Goal: Contribute content: Add original content to the website for others to see

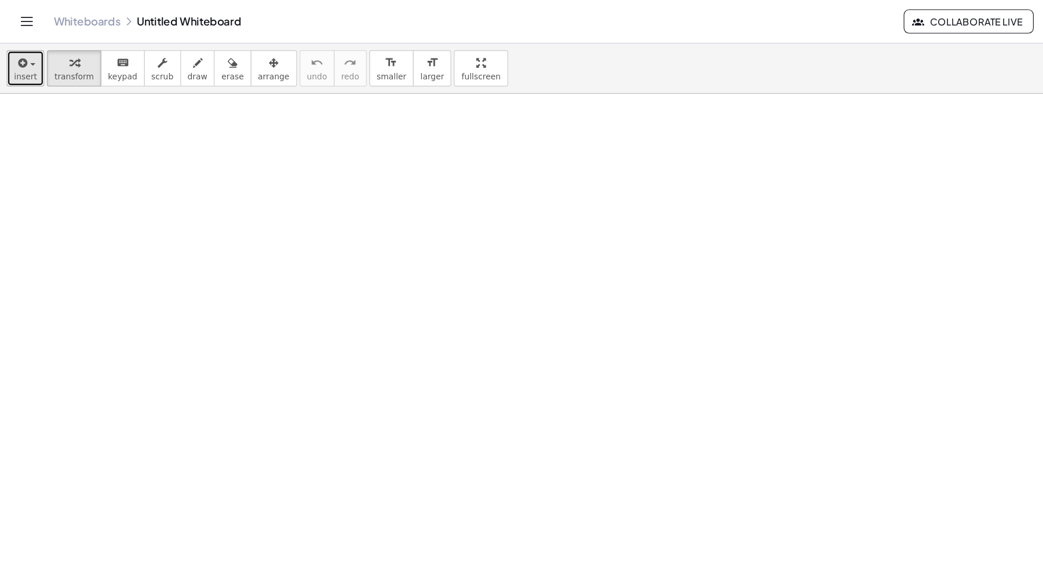
click at [23, 66] on span "insert" at bounding box center [22, 66] width 20 height 8
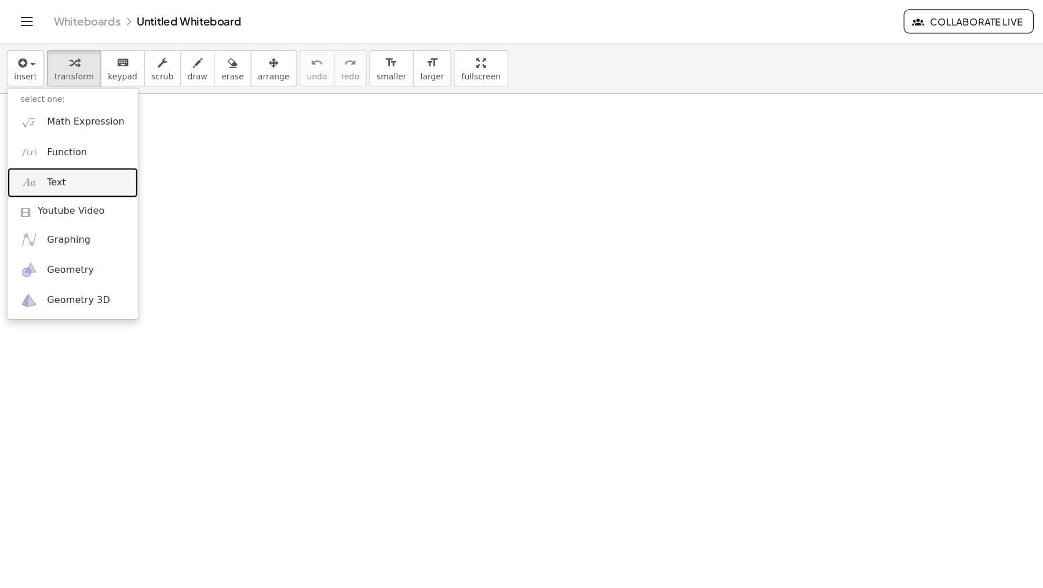
click at [42, 158] on span "Text" at bounding box center [49, 158] width 16 height 12
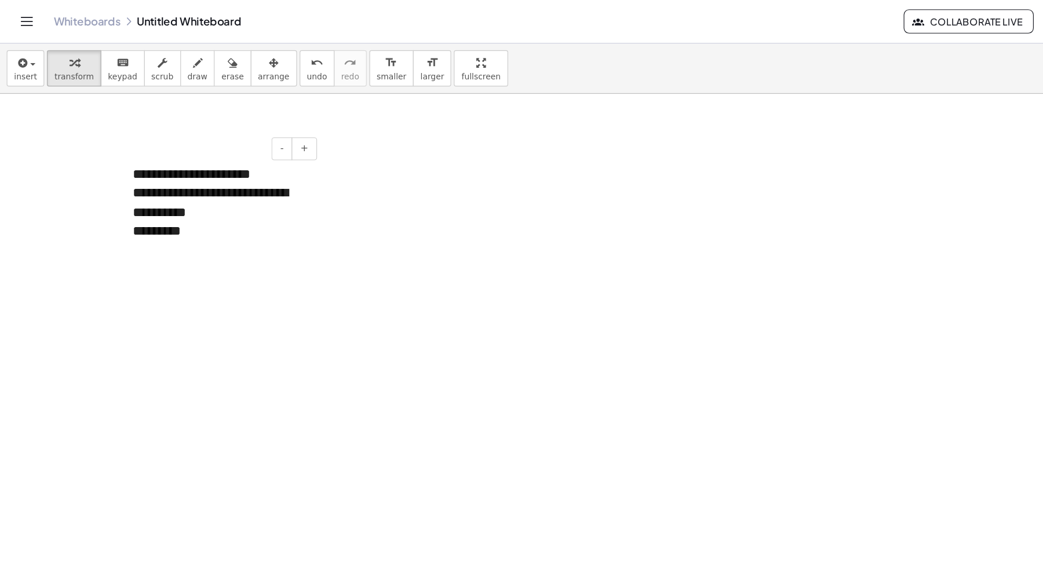
click at [156, 183] on div "**********" at bounding box center [190, 174] width 151 height 33
click at [217, 198] on div "*********" at bounding box center [190, 199] width 151 height 17
click at [278, 221] on div at bounding box center [521, 570] width 1043 height 979
click at [239, 246] on div "**********" at bounding box center [190, 191] width 174 height 122
click at [266, 134] on button "+" at bounding box center [263, 129] width 22 height 20
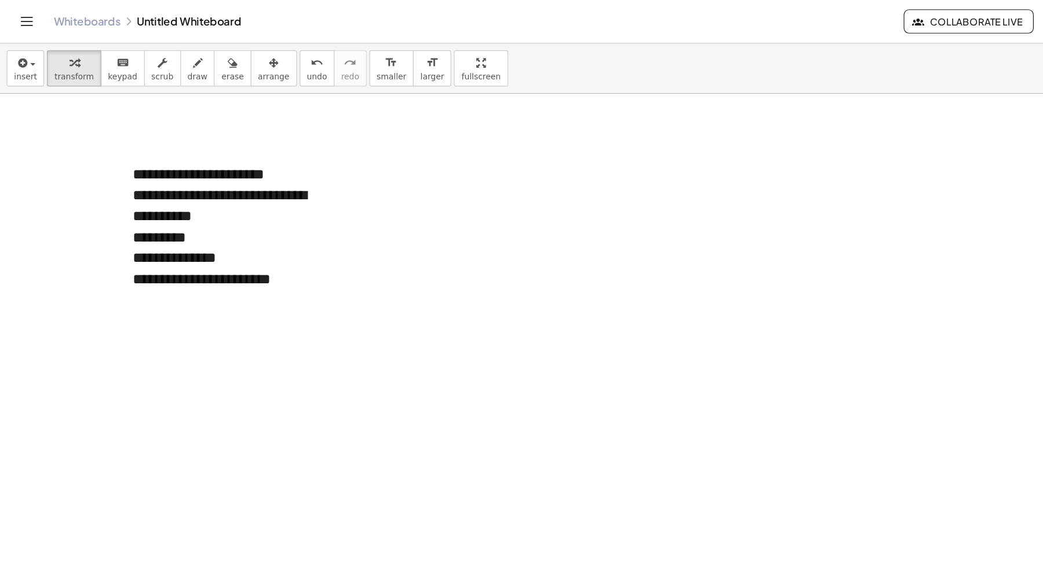
click at [322, 161] on div at bounding box center [521, 570] width 1043 height 979
click at [25, 71] on button "insert" at bounding box center [22, 58] width 32 height 31
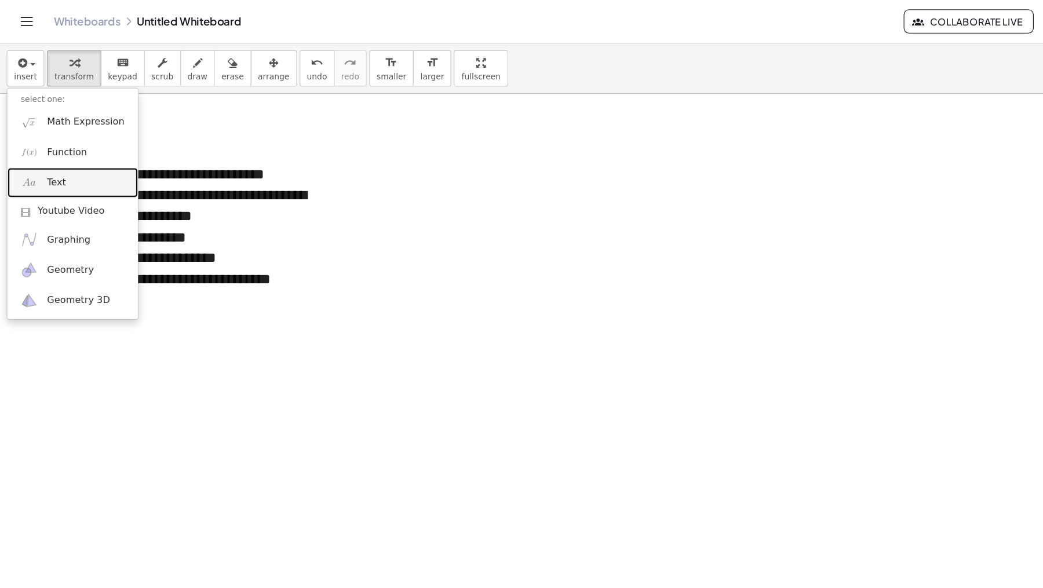
click at [54, 157] on span "Text" at bounding box center [49, 158] width 16 height 12
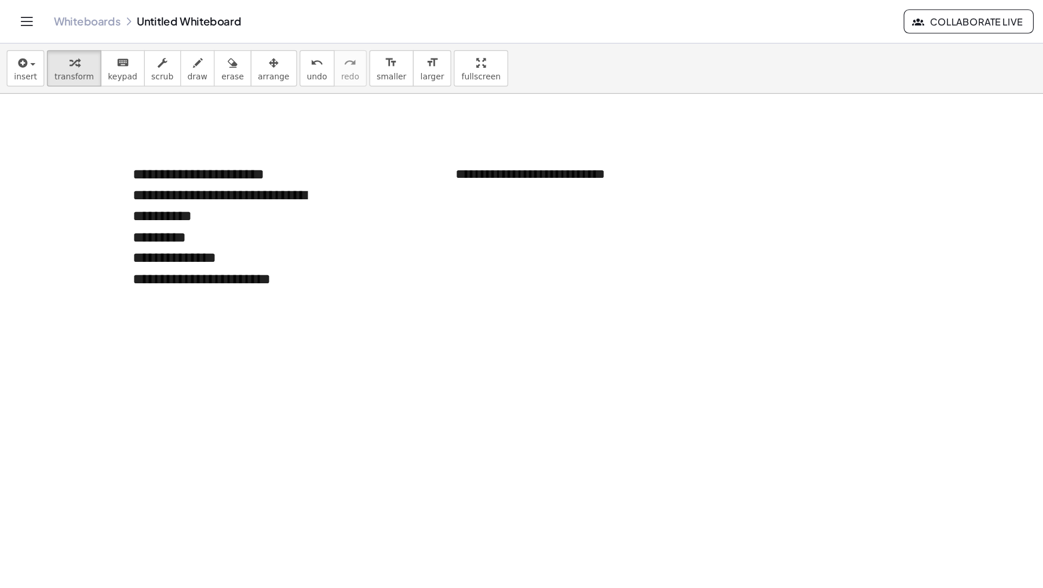
click at [530, 237] on div at bounding box center [521, 570] width 1043 height 979
click at [167, 59] on icon "button" at bounding box center [171, 55] width 8 height 14
drag, startPoint x: 375, startPoint y: 187, endPoint x: 375, endPoint y: 207, distance: 19.7
click at [373, 209] on div at bounding box center [521, 570] width 1043 height 979
drag, startPoint x: 382, startPoint y: 200, endPoint x: 381, endPoint y: 212, distance: 12.2
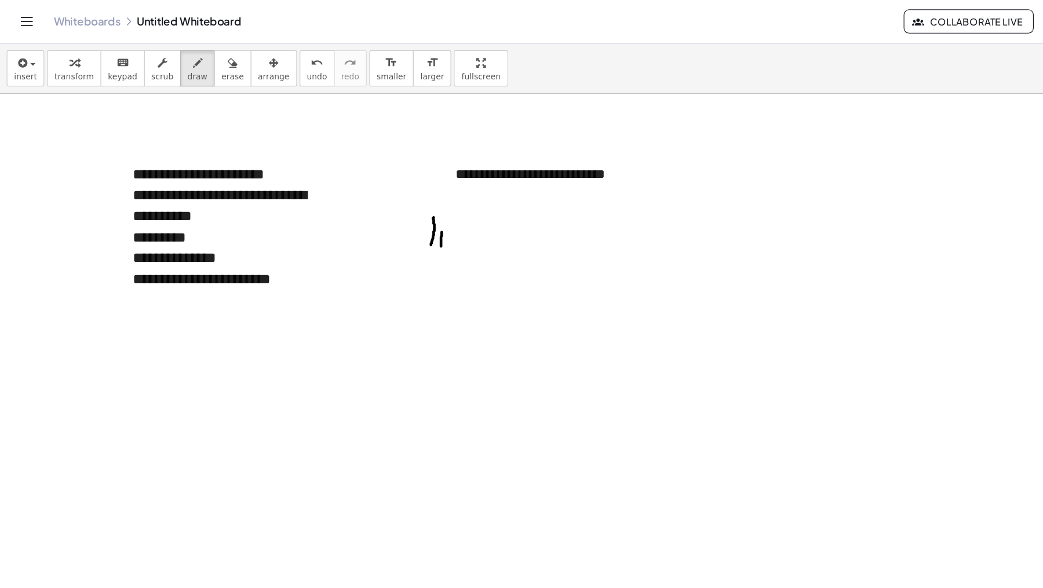
click at [381, 212] on div at bounding box center [521, 570] width 1043 height 979
drag, startPoint x: 383, startPoint y: 191, endPoint x: 385, endPoint y: 197, distance: 6.1
click at [383, 191] on div at bounding box center [521, 570] width 1043 height 979
drag, startPoint x: 388, startPoint y: 200, endPoint x: 401, endPoint y: 213, distance: 18.9
click at [401, 213] on div at bounding box center [521, 570] width 1043 height 979
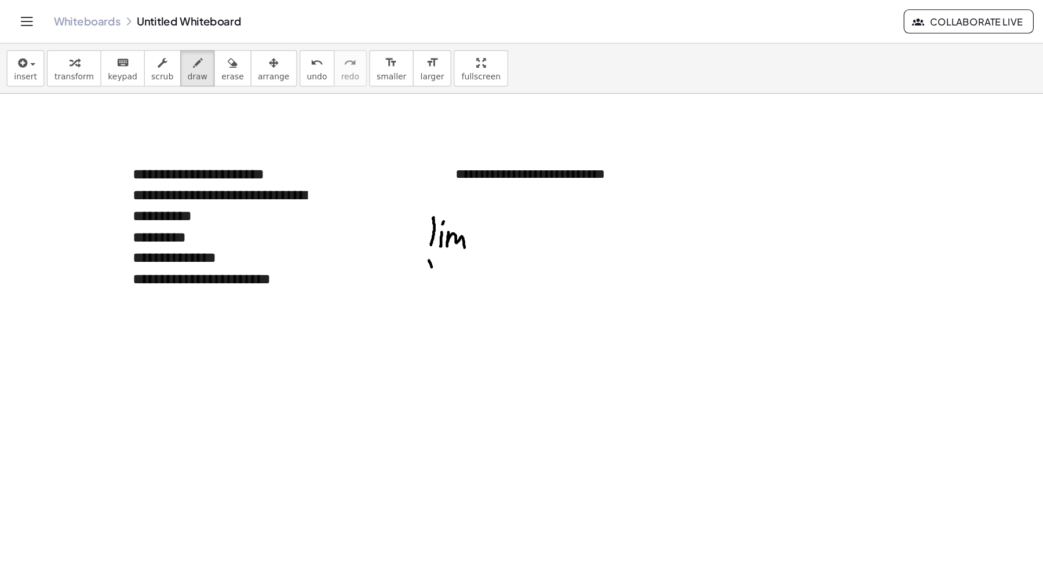
drag, startPoint x: 373, startPoint y: 230, endPoint x: 376, endPoint y: 237, distance: 7.0
click at [376, 237] on div at bounding box center [521, 570] width 1043 height 979
drag, startPoint x: 373, startPoint y: 233, endPoint x: 369, endPoint y: 239, distance: 7.3
click at [369, 239] on div at bounding box center [521, 570] width 1043 height 979
drag, startPoint x: 389, startPoint y: 231, endPoint x: 393, endPoint y: 224, distance: 8.1
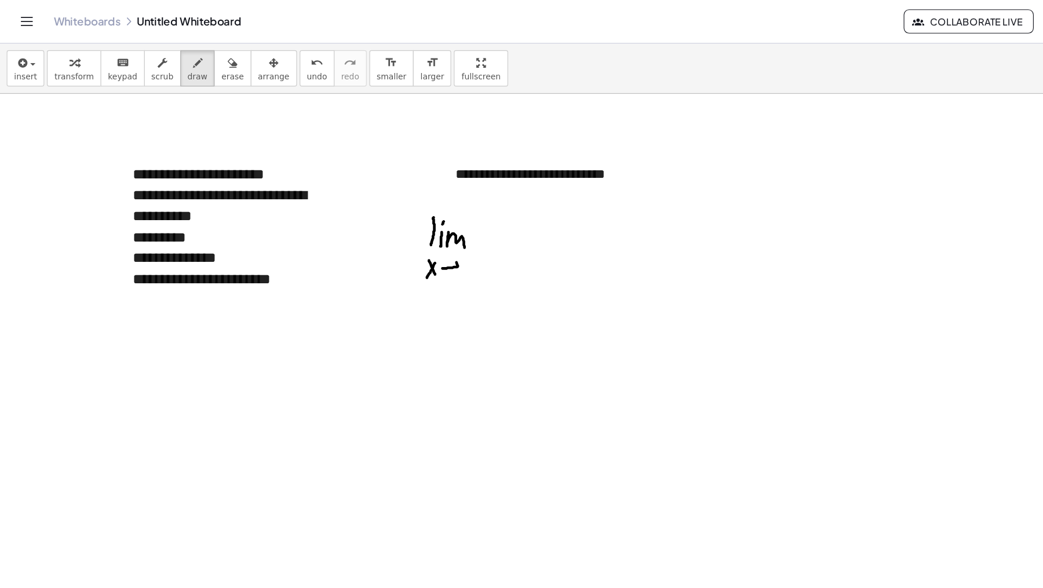
click at [393, 223] on div at bounding box center [521, 570] width 1043 height 979
click at [390, 238] on div at bounding box center [521, 570] width 1043 height 979
click at [405, 235] on div at bounding box center [521, 570] width 1043 height 979
drag, startPoint x: 444, startPoint y: 189, endPoint x: 450, endPoint y: 202, distance: 14.0
click at [450, 204] on div at bounding box center [521, 570] width 1043 height 979
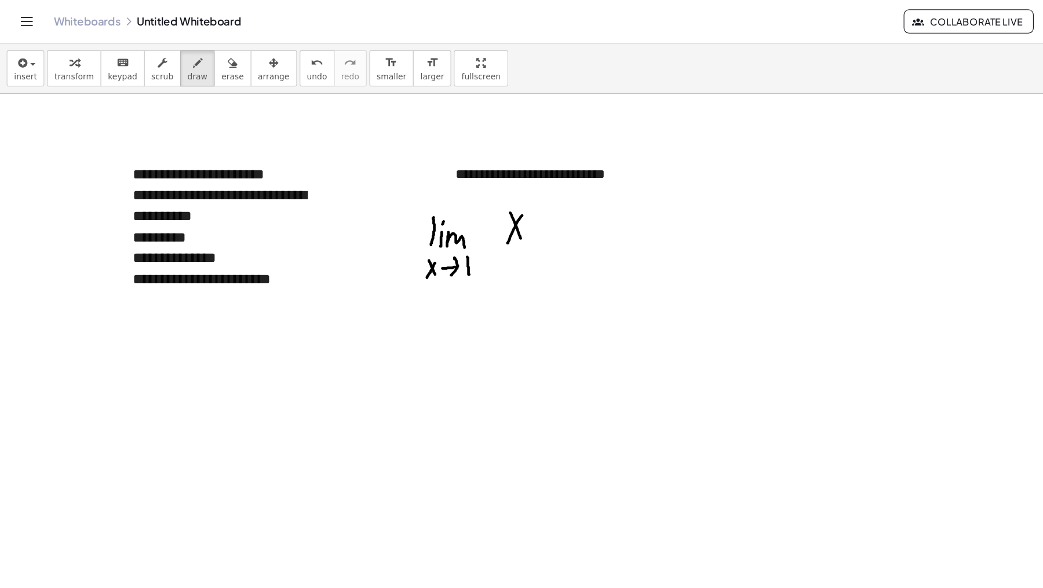
drag, startPoint x: 452, startPoint y: 185, endPoint x: 441, endPoint y: 204, distance: 21.8
click at [439, 208] on div at bounding box center [521, 570] width 1043 height 979
drag, startPoint x: 461, startPoint y: 187, endPoint x: 464, endPoint y: 194, distance: 7.5
click at [464, 192] on div at bounding box center [521, 570] width 1043 height 979
drag, startPoint x: 462, startPoint y: 202, endPoint x: 480, endPoint y: 197, distance: 18.7
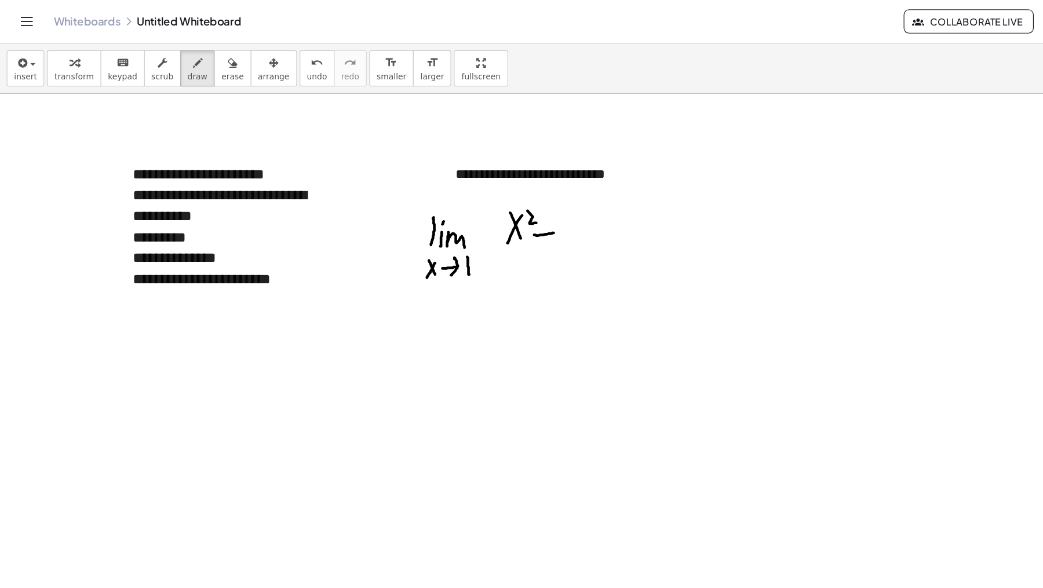
click at [479, 199] on div at bounding box center [521, 570] width 1043 height 979
drag, startPoint x: 487, startPoint y: 184, endPoint x: 483, endPoint y: 210, distance: 25.8
click at [483, 212] on div at bounding box center [521, 570] width 1043 height 979
drag, startPoint x: 439, startPoint y: 223, endPoint x: 490, endPoint y: 222, distance: 51.6
click at [498, 220] on div at bounding box center [521, 570] width 1043 height 979
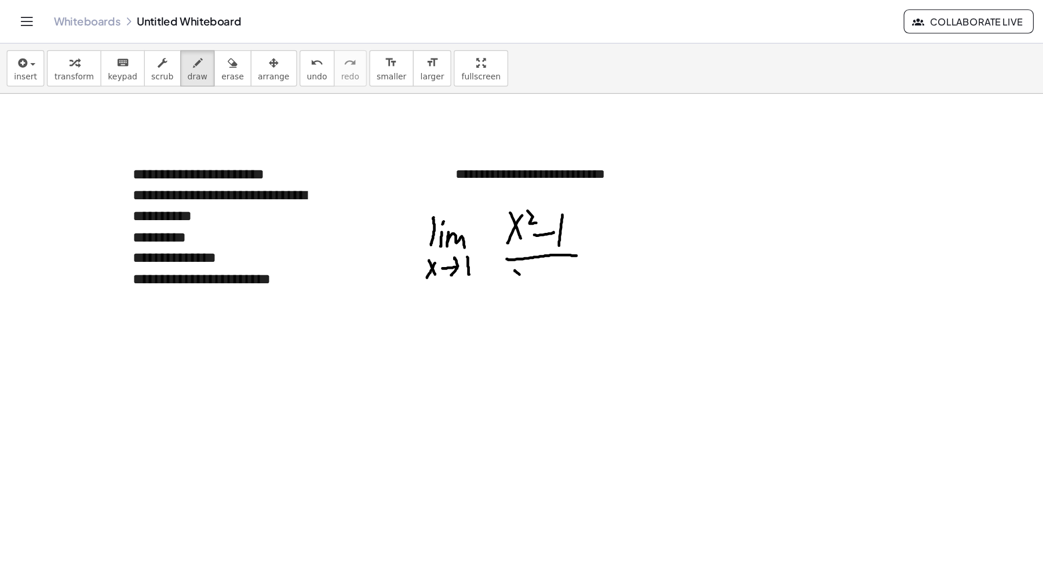
drag, startPoint x: 445, startPoint y: 234, endPoint x: 459, endPoint y: 246, distance: 18.9
click at [459, 247] on div at bounding box center [521, 570] width 1043 height 979
drag, startPoint x: 452, startPoint y: 242, endPoint x: 446, endPoint y: 251, distance: 10.9
click at [447, 251] on div at bounding box center [521, 570] width 1043 height 979
drag, startPoint x: 467, startPoint y: 239, endPoint x: 488, endPoint y: 234, distance: 21.5
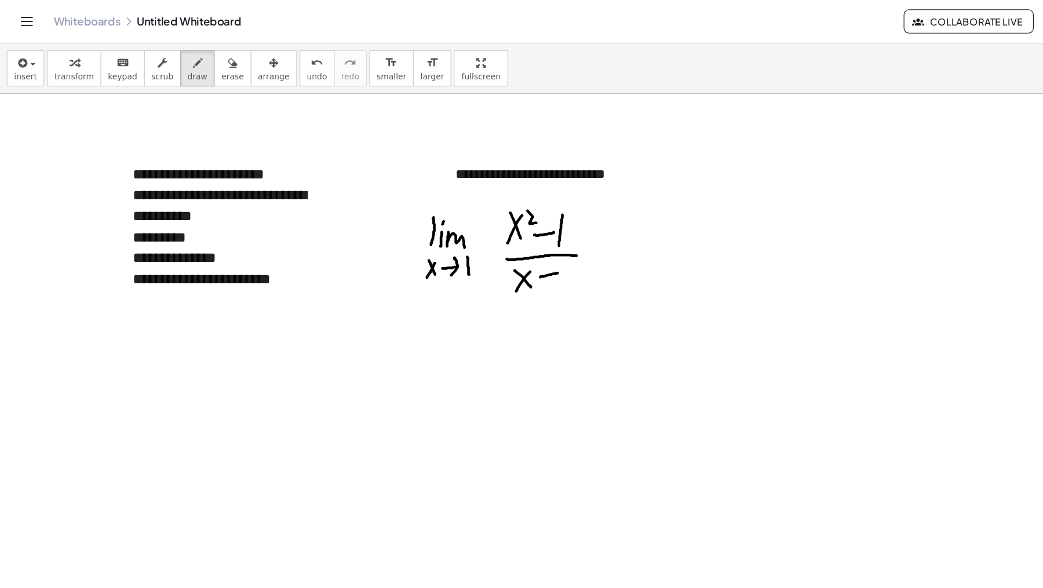
click at [483, 235] on div at bounding box center [521, 570] width 1043 height 979
drag, startPoint x: 494, startPoint y: 228, endPoint x: 493, endPoint y: 242, distance: 14.5
click at [493, 247] on div at bounding box center [521, 570] width 1043 height 979
drag, startPoint x: 366, startPoint y: 270, endPoint x: 383, endPoint y: 283, distance: 21.5
click at [374, 290] on div at bounding box center [521, 570] width 1043 height 979
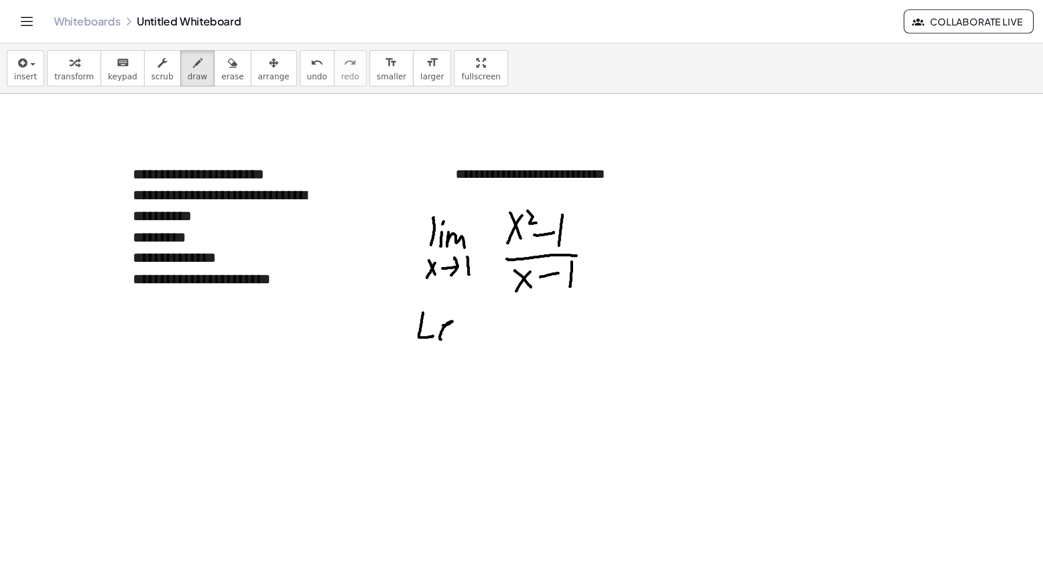
drag, startPoint x: 384, startPoint y: 281, endPoint x: 388, endPoint y: 289, distance: 9.9
click at [386, 291] on div at bounding box center [521, 570] width 1043 height 979
drag, startPoint x: 397, startPoint y: 289, endPoint x: 405, endPoint y: 283, distance: 10.5
click at [404, 285] on div at bounding box center [521, 570] width 1043 height 979
click at [409, 290] on div at bounding box center [521, 570] width 1043 height 979
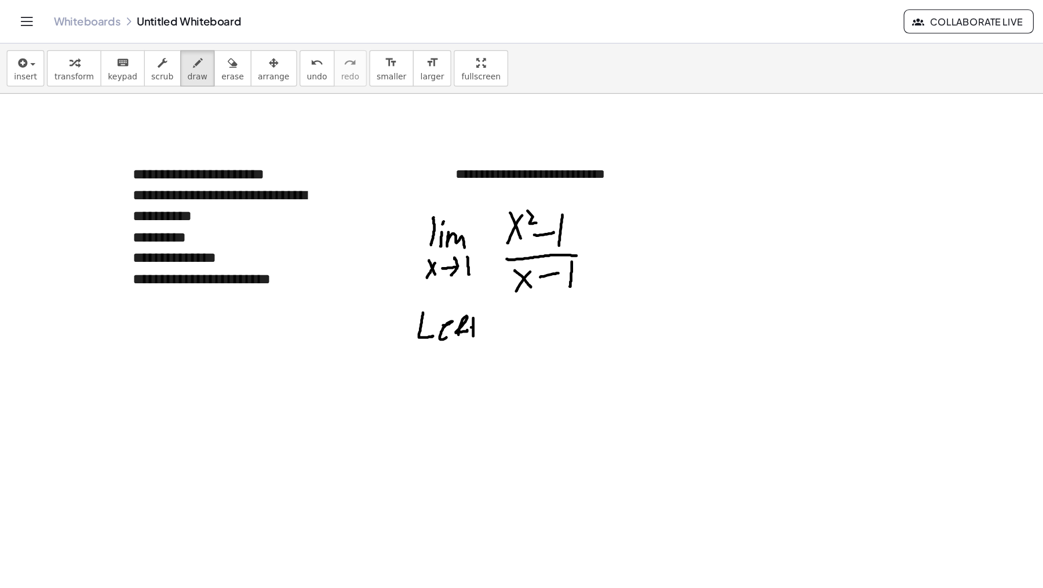
drag, startPoint x: 408, startPoint y: 282, endPoint x: 416, endPoint y: 281, distance: 8.3
click at [416, 281] on div at bounding box center [521, 570] width 1043 height 979
drag, startPoint x: 452, startPoint y: 290, endPoint x: 466, endPoint y: 286, distance: 15.0
click at [461, 290] on div at bounding box center [521, 570] width 1043 height 979
drag, startPoint x: 470, startPoint y: 283, endPoint x: 471, endPoint y: 277, distance: 6.5
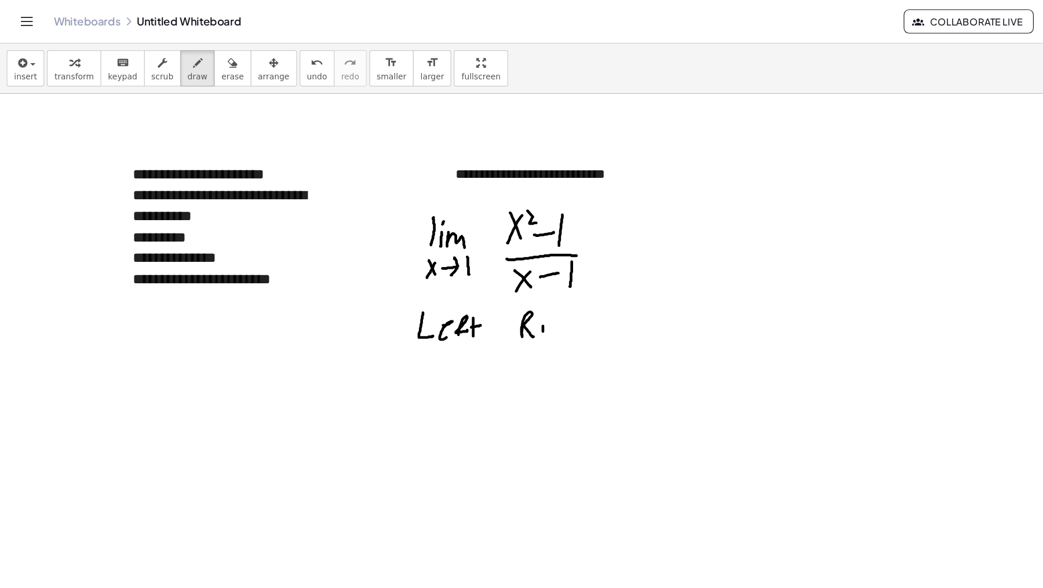
click at [470, 286] on div at bounding box center [521, 570] width 1043 height 979
click at [471, 270] on div at bounding box center [521, 570] width 1043 height 979
drag, startPoint x: 479, startPoint y: 275, endPoint x: 499, endPoint y: 287, distance: 23.2
click at [498, 289] on div at bounding box center [521, 570] width 1043 height 979
drag, startPoint x: 506, startPoint y: 274, endPoint x: 504, endPoint y: 289, distance: 15.7
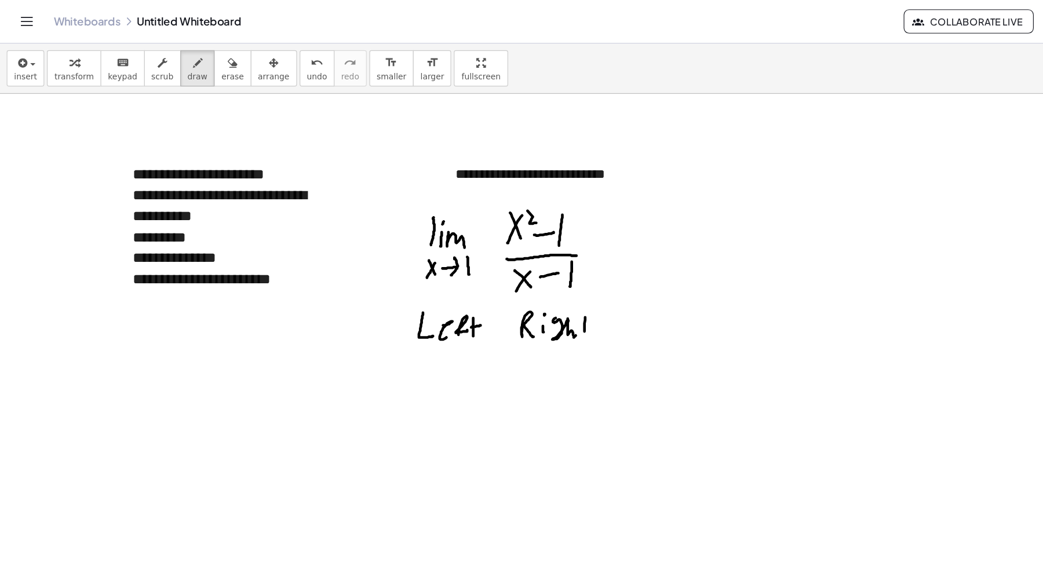
click at [504, 290] on div at bounding box center [521, 570] width 1043 height 979
click at [518, 273] on div at bounding box center [521, 570] width 1043 height 979
click at [387, 317] on div at bounding box center [521, 570] width 1043 height 979
click at [376, 320] on div at bounding box center [521, 570] width 1043 height 979
drag, startPoint x: 385, startPoint y: 302, endPoint x: 396, endPoint y: 305, distance: 11.6
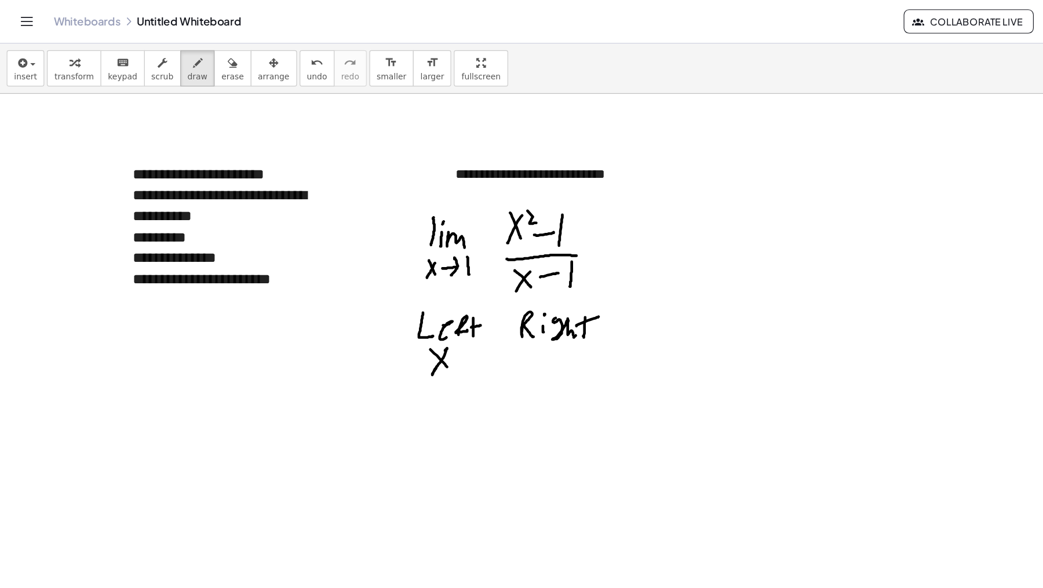
click at [376, 321] on div at bounding box center [521, 570] width 1043 height 979
drag, startPoint x: 397, startPoint y: 299, endPoint x: 409, endPoint y: 310, distance: 16.0
click at [406, 315] on div at bounding box center [521, 570] width 1043 height 979
drag, startPoint x: 410, startPoint y: 305, endPoint x: 388, endPoint y: 327, distance: 31.2
click at [399, 326] on div at bounding box center [521, 570] width 1043 height 979
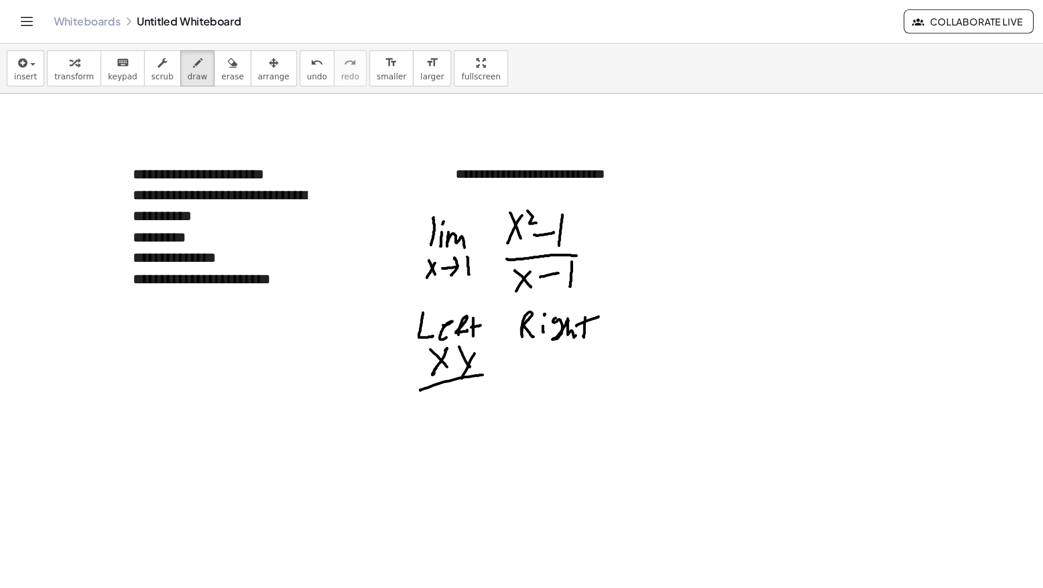
drag, startPoint x: 365, startPoint y: 336, endPoint x: 430, endPoint y: 322, distance: 66.5
click at [431, 322] on div at bounding box center [521, 570] width 1043 height 979
drag, startPoint x: 392, startPoint y: 298, endPoint x: 390, endPoint y: 399, distance: 100.9
click at [391, 401] on div at bounding box center [521, 570] width 1043 height 979
click at [378, 334] on div at bounding box center [521, 570] width 1043 height 979
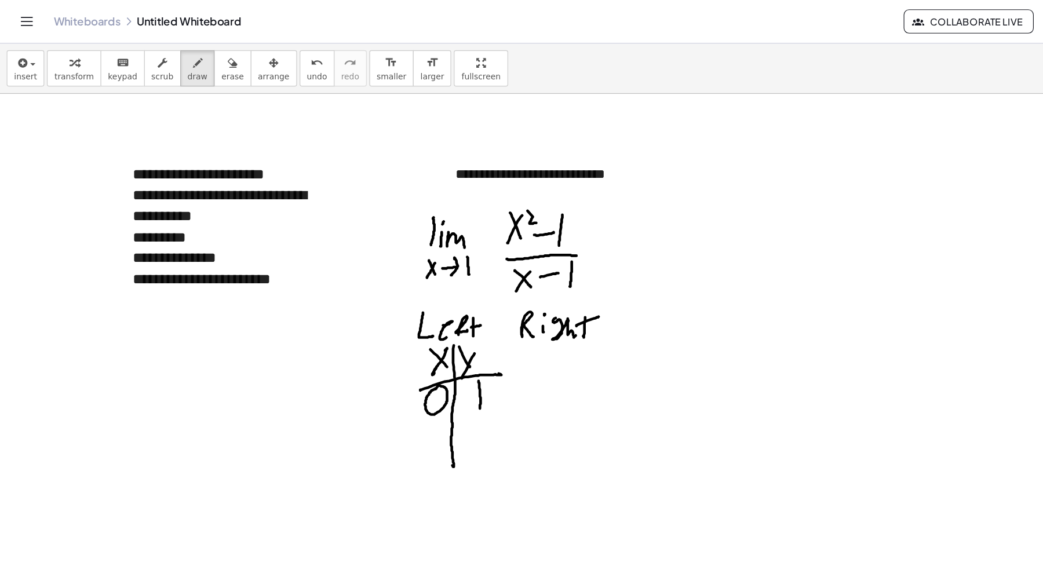
drag
click at [414, 352] on div at bounding box center [521, 570] width 1043 height 979
click at [544, 213] on div at bounding box center [521, 570] width 1043 height 979
click at [549, 227] on div at bounding box center [521, 570] width 1043 height 979
click at [572, 209] on div at bounding box center [521, 570] width 1043 height 979
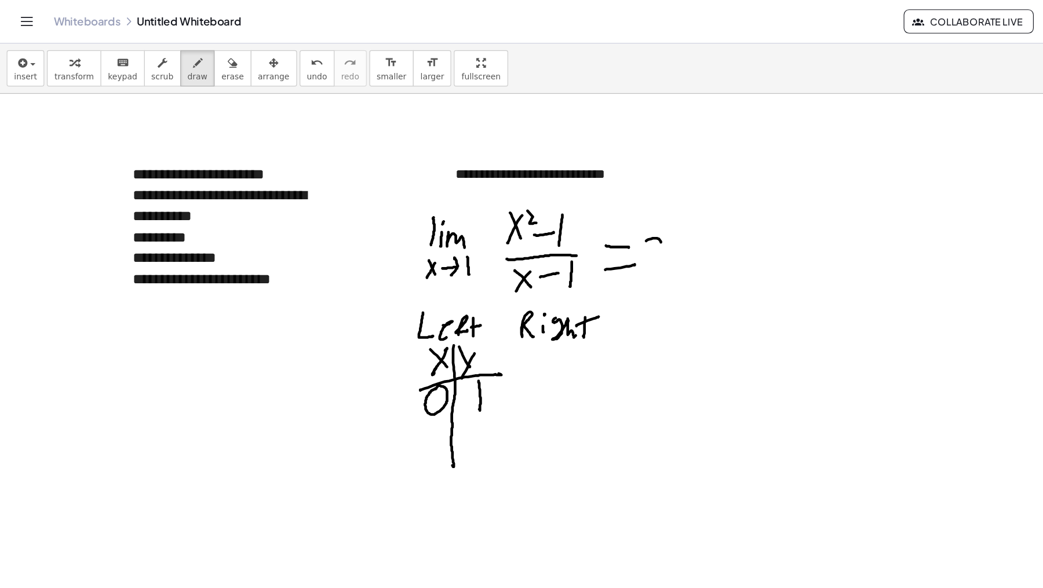
click at [585, 234] on div at bounding box center [521, 570] width 1043 height 979
click at [582, 234] on div at bounding box center [521, 570] width 1043 height 979
click at [366, 368] on div at bounding box center [521, 570] width 1043 height 979
click at [373, 380] on div at bounding box center [521, 570] width 1043 height 979
click at [379, 385] on div at bounding box center [521, 570] width 1043 height 979
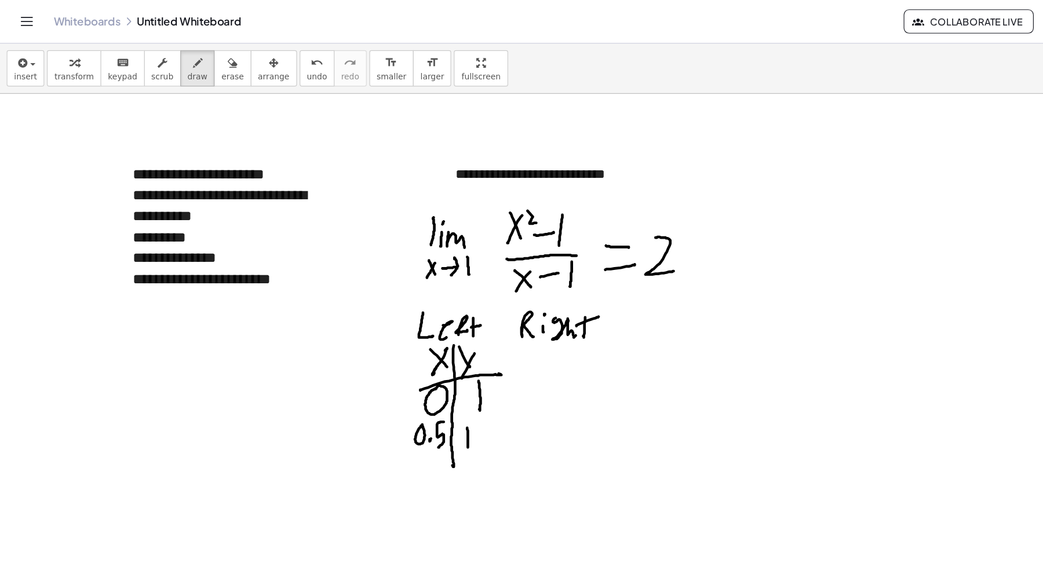
drag, startPoint x: 404, startPoint y: 369, endPoint x: 405, endPoint y: 387, distance: 18.6
click at [404, 388] on div at bounding box center [521, 570] width 1043 height 979
click at [413, 387] on div at bounding box center [521, 570] width 1043 height 979
drag, startPoint x: 439, startPoint y: 366, endPoint x: 433, endPoint y: 384, distance: 19.4
click at [432, 386] on div at bounding box center [521, 570] width 1043 height 979
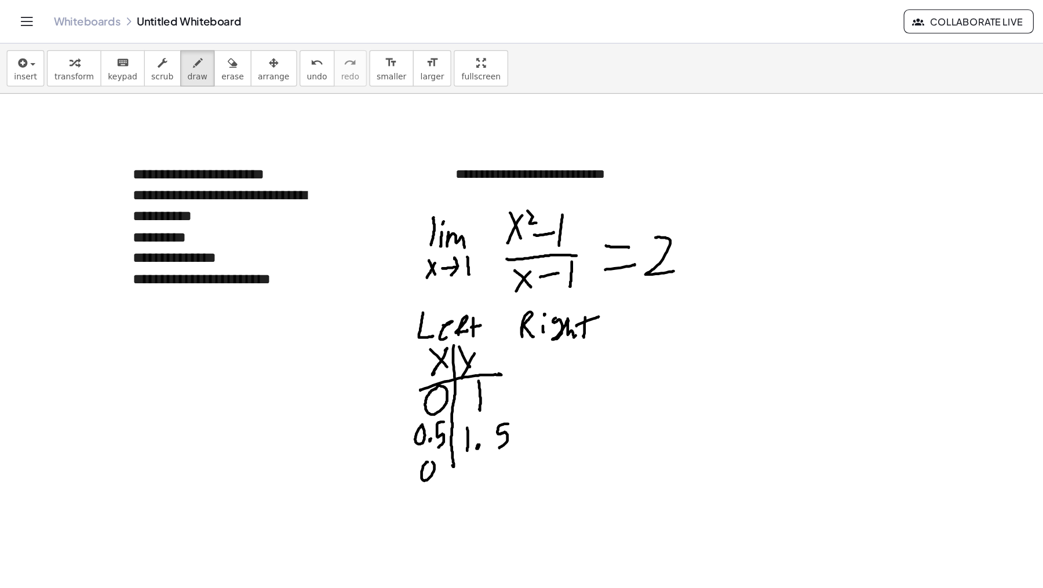
drag, startPoint x: 369, startPoint y: 399, endPoint x: 375, endPoint y: 401, distance: 6.8
click at [374, 399] on div at bounding box center [521, 570] width 1043 height 979
drag, startPoint x: 379, startPoint y: 409, endPoint x: 380, endPoint y: 403, distance: 6.6
click at [376, 410] on div at bounding box center [521, 570] width 1043 height 979
drag, startPoint x: 389, startPoint y: 391, endPoint x: 395, endPoint y: 405, distance: 15.8
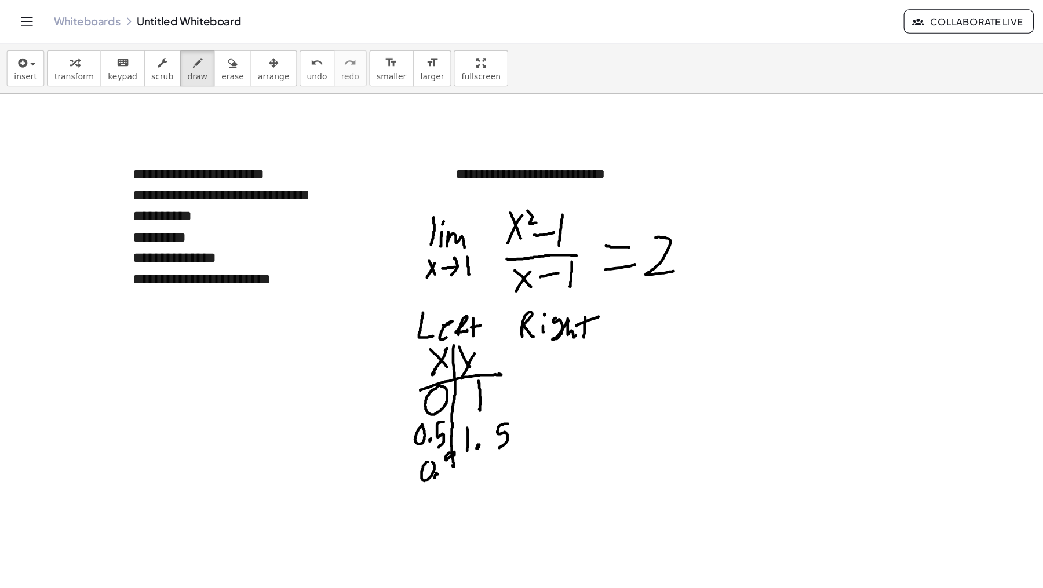
click at [395, 408] on div at bounding box center [521, 570] width 1043 height 979
drag, startPoint x: 380, startPoint y: 395, endPoint x: 398, endPoint y: 398, distance: 17.7
click at [384, 413] on div at bounding box center [521, 570] width 1043 height 979
drag, startPoint x: 407, startPoint y: 395, endPoint x: 406, endPoint y: 412, distance: 16.8
click at [406, 412] on div at bounding box center [521, 570] width 1043 height 979
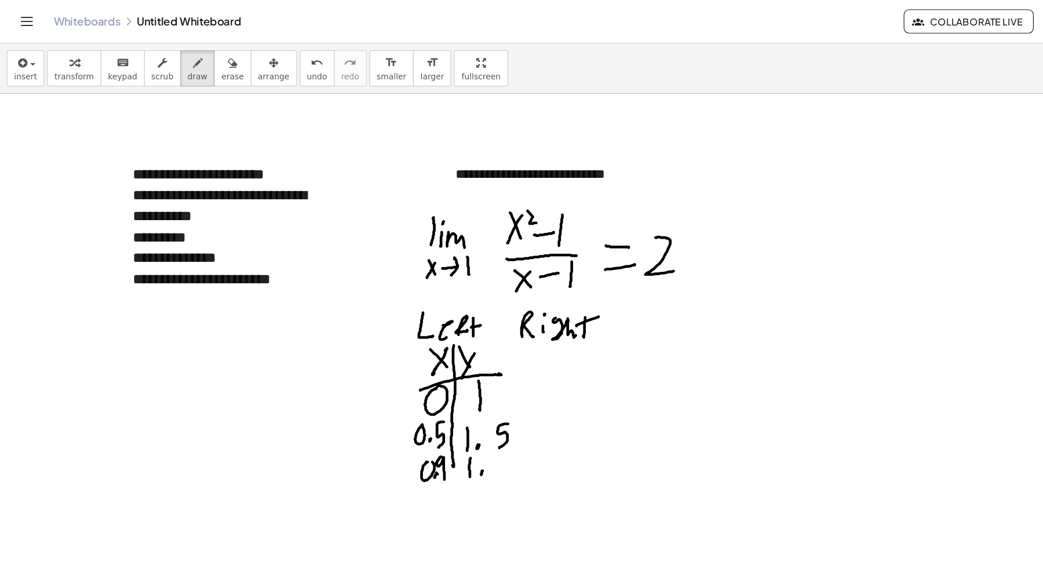
click at [417, 408] on div at bounding box center [521, 570] width 1043 height 979
drag, startPoint x: 431, startPoint y: 391, endPoint x: 431, endPoint y: 410, distance: 18.6
click at [432, 410] on div at bounding box center [521, 570] width 1043 height 979
drag, startPoint x: 355, startPoint y: 435, endPoint x: 364, endPoint y: 427, distance: 11.5
click at [364, 427] on div at bounding box center [521, 570] width 1043 height 979
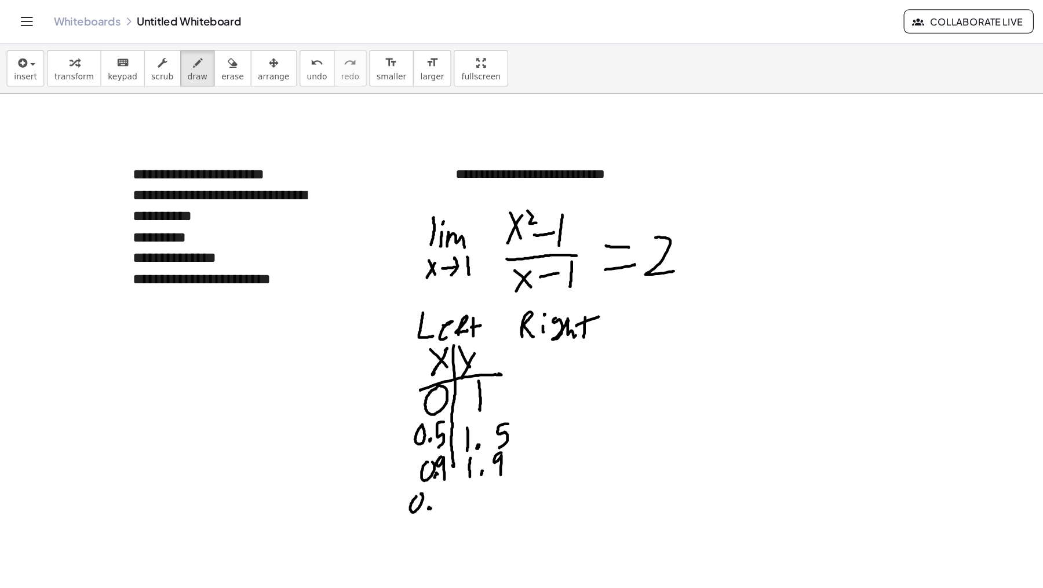
click at [371, 439] on div at bounding box center [521, 570] width 1043 height 979
drag, startPoint x: 378, startPoint y: 426, endPoint x: 387, endPoint y: 430, distance: 9.9
click at [384, 439] on div at bounding box center [521, 570] width 1043 height 979
drag, startPoint x: 385, startPoint y: 425, endPoint x: 394, endPoint y: 417, distance: 12.3
click at [391, 437] on div at bounding box center [521, 570] width 1043 height 979
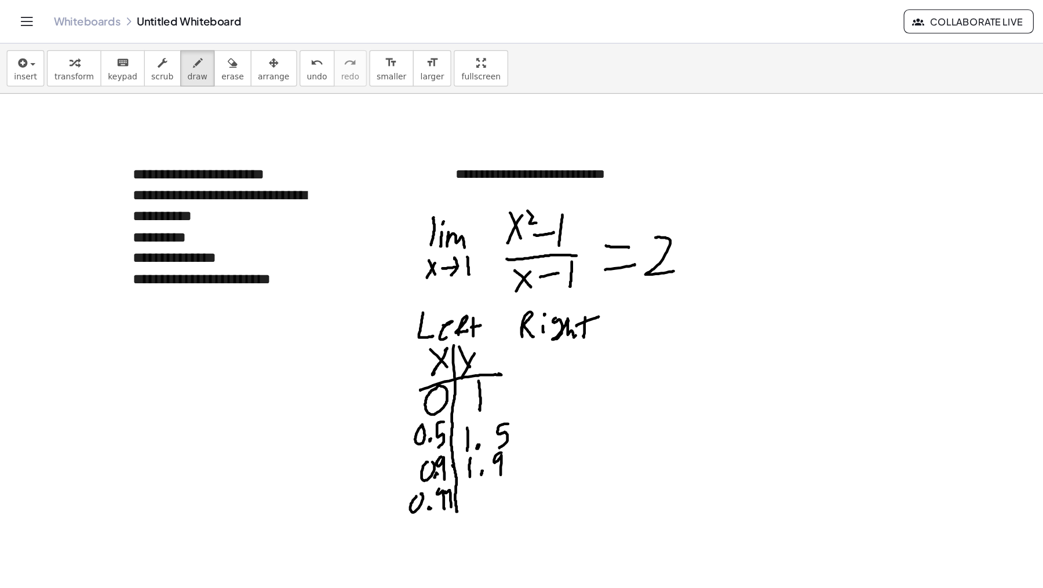
drag, startPoint x: 392, startPoint y: 403, endPoint x: 400, endPoint y: 428, distance: 26.6
click at [395, 439] on div at bounding box center [521, 570] width 1043 height 979
drag, startPoint x: 409, startPoint y: 420, endPoint x: 417, endPoint y: 435, distance: 17.1
click at [408, 446] on div at bounding box center [521, 570] width 1043 height 979
click at [419, 439] on div at bounding box center [521, 570] width 1043 height 979
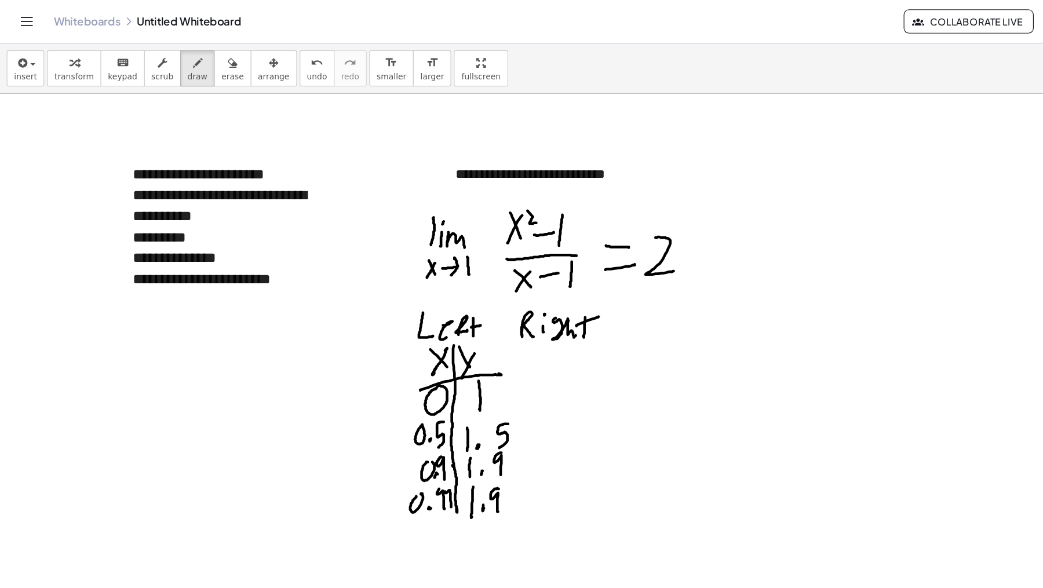
drag, startPoint x: 431, startPoint y: 422, endPoint x: 441, endPoint y: 424, distance: 10.0
click at [431, 440] on div at bounding box center [521, 570] width 1043 height 979
drag, startPoint x: 438, startPoint y: 421, endPoint x: 442, endPoint y: 427, distance: 7.4
click at [442, 434] on div at bounding box center [521, 570] width 1043 height 979
drag, startPoint x: 463, startPoint y: 306, endPoint x: 472, endPoint y: 304, distance: 9.6
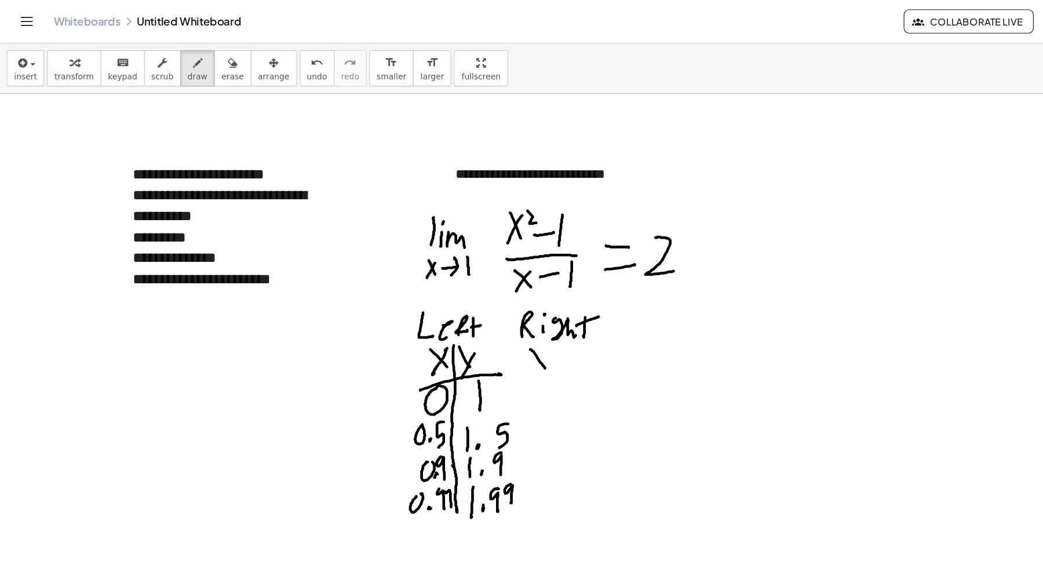
click at [471, 317] on div at bounding box center [521, 570] width 1043 height 979
drag, startPoint x: 469, startPoint y: 305, endPoint x: 484, endPoint y: 307, distance: 15.2
click at [460, 325] on div at bounding box center [521, 570] width 1043 height 979
drag, startPoint x: 486, startPoint y: 297, endPoint x: 500, endPoint y: 307, distance: 16.6
click at [500, 308] on div at bounding box center [521, 570] width 1043 height 979
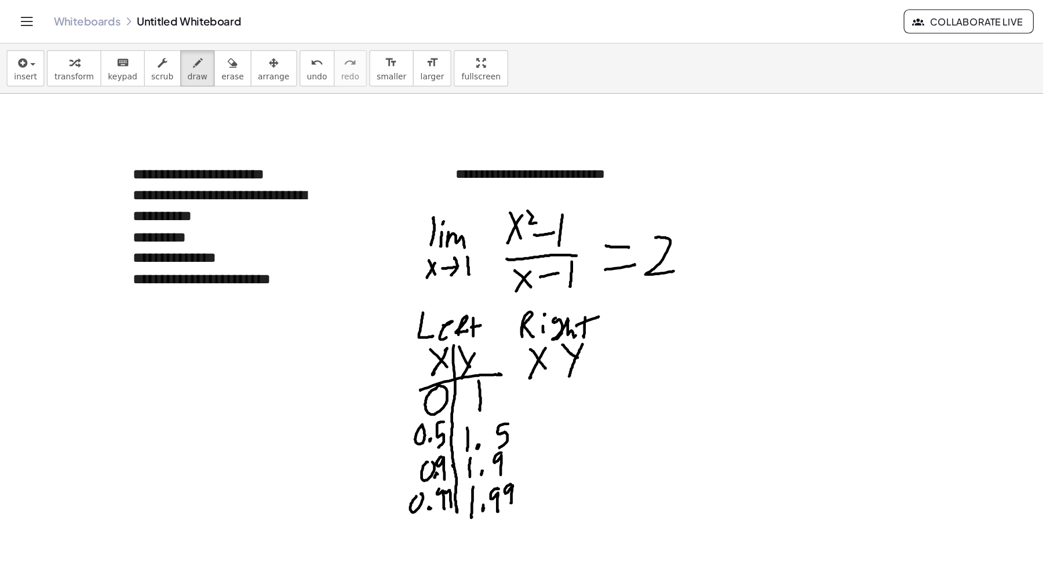
drag, startPoint x: 501, startPoint y: 303, endPoint x: 490, endPoint y: 325, distance: 25.1
click at [491, 327] on div at bounding box center [521, 570] width 1043 height 979
drag, startPoint x: 453, startPoint y: 336, endPoint x: 514, endPoint y: 326, distance: 61.1
click at [517, 328] on div at bounding box center [521, 570] width 1043 height 979
drag, startPoint x: 477, startPoint y: 303, endPoint x: 471, endPoint y: 394, distance: 91.2
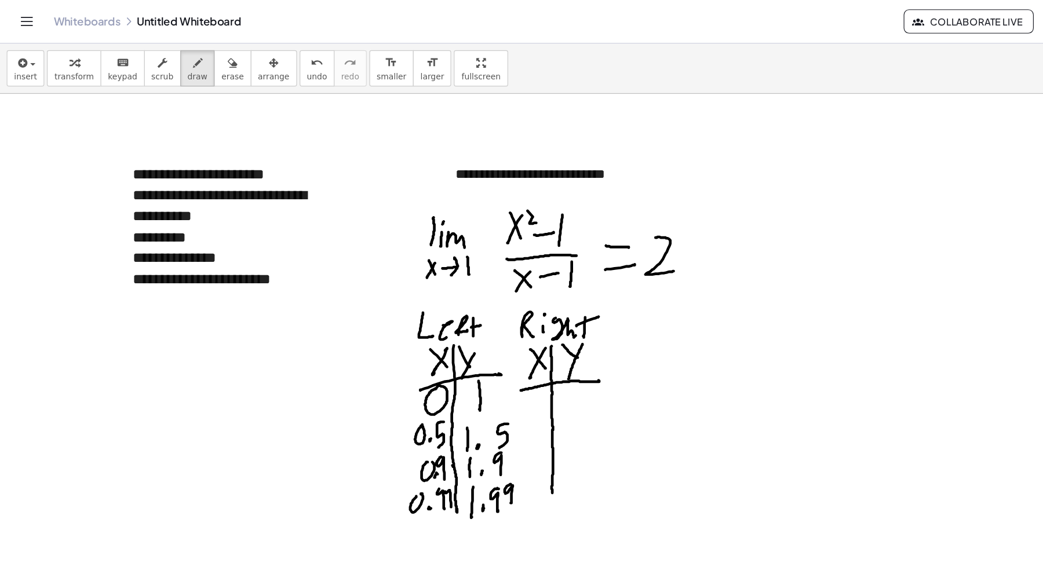
click at [477, 424] on div at bounding box center [521, 570] width 1043 height 979
drag, startPoint x: 460, startPoint y: 342, endPoint x: 473, endPoint y: 350, distance: 15.6
click at [467, 353] on div at bounding box center [521, 570] width 1043 height 979
drag, startPoint x: 485, startPoint y: 341, endPoint x: 485, endPoint y: 362, distance: 21.5
click at [489, 359] on div at bounding box center [521, 570] width 1043 height 979
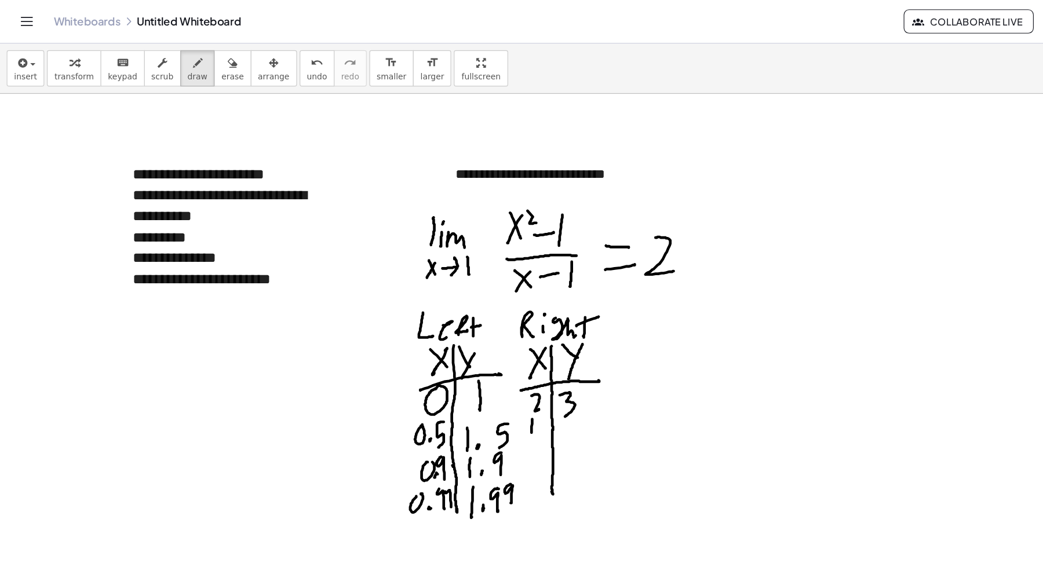
drag, startPoint x: 460, startPoint y: 362, endPoint x: 463, endPoint y: 373, distance: 11.3
click at [460, 376] on div at bounding box center [521, 570] width 1043 height 979
drag, startPoint x: 464, startPoint y: 376, endPoint x: 467, endPoint y: 369, distance: 7.3
click at [464, 376] on div at bounding box center [521, 570] width 1043 height 979
drag, startPoint x: 471, startPoint y: 362, endPoint x: 482, endPoint y: 371, distance: 14.0
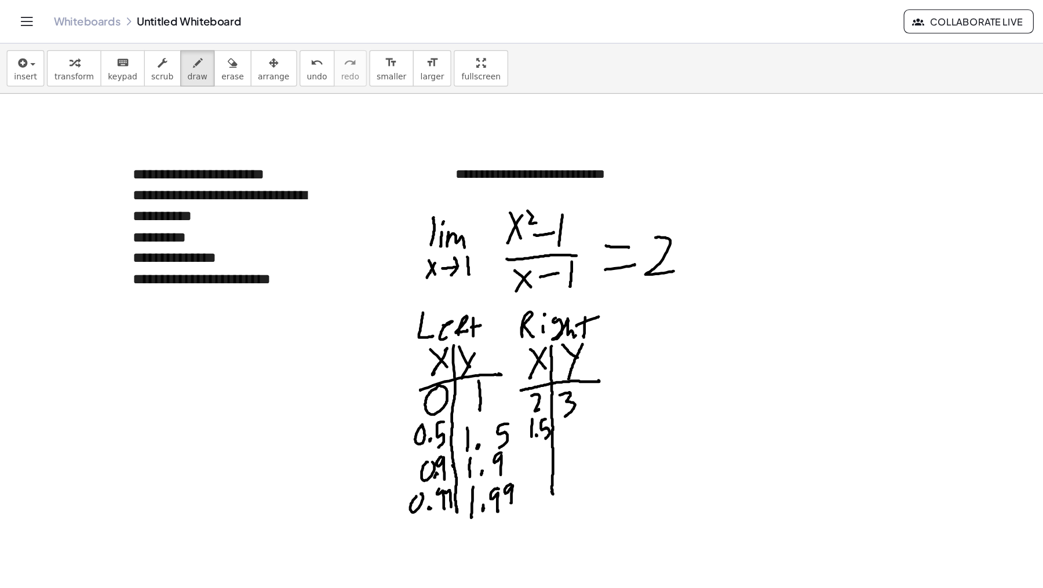
click at [472, 378] on div at bounding box center [521, 570] width 1043 height 979
drag, startPoint x: 483, startPoint y: 366, endPoint x: 496, endPoint y: 374, distance: 15.4
click at [496, 376] on div at bounding box center [521, 570] width 1043 height 979
click at [501, 371] on div at bounding box center [521, 570] width 1043 height 979
drag, startPoint x: 512, startPoint y: 357, endPoint x: 505, endPoint y: 377, distance: 20.9
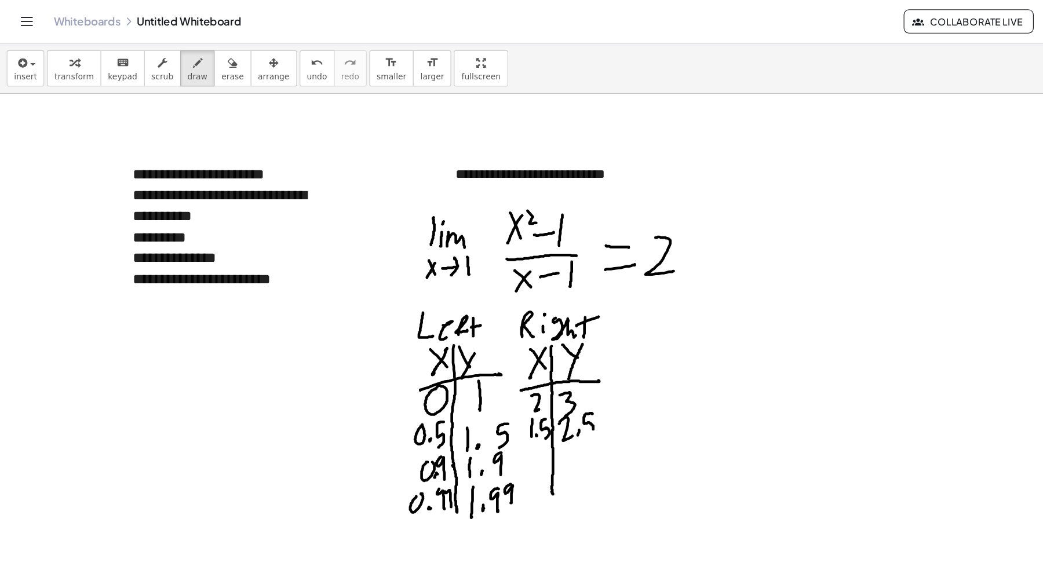
click at [506, 377] on div at bounding box center [521, 570] width 1043 height 979
drag, startPoint x: 459, startPoint y: 385, endPoint x: 458, endPoint y: 402, distance: 16.9
click at [458, 403] on div at bounding box center [521, 570] width 1043 height 979
drag, startPoint x: 464, startPoint y: 398, endPoint x: 468, endPoint y: 392, distance: 6.8
click at [466, 397] on div at bounding box center [521, 570] width 1043 height 979
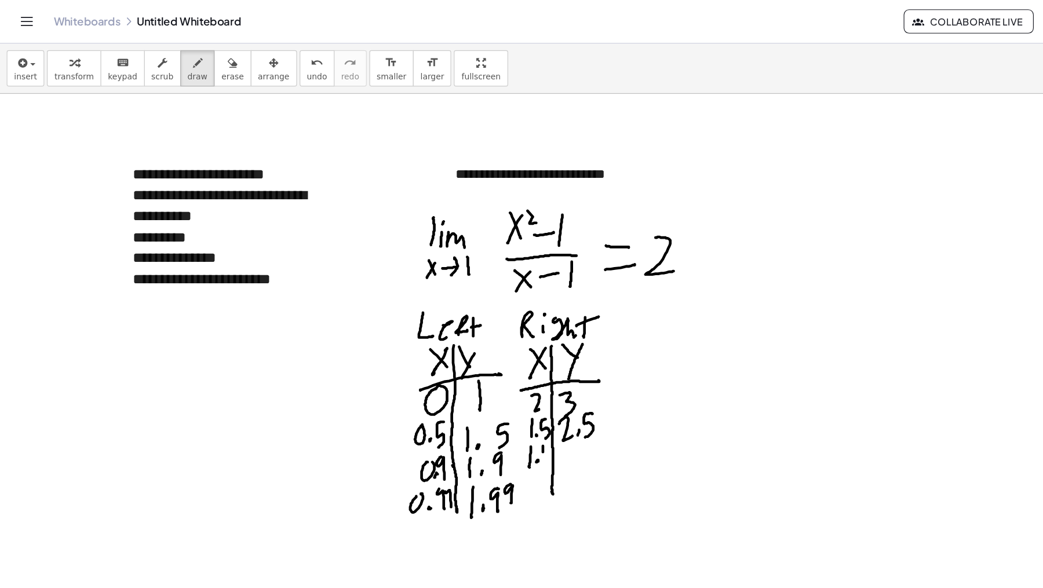
click at [470, 398] on div at bounding box center [521, 570] width 1043 height 979
click at [503, 402] on div at bounding box center [521, 570] width 1043 height 979
click at [508, 397] on div at bounding box center [521, 570] width 1043 height 979
click at [514, 398] on div at bounding box center [521, 570] width 1043 height 979
click at [460, 427] on div at bounding box center [521, 570] width 1043 height 979
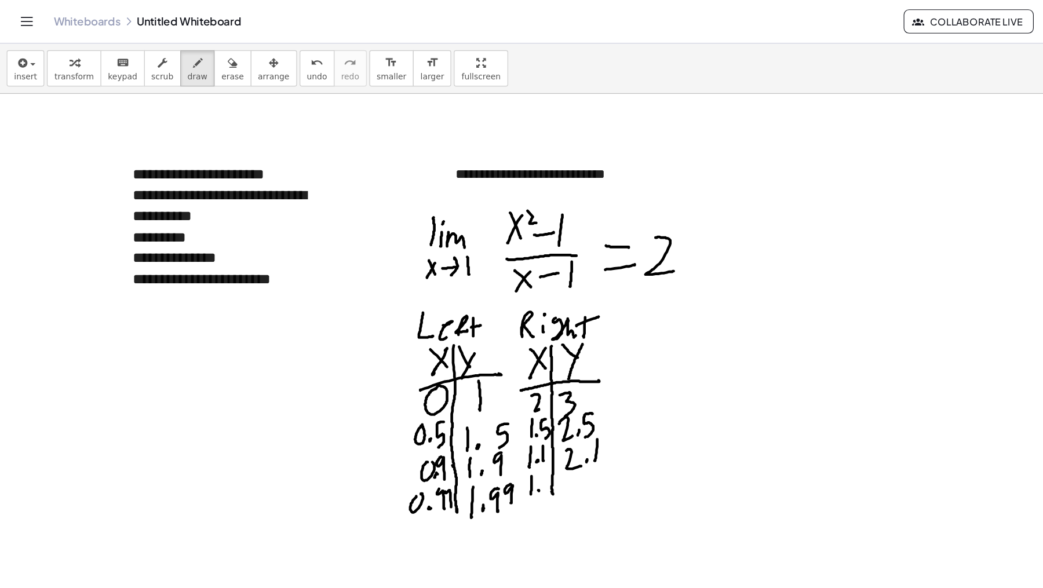
click at [465, 421] on div at bounding box center [521, 570] width 1043 height 979
click at [472, 414] on div at bounding box center [521, 570] width 1043 height 979
click at [475, 424] on div at bounding box center [521, 570] width 1043 height 979
click at [453, 435] on div at bounding box center [521, 570] width 1043 height 979
click at [459, 427] on div at bounding box center [521, 570] width 1043 height 979
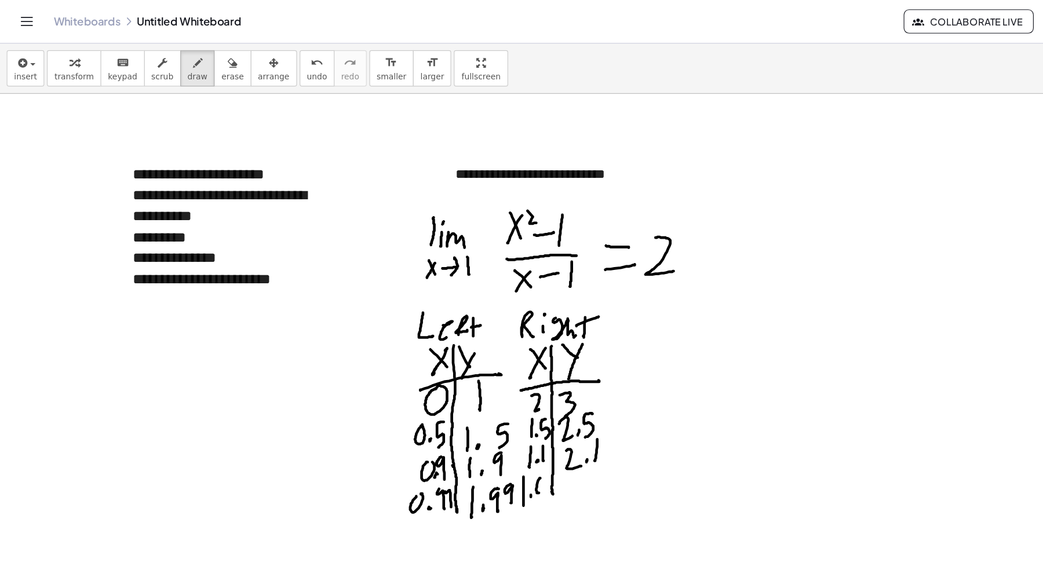
click at [468, 416] on div at bounding box center [521, 570] width 1043 height 979
click at [471, 430] on div at bounding box center [521, 570] width 1043 height 979
click at [502, 427] on div at bounding box center [521, 570] width 1043 height 979
click at [512, 420] on div at bounding box center [521, 570] width 1043 height 979
click at [525, 412] on div at bounding box center [521, 570] width 1043 height 979
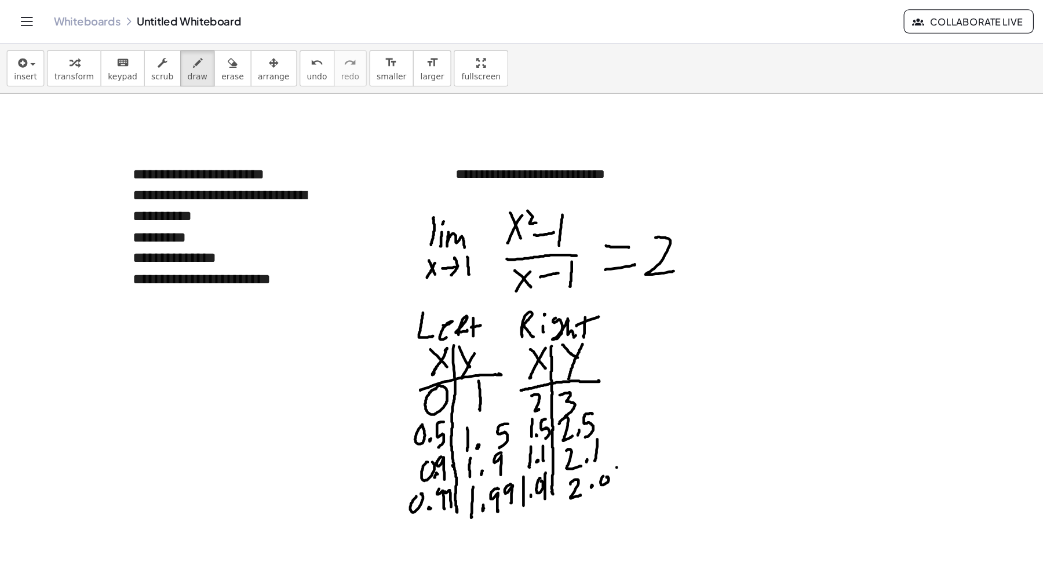
click at [532, 425] on div at bounding box center [521, 570] width 1043 height 979
drag, startPoint x: 572, startPoint y: 292, endPoint x: 570, endPoint y: 308, distance: 16.4
click at [570, 308] on div at bounding box center [521, 570] width 1043 height 979
click at [581, 305] on div at bounding box center [521, 570] width 1043 height 979
click at [599, 308] on div at bounding box center [521, 570] width 1043 height 979
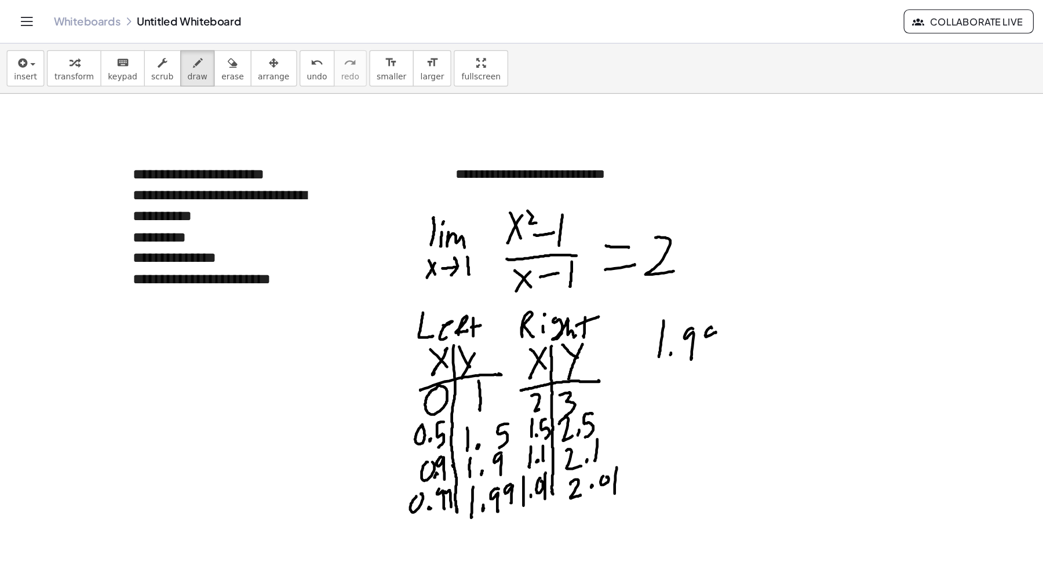
click at [615, 305] on div at bounding box center [521, 570] width 1043 height 979
click at [637, 304] on div at bounding box center [521, 570] width 1043 height 979
click at [660, 302] on div at bounding box center [521, 570] width 1043 height 979
click at [681, 303] on div at bounding box center [521, 570] width 1043 height 979
click at [695, 304] on div at bounding box center [521, 570] width 1043 height 979
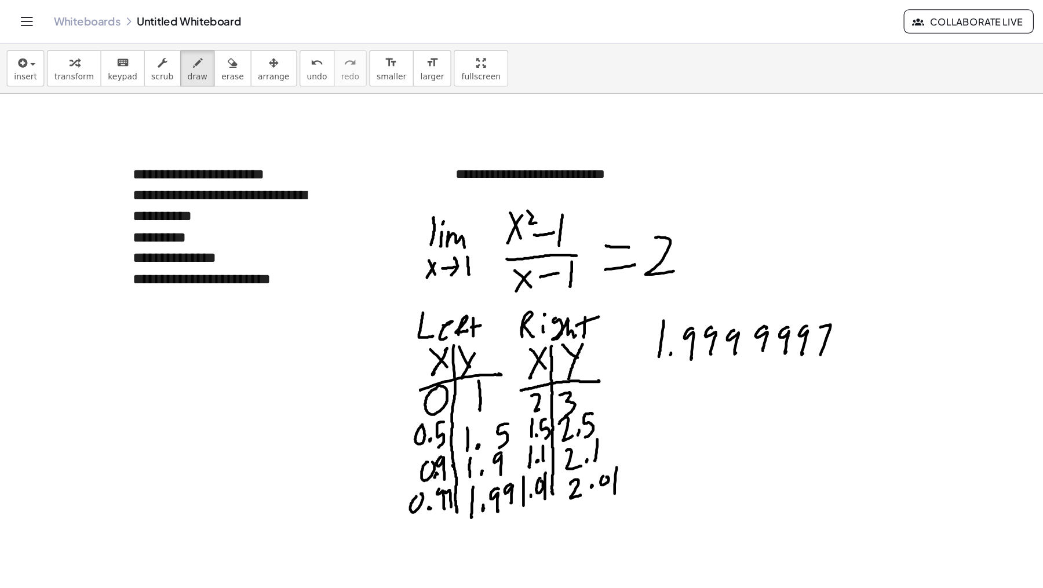
click at [708, 307] on div at bounding box center [521, 570] width 1043 height 979
click at [719, 291] on div at bounding box center [521, 570] width 1043 height 979
click at [720, 307] on div at bounding box center [521, 570] width 1043 height 979
drag, startPoint x: 577, startPoint y: 318, endPoint x: 733, endPoint y: 312, distance: 156.1
click at [733, 312] on div at bounding box center [521, 570] width 1043 height 979
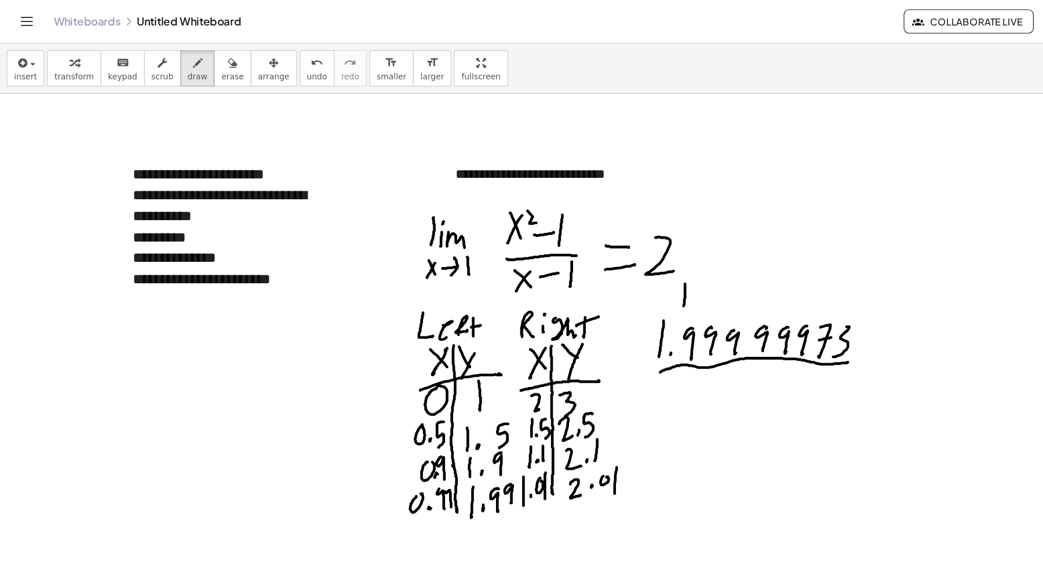
click at [591, 264] on div at bounding box center [521, 570] width 1043 height 979
click at [600, 245] on div at bounding box center [521, 570] width 1043 height 979
click at [603, 263] on div at bounding box center [521, 570] width 1043 height 979
click at [609, 264] on div at bounding box center [521, 570] width 1043 height 979
click at [616, 255] on div at bounding box center [521, 570] width 1043 height 979
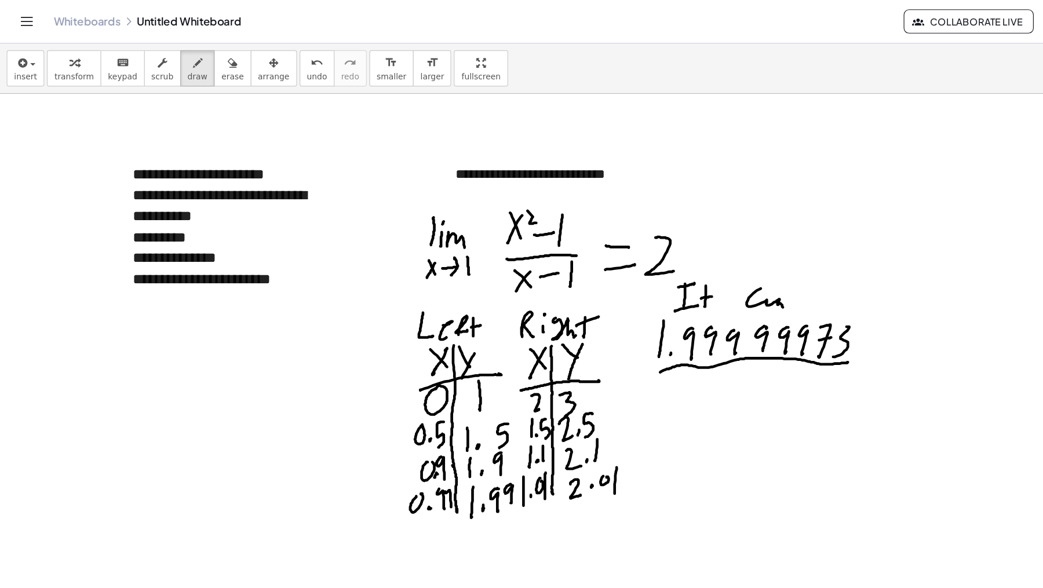
click at [678, 265] on div at bounding box center [521, 570] width 1043 height 979
click at [690, 259] on div at bounding box center [521, 570] width 1043 height 979
click at [547, 314] on div at bounding box center [521, 570] width 1043 height 979
click at [563, 310] on div at bounding box center [521, 570] width 1043 height 979
drag, startPoint x: 591, startPoint y: 337, endPoint x: 605, endPoint y: 344, distance: 15.3
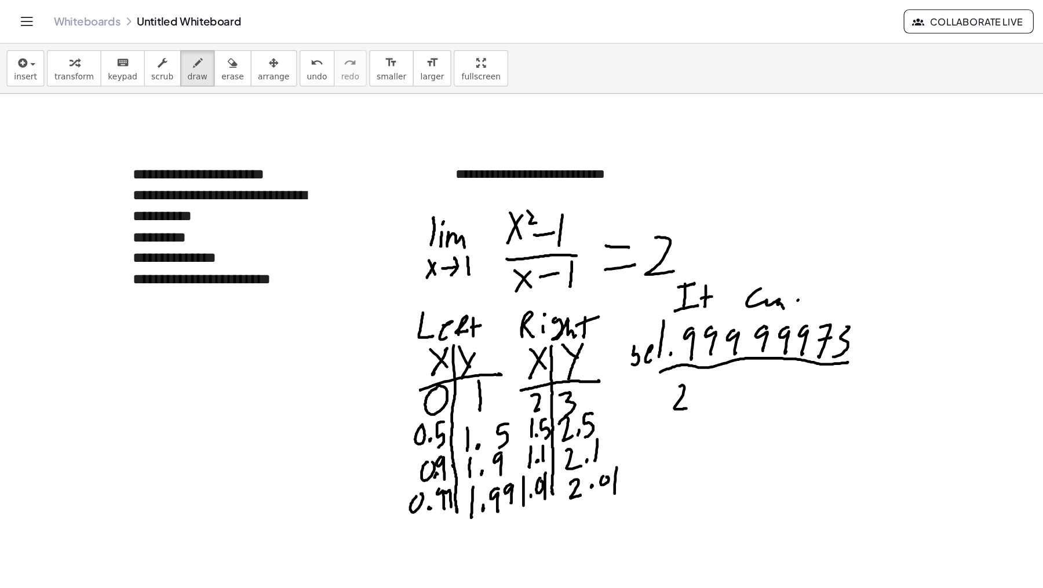
click at [595, 352] on div at bounding box center [521, 570] width 1043 height 979
click at [602, 349] on div at bounding box center [521, 570] width 1043 height 979
drag, startPoint x: 610, startPoint y: 351, endPoint x: 630, endPoint y: 339, distance: 23.2
click at [628, 338] on div at bounding box center [521, 570] width 1043 height 979
drag, startPoint x: 645, startPoint y: 334, endPoint x: 650, endPoint y: 339, distance: 6.6
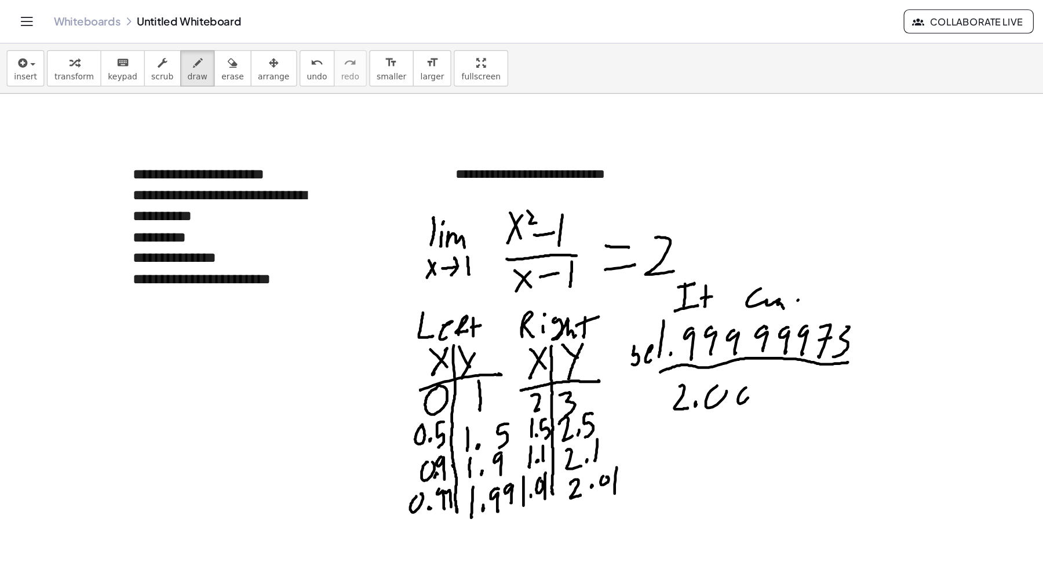
click at [650, 339] on div at bounding box center [521, 570] width 1043 height 979
drag, startPoint x: 654, startPoint y: 343, endPoint x: 668, endPoint y: 335, distance: 16.3
click at [668, 334] on div at bounding box center [521, 570] width 1043 height 979
drag, startPoint x: 677, startPoint y: 341, endPoint x: 690, endPoint y: 338, distance: 14.3
click at [688, 337] on div at bounding box center [521, 570] width 1043 height 979
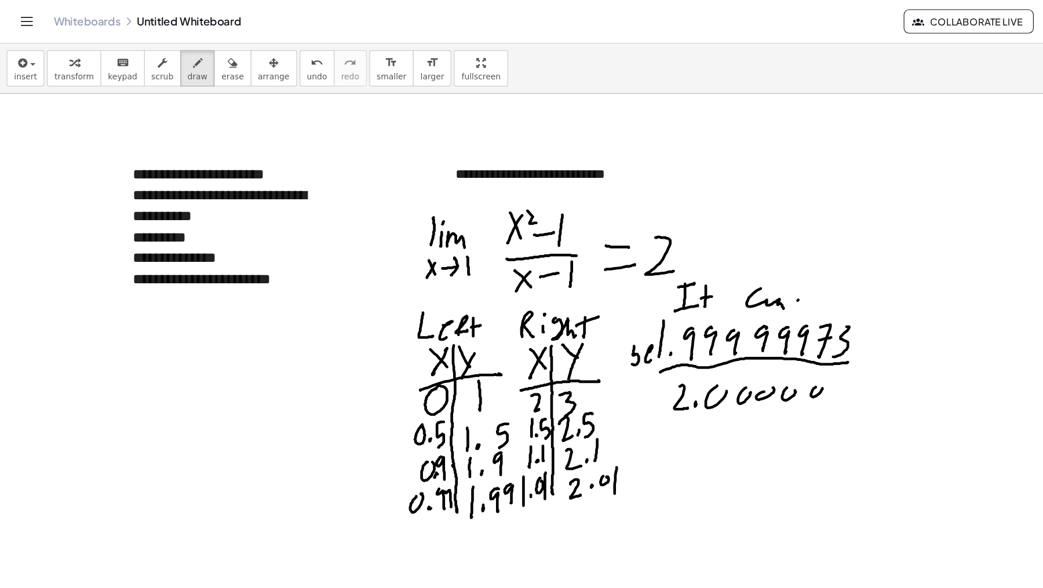
drag, startPoint x: 705, startPoint y: 334, endPoint x: 711, endPoint y: 335, distance: 6.4
click at [712, 335] on div at bounding box center [521, 570] width 1043 height 979
drag, startPoint x: 724, startPoint y: 332, endPoint x: 734, endPoint y: 334, distance: 10.0
click at [725, 334] on div at bounding box center [521, 570] width 1043 height 979
drag, startPoint x: 733, startPoint y: 334, endPoint x: 743, endPoint y: 336, distance: 9.3
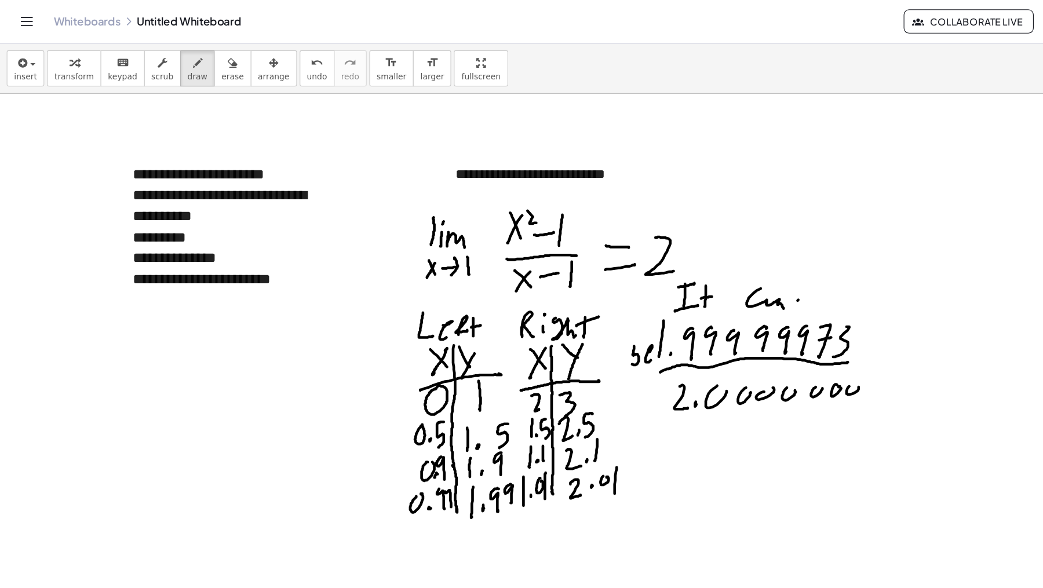
click at [741, 334] on div at bounding box center [521, 570] width 1043 height 979
click at [754, 334] on div at bounding box center [521, 570] width 1043 height 979
click at [771, 345] on div at bounding box center [521, 570] width 1043 height 979
click at [802, 295] on div at bounding box center [521, 570] width 1043 height 979
click at [802, 307] on div at bounding box center [521, 570] width 1043 height 979
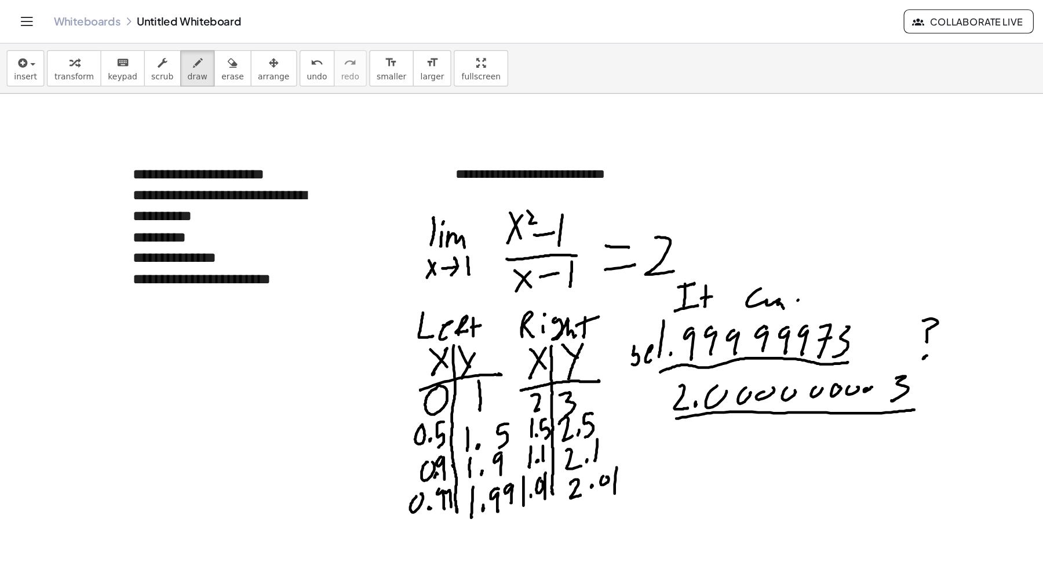
click at [792, 354] on div at bounding box center [521, 570] width 1043 height 979
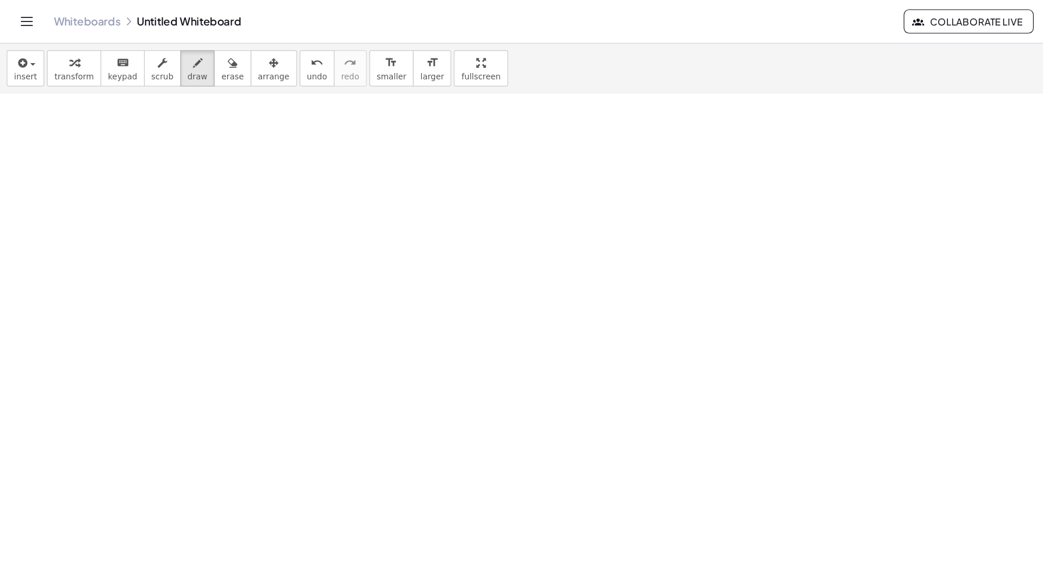
scroll to position [391, 0]
click at [31, 66] on button "insert" at bounding box center [22, 58] width 32 height 31
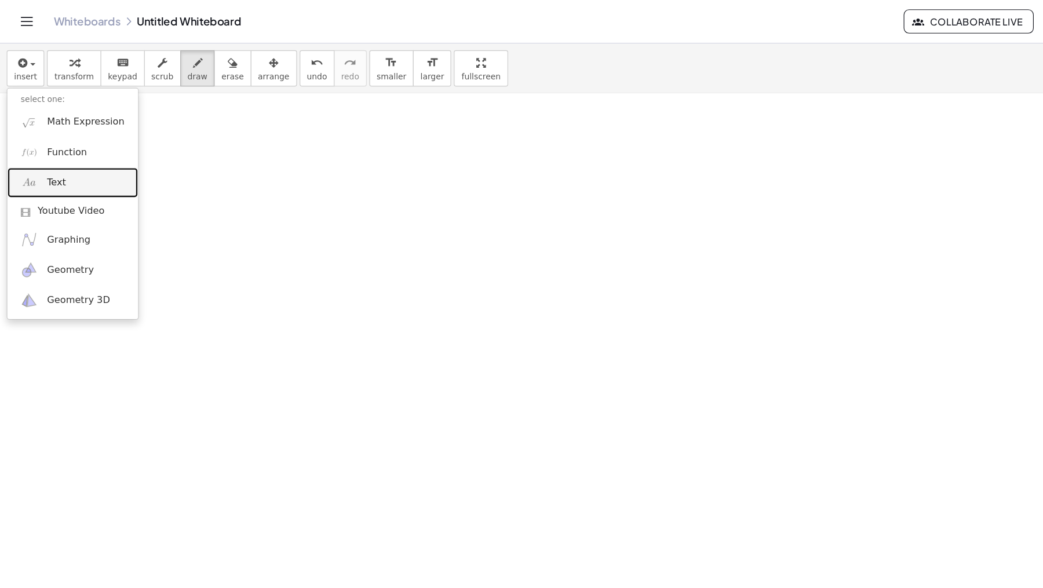
click at [55, 166] on link "Text" at bounding box center [62, 158] width 113 height 26
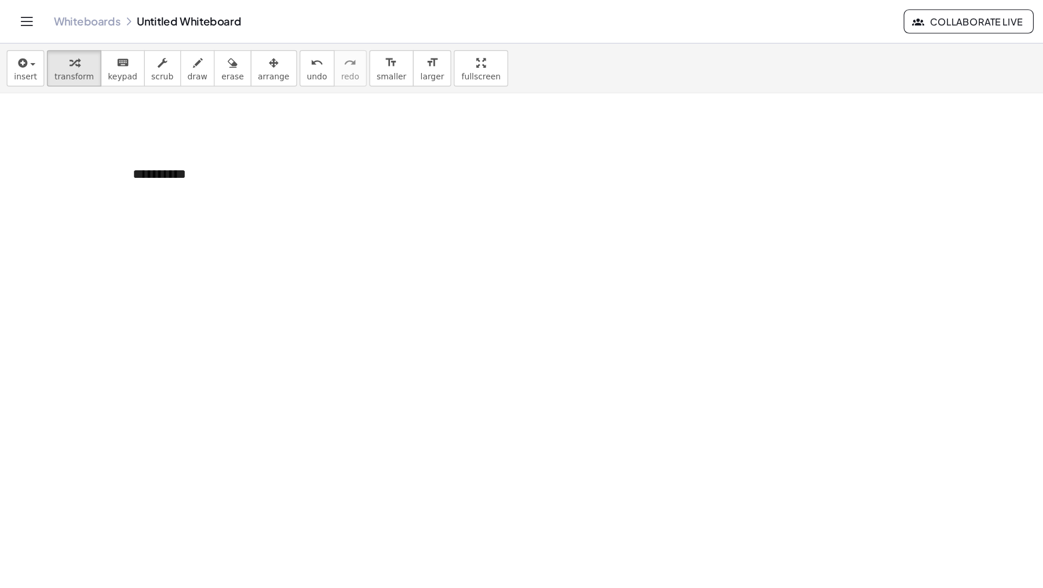
click at [349, 147] on div at bounding box center [521, 179] width 1043 height 979
click at [168, 177] on div "**********" at bounding box center [190, 172] width 174 height 40
click at [159, 206] on div at bounding box center [521, 201] width 1043 height 979
click at [154, 169] on div "**********" at bounding box center [190, 172] width 174 height 40
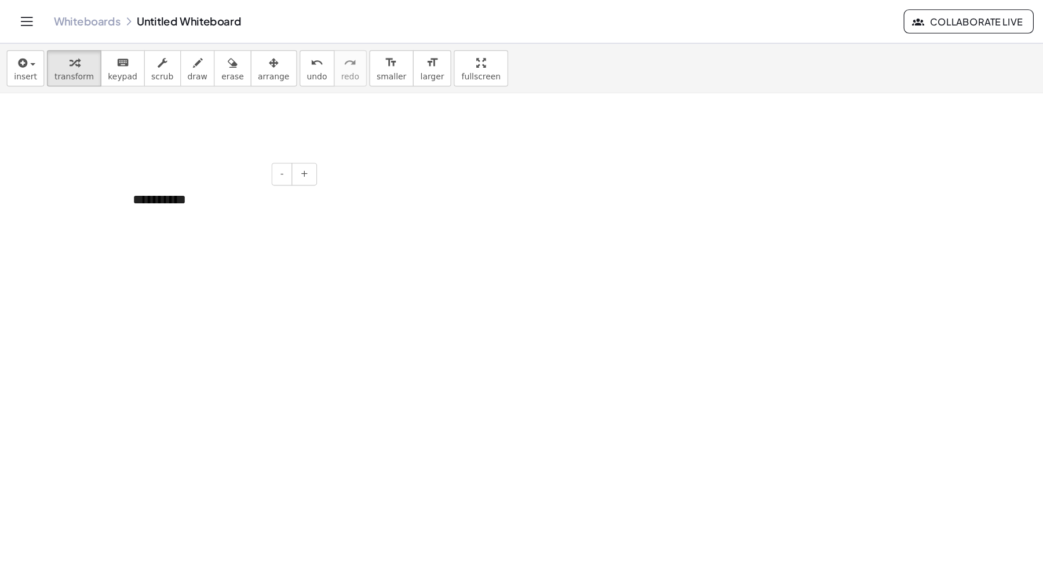
click at [171, 169] on div "**********" at bounding box center [190, 172] width 174 height 40
click at [96, 209] on div at bounding box center [521, 201] width 1043 height 979
drag, startPoint x: 165, startPoint y: 68, endPoint x: 143, endPoint y: 130, distance: 65.5
click at [161, 75] on div "insert select one: Math Expression Function Text Youtube Video Graphing Geometr…" at bounding box center [521, 59] width 1043 height 43
click at [117, 182] on div at bounding box center [521, 201] width 1043 height 979
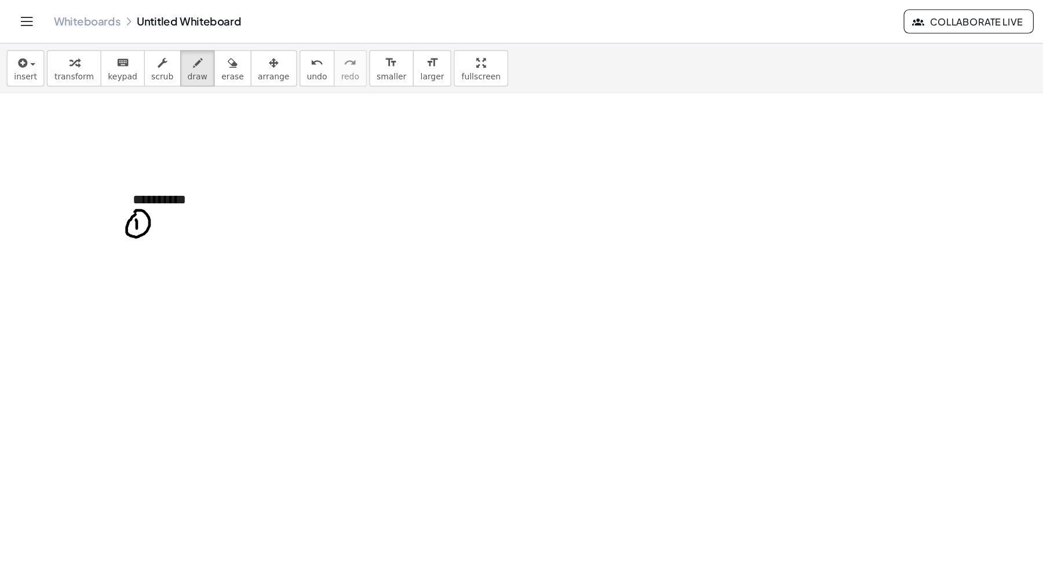
drag, startPoint x: 118, startPoint y: 189, endPoint x: 118, endPoint y: 198, distance: 8.7
click at [118, 199] on div at bounding box center [521, 201] width 1043 height 979
drag, startPoint x: 140, startPoint y: 184, endPoint x: 139, endPoint y: 192, distance: 8.7
click at [139, 192] on div at bounding box center [521, 201] width 1043 height 979
click at [147, 192] on div at bounding box center [521, 201] width 1043 height 979
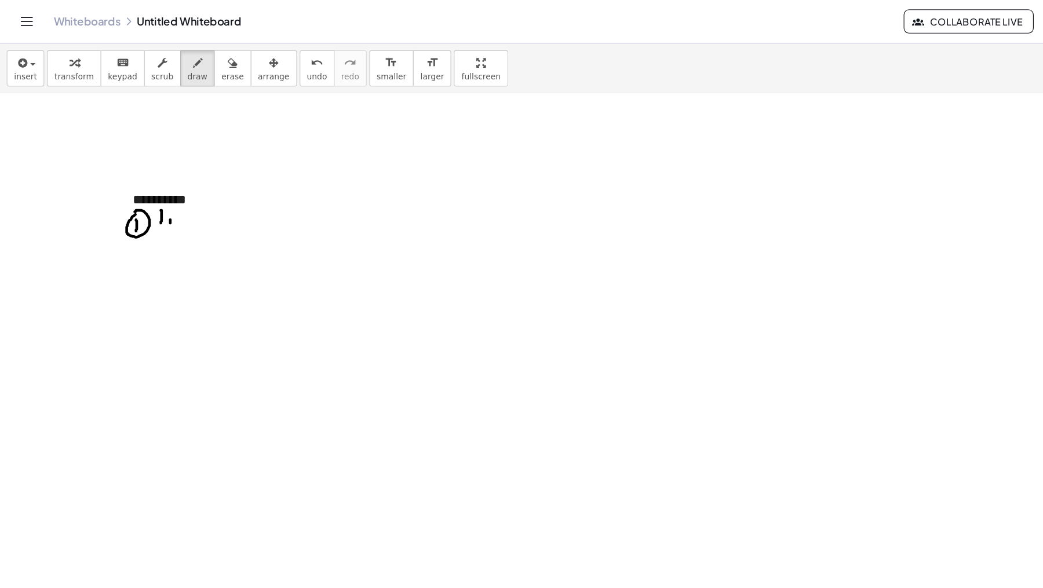
click at [146, 181] on div at bounding box center [521, 201] width 1043 height 979
drag, startPoint x: 151, startPoint y: 192, endPoint x: 163, endPoint y: 193, distance: 12.8
click at [163, 192] on div at bounding box center [521, 201] width 1043 height 979
click at [144, 209] on div at bounding box center [521, 201] width 1043 height 979
click at [139, 211] on div at bounding box center [521, 201] width 1043 height 979
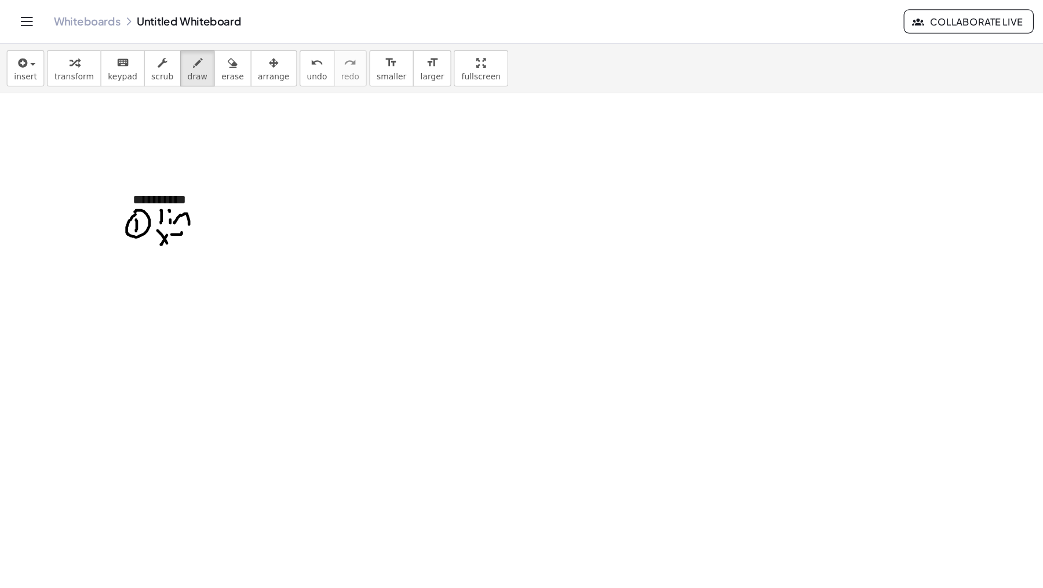
drag, startPoint x: 148, startPoint y: 202, endPoint x: 157, endPoint y: 197, distance: 9.3
click at [157, 197] on div at bounding box center [521, 201] width 1043 height 979
click at [154, 208] on div at bounding box center [521, 201] width 1043 height 979
drag, startPoint x: 165, startPoint y: 199, endPoint x: 176, endPoint y: 205, distance: 12.2
click at [176, 205] on div at bounding box center [521, 201] width 1043 height 979
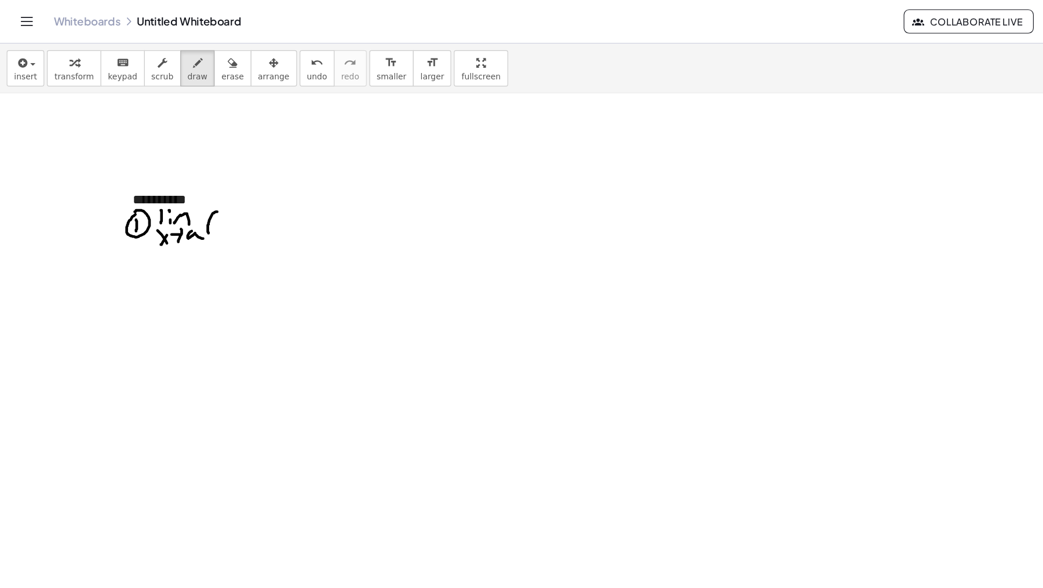
drag, startPoint x: 184, startPoint y: 183, endPoint x: 189, endPoint y: 199, distance: 16.3
click at [189, 199] on div at bounding box center [521, 201] width 1043 height 979
drag, startPoint x: 209, startPoint y: 188, endPoint x: 226, endPoint y: 187, distance: 16.8
click at [228, 186] on div at bounding box center [521, 201] width 1043 height 979
drag, startPoint x: 208, startPoint y: 197, endPoint x: 227, endPoint y: 195, distance: 19.8
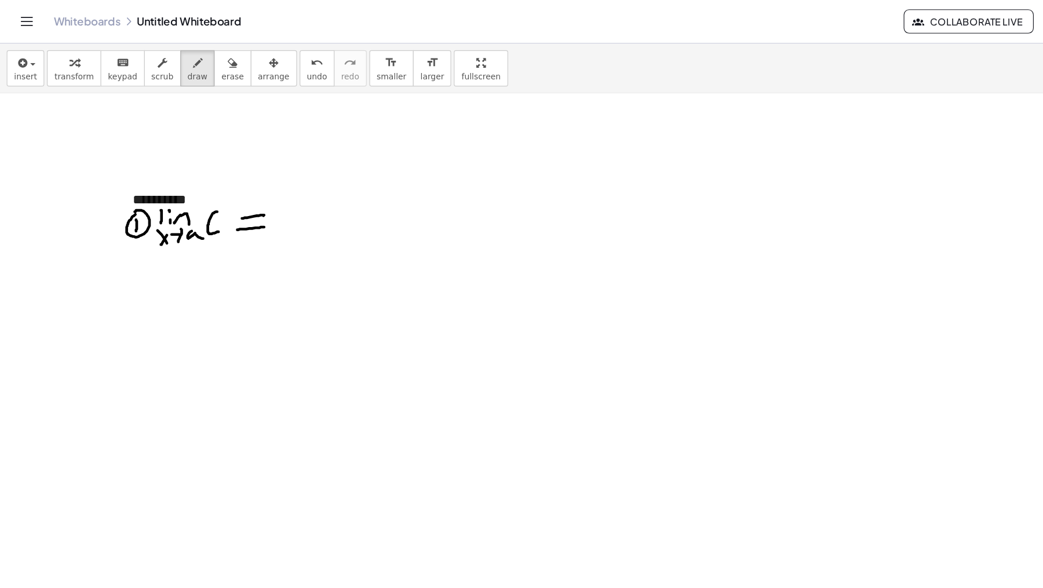
click at [228, 195] on div at bounding box center [521, 201] width 1043 height 979
drag, startPoint x: 257, startPoint y: 180, endPoint x: 260, endPoint y: 208, distance: 27.4
click at [270, 203] on div at bounding box center [521, 201] width 1043 height 979
drag, startPoint x: 188, startPoint y: 153, endPoint x: 199, endPoint y: 141, distance: 16.4
click at [215, 127] on div at bounding box center [521, 201] width 1043 height 979
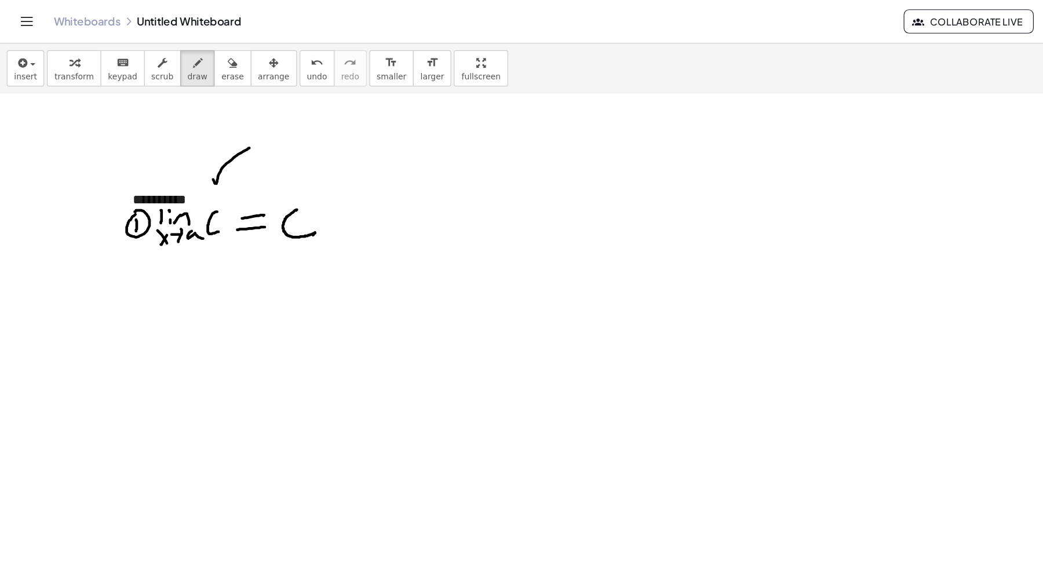
click at [181, 152] on div at bounding box center [521, 201] width 1043 height 979
click at [199, 153] on div at bounding box center [521, 201] width 1043 height 979
drag, startPoint x: 214, startPoint y: 108, endPoint x: 210, endPoint y: 121, distance: 13.2
click at [210, 121] on div at bounding box center [521, 201] width 1043 height 979
drag, startPoint x: 115, startPoint y: 221, endPoint x: 126, endPoint y: 231, distance: 14.8
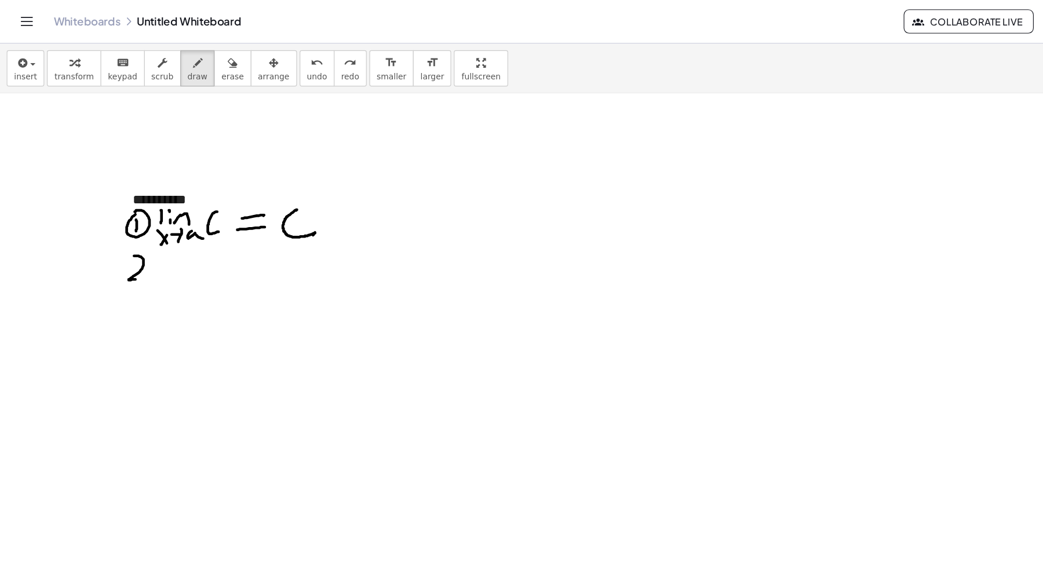
click at [127, 238] on div at bounding box center [521, 201] width 1043 height 979
click at [119, 215] on div at bounding box center [521, 201] width 1043 height 979
drag, startPoint x: 146, startPoint y: 220, endPoint x: 148, endPoint y: 227, distance: 6.8
click at [144, 232] on div at bounding box center [521, 201] width 1043 height 979
drag, startPoint x: 152, startPoint y: 222, endPoint x: 150, endPoint y: 231, distance: 8.9
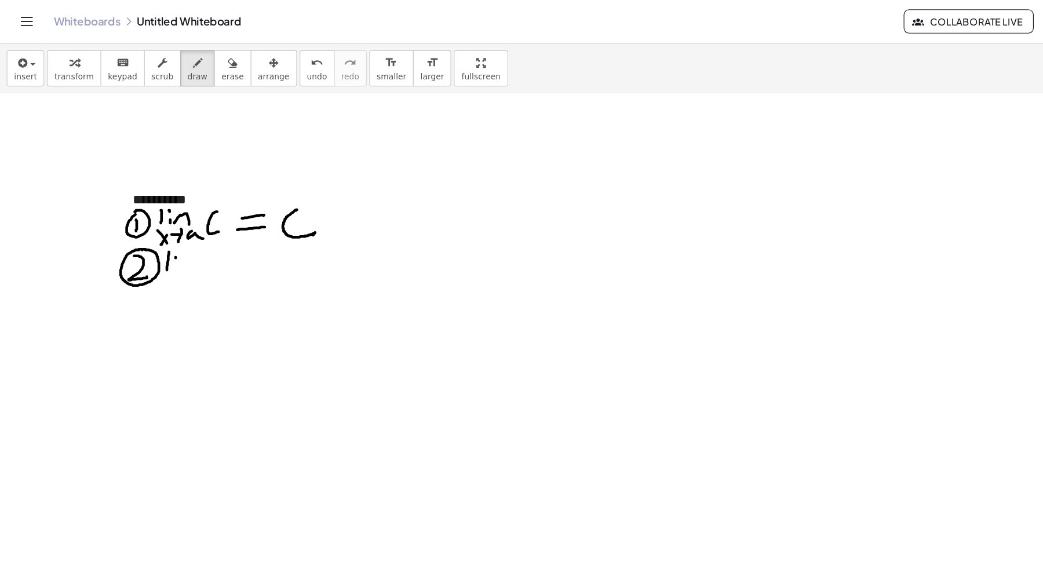
click at [150, 231] on div at bounding box center [521, 201] width 1043 height 979
click at [152, 213] on div at bounding box center [521, 201] width 1043 height 979
drag, startPoint x: 155, startPoint y: 230, endPoint x: 164, endPoint y: 232, distance: 9.6
click at [167, 232] on div at bounding box center [521, 201] width 1043 height 979
drag, startPoint x: 139, startPoint y: 238, endPoint x: 144, endPoint y: 245, distance: 9.1
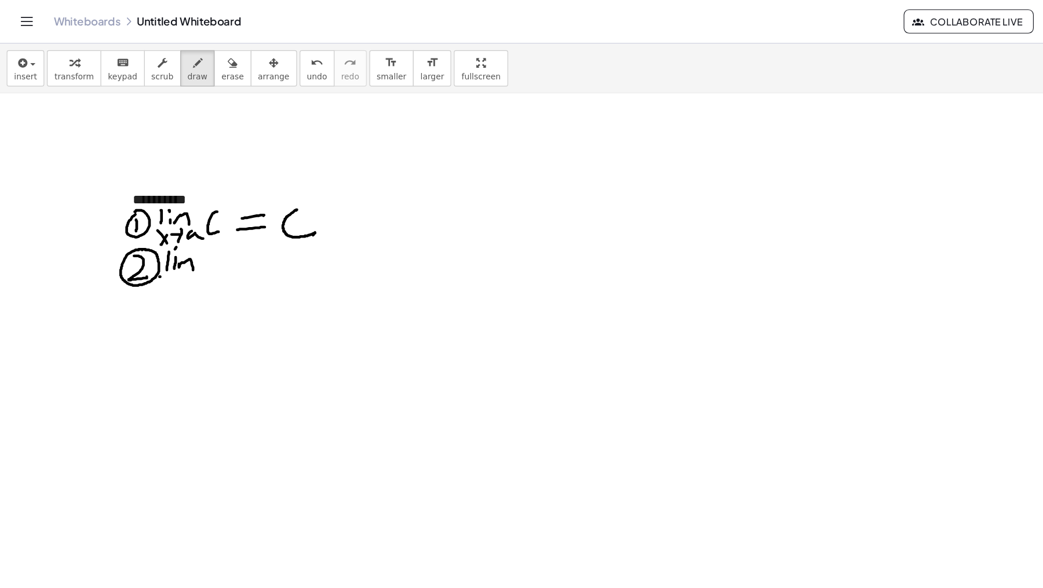
click at [145, 249] on div at bounding box center [521, 201] width 1043 height 979
click at [140, 253] on div at bounding box center [521, 201] width 1043 height 979
drag, startPoint x: 148, startPoint y: 241, endPoint x: 156, endPoint y: 237, distance: 8.6
click at [156, 237] on div at bounding box center [521, 201] width 1043 height 979
click at [154, 249] on div at bounding box center [521, 201] width 1043 height 979
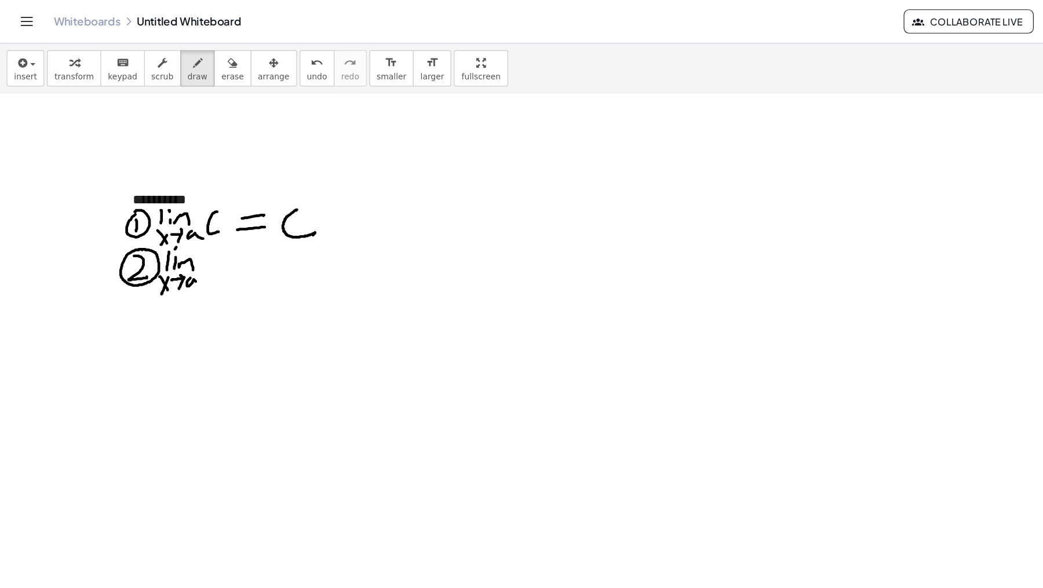
click at [173, 245] on div at bounding box center [521, 201] width 1043 height 979
drag, startPoint x: 181, startPoint y: 221, endPoint x: 190, endPoint y: 228, distance: 11.3
click at [190, 237] on div at bounding box center [521, 201] width 1043 height 979
drag, startPoint x: 190, startPoint y: 221, endPoint x: 181, endPoint y: 235, distance: 16.4
click at [180, 238] on div at bounding box center [521, 201] width 1043 height 979
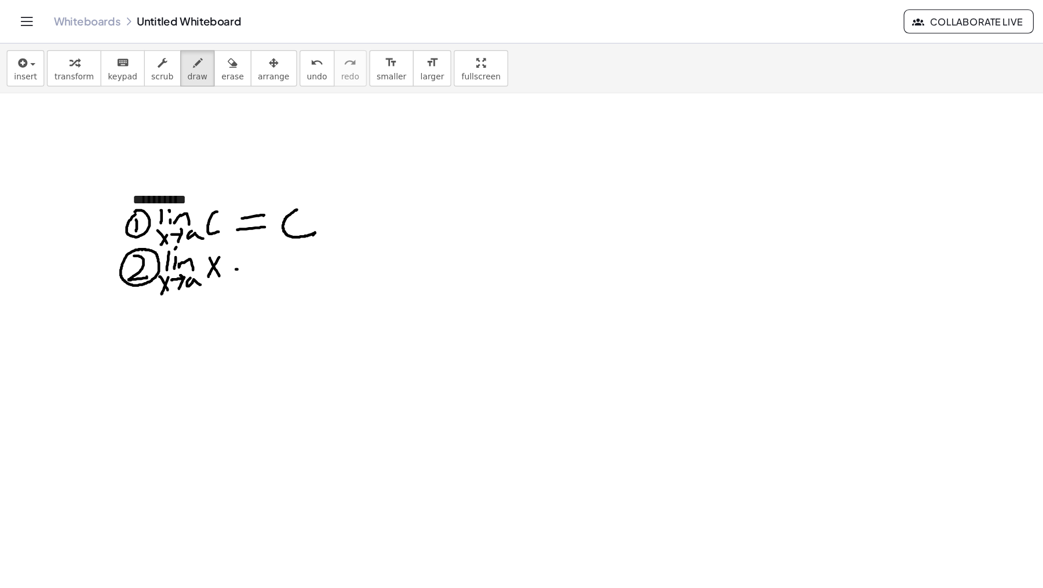
drag, startPoint x: 205, startPoint y: 232, endPoint x: 216, endPoint y: 228, distance: 11.6
click at [216, 228] on div at bounding box center [521, 201] width 1043 height 979
drag, startPoint x: 202, startPoint y: 241, endPoint x: 220, endPoint y: 237, distance: 19.1
click at [220, 237] on div at bounding box center [521, 201] width 1043 height 979
drag, startPoint x: 239, startPoint y: 227, endPoint x: 243, endPoint y: 204, distance: 23.6
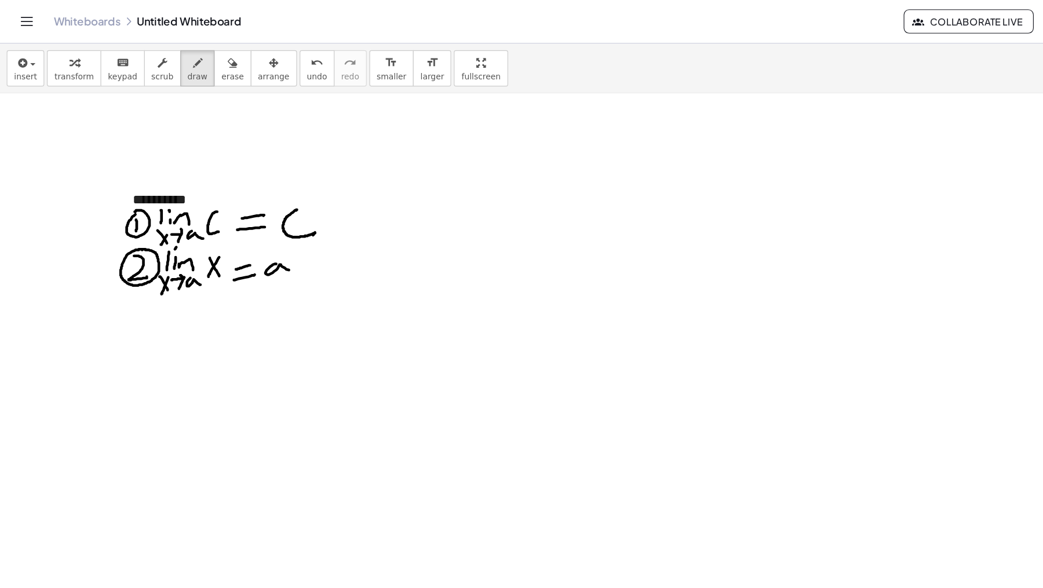
click at [253, 233] on div at bounding box center [521, 201] width 1043 height 979
click at [27, 67] on span "insert" at bounding box center [22, 66] width 20 height 8
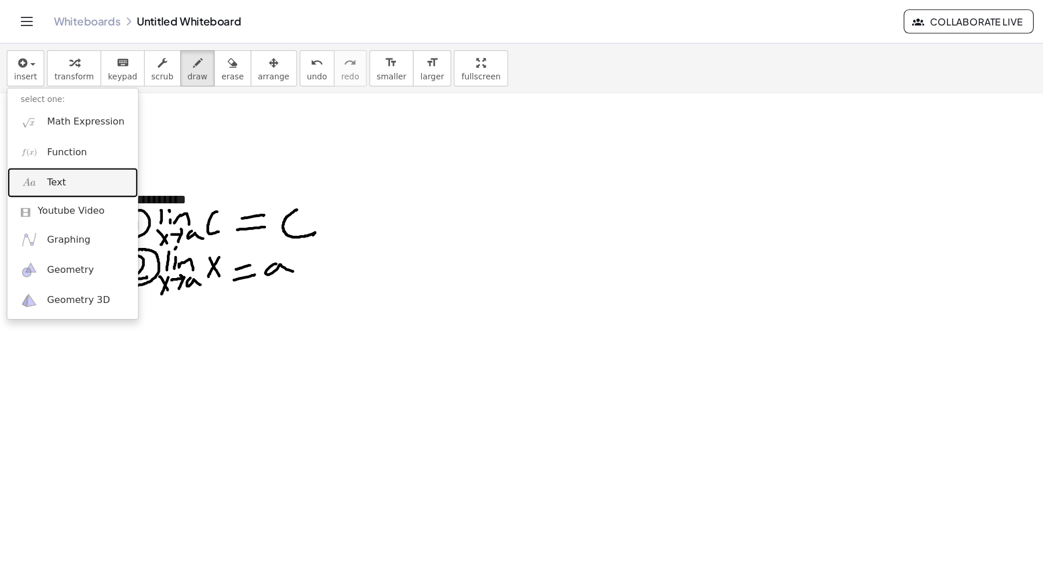
click at [63, 156] on link "Text" at bounding box center [62, 158] width 113 height 26
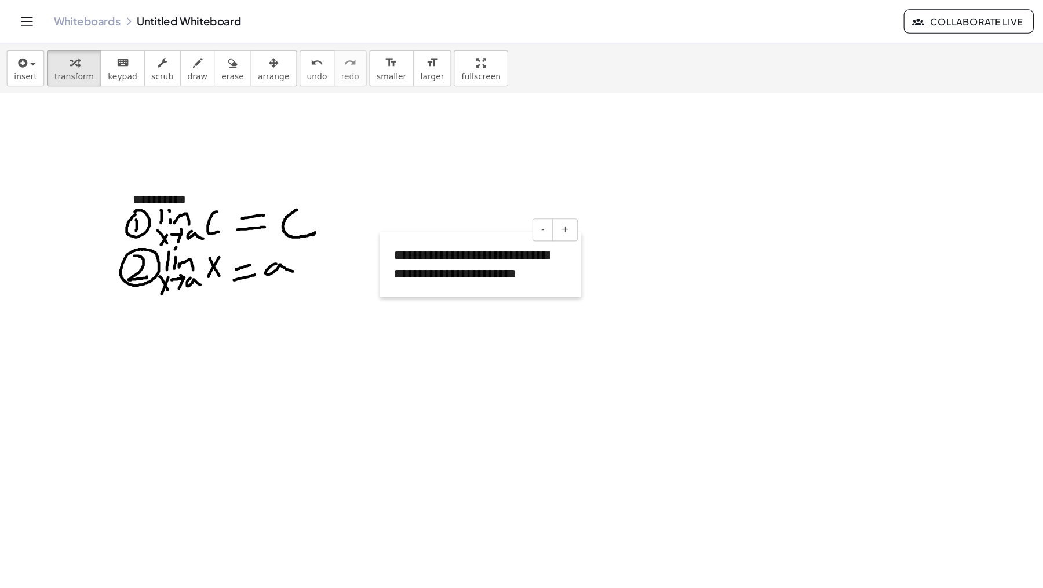
drag, startPoint x: 382, startPoint y: 183, endPoint x: 330, endPoint y: 253, distance: 87.4
click at [330, 253] on div at bounding box center [335, 229] width 12 height 56
click at [308, 226] on div at bounding box center [521, 201] width 1043 height 979
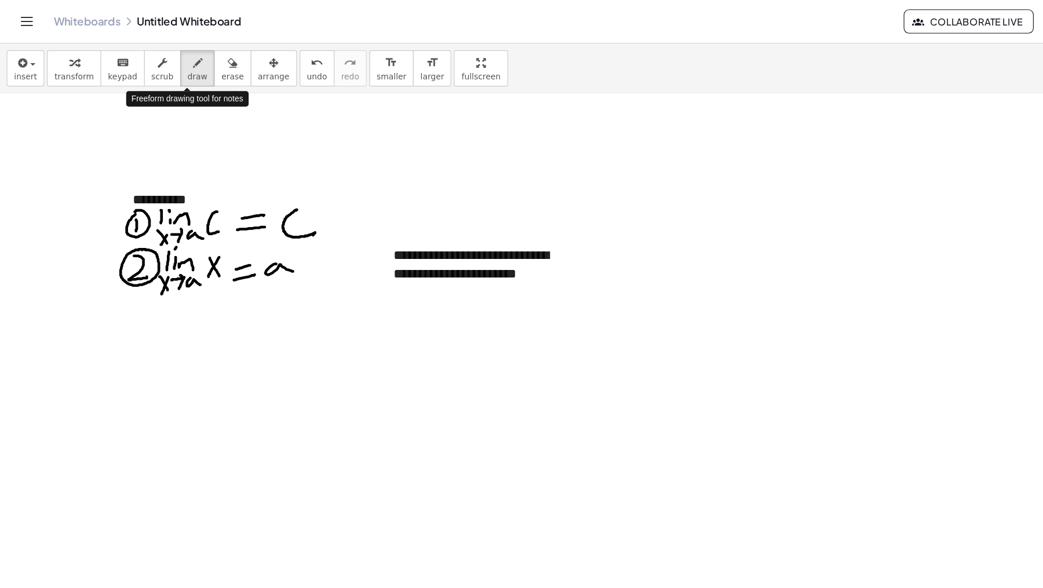
drag, startPoint x: 157, startPoint y: 69, endPoint x: 188, endPoint y: 119, distance: 59.2
click at [159, 81] on div "insert select one: Math Expression Function Text Youtube Video Graphing Geometr…" at bounding box center [521, 59] width 1043 height 43
drag, startPoint x: 270, startPoint y: 230, endPoint x: 328, endPoint y: 220, distance: 58.7
click at [329, 220] on div at bounding box center [521, 201] width 1043 height 979
drag, startPoint x: 270, startPoint y: 227, endPoint x: 277, endPoint y: 224, distance: 7.8
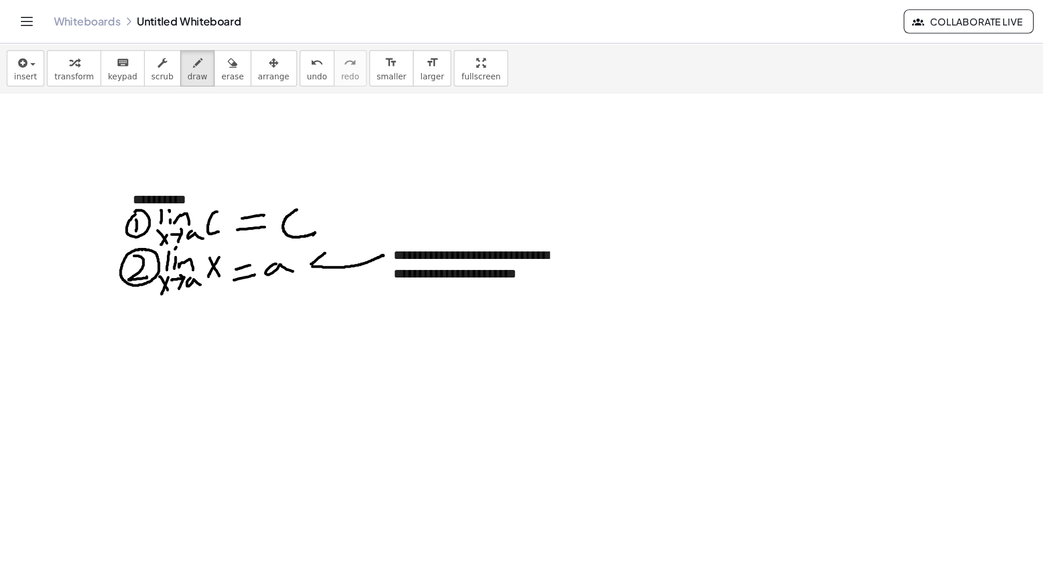
click at [281, 219] on div at bounding box center [521, 201] width 1043 height 979
drag, startPoint x: 269, startPoint y: 227, endPoint x: 277, endPoint y: 238, distance: 14.2
click at [277, 238] on div at bounding box center [521, 201] width 1043 height 979
drag, startPoint x: 118, startPoint y: 273, endPoint x: 118, endPoint y: 294, distance: 20.9
click at [114, 297] on div at bounding box center [521, 201] width 1043 height 979
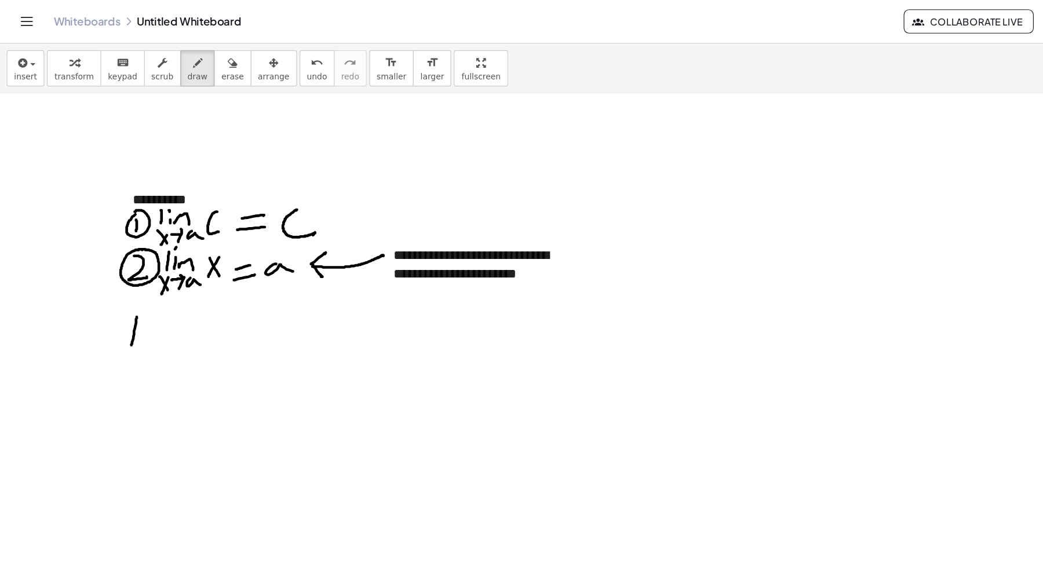
click at [122, 295] on div at bounding box center [521, 201] width 1043 height 979
drag, startPoint x: 126, startPoint y: 273, endPoint x: 127, endPoint y: 280, distance: 7.1
click at [125, 272] on div at bounding box center [521, 201] width 1043 height 979
drag, startPoint x: 131, startPoint y: 291, endPoint x: 130, endPoint y: 299, distance: 7.6
click at [144, 294] on div at bounding box center [521, 201] width 1043 height 979
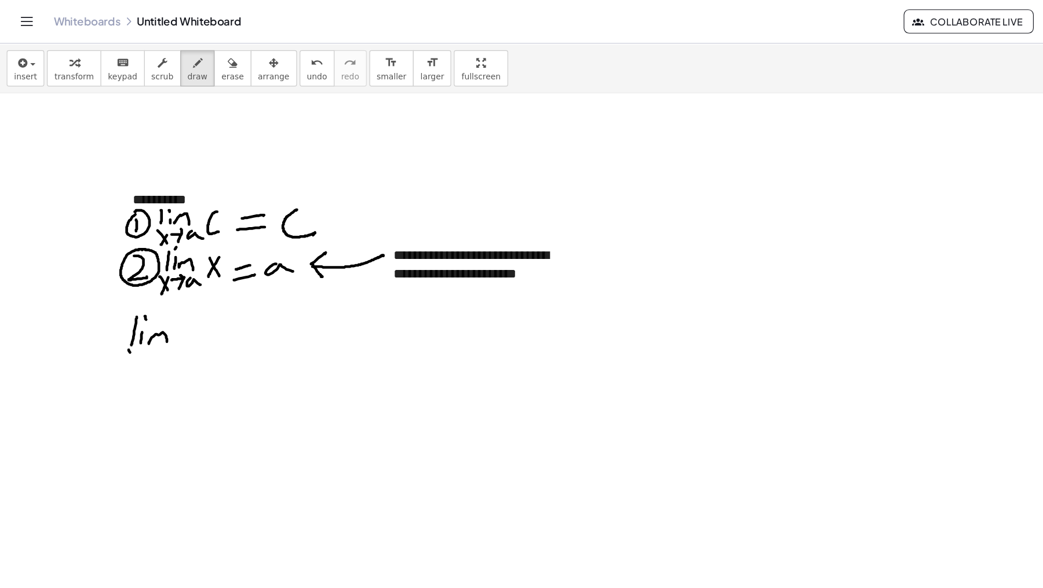
drag, startPoint x: 112, startPoint y: 304, endPoint x: 118, endPoint y: 309, distance: 7.4
click at [118, 312] on div at bounding box center [521, 201] width 1043 height 979
click at [111, 315] on div at bounding box center [521, 201] width 1043 height 979
drag, startPoint x: 122, startPoint y: 308, endPoint x: 129, endPoint y: 301, distance: 9.4
click at [129, 301] on div at bounding box center [521, 201] width 1043 height 979
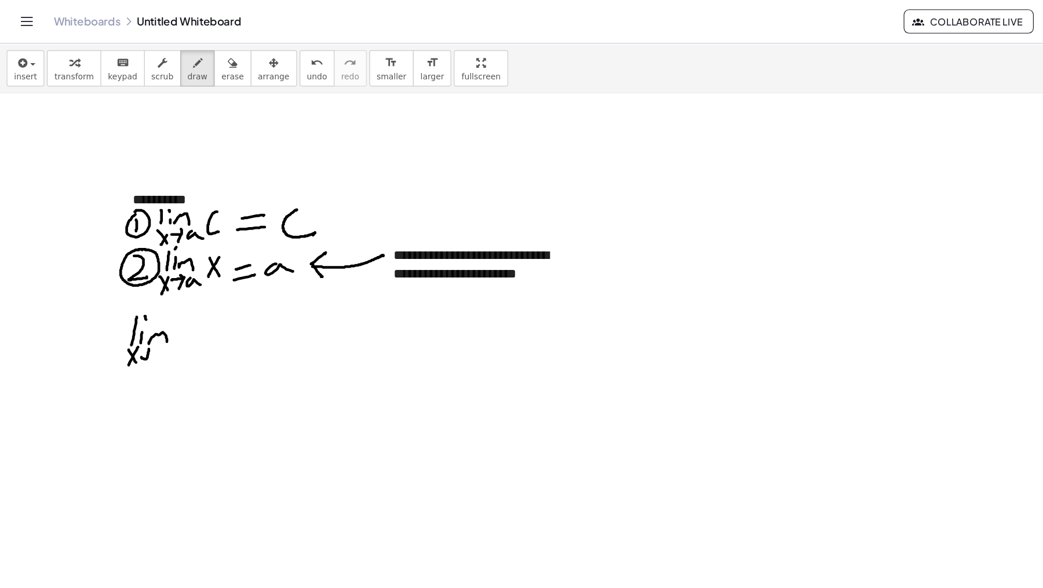
click at [126, 321] on div at bounding box center [521, 201] width 1043 height 979
drag, startPoint x: 136, startPoint y: 303, endPoint x: 141, endPoint y: 315, distance: 13.5
click at [141, 316] on div at bounding box center [521, 201] width 1043 height 979
drag, startPoint x: 172, startPoint y: 277, endPoint x: 181, endPoint y: 294, distance: 19.4
click at [160, 306] on div at bounding box center [521, 201] width 1043 height 979
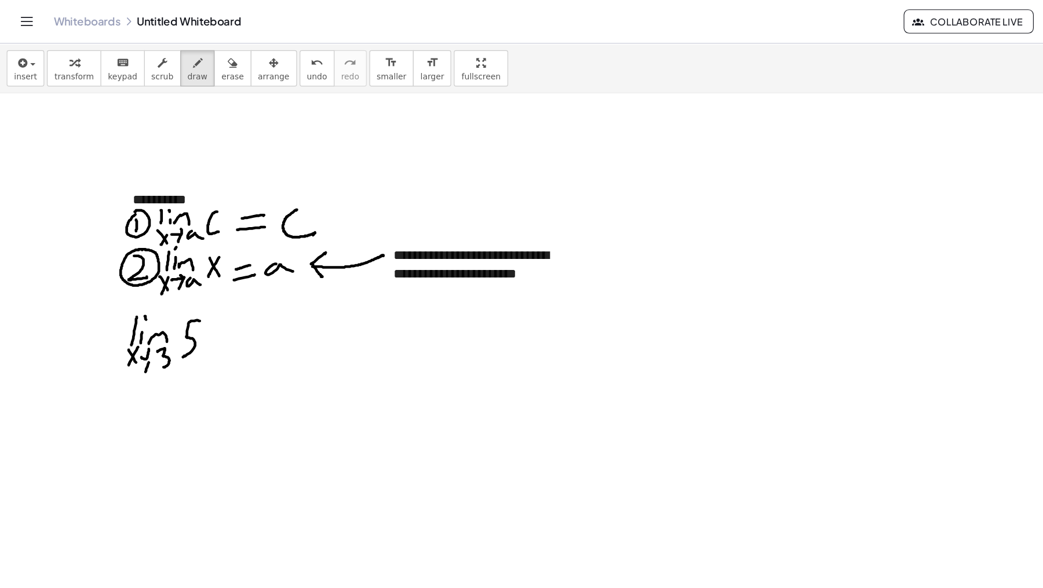
drag, startPoint x: 184, startPoint y: 290, endPoint x: 193, endPoint y: 289, distance: 9.3
click at [194, 289] on div at bounding box center [521, 201] width 1043 height 979
click at [199, 294] on div at bounding box center [521, 201] width 1043 height 979
drag, startPoint x: 219, startPoint y: 282, endPoint x: 203, endPoint y: 297, distance: 21.7
click at [206, 300] on div at bounding box center [521, 201] width 1043 height 979
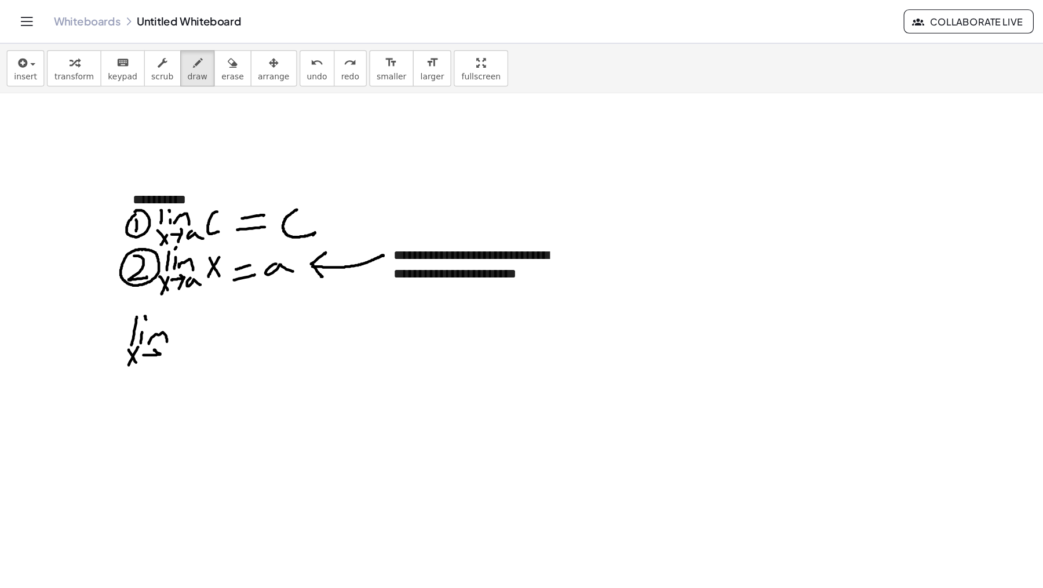
drag, startPoint x: 124, startPoint y: 306, endPoint x: 134, endPoint y: 305, distance: 9.9
click at [133, 303] on div at bounding box center [521, 201] width 1043 height 979
click at [132, 313] on div at bounding box center [521, 201] width 1043 height 979
drag, startPoint x: 142, startPoint y: 301, endPoint x: 143, endPoint y: 322, distance: 20.9
click at [143, 322] on div at bounding box center [521, 201] width 1043 height 979
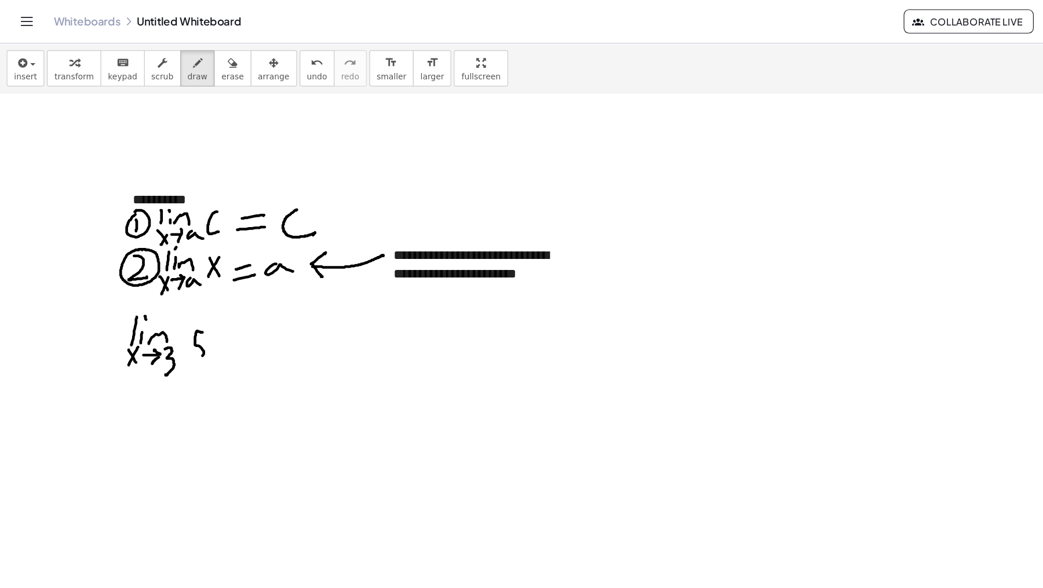
drag, startPoint x: 175, startPoint y: 286, endPoint x: 185, endPoint y: 294, distance: 12.8
click at [170, 308] on div at bounding box center [521, 201] width 1043 height 979
click at [195, 293] on div at bounding box center [521, 201] width 1043 height 979
drag, startPoint x: 187, startPoint y: 303, endPoint x: 205, endPoint y: 295, distance: 19.7
click at [197, 300] on div at bounding box center [521, 201] width 1043 height 979
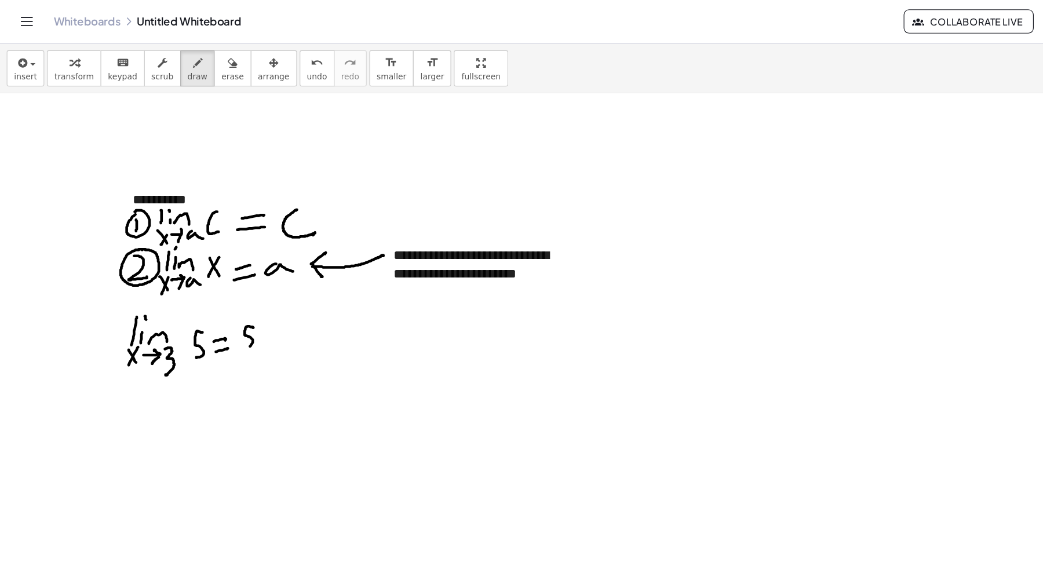
drag, startPoint x: 219, startPoint y: 282, endPoint x: 212, endPoint y: 297, distance: 16.3
click at [214, 298] on div at bounding box center [521, 201] width 1043 height 979
drag, startPoint x: 121, startPoint y: 332, endPoint x: 123, endPoint y: 345, distance: 13.0
click at [122, 348] on div at bounding box center [521, 201] width 1043 height 979
drag, startPoint x: 127, startPoint y: 339, endPoint x: 127, endPoint y: 346, distance: 7.0
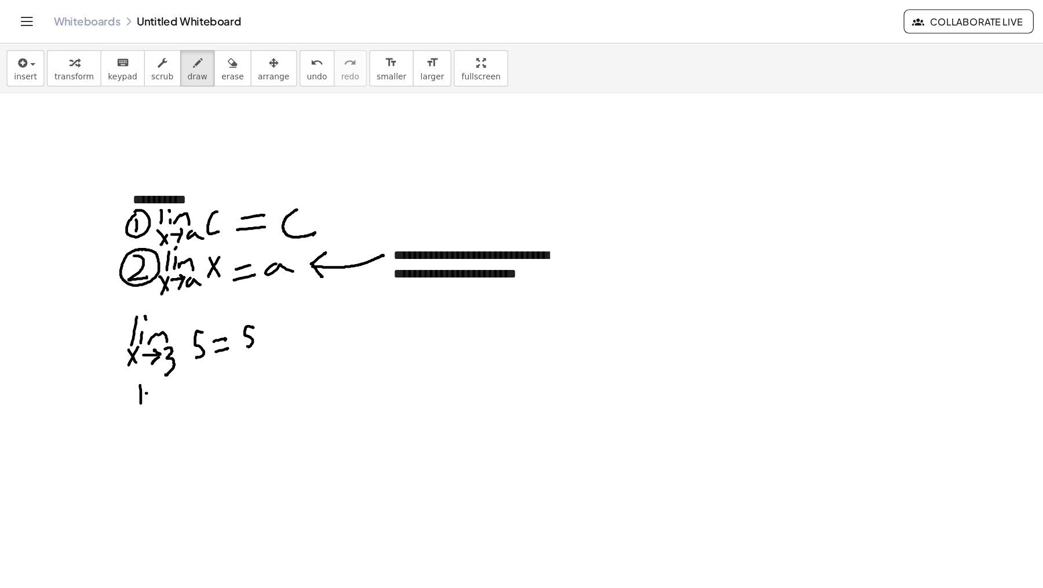
click at [127, 345] on div at bounding box center [521, 201] width 1043 height 979
click at [126, 328] on div at bounding box center [521, 201] width 1043 height 979
click at [144, 346] on div at bounding box center [521, 201] width 1043 height 979
drag, startPoint x: 119, startPoint y: 352, endPoint x: 125, endPoint y: 358, distance: 9.0
click at [126, 362] on div at bounding box center [521, 201] width 1043 height 979
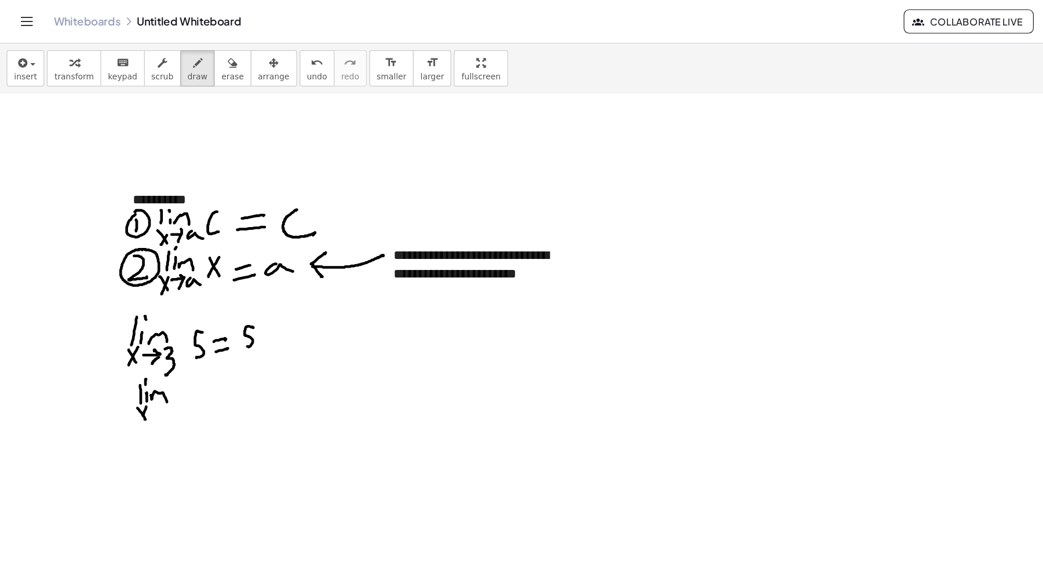
click at [123, 362] on div at bounding box center [521, 201] width 1043 height 979
click at [138, 348] on div at bounding box center [521, 201] width 1043 height 979
drag, startPoint x: 139, startPoint y: 352, endPoint x: 137, endPoint y: 358, distance: 6.1
click at [137, 358] on div at bounding box center [521, 201] width 1043 height 979
drag, startPoint x: 146, startPoint y: 348, endPoint x: 147, endPoint y: 359, distance: 11.7
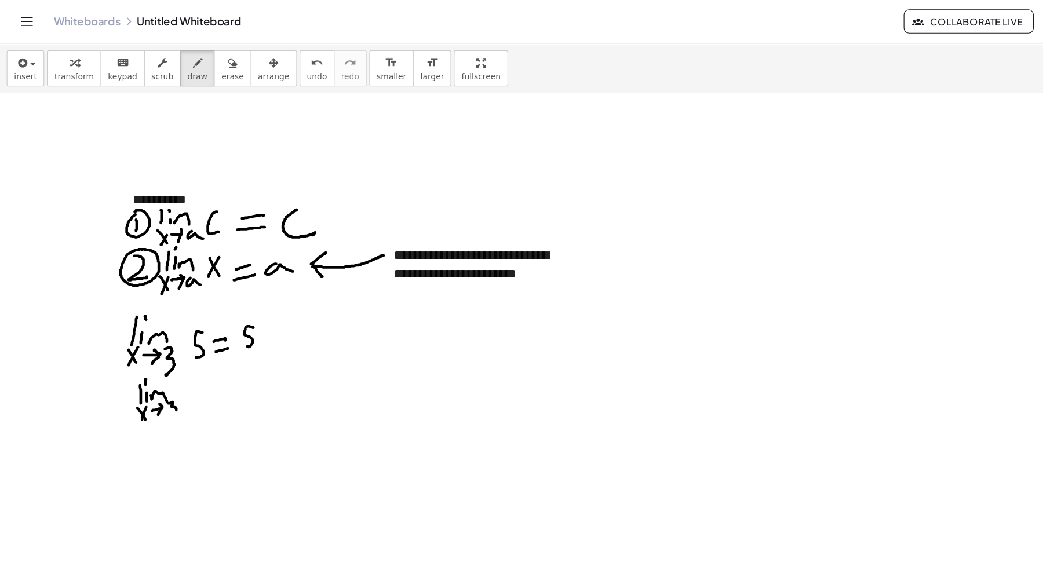
click at [147, 360] on div at bounding box center [521, 201] width 1043 height 979
drag, startPoint x: 162, startPoint y: 330, endPoint x: 174, endPoint y: 344, distance: 18.5
click at [174, 346] on div at bounding box center [521, 201] width 1043 height 979
drag, startPoint x: 173, startPoint y: 329, endPoint x: 165, endPoint y: 347, distance: 19.2
click at [165, 347] on div at bounding box center [521, 201] width 1043 height 979
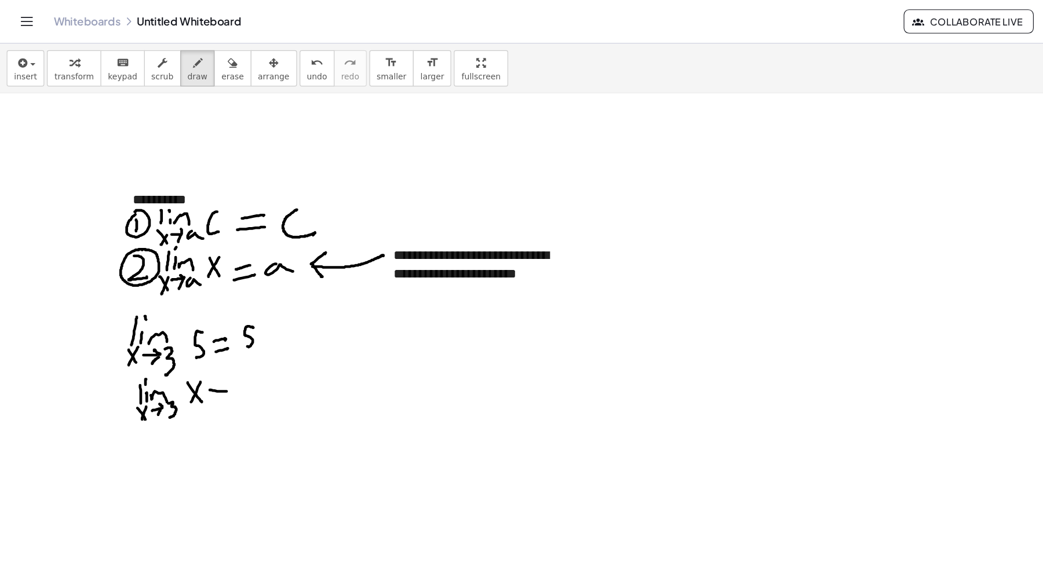
drag, startPoint x: 181, startPoint y: 336, endPoint x: 196, endPoint y: 337, distance: 14.5
click at [195, 338] on div at bounding box center [521, 201] width 1043 height 979
drag, startPoint x: 180, startPoint y: 345, endPoint x: 196, endPoint y: 344, distance: 15.7
click at [196, 343] on div at bounding box center [521, 201] width 1043 height 979
drag, startPoint x: 203, startPoint y: 322, endPoint x: 211, endPoint y: 328, distance: 9.5
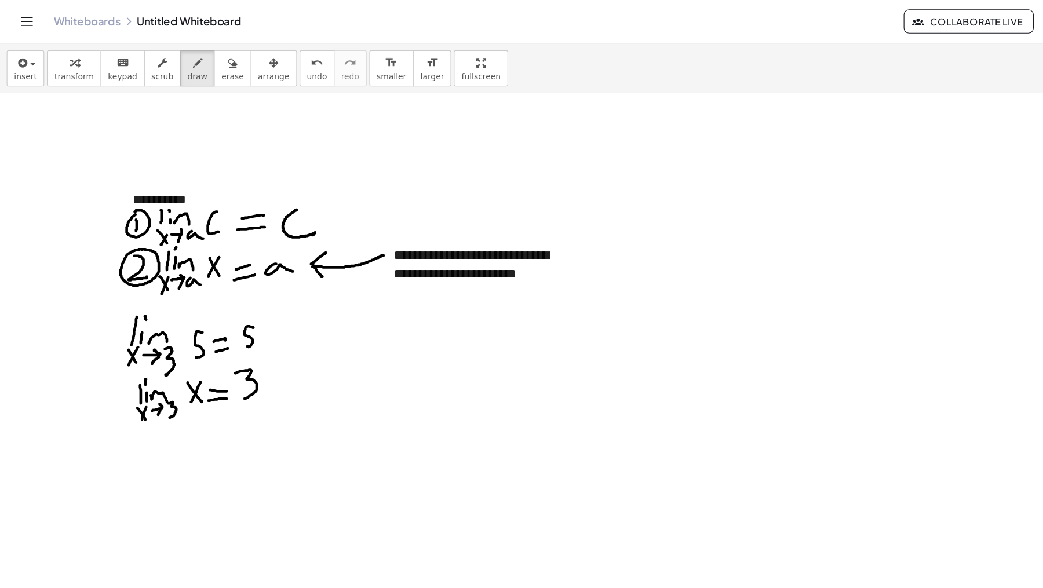
click at [210, 343] on div at bounding box center [521, 201] width 1043 height 979
click at [216, 270] on div at bounding box center [521, 201] width 1043 height 979
click at [209, 311] on div at bounding box center [521, 201] width 1043 height 979
drag, startPoint x: 125, startPoint y: 366, endPoint x: 149, endPoint y: 341, distance: 34.4
click at [181, 354] on div at bounding box center [521, 201] width 1043 height 979
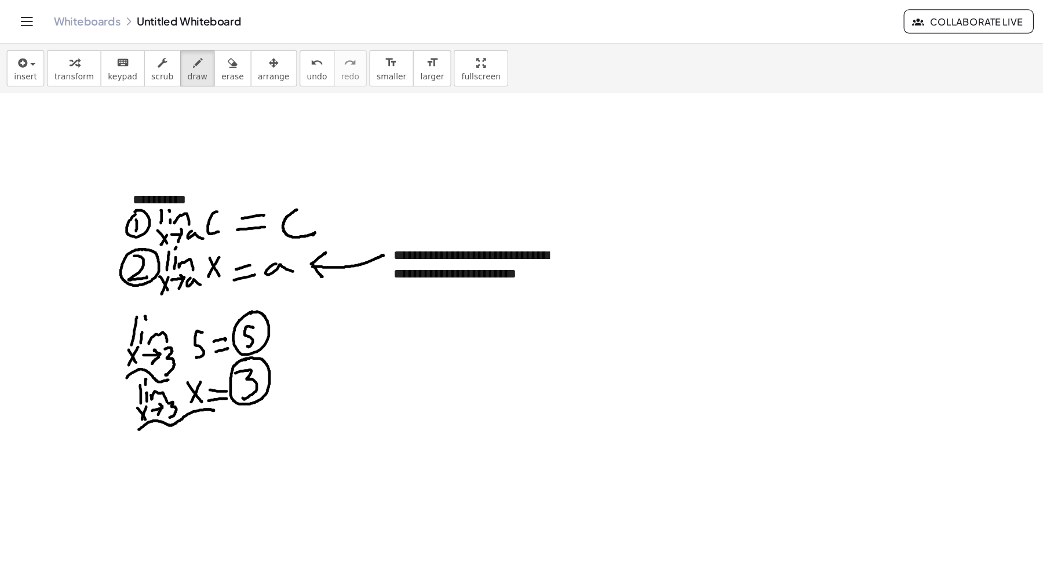
drag, startPoint x: 114, startPoint y: 322, endPoint x: 151, endPoint y: 328, distance: 37.6
click at [151, 329] on div at bounding box center [521, 201] width 1043 height 979
drag, startPoint x: 282, startPoint y: 180, endPoint x: 287, endPoint y: 234, distance: 54.7
click at [283, 241] on div at bounding box center [521, 201] width 1043 height 979
drag, startPoint x: 315, startPoint y: 162, endPoint x: 313, endPoint y: 179, distance: 16.3
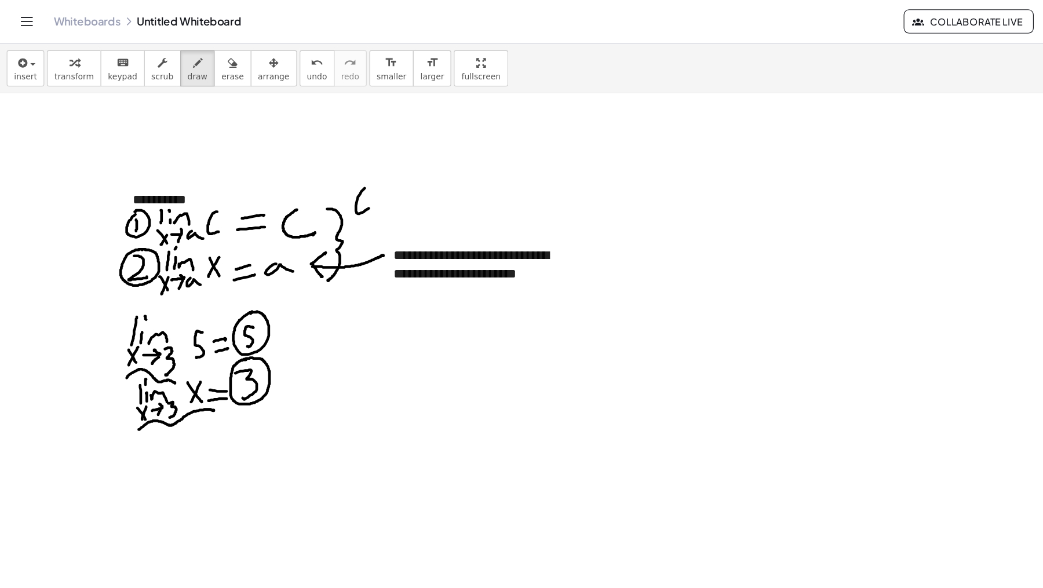
click at [313, 179] on div at bounding box center [521, 201] width 1043 height 979
drag, startPoint x: 324, startPoint y: 182, endPoint x: 330, endPoint y: 179, distance: 6.5
click at [330, 179] on div at bounding box center [521, 201] width 1043 height 979
click at [340, 178] on div at bounding box center [521, 201] width 1043 height 979
drag, startPoint x: 344, startPoint y: 180, endPoint x: 369, endPoint y: 170, distance: 27.3
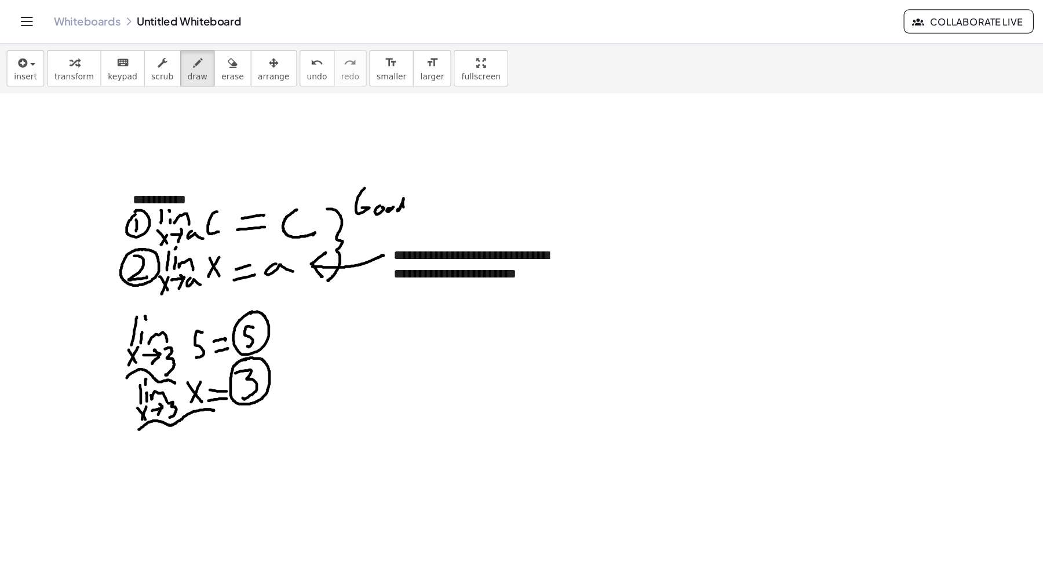
click at [352, 178] on div at bounding box center [521, 201] width 1043 height 979
drag, startPoint x: 374, startPoint y: 173, endPoint x: 390, endPoint y: 173, distance: 15.7
click at [389, 173] on div at bounding box center [521, 201] width 1043 height 979
drag, startPoint x: 396, startPoint y: 174, endPoint x: 402, endPoint y: 172, distance: 6.8
click at [402, 172] on div at bounding box center [521, 201] width 1043 height 979
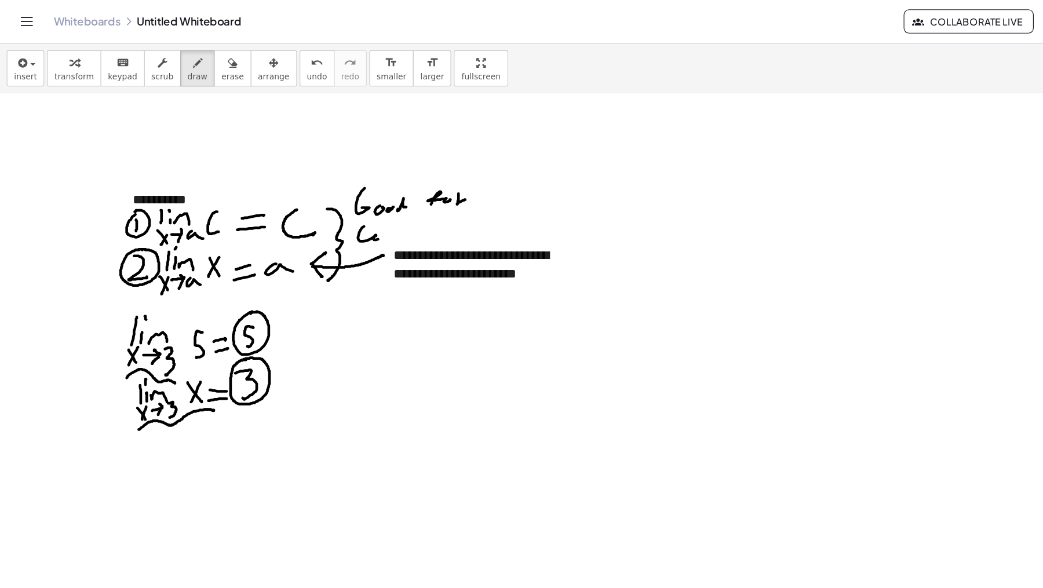
drag, startPoint x: 311, startPoint y: 200, endPoint x: 329, endPoint y: 201, distance: 18.0
click at [325, 202] on div at bounding box center [521, 201] width 1043 height 979
drag, startPoint x: 335, startPoint y: 202, endPoint x: 357, endPoint y: 196, distance: 22.4
click at [357, 196] on div at bounding box center [521, 201] width 1043 height 979
drag, startPoint x: 363, startPoint y: 201, endPoint x: 380, endPoint y: 198, distance: 17.1
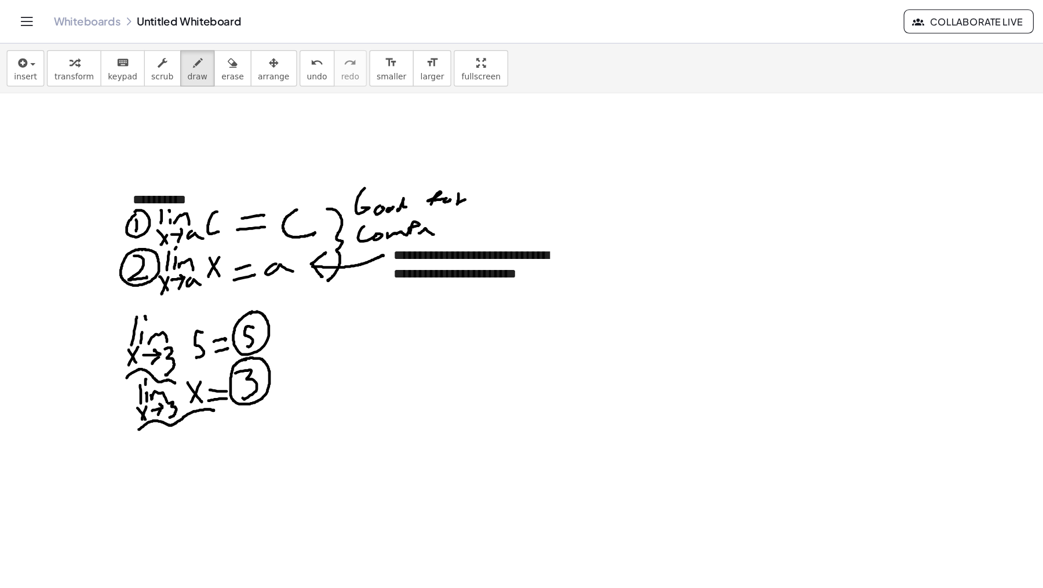
click at [379, 200] on div at bounding box center [521, 201] width 1043 height 979
drag, startPoint x: 383, startPoint y: 194, endPoint x: 383, endPoint y: 201, distance: 7.0
click at [383, 201] on div at bounding box center [521, 201] width 1043 height 979
click at [387, 192] on div at bounding box center [521, 201] width 1043 height 979
drag, startPoint x: 392, startPoint y: 196, endPoint x: 415, endPoint y: 190, distance: 23.3
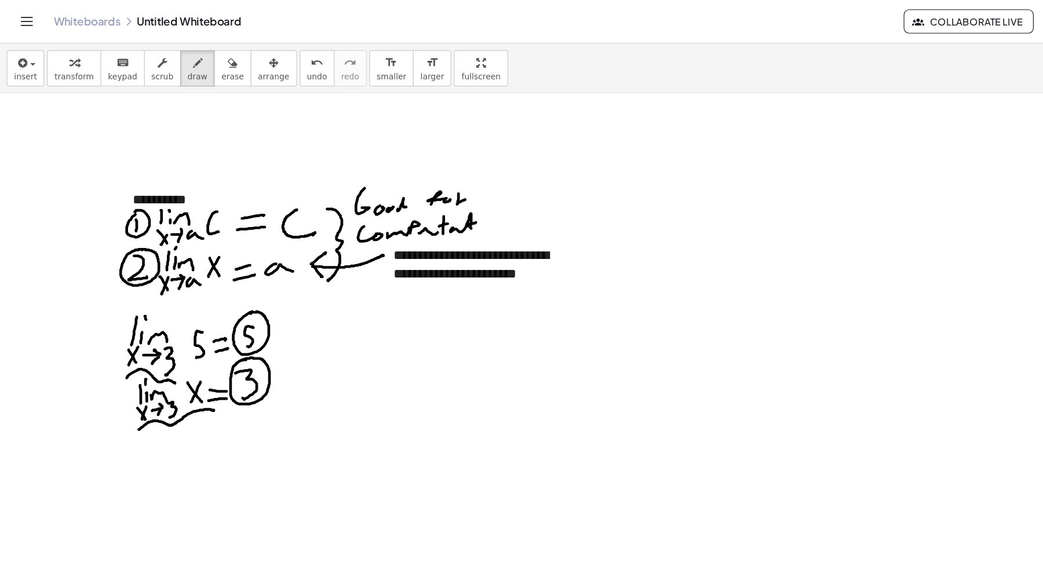
click at [412, 191] on div at bounding box center [521, 201] width 1043 height 979
drag, startPoint x: 414, startPoint y: 197, endPoint x: 414, endPoint y: 183, distance: 13.9
click at [413, 197] on div at bounding box center [521, 201] width 1043 height 979
drag, startPoint x: 414, startPoint y: 183, endPoint x: 419, endPoint y: 193, distance: 11.4
click at [415, 184] on div at bounding box center [521, 201] width 1043 height 979
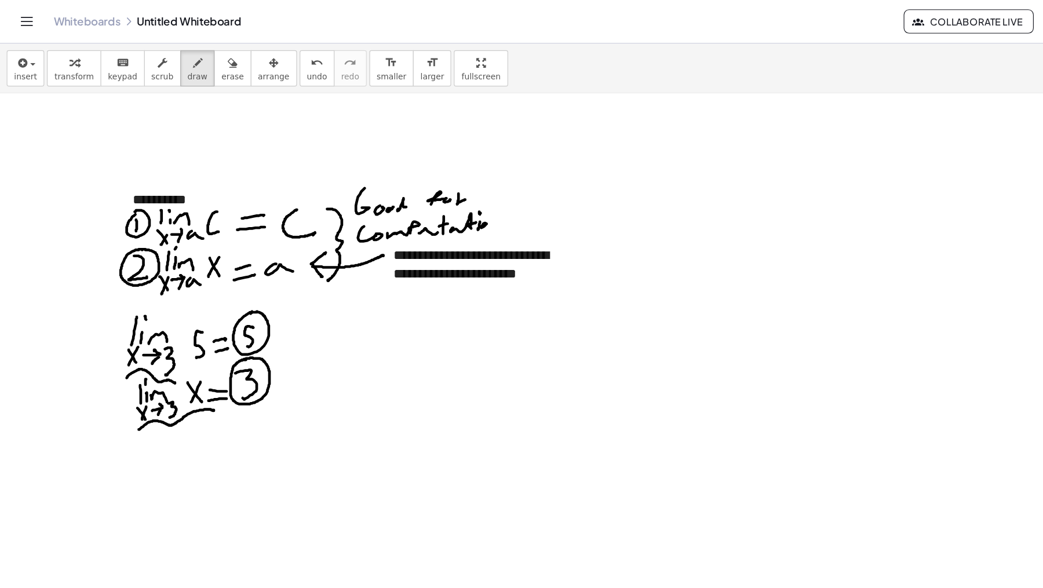
click at [422, 192] on div at bounding box center [521, 201] width 1043 height 979
click at [431, 197] on div at bounding box center [521, 201] width 1043 height 979
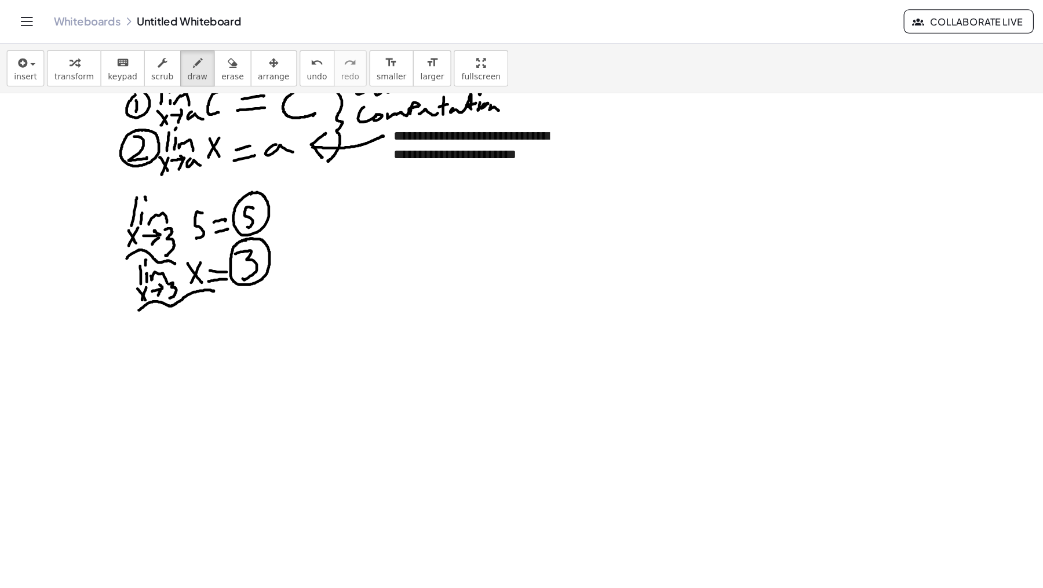
scroll to position [485, 0]
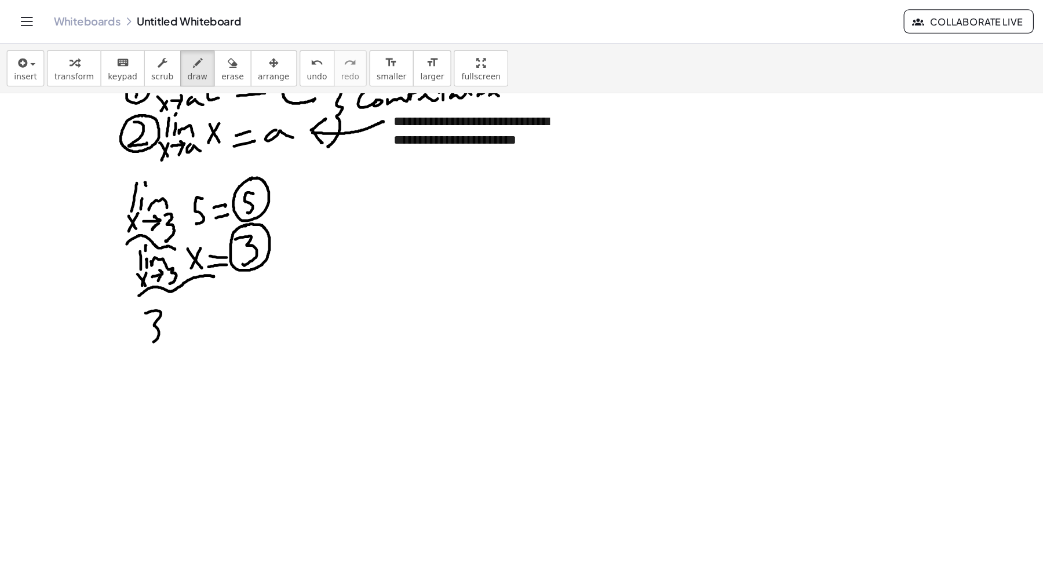
drag, startPoint x: 126, startPoint y: 270, endPoint x: 134, endPoint y: 282, distance: 15.0
click at [125, 297] on div at bounding box center [521, 85] width 1043 height 979
click at [144, 259] on div at bounding box center [521, 85] width 1043 height 979
drag, startPoint x: 179, startPoint y: 274, endPoint x: 185, endPoint y: 275, distance: 6.4
click at [179, 281] on div at bounding box center [521, 85] width 1043 height 979
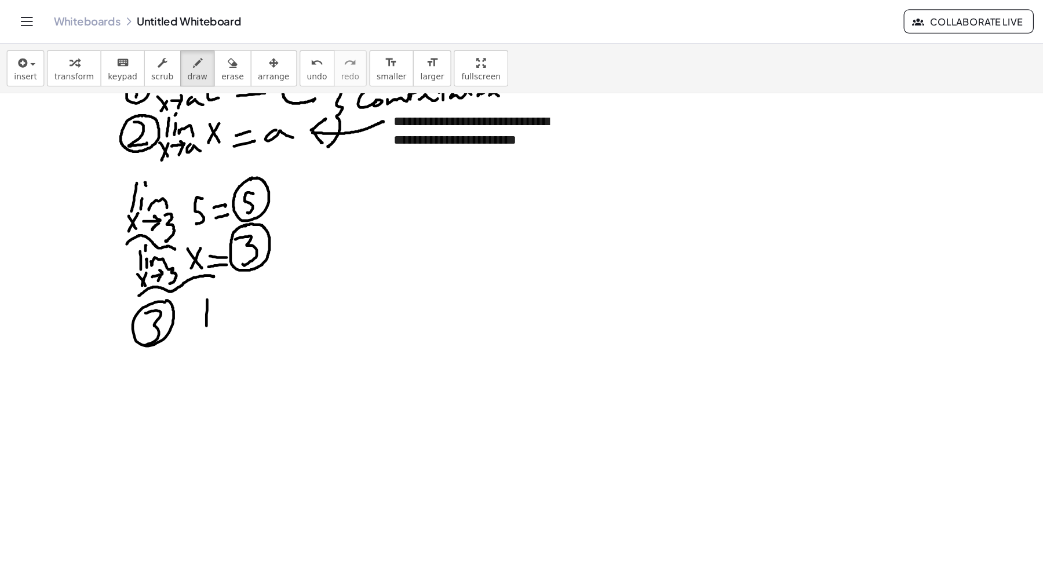
drag, startPoint x: 186, startPoint y: 282, endPoint x: 187, endPoint y: 267, distance: 14.6
click at [186, 283] on div at bounding box center [521, 85] width 1043 height 979
click at [188, 261] on div at bounding box center [521, 85] width 1043 height 979
drag, startPoint x: 192, startPoint y: 281, endPoint x: 190, endPoint y: 287, distance: 6.2
click at [208, 281] on div at bounding box center [521, 85] width 1043 height 979
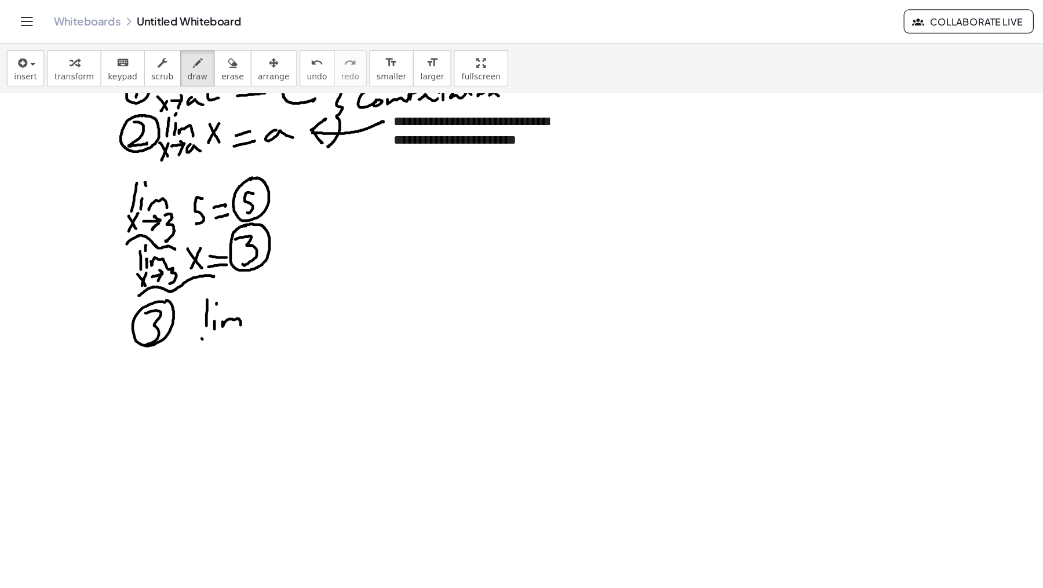
drag, startPoint x: 174, startPoint y: 292, endPoint x: 182, endPoint y: 296, distance: 8.8
click at [180, 304] on div at bounding box center [521, 85] width 1043 height 979
click at [175, 307] on div at bounding box center [521, 85] width 1043 height 979
click at [183, 293] on div at bounding box center [521, 85] width 1043 height 979
drag, startPoint x: 186, startPoint y: 298, endPoint x: 205, endPoint y: 290, distance: 21.1
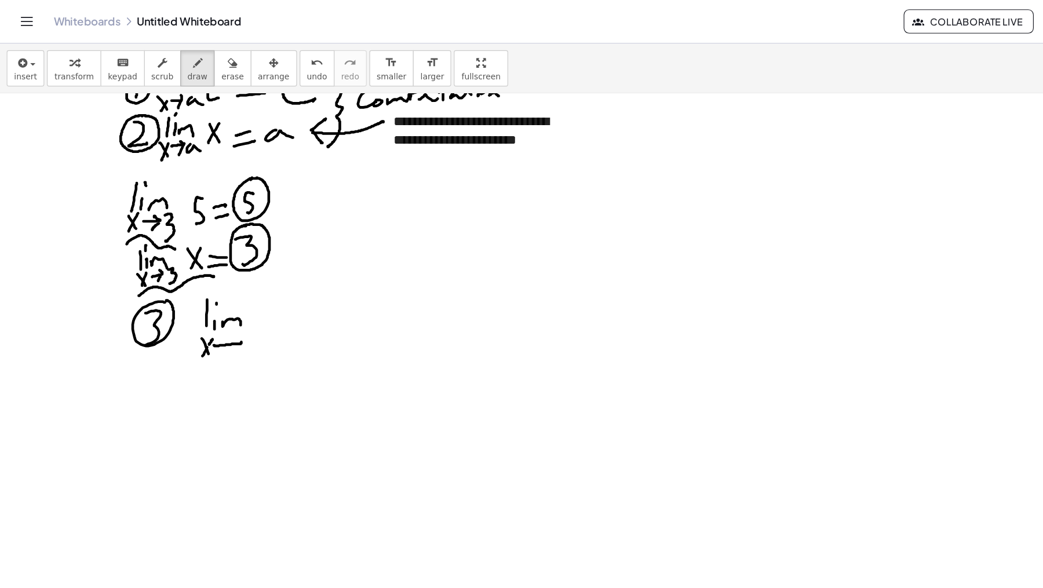
click at [205, 289] on div at bounding box center [521, 85] width 1043 height 979
click at [201, 304] on div at bounding box center [521, 85] width 1043 height 979
drag, startPoint x: 217, startPoint y: 292, endPoint x: 228, endPoint y: 297, distance: 12.7
click at [229, 298] on div at bounding box center [521, 85] width 1043 height 979
drag, startPoint x: 243, startPoint y: 282, endPoint x: 257, endPoint y: 268, distance: 19.7
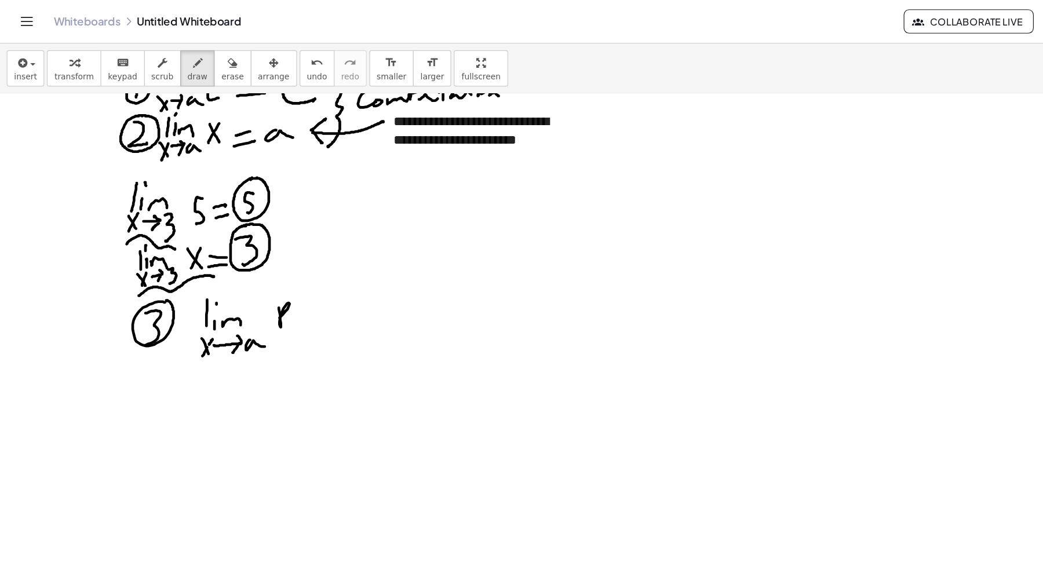
click at [250, 274] on div at bounding box center [521, 85] width 1043 height 979
drag, startPoint x: 259, startPoint y: 264, endPoint x: 262, endPoint y: 278, distance: 14.3
click at [260, 280] on div at bounding box center [521, 85] width 1043 height 979
click at [271, 279] on div at bounding box center [521, 85] width 1043 height 979
click at [260, 282] on div at bounding box center [521, 85] width 1043 height 979
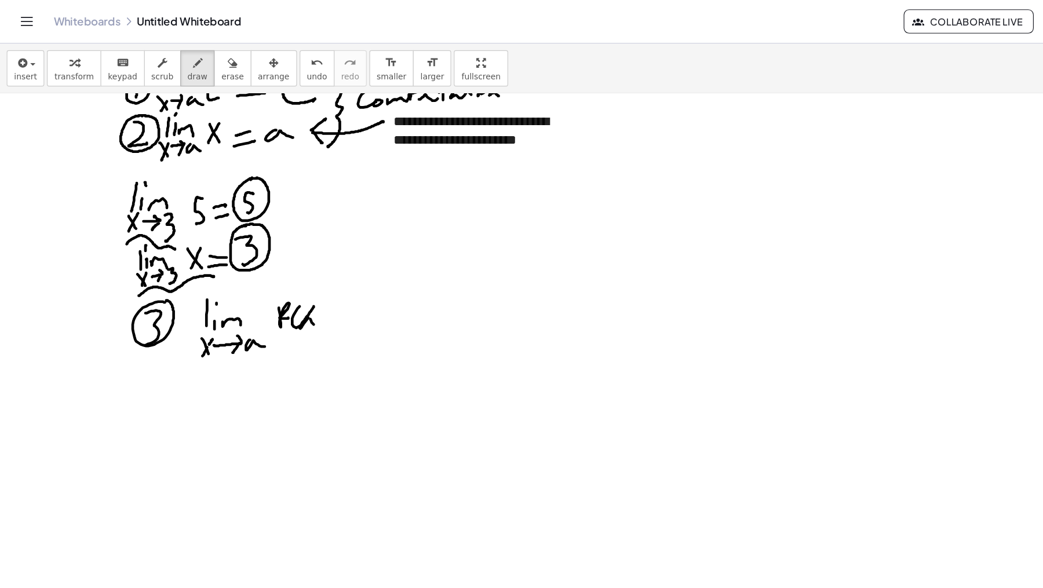
drag, startPoint x: 271, startPoint y: 263, endPoint x: 259, endPoint y: 282, distance: 22.7
click at [259, 282] on div at bounding box center [521, 85] width 1043 height 979
drag, startPoint x: 262, startPoint y: 264, endPoint x: 271, endPoint y: 278, distance: 16.7
click at [271, 281] on div at bounding box center [521, 85] width 1043 height 979
drag, startPoint x: 275, startPoint y: 260, endPoint x: 272, endPoint y: 291, distance: 31.5
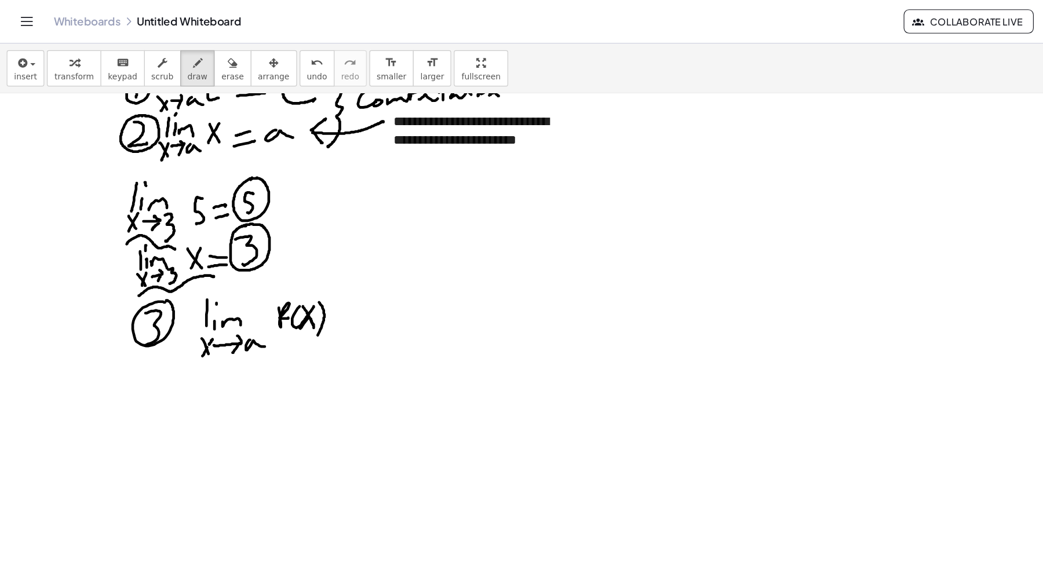
click at [271, 292] on div at bounding box center [521, 85] width 1043 height 979
drag, startPoint x: 297, startPoint y: 264, endPoint x: 296, endPoint y: 283, distance: 19.7
click at [297, 284] on div at bounding box center [521, 85] width 1043 height 979
drag, startPoint x: 300, startPoint y: 274, endPoint x: 310, endPoint y: 270, distance: 10.7
click at [305, 272] on div at bounding box center [521, 85] width 1043 height 979
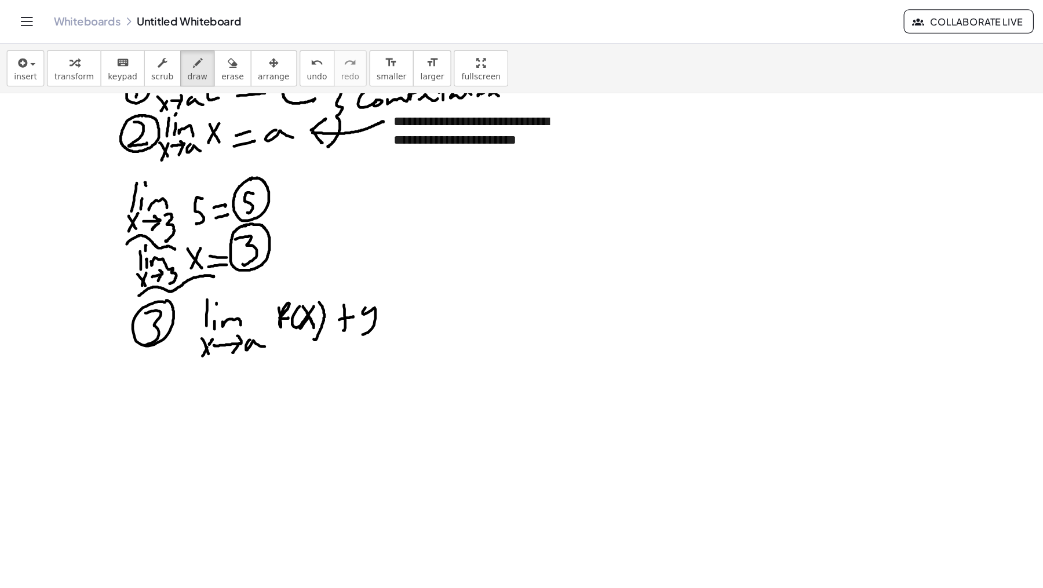
drag, startPoint x: 316, startPoint y: 265, endPoint x: 320, endPoint y: 281, distance: 16.2
click at [314, 288] on div at bounding box center [521, 85] width 1043 height 979
click at [345, 283] on div at bounding box center [521, 85] width 1043 height 979
click at [351, 277] on div at bounding box center [521, 85] width 1043 height 979
click at [337, 278] on div at bounding box center [521, 85] width 1043 height 979
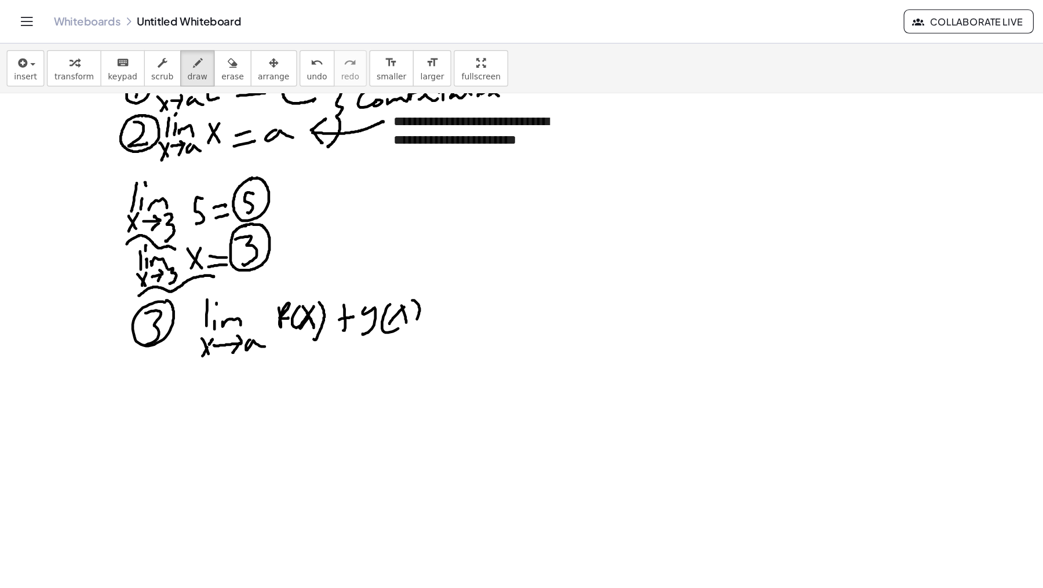
click at [351, 281] on div at bounding box center [521, 85] width 1043 height 979
click at [348, 267] on div at bounding box center [521, 85] width 1043 height 979
click at [345, 264] on div at bounding box center [521, 85] width 1043 height 979
click at [324, 262] on div at bounding box center [521, 85] width 1043 height 979
drag, startPoint x: 381, startPoint y: 262, endPoint x: 403, endPoint y: 262, distance: 21.4
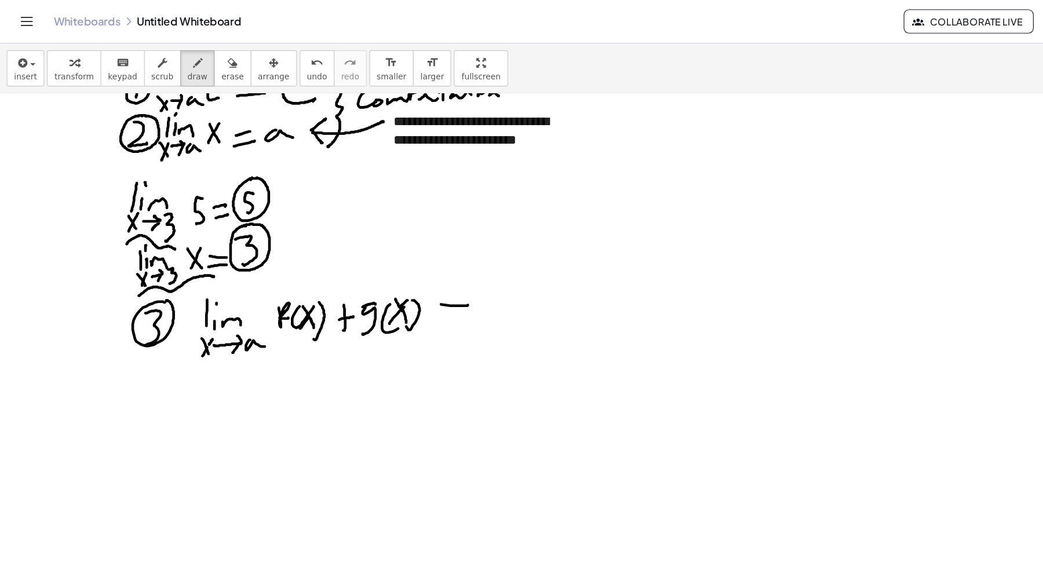
click at [405, 263] on div at bounding box center [521, 85] width 1043 height 979
drag, startPoint x: 378, startPoint y: 275, endPoint x: 406, endPoint y: 274, distance: 27.8
click at [406, 274] on div at bounding box center [521, 85] width 1043 height 979
drag, startPoint x: 437, startPoint y: 251, endPoint x: 433, endPoint y: 266, distance: 15.5
click at [433, 266] on div at bounding box center [521, 85] width 1043 height 979
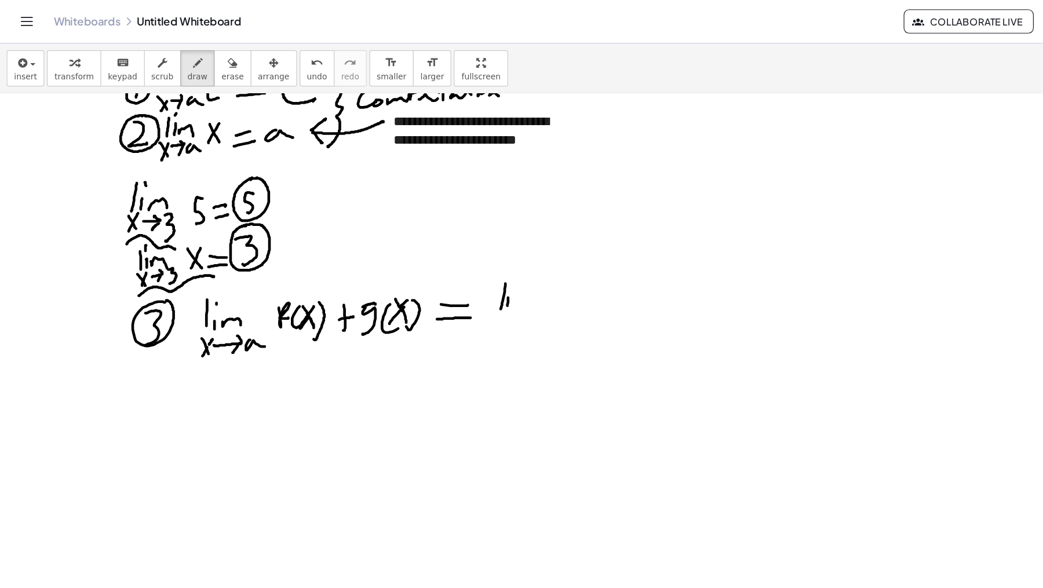
drag, startPoint x: 439, startPoint y: 257, endPoint x: 438, endPoint y: 265, distance: 8.2
click at [438, 265] on div at bounding box center [521, 85] width 1043 height 979
click at [442, 248] on div at bounding box center [521, 85] width 1043 height 979
drag, startPoint x: 444, startPoint y: 263, endPoint x: 450, endPoint y: 265, distance: 6.8
click at [456, 263] on div at bounding box center [521, 85] width 1043 height 979
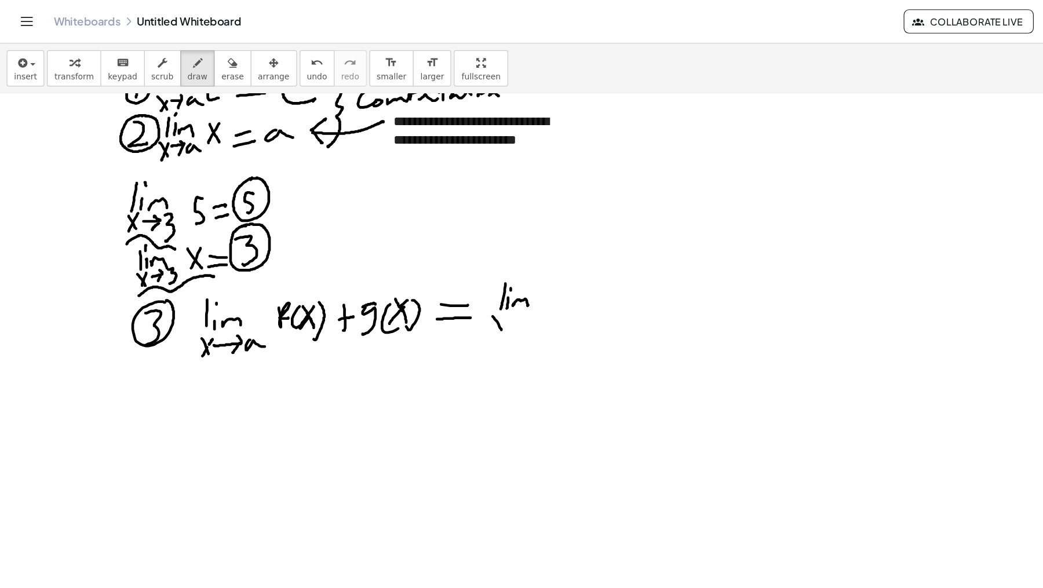
drag, startPoint x: 426, startPoint y: 272, endPoint x: 434, endPoint y: 284, distance: 13.8
click at [434, 283] on div at bounding box center [521, 85] width 1043 height 979
drag, startPoint x: 434, startPoint y: 272, endPoint x: 435, endPoint y: 279, distance: 7.0
click at [428, 285] on div at bounding box center [521, 85] width 1043 height 979
drag, startPoint x: 438, startPoint y: 278, endPoint x: 447, endPoint y: 274, distance: 9.4
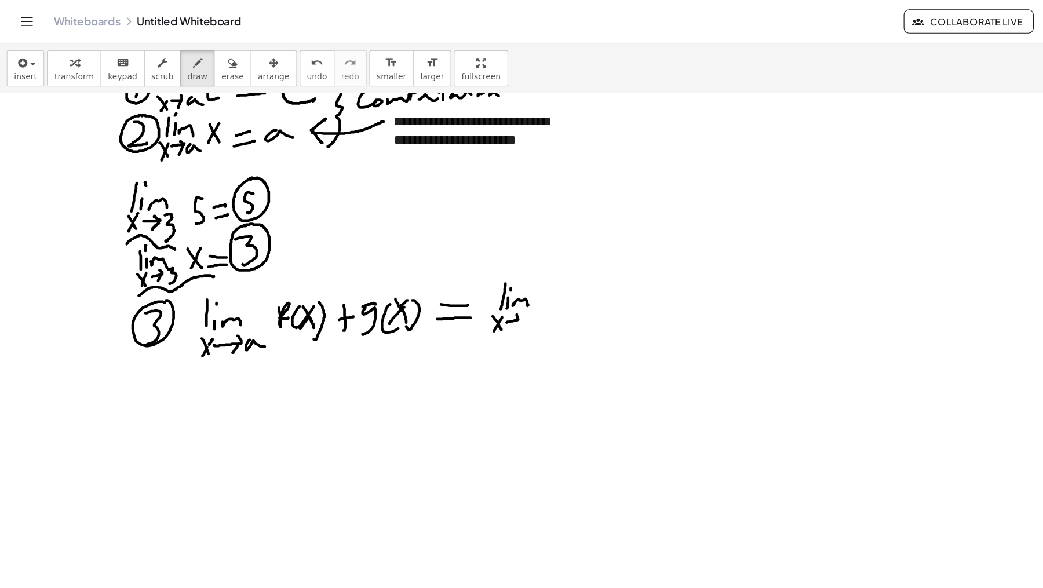
click at [446, 271] on div at bounding box center [521, 85] width 1043 height 979
drag, startPoint x: 446, startPoint y: 277, endPoint x: 443, endPoint y: 282, distance: 6.5
click at [442, 283] on div at bounding box center [521, 85] width 1043 height 979
drag, startPoint x: 455, startPoint y: 276, endPoint x: 482, endPoint y: 264, distance: 29.6
click at [471, 275] on div at bounding box center [521, 85] width 1043 height 979
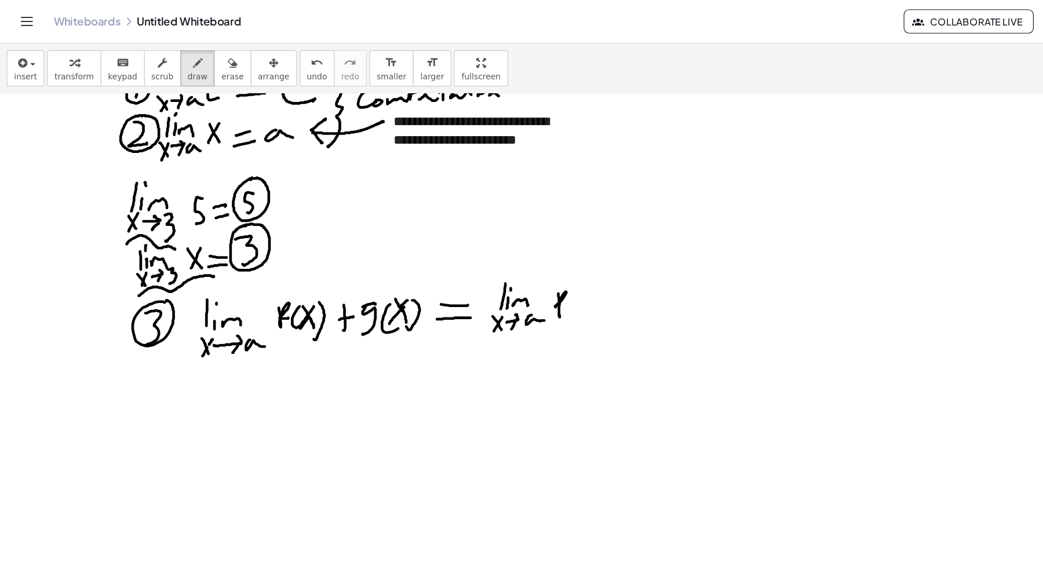
drag, startPoint x: 483, startPoint y: 252, endPoint x: 503, endPoint y: 259, distance: 20.9
click at [492, 264] on div at bounding box center [521, 85] width 1043 height 979
drag, startPoint x: 499, startPoint y: 260, endPoint x: 509, endPoint y: 264, distance: 11.2
click at [503, 268] on div at bounding box center [521, 85] width 1043 height 979
click at [517, 263] on div at bounding box center [521, 85] width 1043 height 979
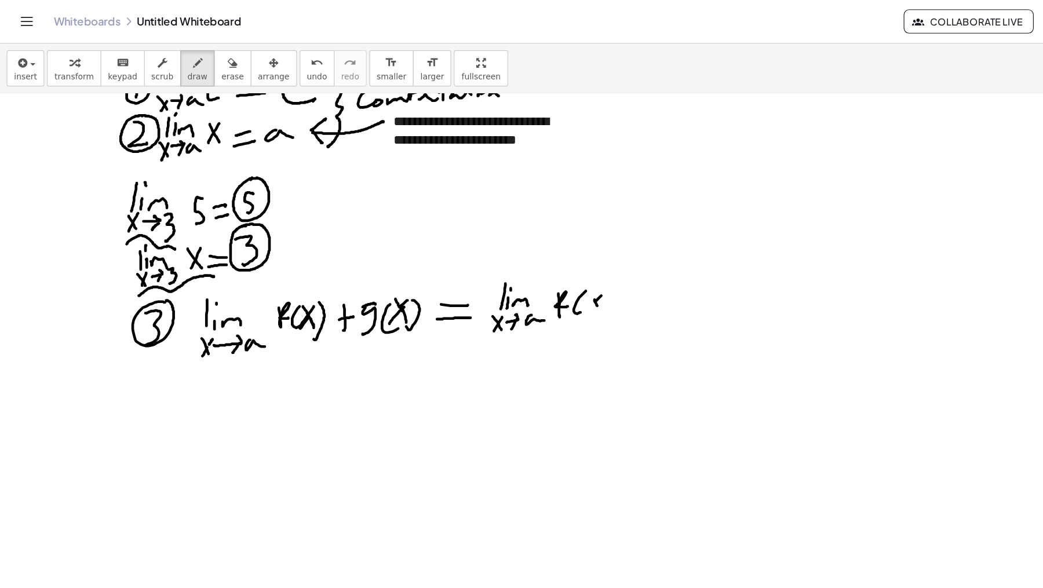
click at [511, 264] on div at bounding box center [521, 85] width 1043 height 979
drag, startPoint x: 528, startPoint y: 250, endPoint x: 544, endPoint y: 252, distance: 16.3
click at [522, 269] on div at bounding box center [521, 85] width 1043 height 979
drag, startPoint x: 569, startPoint y: 243, endPoint x: 565, endPoint y: 262, distance: 18.9
click at [565, 263] on div at bounding box center [521, 85] width 1043 height 979
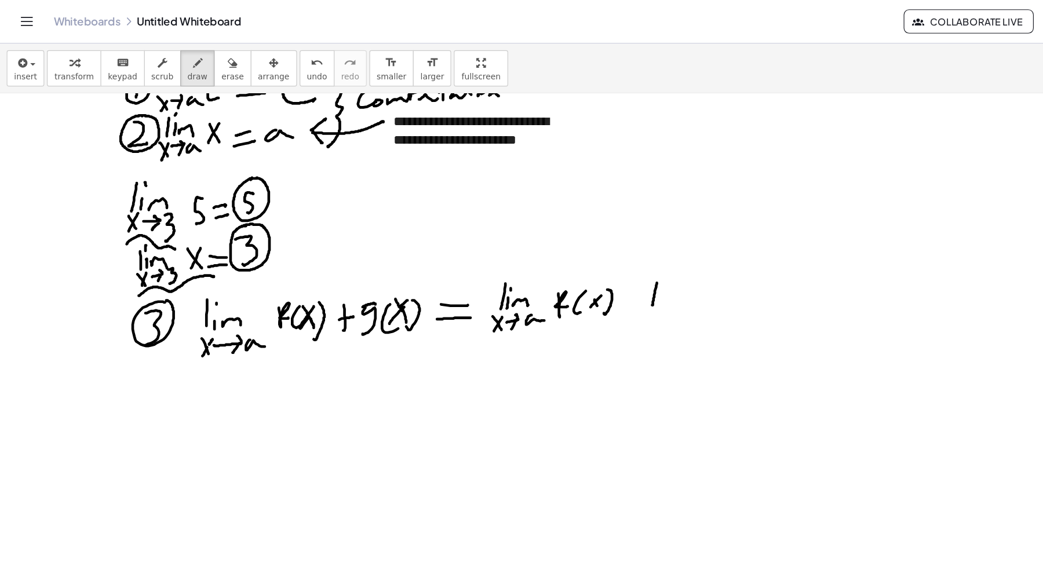
drag, startPoint x: 573, startPoint y: 250, endPoint x: 571, endPoint y: 260, distance: 10.7
click at [571, 260] on div at bounding box center [521, 85] width 1043 height 979
drag, startPoint x: 574, startPoint y: 240, endPoint x: 574, endPoint y: 248, distance: 8.1
click at [574, 242] on div at bounding box center [521, 85] width 1043 height 979
drag, startPoint x: 579, startPoint y: 252, endPoint x: 590, endPoint y: 258, distance: 11.9
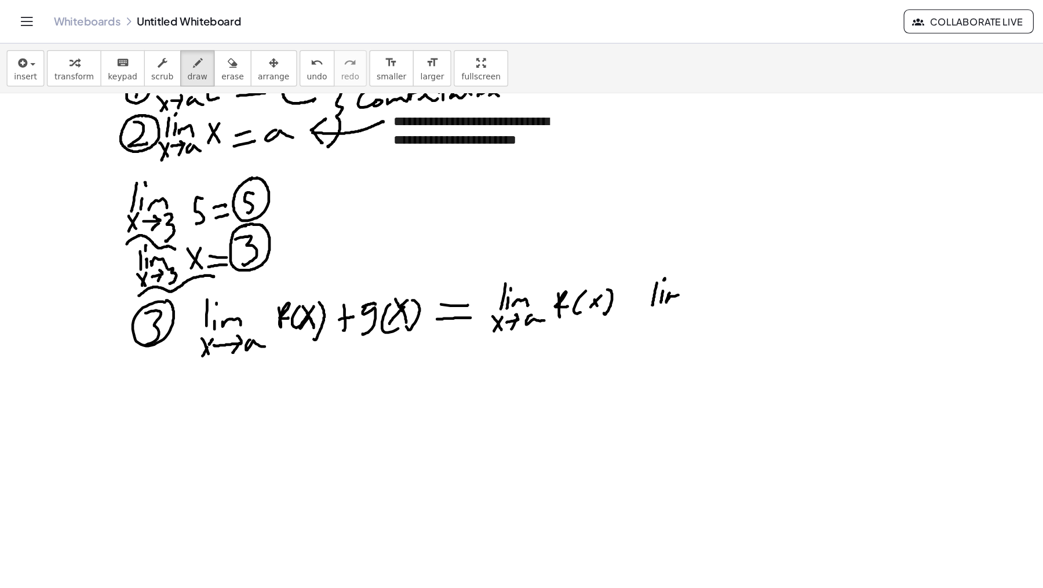
click at [590, 258] on div at bounding box center [521, 85] width 1043 height 979
drag, startPoint x: 561, startPoint y: 267, endPoint x: 569, endPoint y: 270, distance: 8.8
click at [566, 280] on div at bounding box center [521, 85] width 1043 height 979
drag, startPoint x: 568, startPoint y: 269, endPoint x: 559, endPoint y: 281, distance: 14.5
click at [559, 280] on div at bounding box center [521, 85] width 1043 height 979
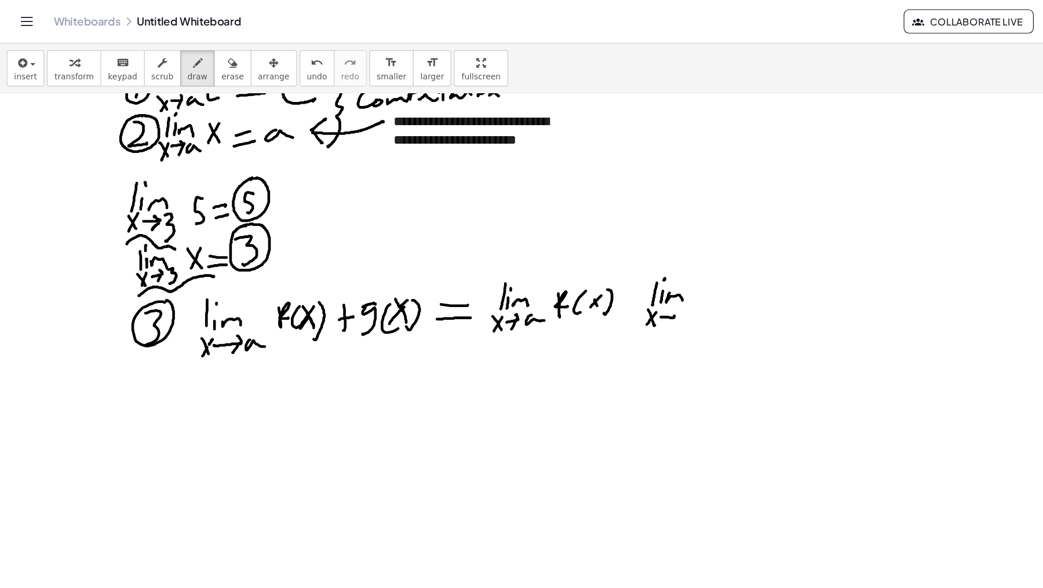
drag, startPoint x: 571, startPoint y: 273, endPoint x: 583, endPoint y: 268, distance: 12.5
click at [582, 268] on div at bounding box center [521, 85] width 1043 height 979
click at [577, 281] on div at bounding box center [521, 85] width 1043 height 979
drag, startPoint x: 592, startPoint y: 271, endPoint x: 603, endPoint y: 277, distance: 11.9
click at [602, 277] on div at bounding box center [521, 85] width 1043 height 979
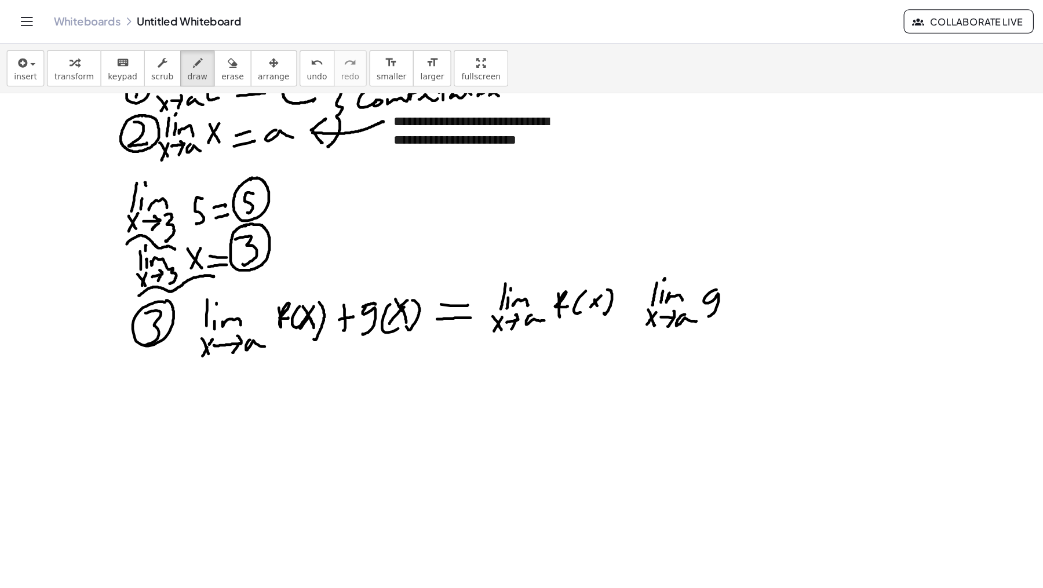
drag, startPoint x: 610, startPoint y: 255, endPoint x: 612, endPoint y: 272, distance: 16.9
click at [612, 272] on div at bounding box center [521, 85] width 1043 height 979
drag, startPoint x: 634, startPoint y: 250, endPoint x: 640, endPoint y: 260, distance: 10.9
click at [636, 270] on div at bounding box center [521, 85] width 1043 height 979
drag, startPoint x: 642, startPoint y: 266, endPoint x: 645, endPoint y: 259, distance: 7.8
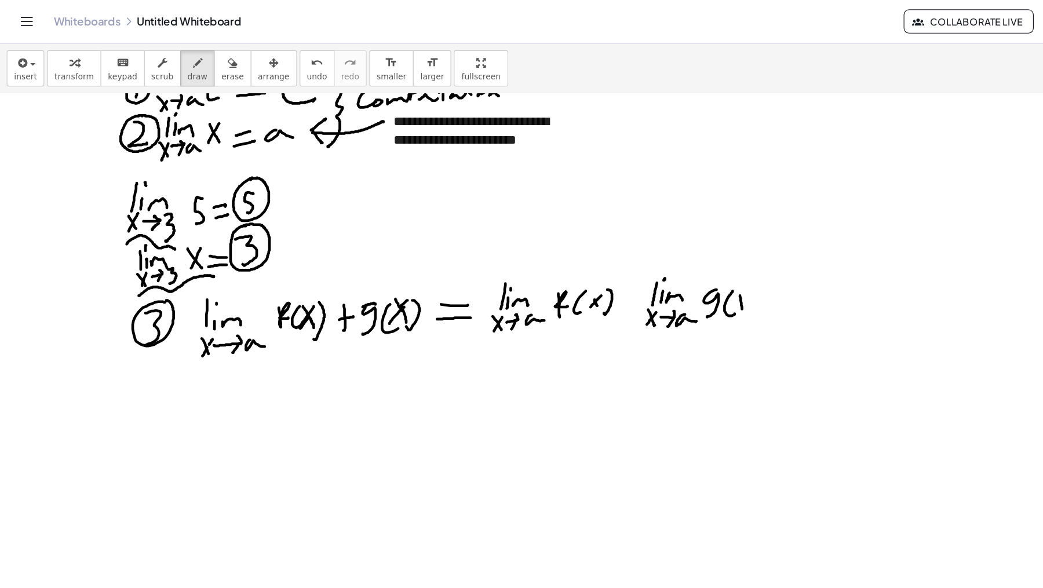
click at [642, 268] on div at bounding box center [521, 85] width 1043 height 979
drag, startPoint x: 644, startPoint y: 258, endPoint x: 633, endPoint y: 269, distance: 15.6
click at [633, 270] on div at bounding box center [521, 85] width 1043 height 979
drag, startPoint x: 652, startPoint y: 252, endPoint x: 642, endPoint y: 271, distance: 21.8
click at [643, 272] on div at bounding box center [521, 85] width 1043 height 979
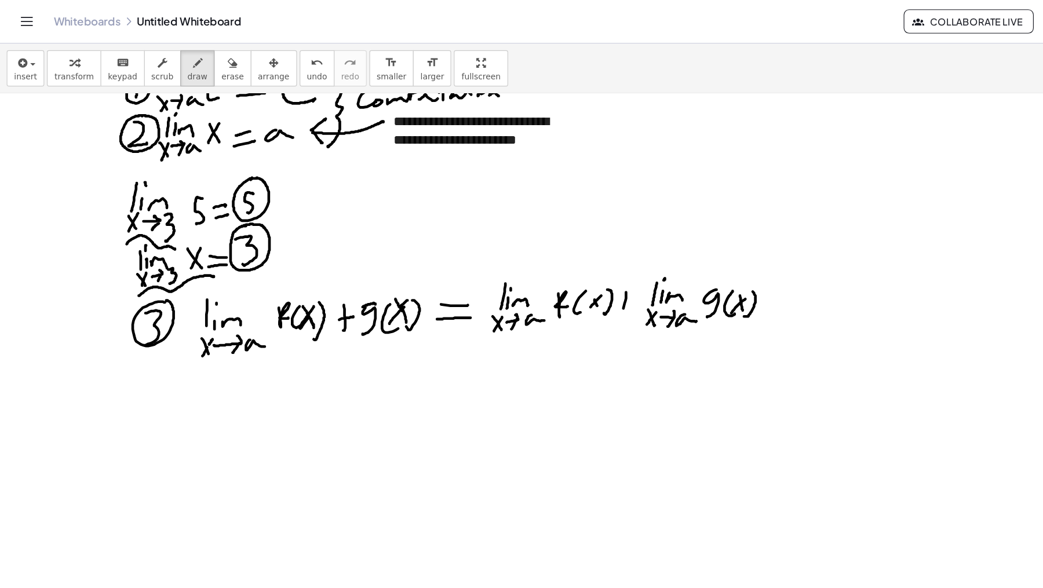
drag, startPoint x: 541, startPoint y: 252, endPoint x: 537, endPoint y: 272, distance: 20.8
click at [537, 272] on div at bounding box center [521, 85] width 1043 height 979
drag, startPoint x: 534, startPoint y: 260, endPoint x: 548, endPoint y: 249, distance: 17.7
click at [549, 260] on div at bounding box center [521, 85] width 1043 height 979
click at [26, 70] on button "insert" at bounding box center [22, 58] width 32 height 31
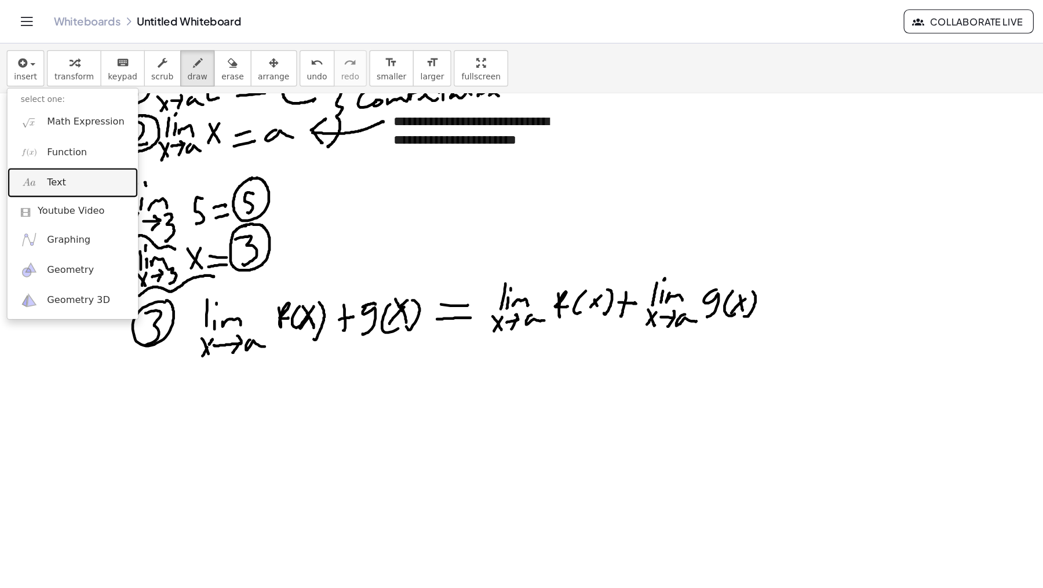
click at [49, 158] on span "Text" at bounding box center [49, 158] width 16 height 12
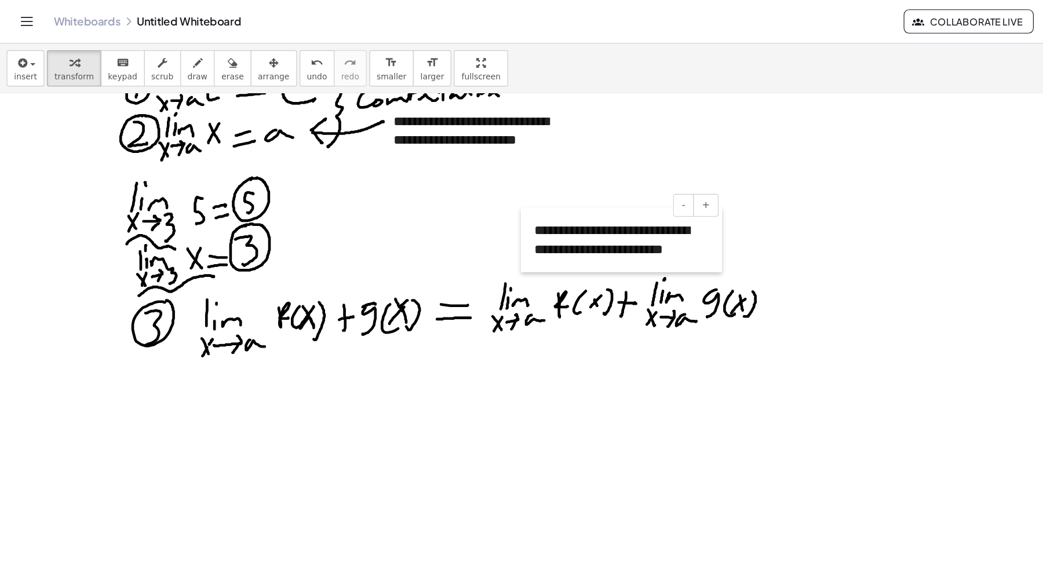
drag, startPoint x: 607, startPoint y: 181, endPoint x: 451, endPoint y: 230, distance: 163.4
click at [451, 230] on div at bounding box center [456, 207] width 12 height 56
drag, startPoint x: 449, startPoint y: 216, endPoint x: 326, endPoint y: 224, distance: 123.7
click at [323, 225] on div at bounding box center [521, 85] width 1043 height 979
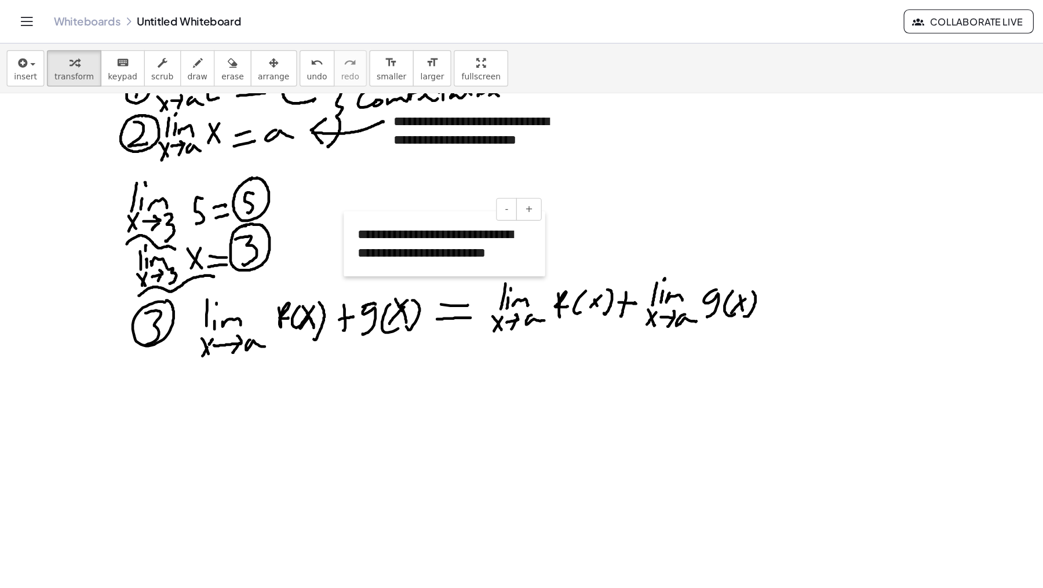
drag, startPoint x: 451, startPoint y: 231, endPoint x: 298, endPoint y: 235, distance: 153.1
click at [298, 235] on div at bounding box center [303, 211] width 12 height 56
click at [199, 359] on div at bounding box center [521, 85] width 1043 height 979
drag, startPoint x: 136, startPoint y: 322, endPoint x: 133, endPoint y: 333, distance: 12.1
click at [136, 336] on div at bounding box center [521, 85] width 1043 height 979
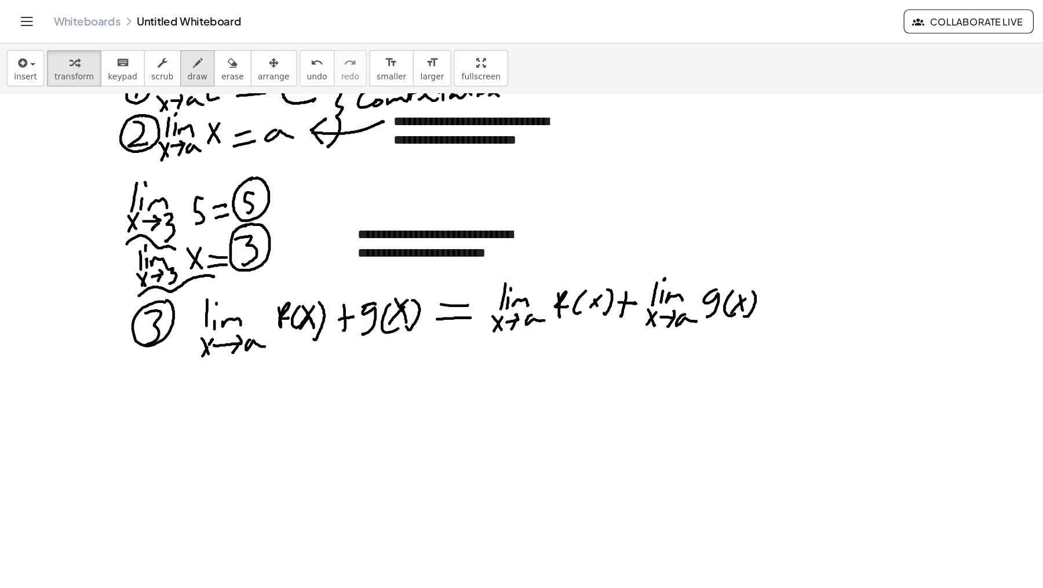
click at [162, 62] on span "draw" at bounding box center [170, 66] width 17 height 8
drag, startPoint x: 139, startPoint y: 319, endPoint x: 141, endPoint y: 326, distance: 7.3
click at [144, 329] on div at bounding box center [521, 85] width 1043 height 979
drag, startPoint x: 136, startPoint y: 318, endPoint x: 136, endPoint y: 337, distance: 19.1
click at [134, 344] on div at bounding box center [521, 85] width 1043 height 979
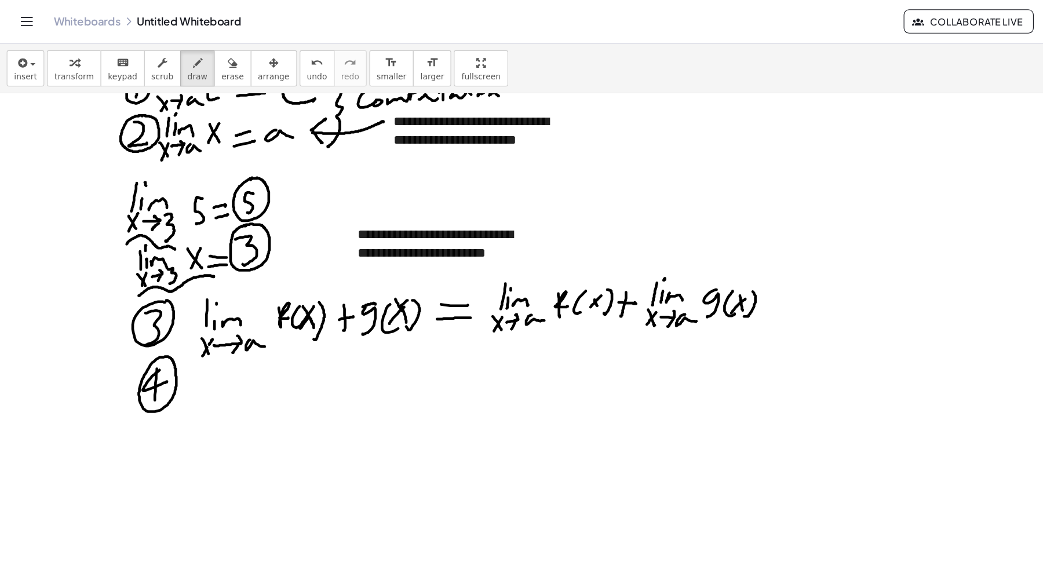
drag, startPoint x: 133, startPoint y: 311, endPoint x: 147, endPoint y: 307, distance: 13.9
click at [140, 310] on div at bounding box center [521, 85] width 1043 height 979
click at [185, 338] on div at bounding box center [521, 85] width 1043 height 979
click at [188, 334] on div at bounding box center [521, 85] width 1043 height 979
click at [192, 335] on div at bounding box center [521, 85] width 1043 height 979
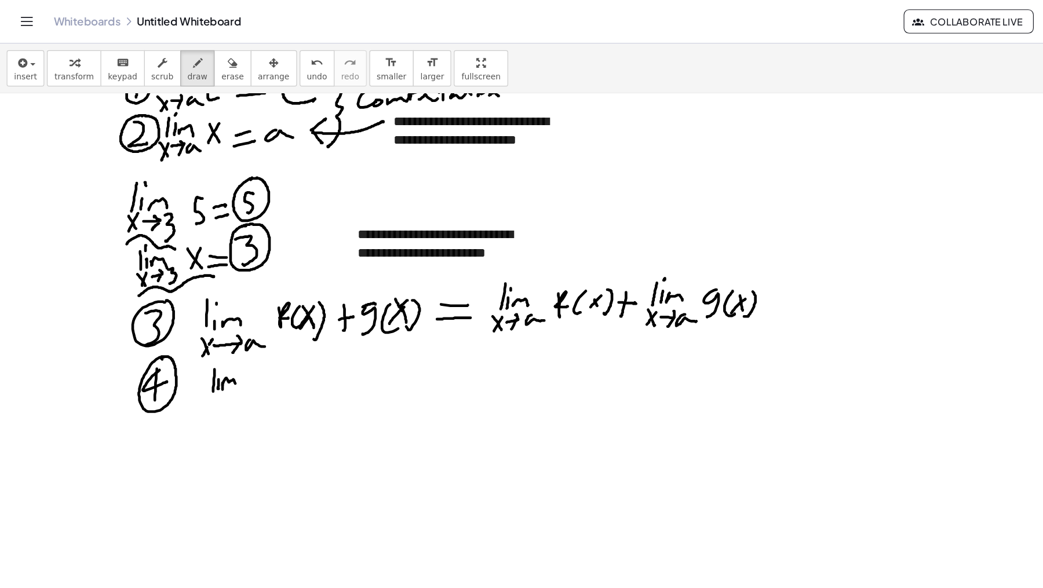
drag, startPoint x: 192, startPoint y: 333, endPoint x: 198, endPoint y: 326, distance: 9.1
click at [203, 334] on div at bounding box center [521, 85] width 1043 height 979
click at [189, 323] on div at bounding box center [521, 85] width 1043 height 979
drag, startPoint x: 181, startPoint y: 345, endPoint x: 190, endPoint y: 357, distance: 14.6
click at [190, 358] on div at bounding box center [521, 85] width 1043 height 979
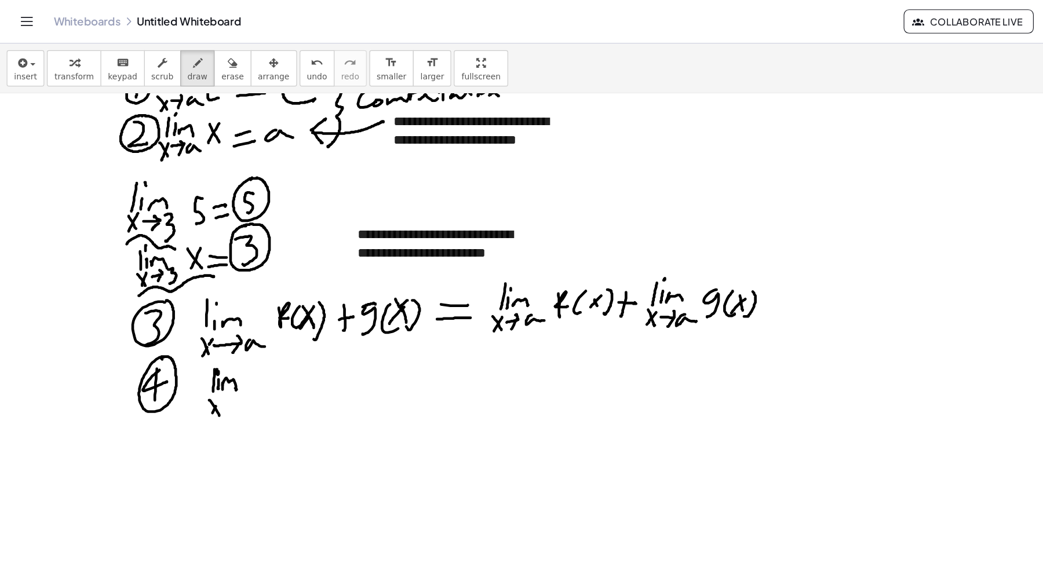
click at [183, 358] on div at bounding box center [521, 85] width 1043 height 979
drag, startPoint x: 192, startPoint y: 352, endPoint x: 200, endPoint y: 343, distance: 11.9
click at [200, 343] on div at bounding box center [521, 85] width 1043 height 979
click at [199, 359] on div at bounding box center [521, 85] width 1043 height 979
drag, startPoint x: 210, startPoint y: 344, endPoint x: 223, endPoint y: 350, distance: 14.0
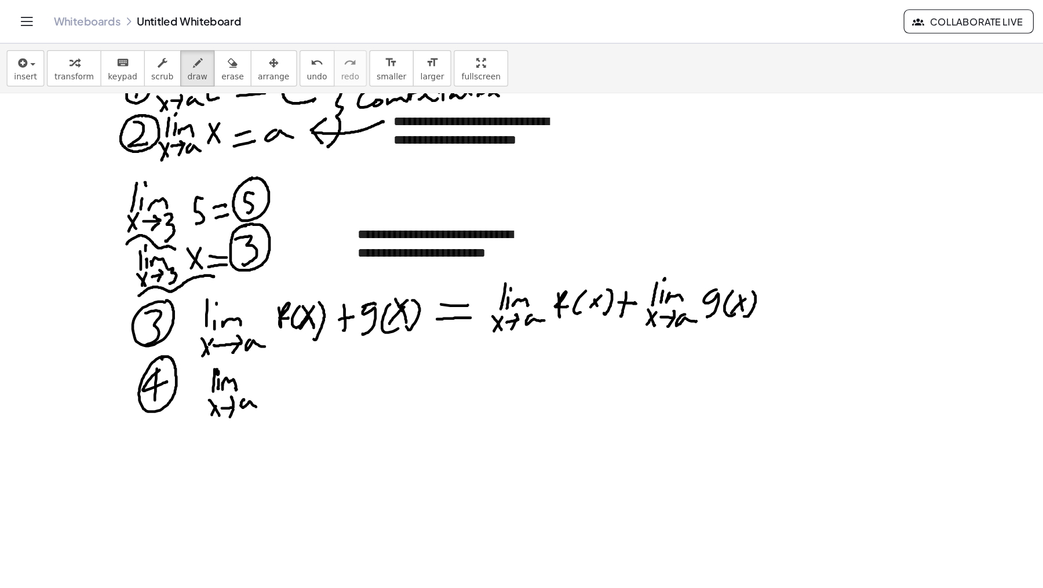
click at [223, 350] on div at bounding box center [521, 85] width 1043 height 979
drag, startPoint x: 230, startPoint y: 342, endPoint x: 234, endPoint y: 325, distance: 17.9
click at [235, 322] on div at bounding box center [521, 85] width 1043 height 979
drag, startPoint x: 228, startPoint y: 330, endPoint x: 239, endPoint y: 329, distance: 10.5
click at [239, 329] on div at bounding box center [521, 85] width 1043 height 979
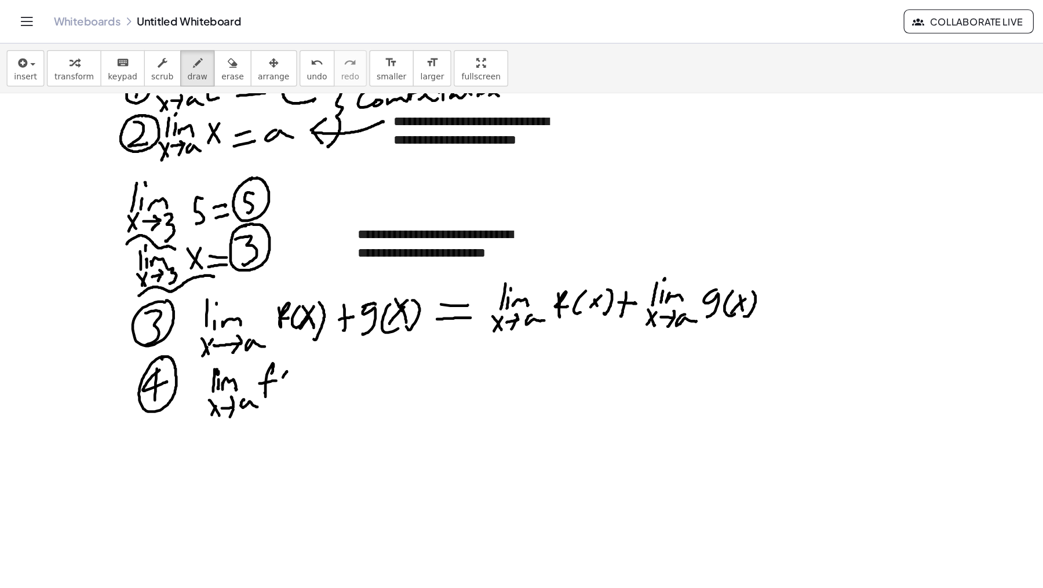
drag, startPoint x: 248, startPoint y: 321, endPoint x: 254, endPoint y: 331, distance: 12.2
click at [250, 340] on div at bounding box center [521, 85] width 1043 height 979
drag, startPoint x: 256, startPoint y: 331, endPoint x: 259, endPoint y: 337, distance: 7.0
click at [259, 337] on div at bounding box center [521, 85] width 1043 height 979
drag, startPoint x: 259, startPoint y: 328, endPoint x: 267, endPoint y: 328, distance: 8.1
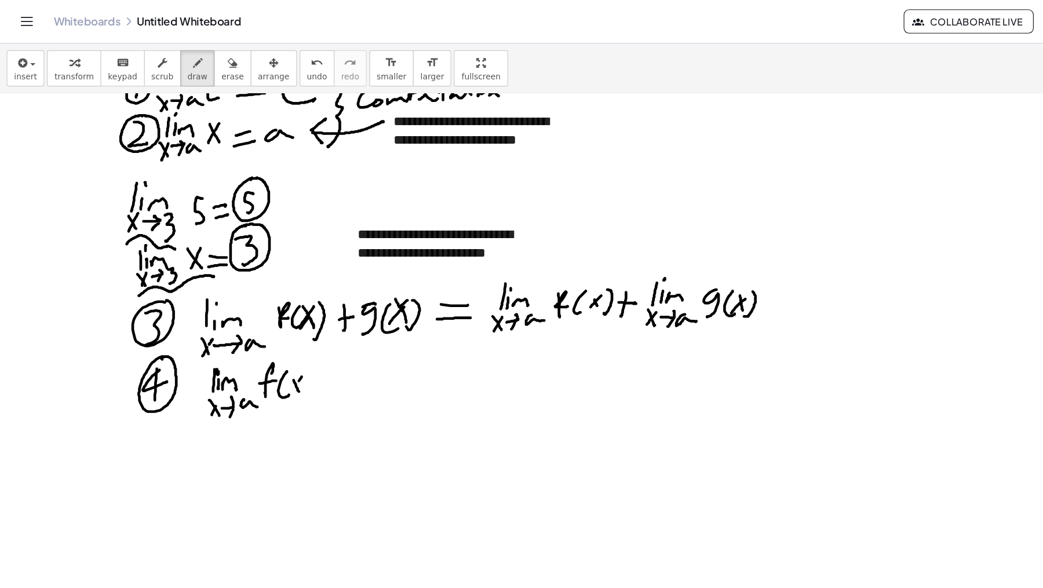
click at [254, 338] on div at bounding box center [521, 85] width 1043 height 979
drag, startPoint x: 269, startPoint y: 319, endPoint x: 265, endPoint y: 339, distance: 20.1
click at [265, 339] on div at bounding box center [521, 85] width 1043 height 979
drag, startPoint x: 281, startPoint y: 327, endPoint x: 296, endPoint y: 328, distance: 15.1
click at [296, 327] on div at bounding box center [521, 85] width 1043 height 979
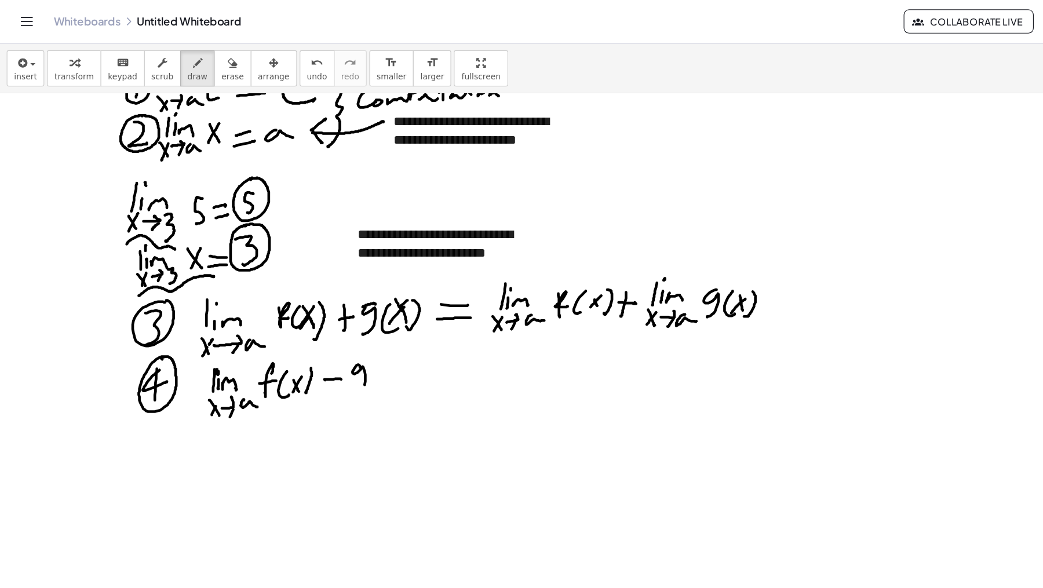
drag, startPoint x: 307, startPoint y: 317, endPoint x: 326, endPoint y: 322, distance: 20.4
click at [308, 338] on div at bounding box center [521, 85] width 1043 height 979
drag, startPoint x: 325, startPoint y: 322, endPoint x: 336, endPoint y: 334, distance: 16.4
click at [335, 334] on div at bounding box center [521, 85] width 1043 height 979
drag, startPoint x: 336, startPoint y: 322, endPoint x: 345, endPoint y: 326, distance: 10.1
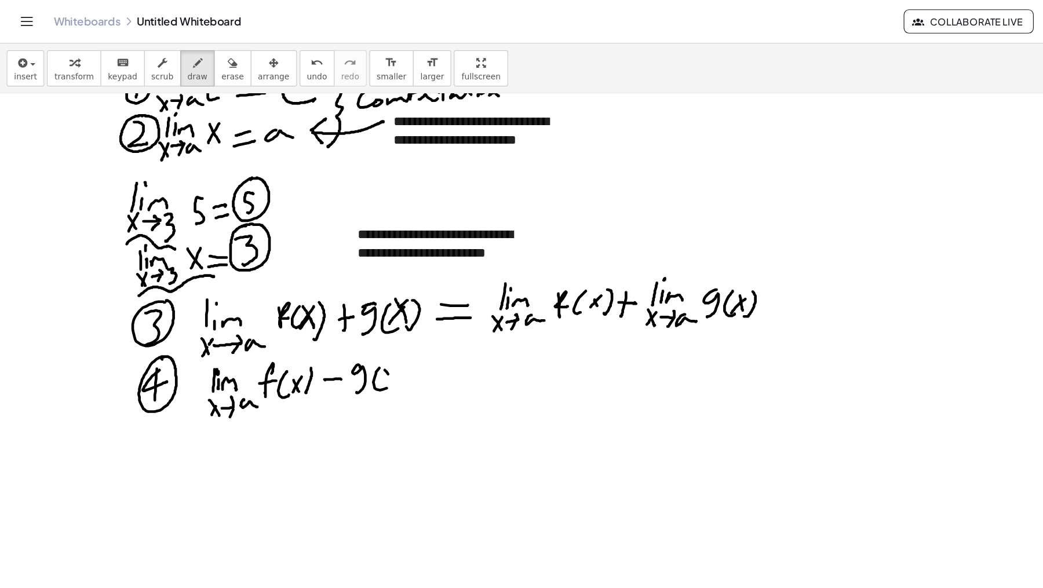
click at [343, 331] on div at bounding box center [521, 85] width 1043 height 979
click at [338, 330] on div at bounding box center [521, 85] width 1043 height 979
drag, startPoint x: 357, startPoint y: 318, endPoint x: 354, endPoint y: 333, distance: 15.3
click at [352, 336] on div at bounding box center [521, 85] width 1043 height 979
drag, startPoint x: 378, startPoint y: 317, endPoint x: 388, endPoint y: 319, distance: 10.6
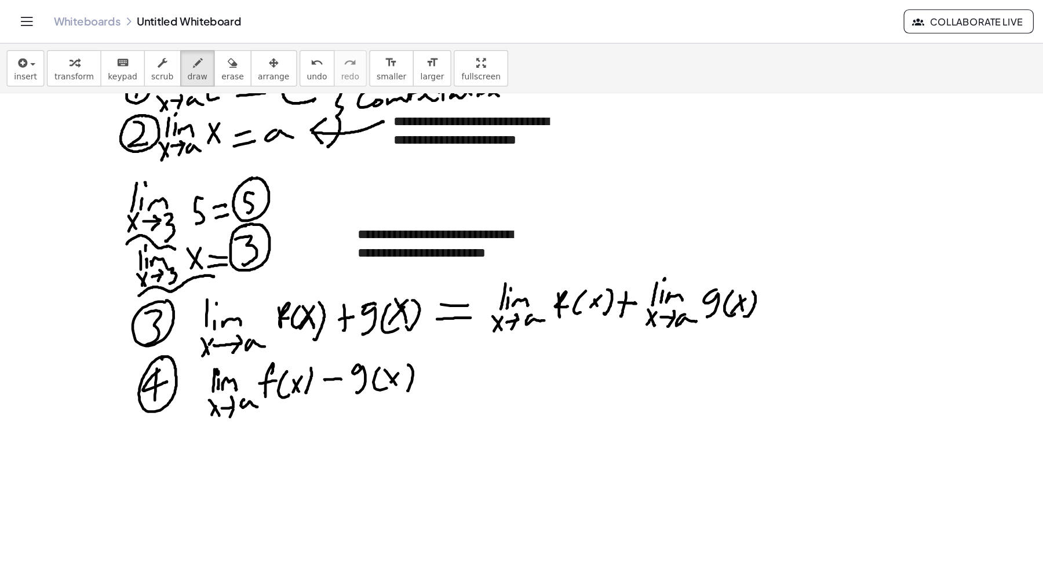
click at [389, 318] on div at bounding box center [521, 85] width 1043 height 979
drag, startPoint x: 376, startPoint y: 328, endPoint x: 390, endPoint y: 328, distance: 13.9
click at [389, 328] on div at bounding box center [521, 85] width 1043 height 979
drag, startPoint x: 413, startPoint y: 303, endPoint x: 412, endPoint y: 320, distance: 16.9
click at [412, 320] on div at bounding box center [521, 85] width 1043 height 979
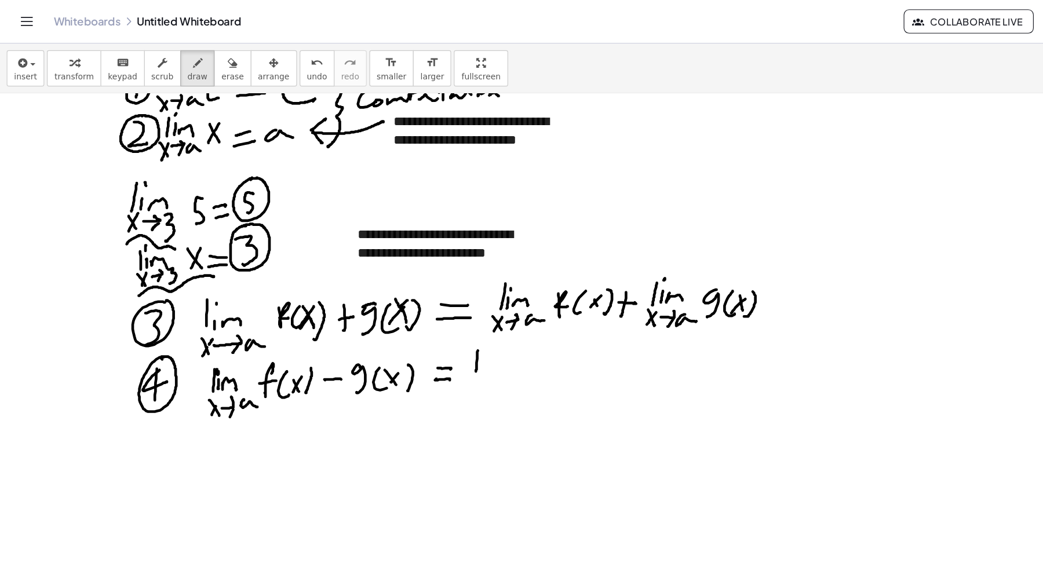
click at [417, 318] on div at bounding box center [521, 85] width 1043 height 979
drag, startPoint x: 420, startPoint y: 305, endPoint x: 424, endPoint y: 310, distance: 6.6
click at [420, 303] on div at bounding box center [521, 85] width 1043 height 979
click at [437, 318] on div at bounding box center [521, 85] width 1043 height 979
click at [410, 336] on div at bounding box center [521, 85] width 1043 height 979
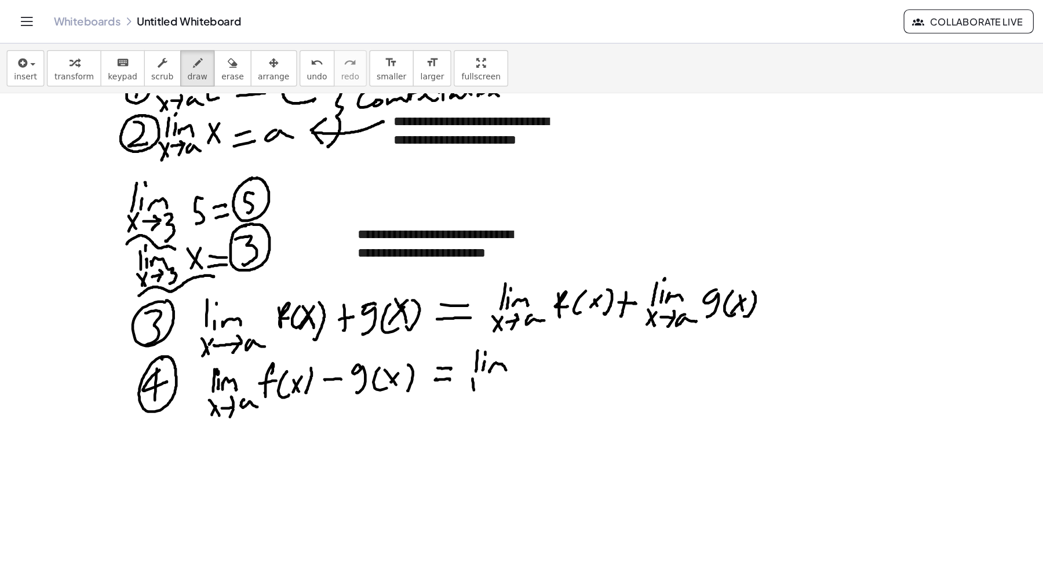
drag, startPoint x: 413, startPoint y: 326, endPoint x: 408, endPoint y: 337, distance: 12.4
click at [408, 337] on div at bounding box center [521, 85] width 1043 height 979
drag, startPoint x: 419, startPoint y: 328, endPoint x: 427, endPoint y: 324, distance: 8.8
click at [427, 323] on div at bounding box center [521, 85] width 1043 height 979
click at [425, 334] on div at bounding box center [521, 85] width 1043 height 979
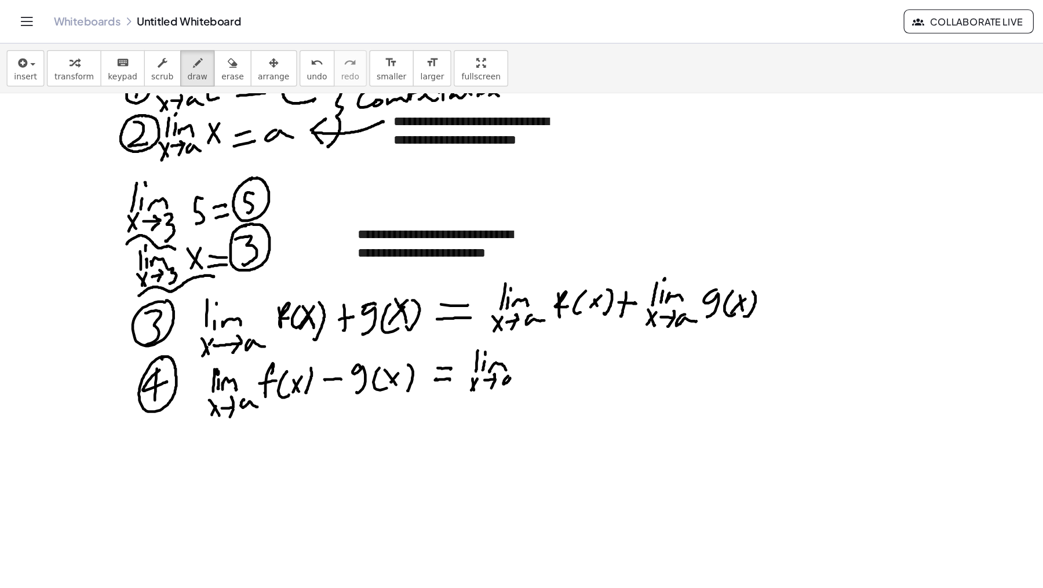
drag, startPoint x: 439, startPoint y: 324, endPoint x: 451, endPoint y: 326, distance: 11.8
click at [450, 326] on div at bounding box center [521, 85] width 1043 height 979
drag, startPoint x: 460, startPoint y: 316, endPoint x: 473, endPoint y: 314, distance: 13.5
click at [466, 318] on div at bounding box center [521, 85] width 1043 height 979
click at [484, 330] on div at bounding box center [521, 85] width 1043 height 979
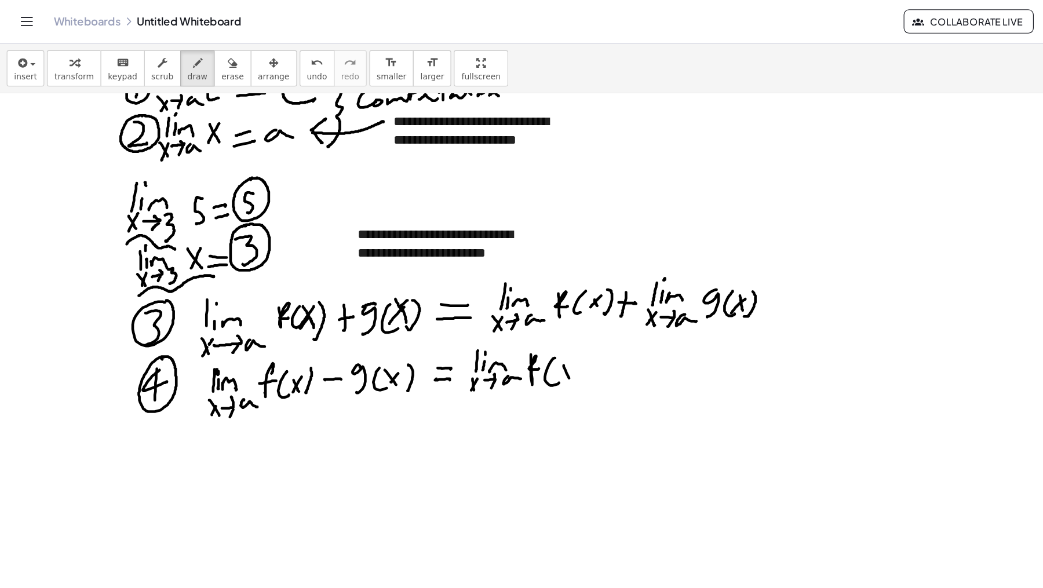
click at [493, 326] on div at bounding box center [521, 85] width 1043 height 979
click at [482, 328] on div at bounding box center [521, 85] width 1043 height 979
click at [505, 325] on div at bounding box center [521, 85] width 1043 height 979
click at [545, 314] on div at bounding box center [521, 85] width 1043 height 979
click at [557, 318] on div at bounding box center [521, 85] width 1043 height 979
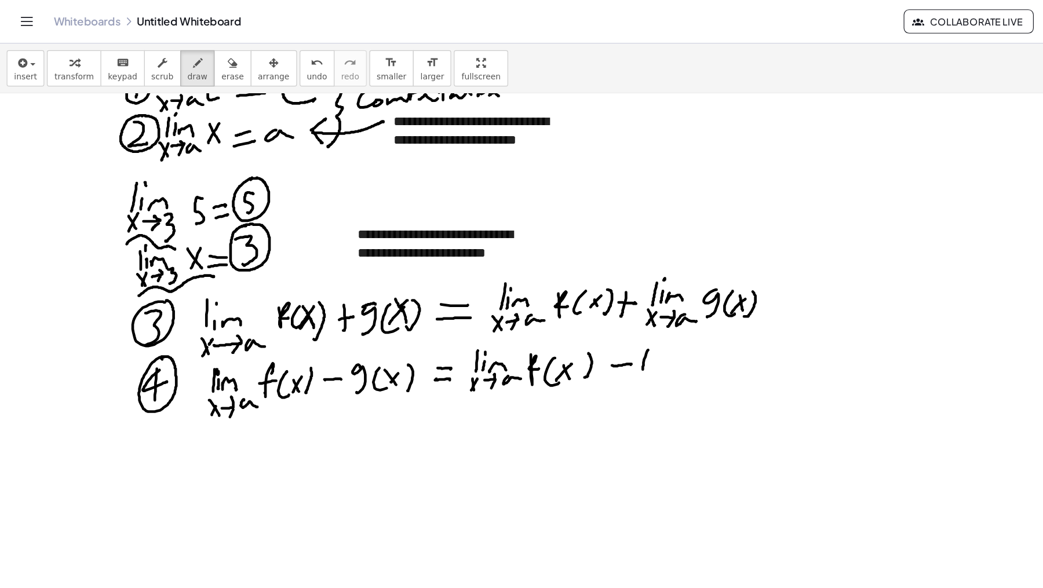
click at [566, 316] on div at bounding box center [521, 85] width 1043 height 979
click at [566, 301] on div at bounding box center [521, 85] width 1043 height 979
click at [583, 318] on div at bounding box center [521, 85] width 1043 height 979
click at [559, 334] on div at bounding box center [521, 85] width 1043 height 979
click at [551, 333] on div at bounding box center [521, 85] width 1043 height 979
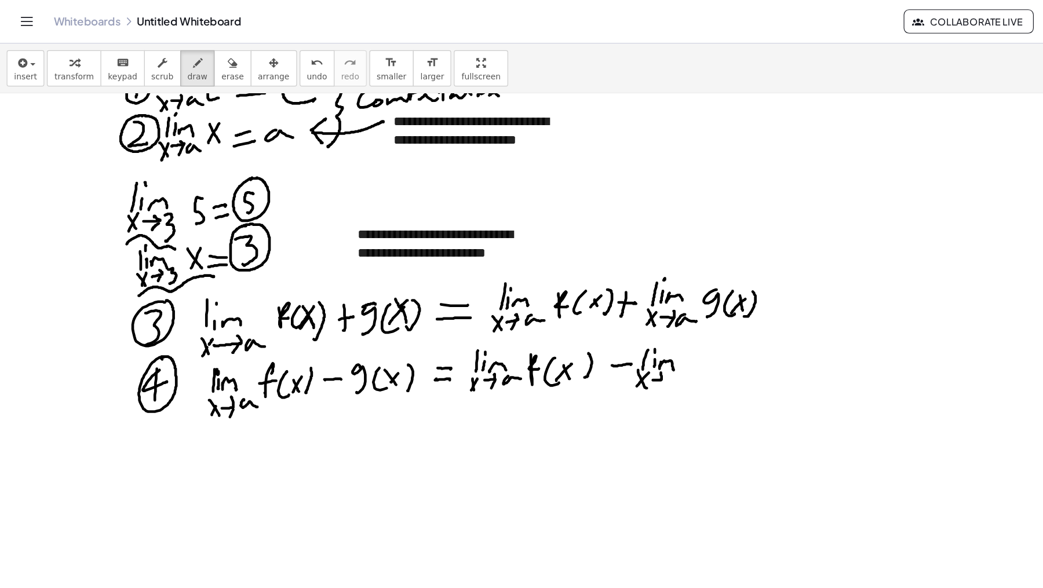
click at [571, 322] on div at bounding box center [521, 85] width 1043 height 979
click at [566, 334] on div at bounding box center [521, 85] width 1043 height 979
click at [590, 329] on div at bounding box center [521, 85] width 1043 height 979
click at [598, 328] on div at bounding box center [521, 85] width 1043 height 979
click at [625, 324] on div at bounding box center [521, 85] width 1043 height 979
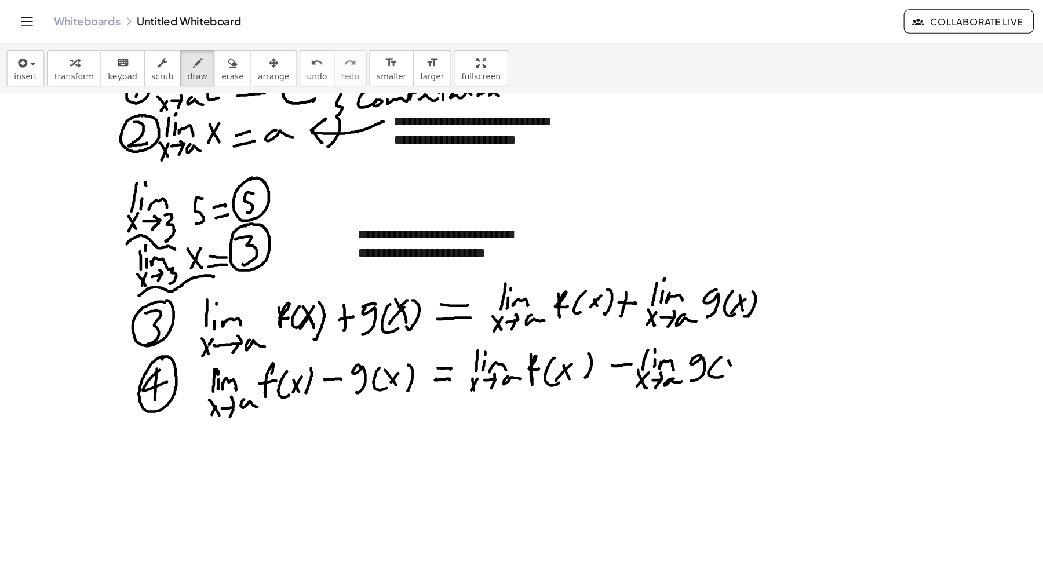
click at [634, 318] on div at bounding box center [521, 85] width 1043 height 979
click at [624, 321] on div at bounding box center [521, 85] width 1043 height 979
click at [632, 323] on div at bounding box center [521, 85] width 1043 height 979
click at [136, 406] on div at bounding box center [521, 85] width 1043 height 979
click at [159, 376] on div at bounding box center [521, 85] width 1043 height 979
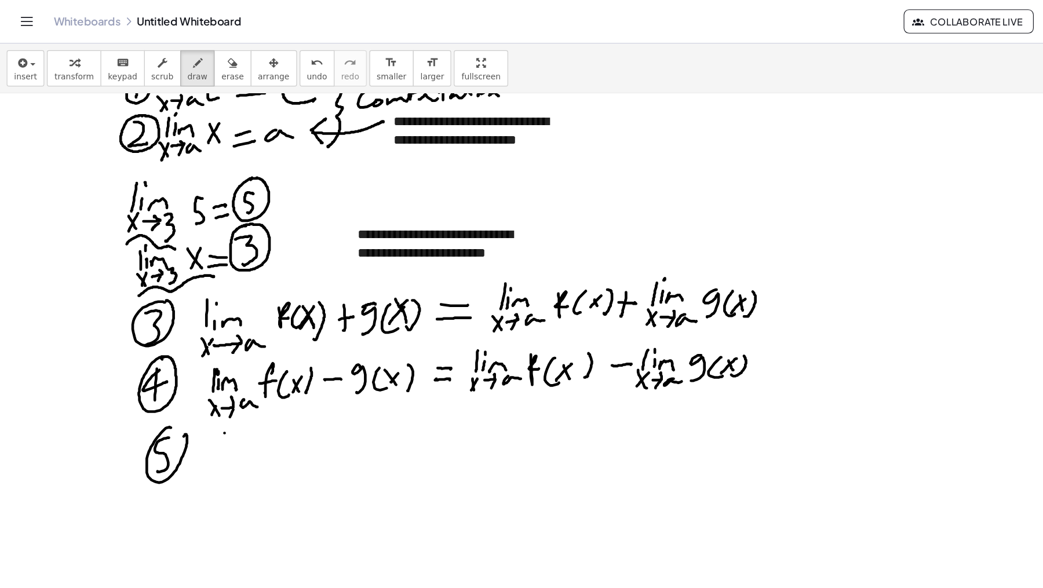
click at [194, 390] on div at bounding box center [521, 85] width 1043 height 979
click at [202, 387] on div at bounding box center [521, 85] width 1043 height 979
click at [204, 370] on div at bounding box center [521, 85] width 1043 height 979
click at [221, 387] on div at bounding box center [521, 85] width 1043 height 979
click at [198, 412] on div at bounding box center [521, 85] width 1043 height 979
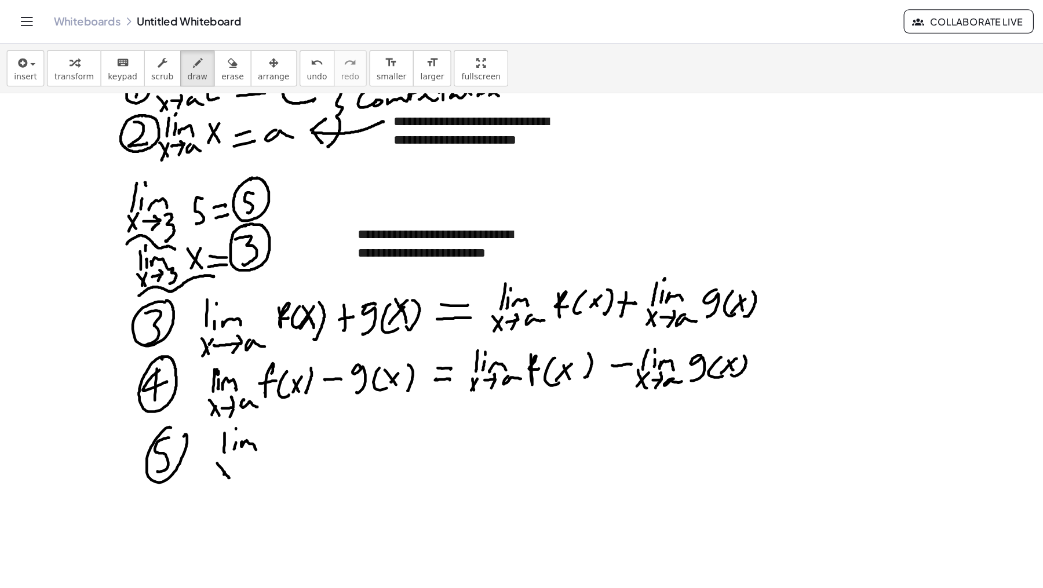
click at [192, 412] on div at bounding box center [521, 85] width 1043 height 979
click at [212, 398] on div at bounding box center [521, 85] width 1043 height 979
click at [212, 413] on div at bounding box center [521, 85] width 1043 height 979
click at [237, 402] on div at bounding box center [521, 85] width 1043 height 979
click at [253, 399] on div at bounding box center [521, 85] width 1043 height 979
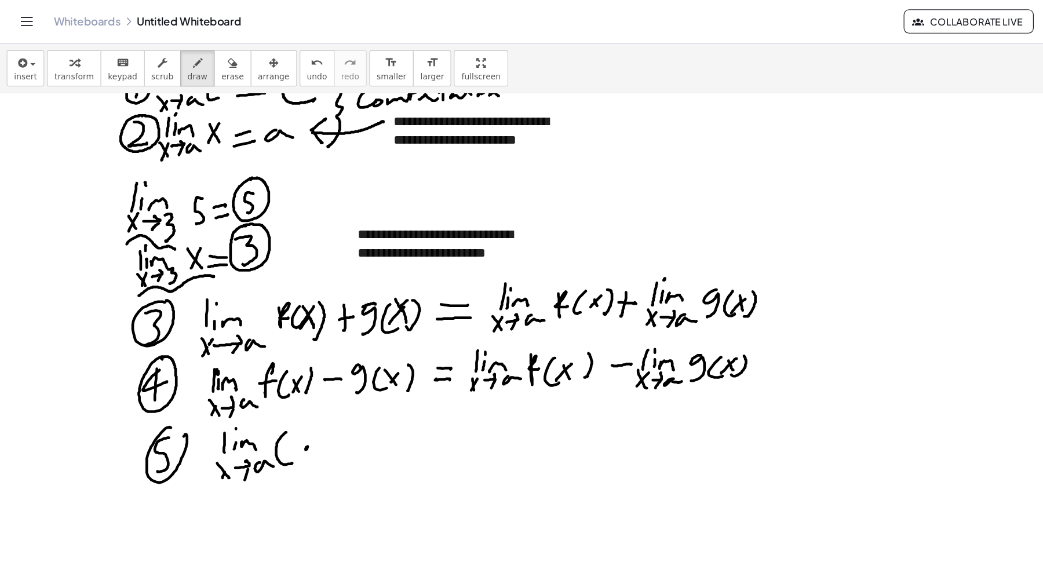
click at [265, 385] on div at bounding box center [521, 85] width 1043 height 979
click at [293, 368] on div at bounding box center [521, 85] width 1043 height 979
click at [292, 380] on div at bounding box center [521, 85] width 1043 height 979
click at [316, 387] on div at bounding box center [521, 85] width 1043 height 979
click at [323, 384] on div at bounding box center [521, 85] width 1043 height 979
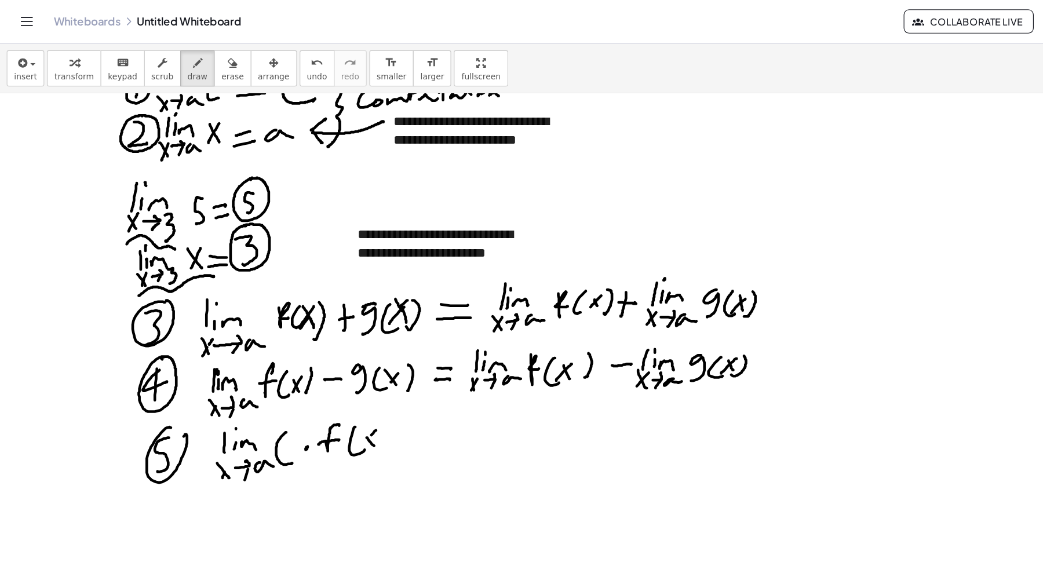
click at [315, 386] on div at bounding box center [521, 85] width 1043 height 979
click at [332, 388] on div at bounding box center [521, 85] width 1043 height 979
click at [385, 368] on div at bounding box center [521, 85] width 1043 height 979
click at [389, 379] on div at bounding box center [521, 85] width 1043 height 979
click at [437, 389] on div at bounding box center [521, 85] width 1043 height 979
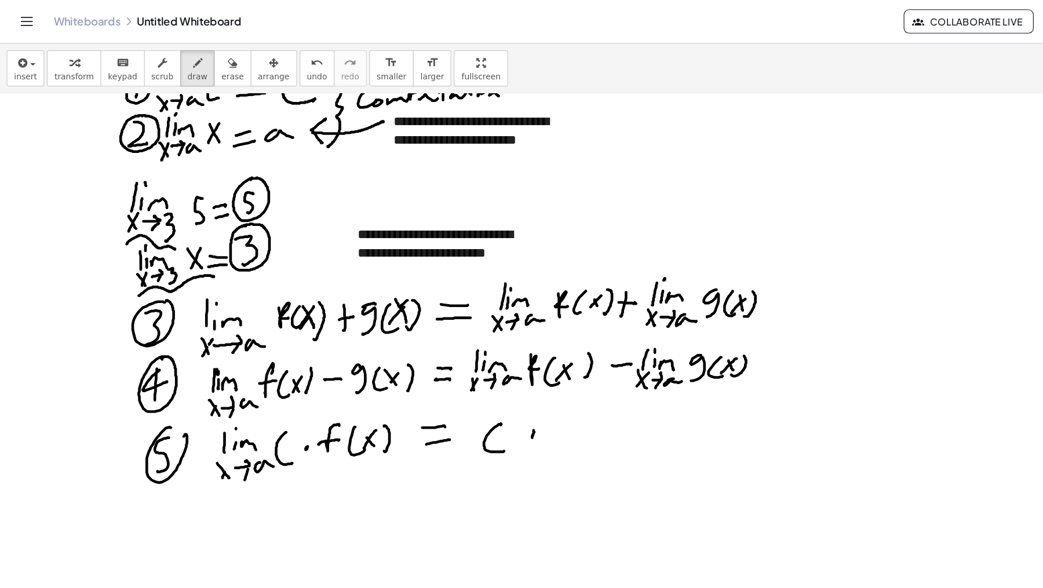
click at [461, 377] on div at bounding box center [521, 85] width 1043 height 979
click at [478, 374] on div at bounding box center [521, 85] width 1043 height 979
click at [485, 374] on div at bounding box center [521, 85] width 1043 height 979
click at [489, 352] on div at bounding box center [521, 85] width 1043 height 979
click at [509, 374] on div at bounding box center [521, 85] width 1043 height 979
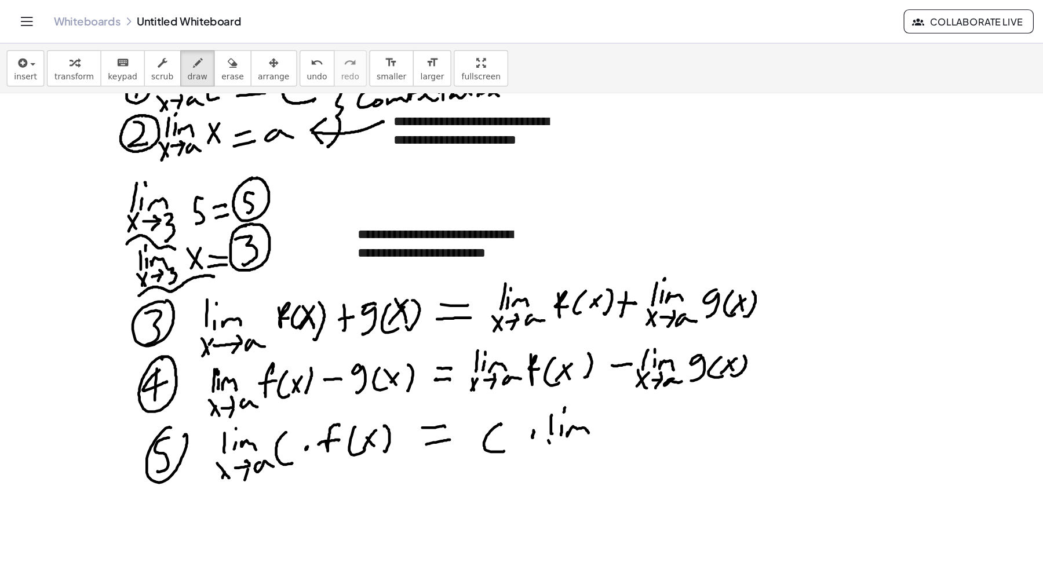
click at [481, 395] on div at bounding box center [521, 85] width 1043 height 979
click at [476, 395] on div at bounding box center [521, 85] width 1043 height 979
click at [499, 379] on div at bounding box center [521, 85] width 1043 height 979
click at [496, 397] on div at bounding box center [521, 85] width 1043 height 979
click at [526, 384] on div at bounding box center [521, 85] width 1043 height 979
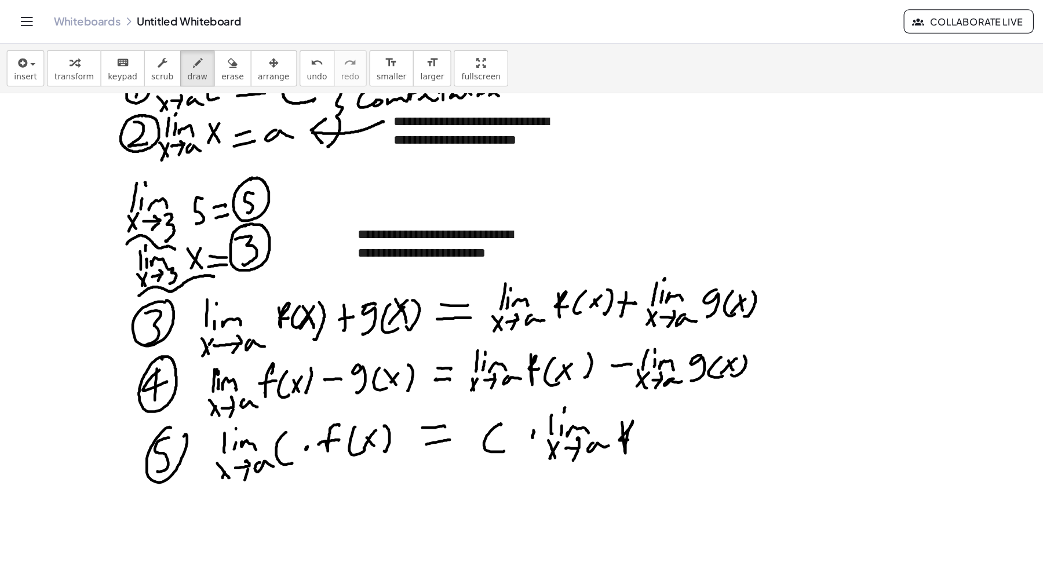
click at [548, 377] on div at bounding box center [521, 85] width 1043 height 979
click at [570, 381] on div at bounding box center [521, 85] width 1043 height 979
click at [577, 379] on div at bounding box center [521, 85] width 1043 height 979
click at [568, 381] on div at bounding box center [521, 85] width 1043 height 979
click at [580, 389] on div at bounding box center [521, 85] width 1043 height 979
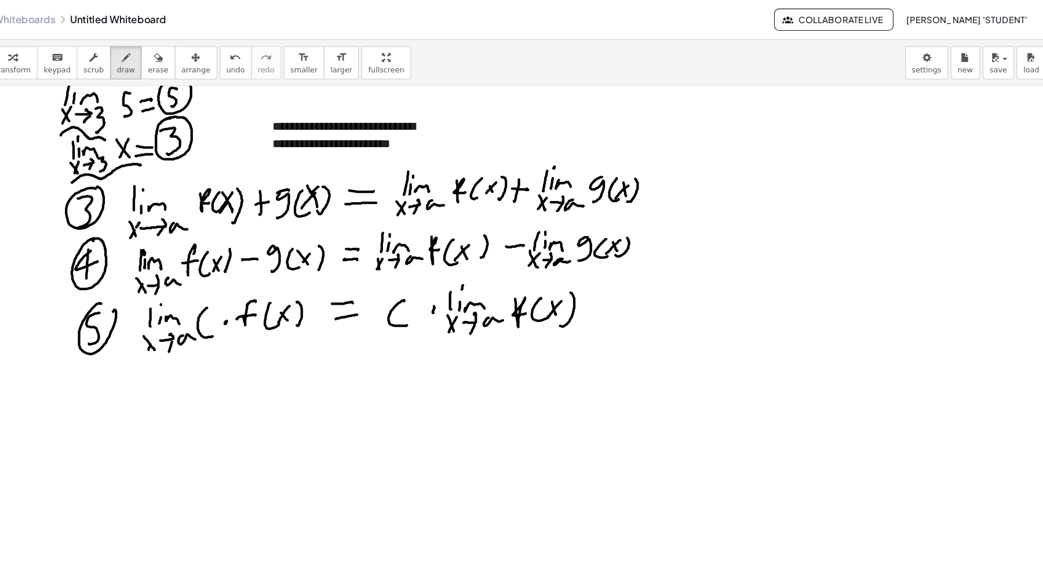
scroll to position [0, 0]
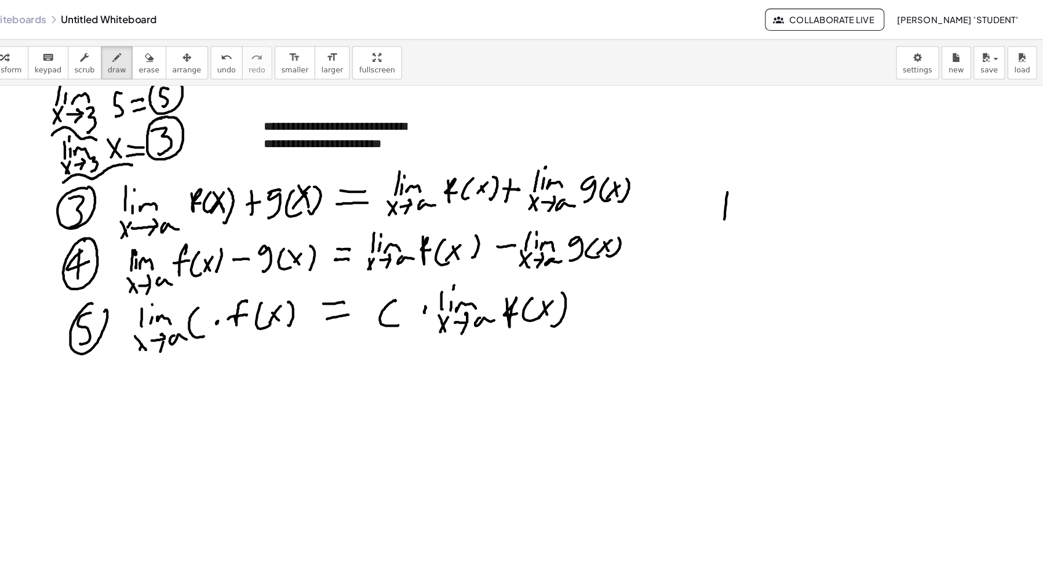
drag, startPoint x: 746, startPoint y: 180, endPoint x: 752, endPoint y: 202, distance: 22.4
click at [743, 214] on div at bounding box center [521, 246] width 1043 height 1469
drag, startPoint x: 751, startPoint y: 209, endPoint x: 752, endPoint y: 201, distance: 7.6
click at [750, 213] on div at bounding box center [521, 246] width 1043 height 1469
click at [754, 187] on div at bounding box center [521, 246] width 1043 height 1469
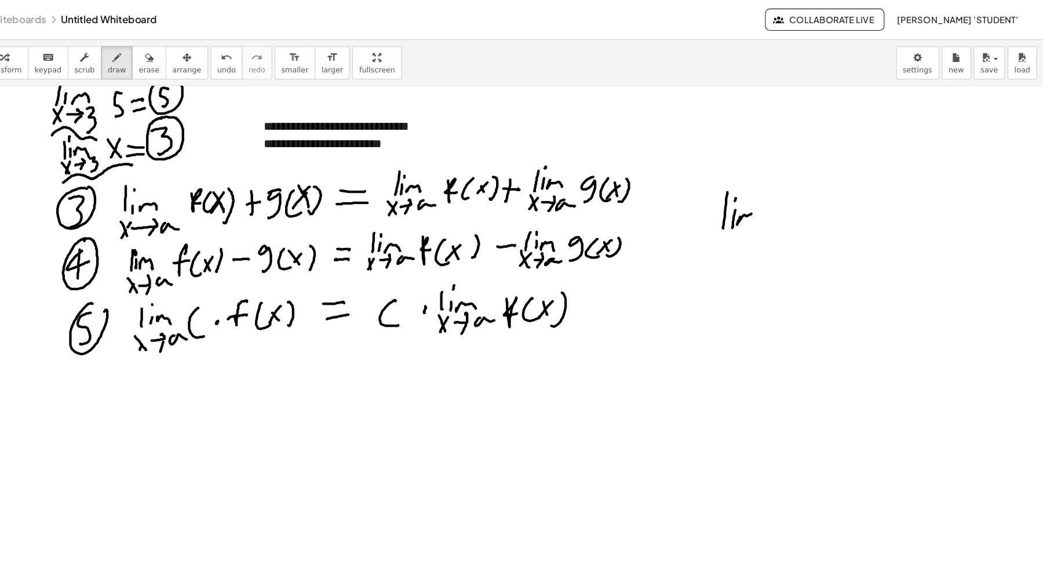
drag, startPoint x: 758, startPoint y: 203, endPoint x: 774, endPoint y: 208, distance: 16.9
click at [776, 208] on div at bounding box center [521, 246] width 1043 height 1469
drag, startPoint x: 743, startPoint y: 241, endPoint x: 745, endPoint y: 232, distance: 9.0
click at [744, 241] on div at bounding box center [521, 246] width 1043 height 1469
drag, startPoint x: 744, startPoint y: 230, endPoint x: 737, endPoint y: 245, distance: 16.6
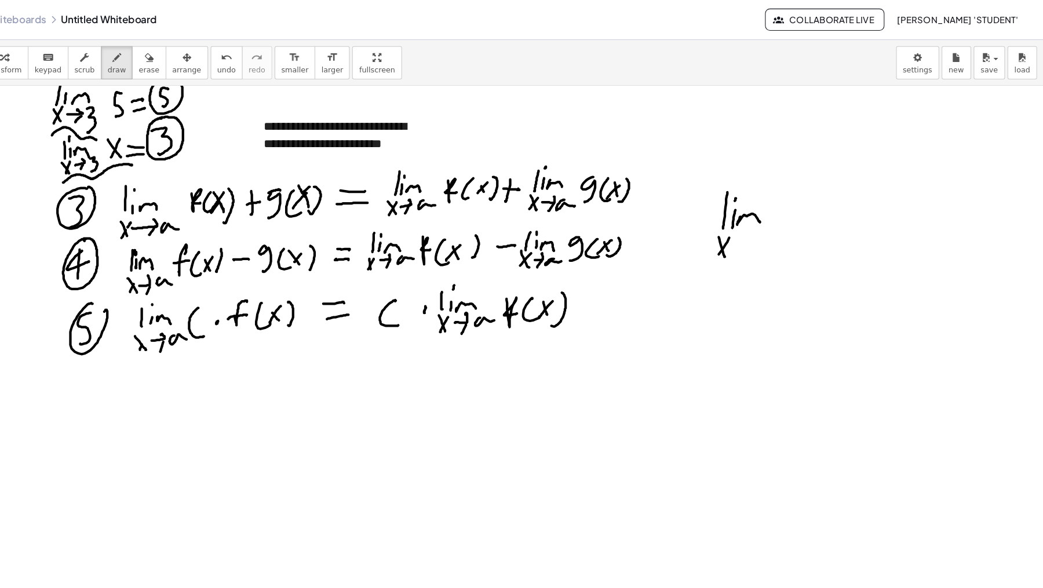
click at [734, 246] on div at bounding box center [521, 246] width 1043 height 1469
drag, startPoint x: 756, startPoint y: 232, endPoint x: 768, endPoint y: 226, distance: 13.2
click at [762, 224] on div at bounding box center [521, 246] width 1043 height 1469
drag, startPoint x: 766, startPoint y: 229, endPoint x: 773, endPoint y: 227, distance: 6.6
click at [762, 238] on div at bounding box center [521, 246] width 1043 height 1469
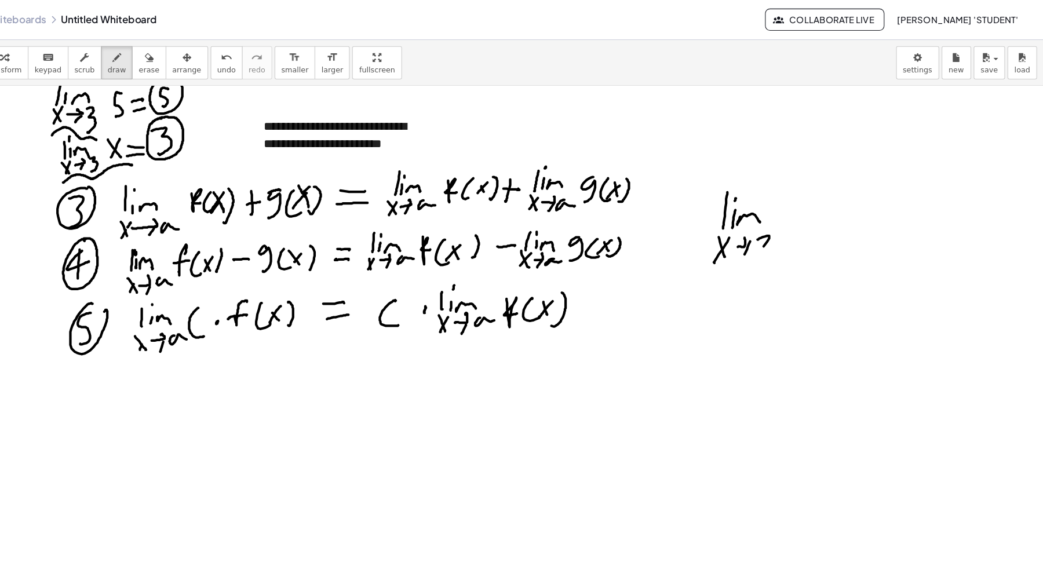
drag, startPoint x: 778, startPoint y: 223, endPoint x: 785, endPoint y: 234, distance: 13.0
click at [785, 234] on div at bounding box center [521, 246] width 1043 height 1469
drag, startPoint x: 818, startPoint y: 191, endPoint x: 806, endPoint y: 220, distance: 30.7
click at [806, 220] on div at bounding box center [521, 246] width 1043 height 1469
drag, startPoint x: 834, startPoint y: 213, endPoint x: 838, endPoint y: 208, distance: 6.3
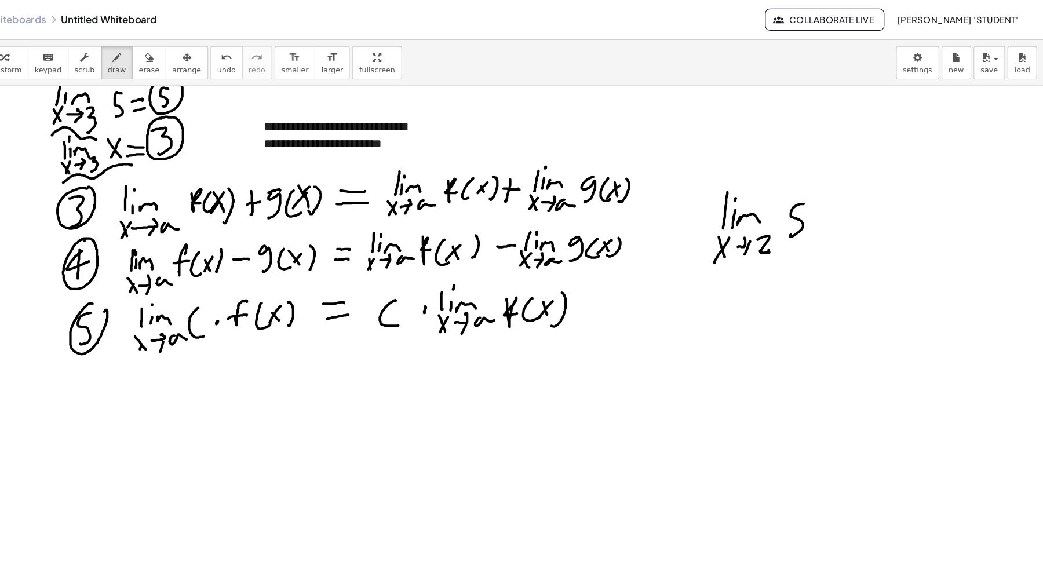
click at [835, 212] on div at bounding box center [521, 246] width 1043 height 1469
drag, startPoint x: 838, startPoint y: 199, endPoint x: 848, endPoint y: 206, distance: 12.4
click at [824, 217] on div at bounding box center [521, 246] width 1043 height 1469
drag, startPoint x: 853, startPoint y: 202, endPoint x: 860, endPoint y: 204, distance: 6.6
click at [861, 203] on div at bounding box center [521, 246] width 1043 height 1469
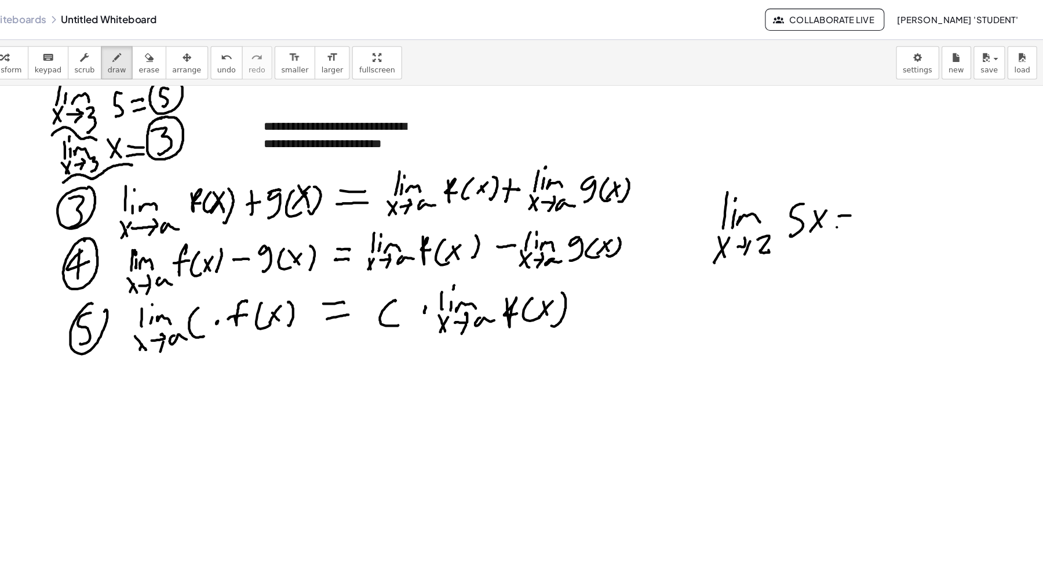
drag, startPoint x: 849, startPoint y: 213, endPoint x: 863, endPoint y: 214, distance: 13.3
click at [863, 214] on div at bounding box center [521, 246] width 1043 height 1469
drag, startPoint x: 900, startPoint y: 191, endPoint x: 885, endPoint y: 218, distance: 31.1
click at [883, 219] on div at bounding box center [521, 246] width 1043 height 1469
drag, startPoint x: 908, startPoint y: 207, endPoint x: 920, endPoint y: 196, distance: 16.0
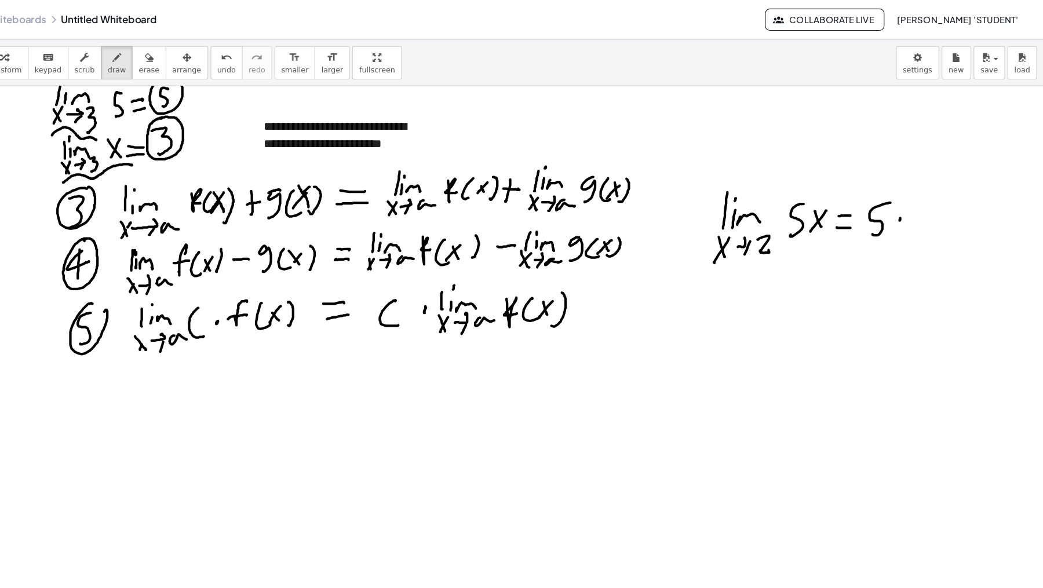
click at [908, 205] on div at bounding box center [521, 246] width 1043 height 1469
drag, startPoint x: 923, startPoint y: 185, endPoint x: 928, endPoint y: 196, distance: 12.0
click at [923, 202] on div at bounding box center [521, 246] width 1043 height 1469
click at [927, 203] on div at bounding box center [521, 246] width 1043 height 1469
click at [930, 181] on div at bounding box center [521, 246] width 1043 height 1469
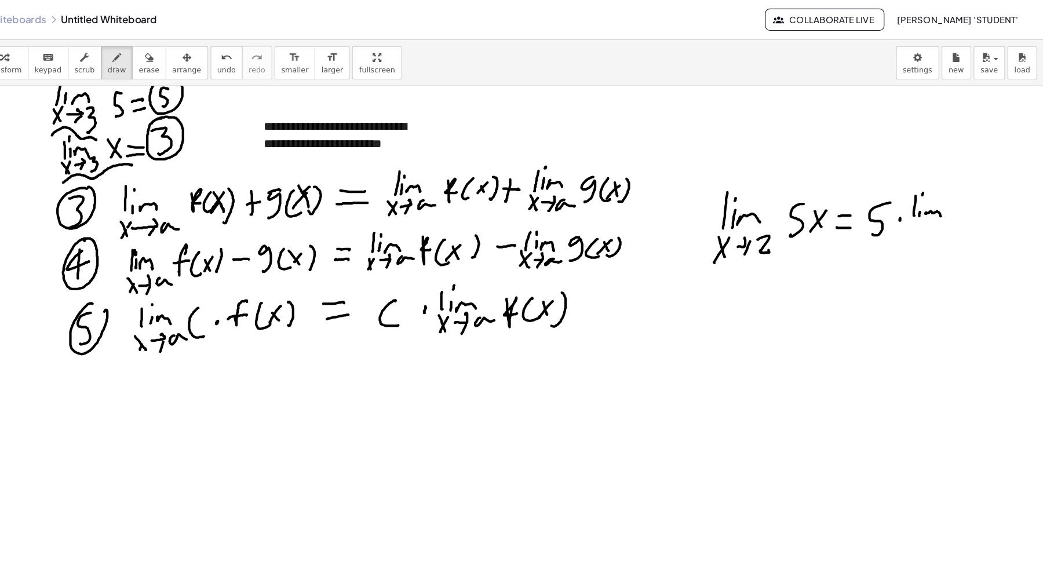
drag, startPoint x: 933, startPoint y: 200, endPoint x: 941, endPoint y: 204, distance: 9.6
click at [947, 203] on div at bounding box center [521, 246] width 1043 height 1469
drag, startPoint x: 921, startPoint y: 220, endPoint x: 925, endPoint y: 212, distance: 9.1
click at [923, 220] on div at bounding box center [521, 246] width 1043 height 1469
click at [916, 221] on div at bounding box center [521, 246] width 1043 height 1469
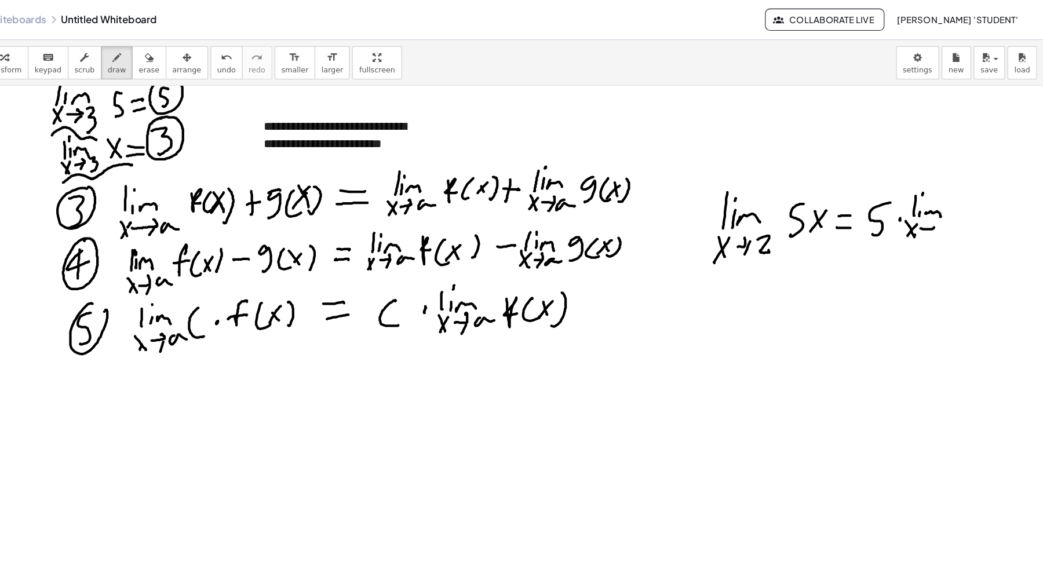
click at [941, 209] on div at bounding box center [521, 246] width 1043 height 1469
click at [938, 219] on div at bounding box center [521, 246] width 1043 height 1469
click at [962, 219] on div at bounding box center [521, 246] width 1043 height 1469
click at [986, 208] on div at bounding box center [521, 246] width 1043 height 1469
click at [969, 205] on div at bounding box center [521, 246] width 1043 height 1469
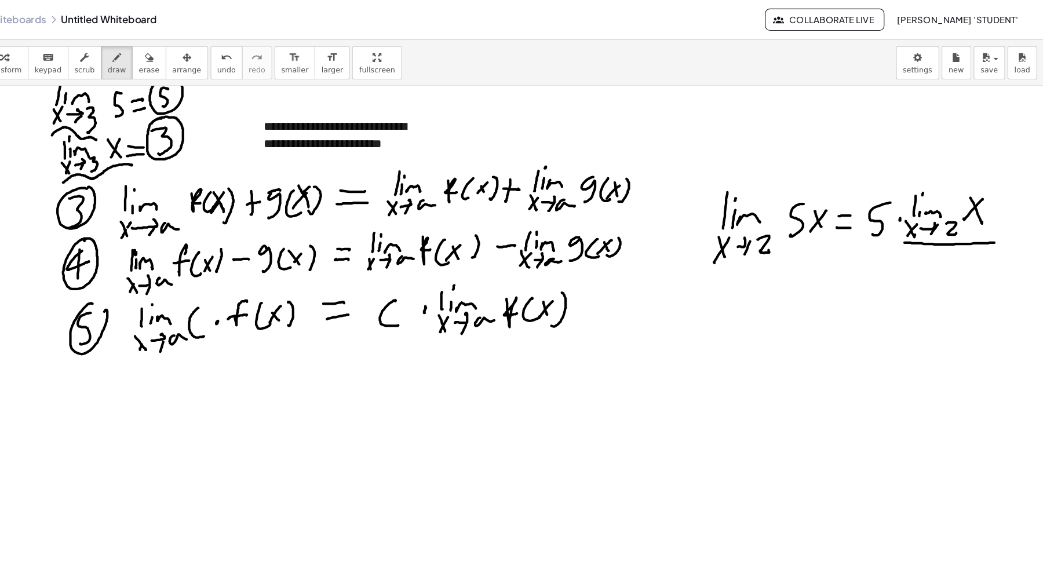
drag, startPoint x: 914, startPoint y: 228, endPoint x: 998, endPoint y: 227, distance: 84.6
click at [999, 227] on div at bounding box center [521, 246] width 1043 height 1469
drag, startPoint x: 835, startPoint y: 239, endPoint x: 866, endPoint y: 256, distance: 35.0
click at [866, 256] on div at bounding box center [521, 246] width 1043 height 1469
drag, startPoint x: 864, startPoint y: 261, endPoint x: 887, endPoint y: 260, distance: 22.6
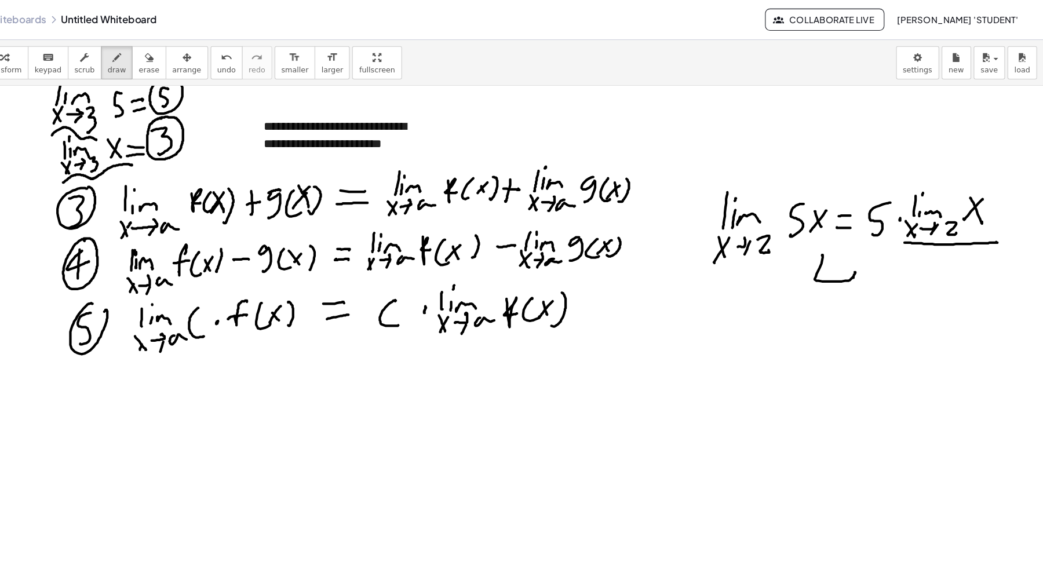
click at [848, 277] on div at bounding box center [521, 246] width 1043 height 1469
drag, startPoint x: 895, startPoint y: 253, endPoint x: 884, endPoint y: 278, distance: 27.8
click at [883, 278] on div at bounding box center [521, 246] width 1043 height 1469
click at [912, 267] on div at bounding box center [521, 246] width 1043 height 1469
drag, startPoint x: 927, startPoint y: 257, endPoint x: 933, endPoint y: 274, distance: 18.0
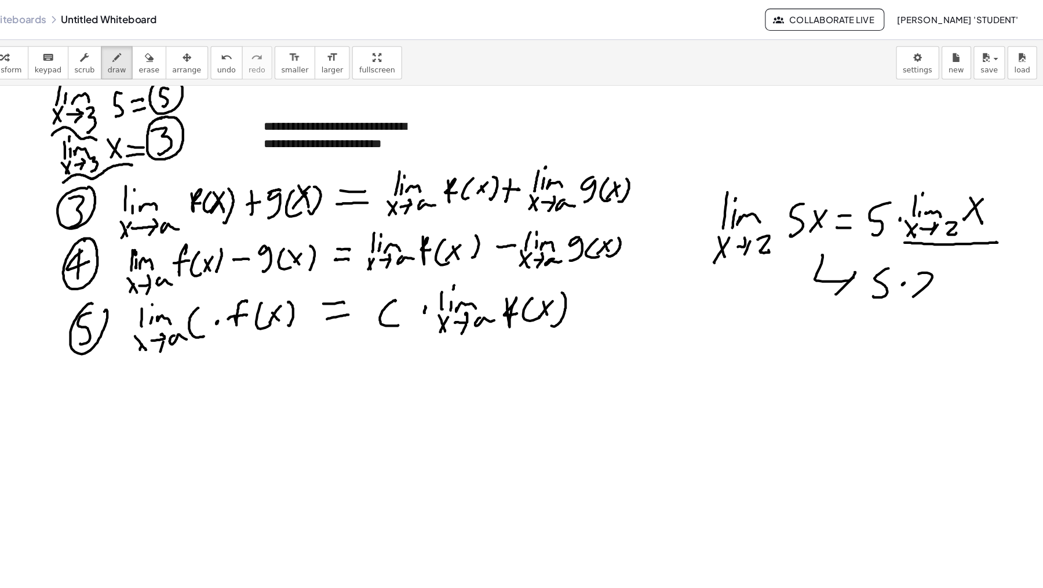
click at [939, 278] on div at bounding box center [521, 246] width 1043 height 1469
drag, startPoint x: 869, startPoint y: 303, endPoint x: 874, endPoint y: 313, distance: 11.7
click at [882, 307] on div at bounding box center [521, 246] width 1043 height 1469
drag, startPoint x: 865, startPoint y: 317, endPoint x: 887, endPoint y: 317, distance: 21.5
click at [886, 318] on div at bounding box center [521, 246] width 1043 height 1469
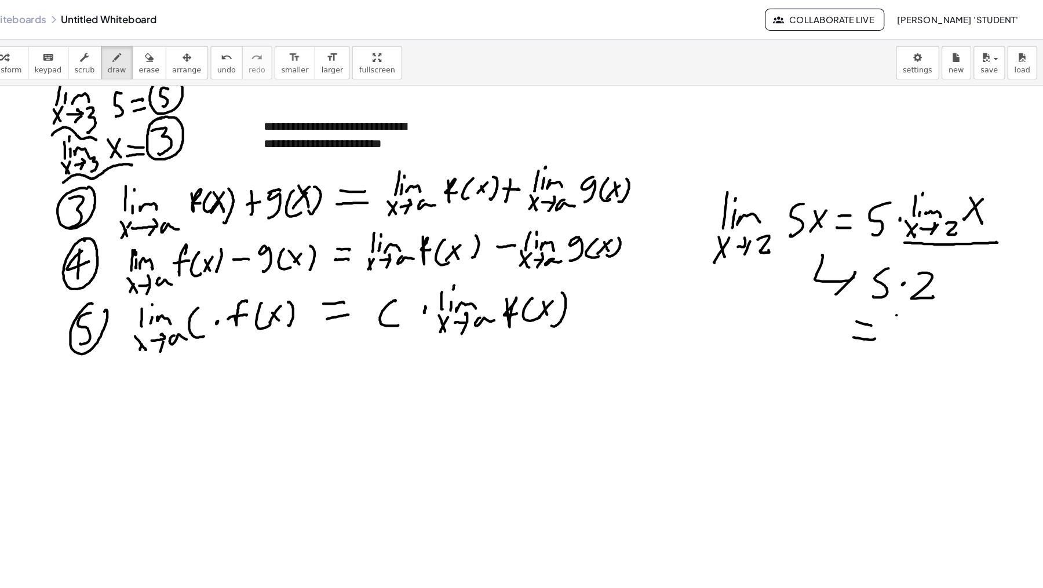
drag, startPoint x: 905, startPoint y: 296, endPoint x: 905, endPoint y: 320, distance: 23.8
click at [899, 325] on div at bounding box center [521, 246] width 1043 height 1469
click at [929, 305] on div at bounding box center [521, 246] width 1043 height 1469
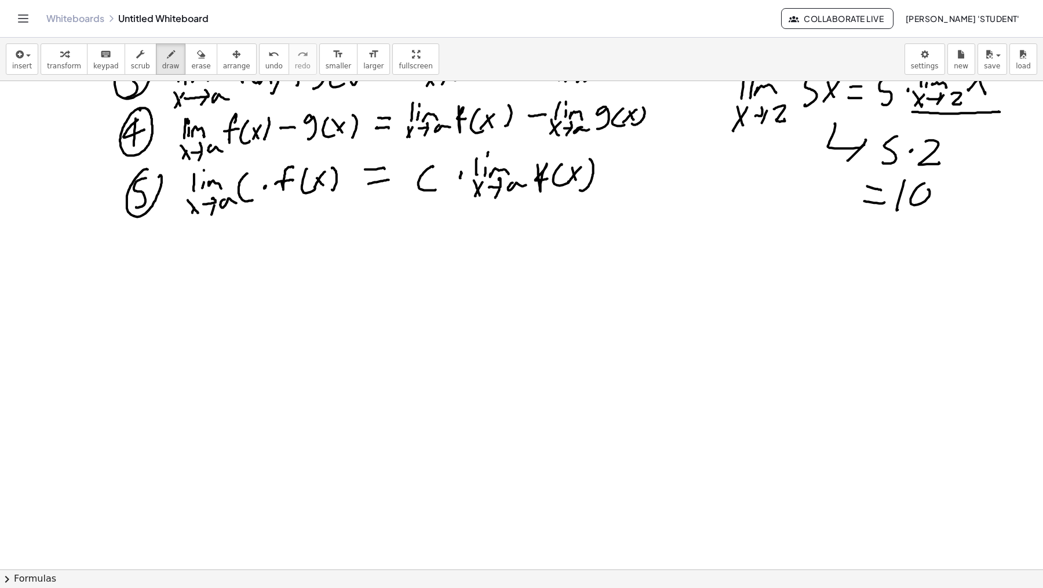
scroll to position [680, 0]
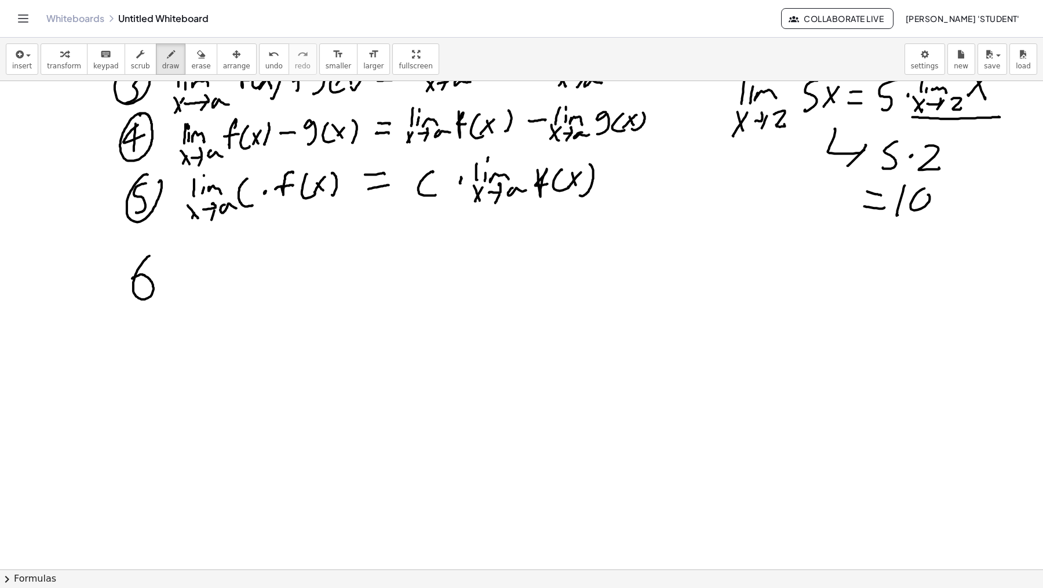
drag, startPoint x: 145, startPoint y: 259, endPoint x: 135, endPoint y: 279, distance: 22.0
click at [133, 281] on div at bounding box center [521, 135] width 1043 height 1469
drag, startPoint x: 143, startPoint y: 250, endPoint x: 152, endPoint y: 286, distance: 37.1
click at [158, 299] on div at bounding box center [521, 135] width 1043 height 1469
drag, startPoint x: 146, startPoint y: 265, endPoint x: 138, endPoint y: 288, distance: 24.4
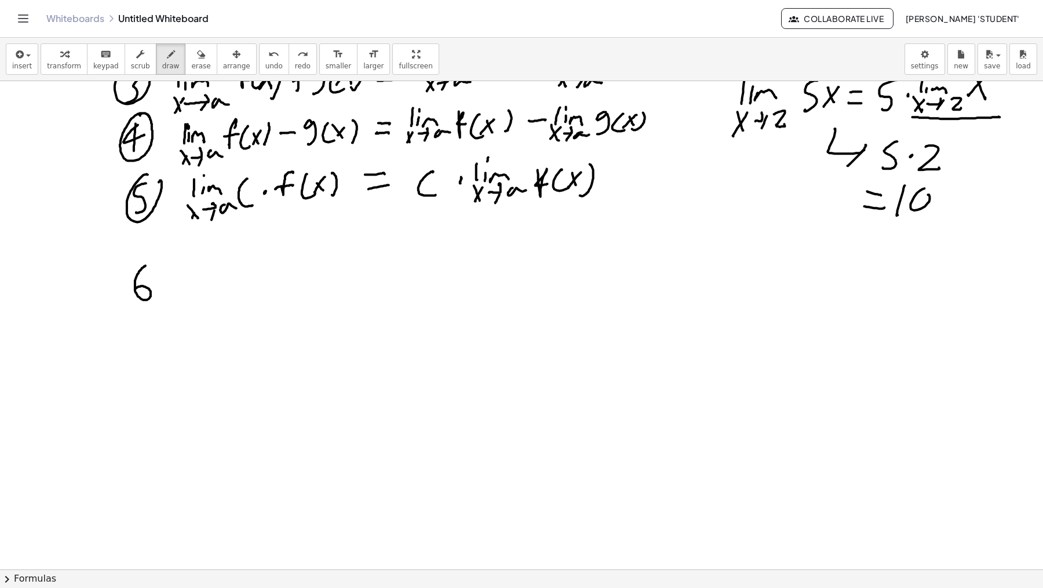
click at [137, 289] on div at bounding box center [521, 135] width 1043 height 1469
drag, startPoint x: 139, startPoint y: 261, endPoint x: 120, endPoint y: 249, distance: 22.4
click at [136, 265] on div at bounding box center [521, 135] width 1043 height 1469
drag, startPoint x: 194, startPoint y: 250, endPoint x: 199, endPoint y: 270, distance: 20.9
click at [195, 278] on div at bounding box center [521, 135] width 1043 height 1469
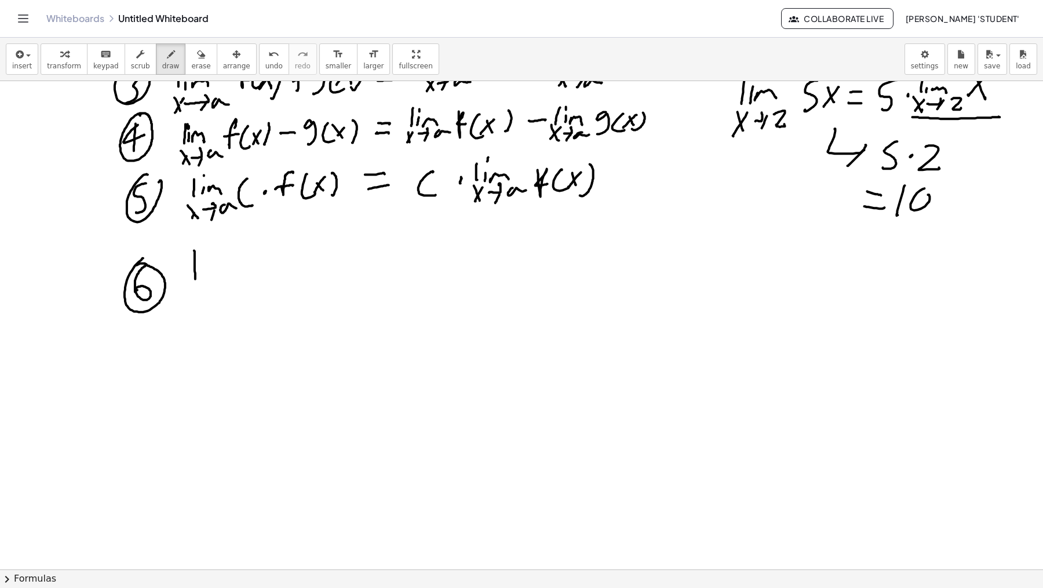
click at [202, 279] on div at bounding box center [521, 135] width 1043 height 1469
click at [201, 250] on div at bounding box center [521, 135] width 1043 height 1469
drag, startPoint x: 208, startPoint y: 275, endPoint x: 226, endPoint y: 279, distance: 18.6
click at [226, 279] on div at bounding box center [521, 135] width 1043 height 1469
click at [202, 310] on div at bounding box center [521, 135] width 1043 height 1469
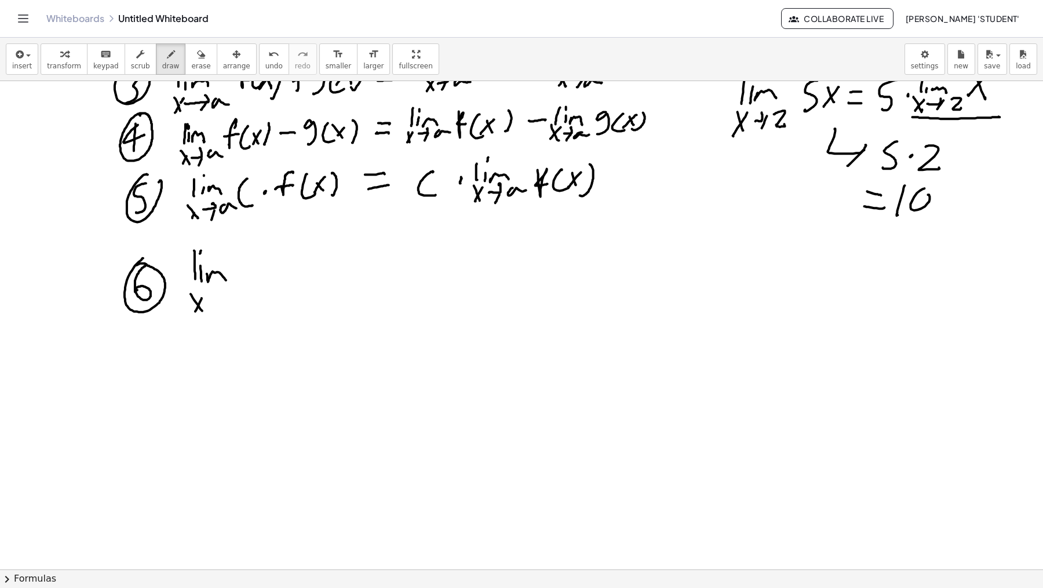
drag, startPoint x: 198, startPoint y: 307, endPoint x: 206, endPoint y: 301, distance: 10.5
click at [195, 312] on div at bounding box center [521, 135] width 1043 height 1469
drag, startPoint x: 209, startPoint y: 301, endPoint x: 220, endPoint y: 296, distance: 12.0
click at [215, 293] on div at bounding box center [521, 135] width 1043 height 1469
click at [218, 307] on div at bounding box center [521, 135] width 1043 height 1469
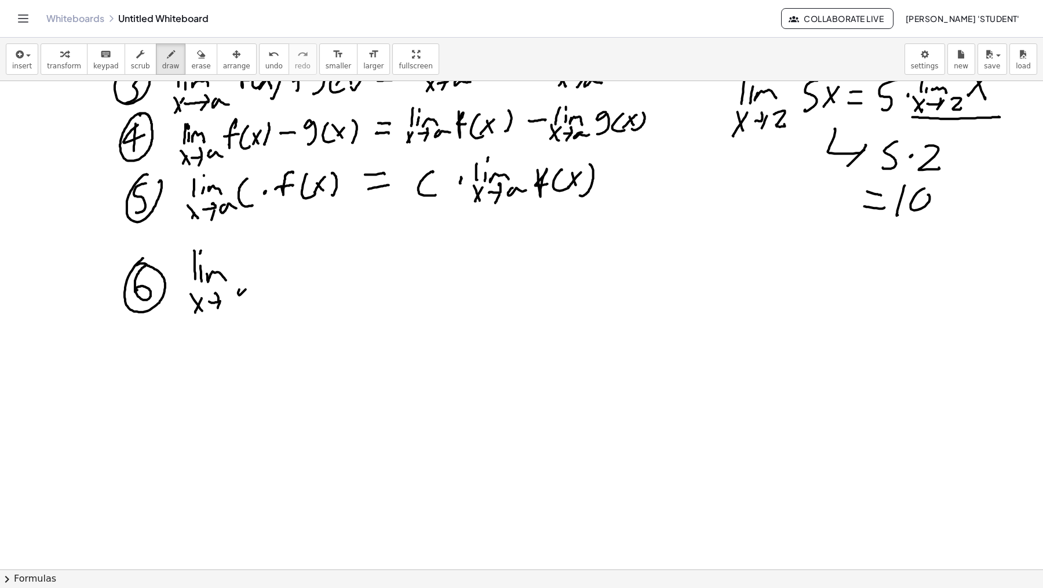
drag, startPoint x: 239, startPoint y: 290, endPoint x: 267, endPoint y: 281, distance: 29.9
click at [261, 289] on div at bounding box center [521, 135] width 1043 height 1469
drag, startPoint x: 227, startPoint y: 293, endPoint x: 237, endPoint y: 299, distance: 10.9
click at [237, 299] on div at bounding box center [521, 135] width 1043 height 1469
drag, startPoint x: 254, startPoint y: 258, endPoint x: 262, endPoint y: 249, distance: 11.9
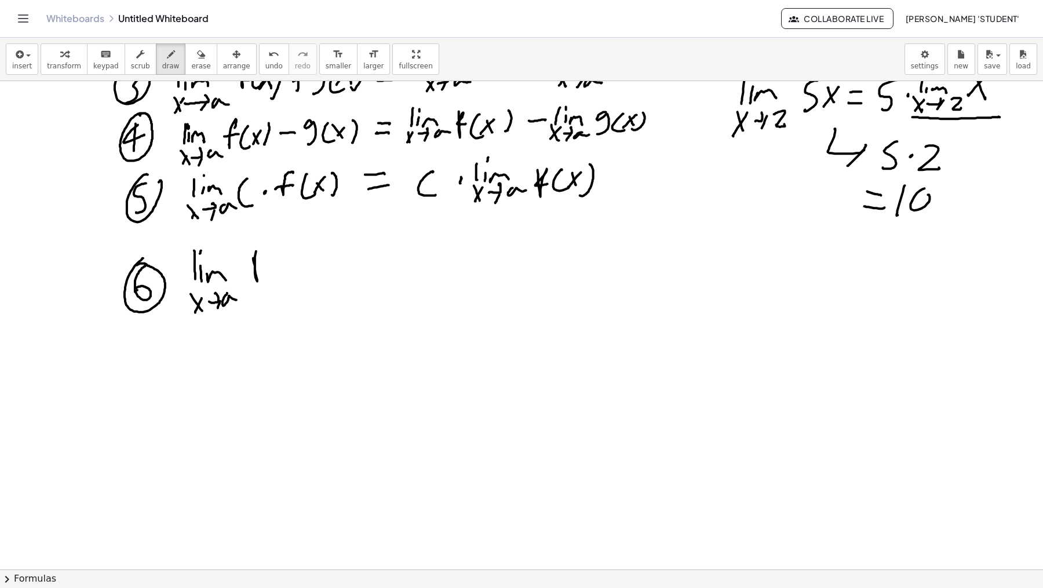
click at [264, 246] on div at bounding box center [521, 135] width 1043 height 1469
drag, startPoint x: 254, startPoint y: 272, endPoint x: 269, endPoint y: 262, distance: 17.9
click at [266, 266] on div at bounding box center [521, 135] width 1043 height 1469
drag, startPoint x: 272, startPoint y: 270, endPoint x: 286, endPoint y: 257, distance: 18.5
click at [282, 272] on div at bounding box center [521, 135] width 1043 height 1469
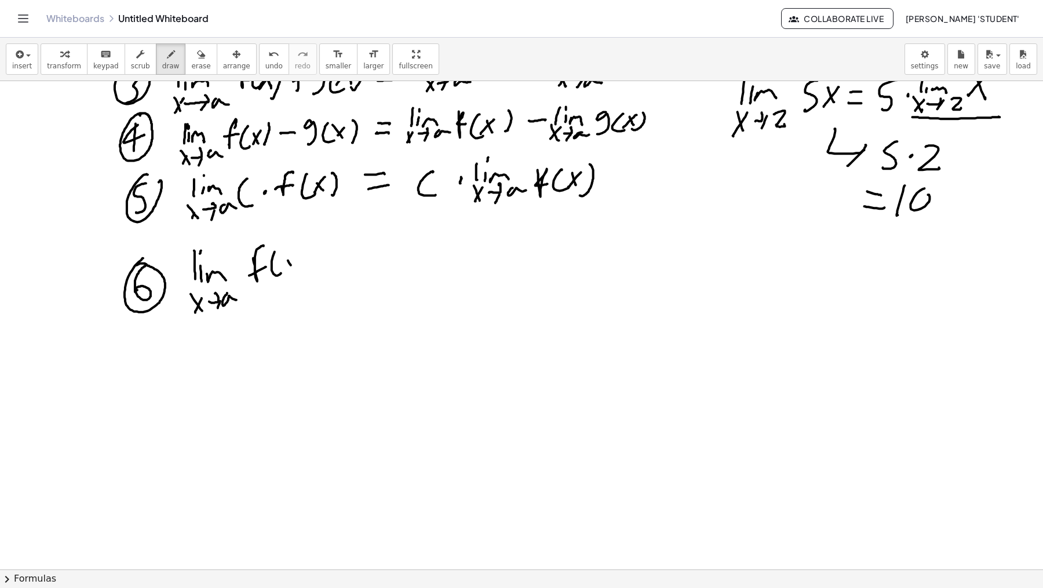
drag, startPoint x: 291, startPoint y: 264, endPoint x: 296, endPoint y: 256, distance: 9.9
click at [294, 268] on div at bounding box center [521, 135] width 1043 height 1469
click at [286, 274] on div at bounding box center [521, 135] width 1043 height 1469
drag, startPoint x: 305, startPoint y: 252, endPoint x: 301, endPoint y: 274, distance: 22.9
click at [301, 275] on div at bounding box center [521, 135] width 1043 height 1469
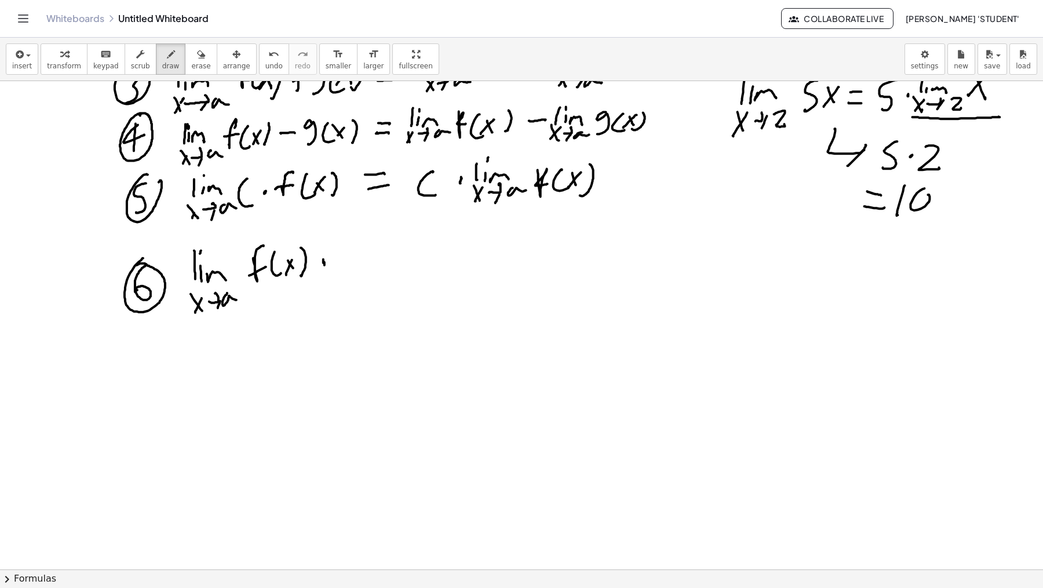
drag, startPoint x: 323, startPoint y: 258, endPoint x: 342, endPoint y: 253, distance: 19.1
click at [326, 261] on div at bounding box center [521, 135] width 1043 height 1469
drag, startPoint x: 354, startPoint y: 238, endPoint x: 349, endPoint y: 272, distance: 34.5
click at [349, 272] on div at bounding box center [521, 135] width 1043 height 1469
drag, startPoint x: 369, startPoint y: 241, endPoint x: 383, endPoint y: 251, distance: 16.6
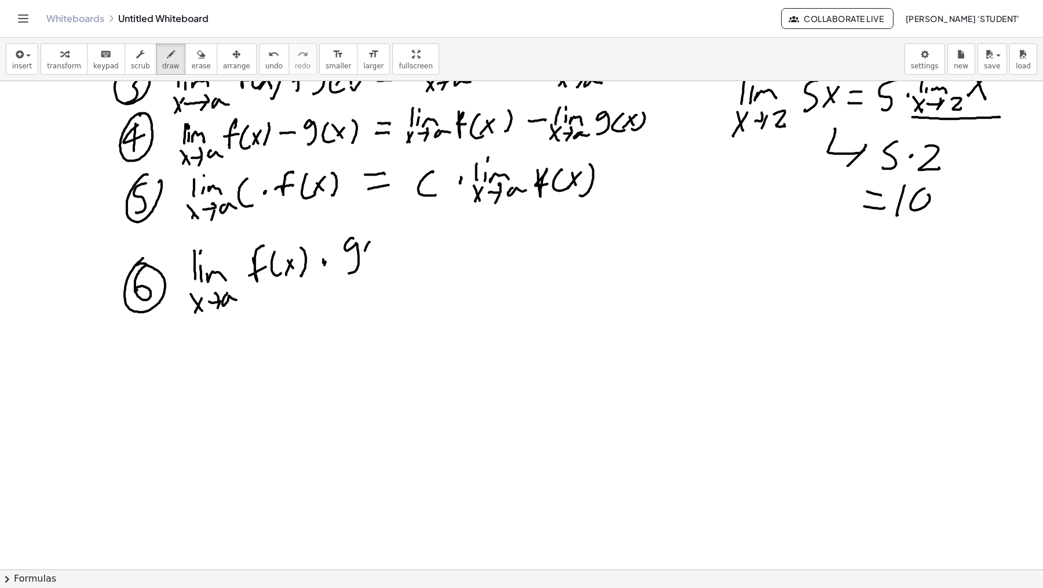
click at [379, 264] on div at bounding box center [521, 135] width 1043 height 1469
drag, startPoint x: 388, startPoint y: 260, endPoint x: 390, endPoint y: 252, distance: 8.4
click at [389, 261] on div at bounding box center [521, 135] width 1043 height 1469
drag, startPoint x: 382, startPoint y: 262, endPoint x: 388, endPoint y: 254, distance: 9.5
click at [380, 268] on div at bounding box center [521, 135] width 1043 height 1469
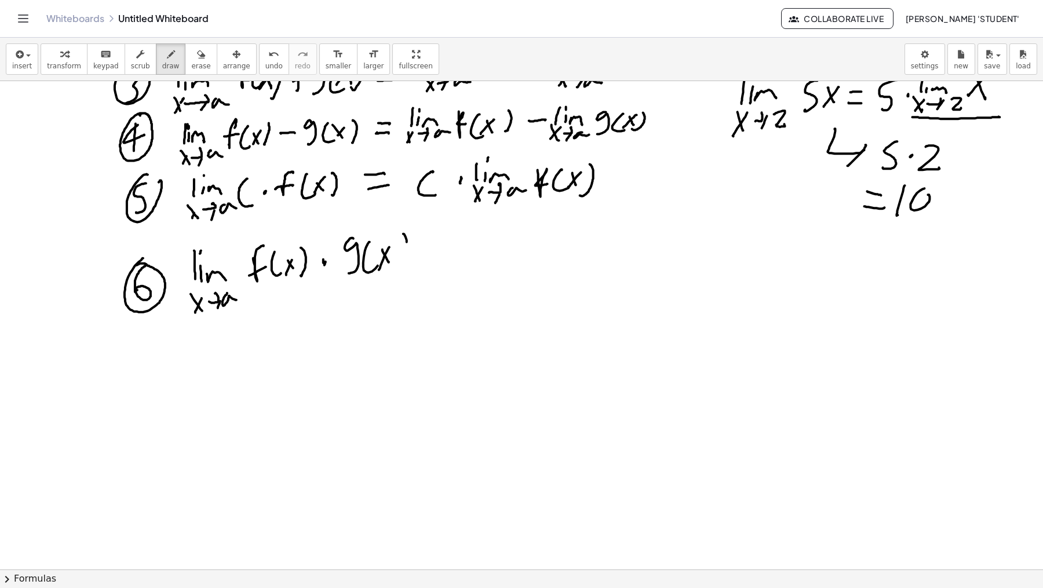
drag, startPoint x: 404, startPoint y: 233, endPoint x: 401, endPoint y: 260, distance: 26.8
click at [401, 261] on div at bounding box center [521, 135] width 1043 height 1469
drag, startPoint x: 425, startPoint y: 248, endPoint x: 449, endPoint y: 243, distance: 23.6
click at [449, 243] on div at bounding box center [521, 135] width 1043 height 1469
drag, startPoint x: 428, startPoint y: 262, endPoint x: 453, endPoint y: 256, distance: 25.0
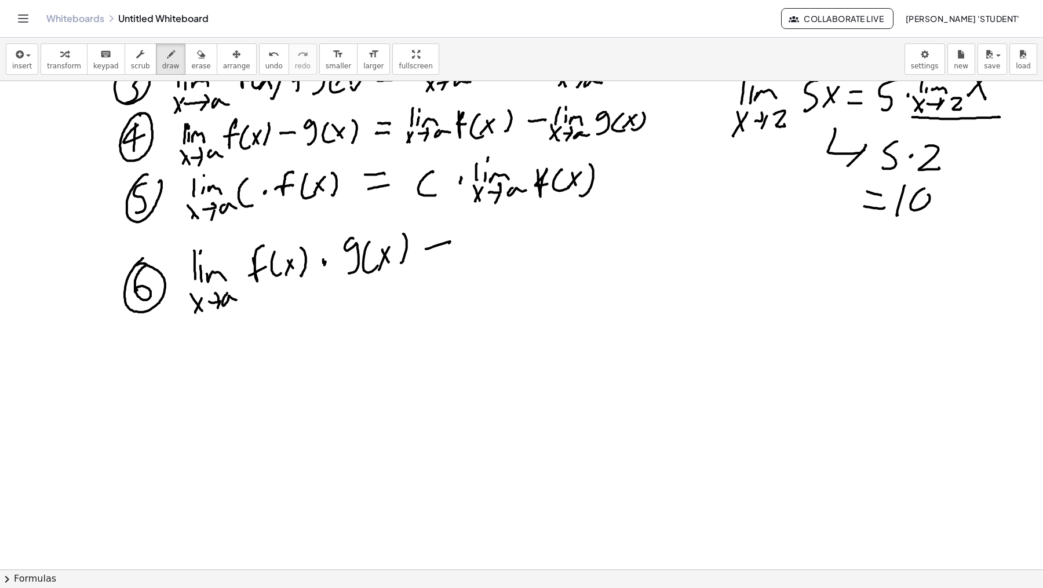
click at [453, 256] on div at bounding box center [521, 135] width 1043 height 1469
drag, startPoint x: 428, startPoint y: 242, endPoint x: 452, endPoint y: 242, distance: 23.8
click at [458, 239] on div at bounding box center [521, 135] width 1043 height 1469
drag, startPoint x: 431, startPoint y: 258, endPoint x: 465, endPoint y: 249, distance: 35.9
click at [462, 251] on div at bounding box center [521, 135] width 1043 height 1469
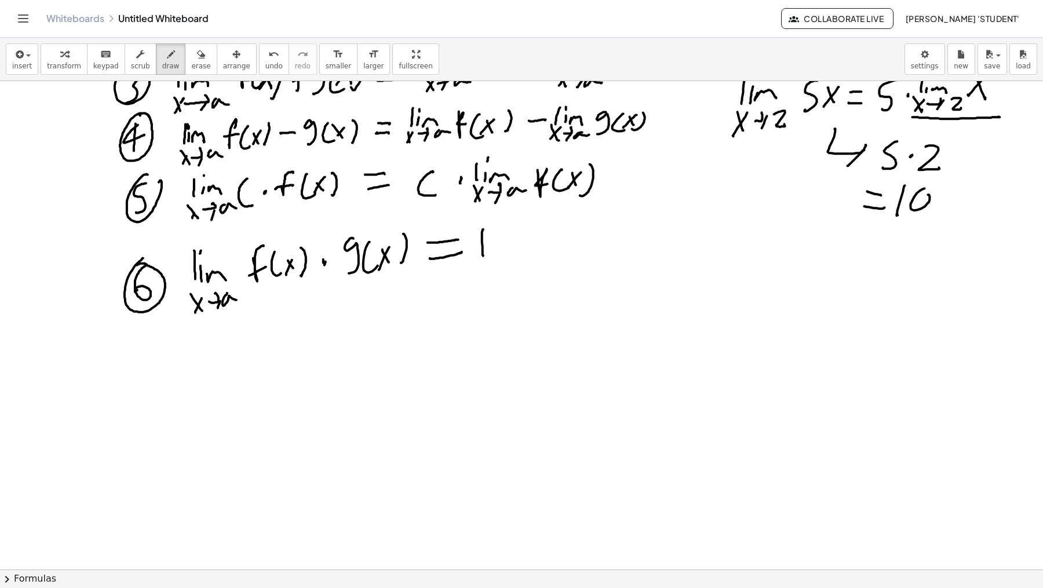
drag, startPoint x: 482, startPoint y: 234, endPoint x: 485, endPoint y: 253, distance: 19.9
click at [485, 254] on div at bounding box center [521, 135] width 1043 height 1469
drag, startPoint x: 493, startPoint y: 243, endPoint x: 495, endPoint y: 233, distance: 10.7
click at [493, 249] on div at bounding box center [521, 135] width 1043 height 1469
click at [493, 232] on div at bounding box center [521, 135] width 1043 height 1469
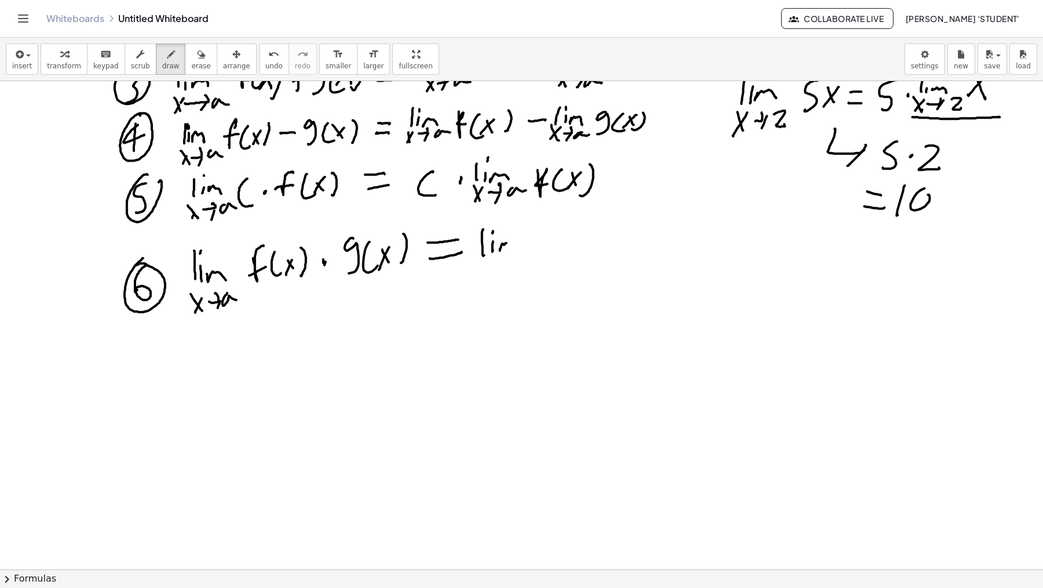
drag, startPoint x: 500, startPoint y: 249, endPoint x: 510, endPoint y: 249, distance: 9.9
click at [511, 249] on div at bounding box center [521, 135] width 1043 height 1469
drag, startPoint x: 481, startPoint y: 265, endPoint x: 489, endPoint y: 267, distance: 7.9
click at [487, 273] on div at bounding box center [521, 135] width 1043 height 1469
drag, startPoint x: 490, startPoint y: 260, endPoint x: 494, endPoint y: 268, distance: 9.3
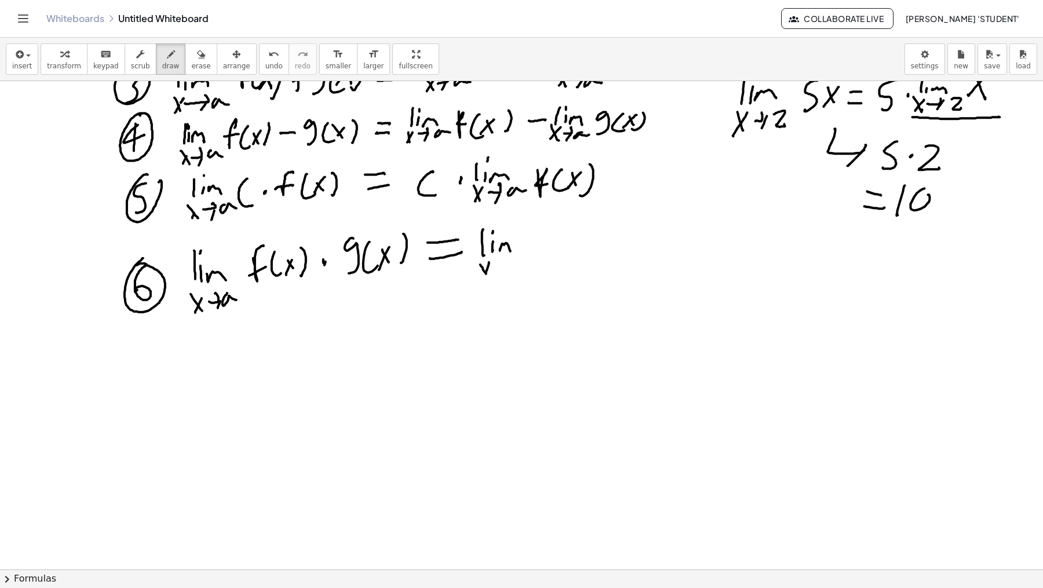
click at [485, 278] on div at bounding box center [521, 135] width 1043 height 1469
click at [492, 274] on div at bounding box center [521, 135] width 1043 height 1469
click at [501, 261] on div at bounding box center [521, 135] width 1043 height 1469
click at [501, 274] on div at bounding box center [521, 135] width 1043 height 1469
click at [530, 262] on div at bounding box center [521, 135] width 1043 height 1469
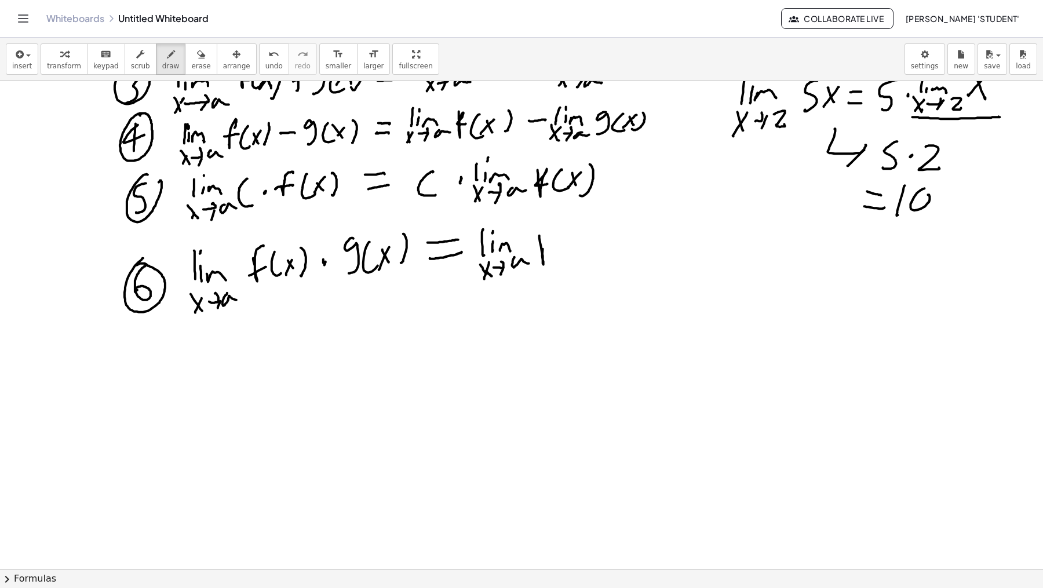
click at [548, 235] on div at bounding box center [521, 135] width 1043 height 1469
click at [553, 246] on div at bounding box center [521, 135] width 1043 height 1469
click at [562, 260] on div at bounding box center [521, 135] width 1043 height 1469
click at [576, 254] on div at bounding box center [521, 135] width 1043 height 1469
click at [573, 253] on div at bounding box center [521, 135] width 1043 height 1469
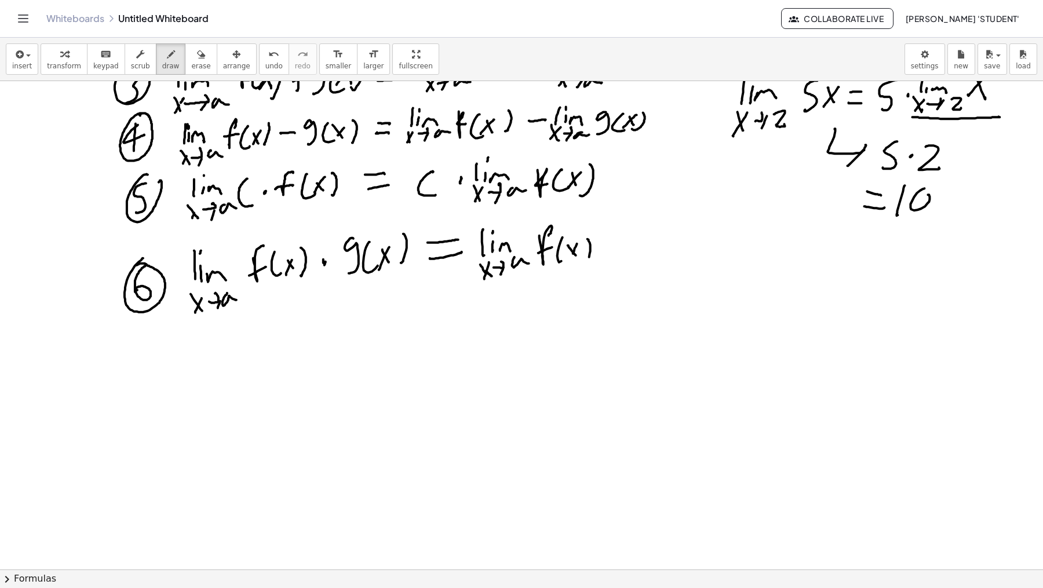
click at [585, 263] on div at bounding box center [521, 135] width 1043 height 1469
click at [605, 248] on div at bounding box center [521, 135] width 1043 height 1469
click at [618, 237] on div at bounding box center [521, 135] width 1043 height 1469
click at [625, 242] on div at bounding box center [521, 135] width 1043 height 1469
click at [627, 219] on div at bounding box center [521, 135] width 1043 height 1469
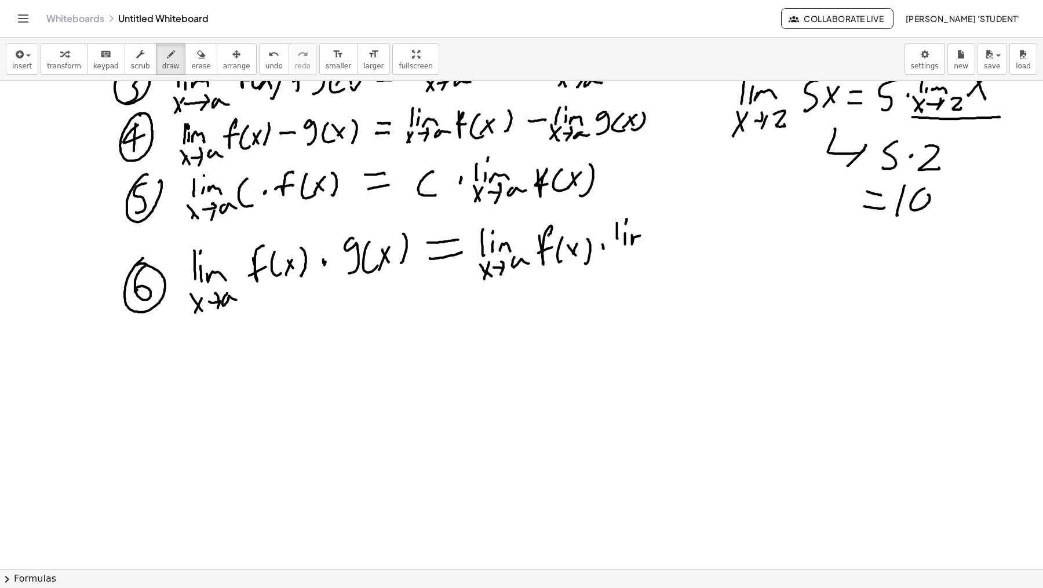
click at [644, 241] on div at bounding box center [521, 135] width 1043 height 1469
click at [616, 247] on div at bounding box center [521, 135] width 1043 height 1469
click at [622, 262] on div at bounding box center [521, 135] width 1043 height 1469
click at [616, 272] on div at bounding box center [521, 135] width 1043 height 1469
click at [634, 252] on div at bounding box center [521, 135] width 1043 height 1469
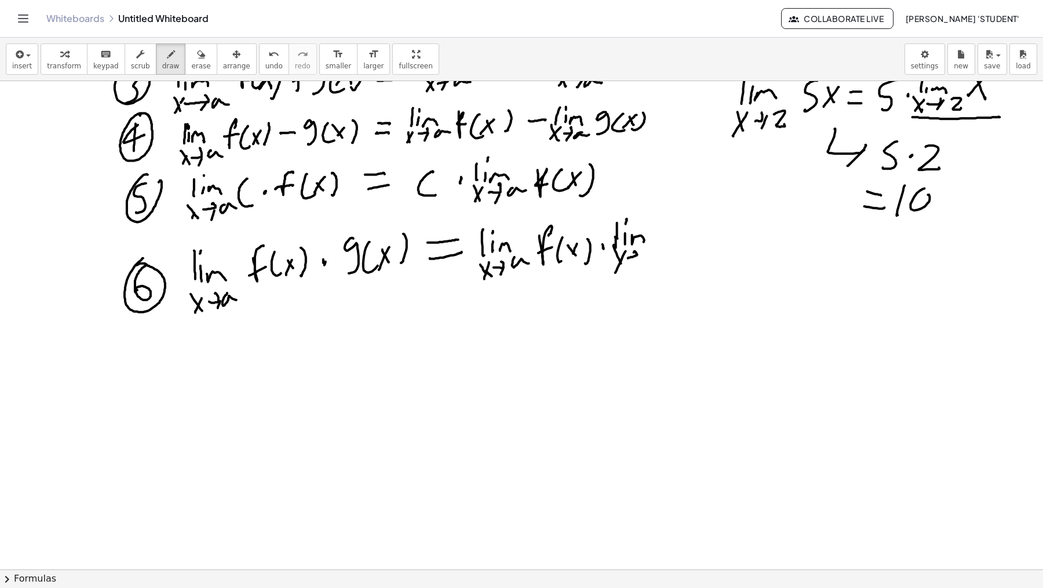
click at [634, 267] on div at bounding box center [521, 135] width 1043 height 1469
click at [625, 269] on div at bounding box center [521, 135] width 1043 height 1469
click at [665, 261] on div at bounding box center [521, 135] width 1043 height 1469
click at [682, 254] on div at bounding box center [521, 135] width 1043 height 1469
click at [714, 246] on div at bounding box center [521, 135] width 1043 height 1469
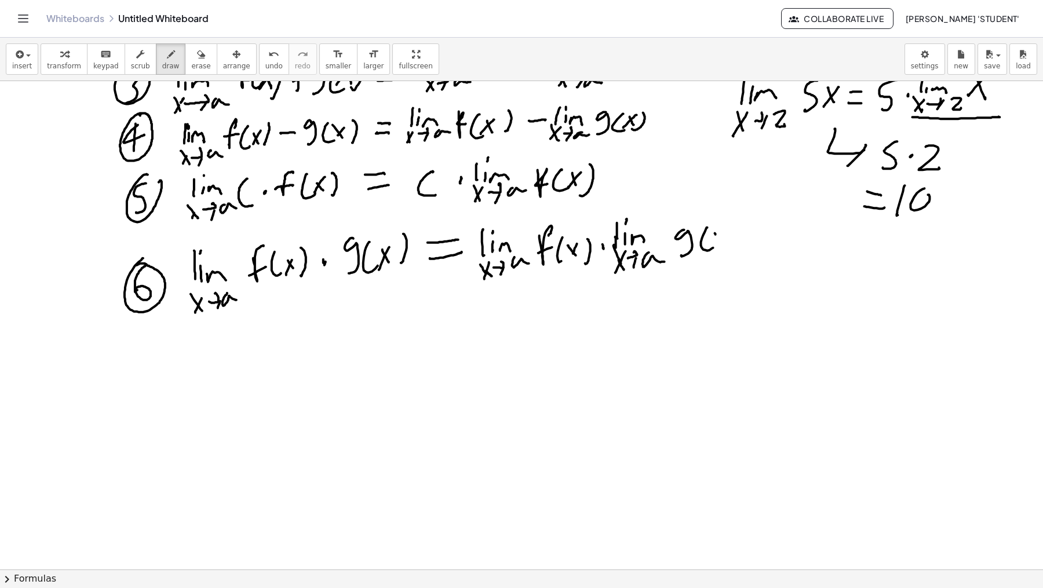
click at [723, 246] on div at bounding box center [521, 135] width 1043 height 1469
click at [710, 248] on div at bounding box center [521, 135] width 1043 height 1469
click at [735, 246] on div at bounding box center [521, 135] width 1043 height 1469
click at [155, 374] on div at bounding box center [521, 135] width 1043 height 1469
click at [163, 355] on div at bounding box center [521, 135] width 1043 height 1469
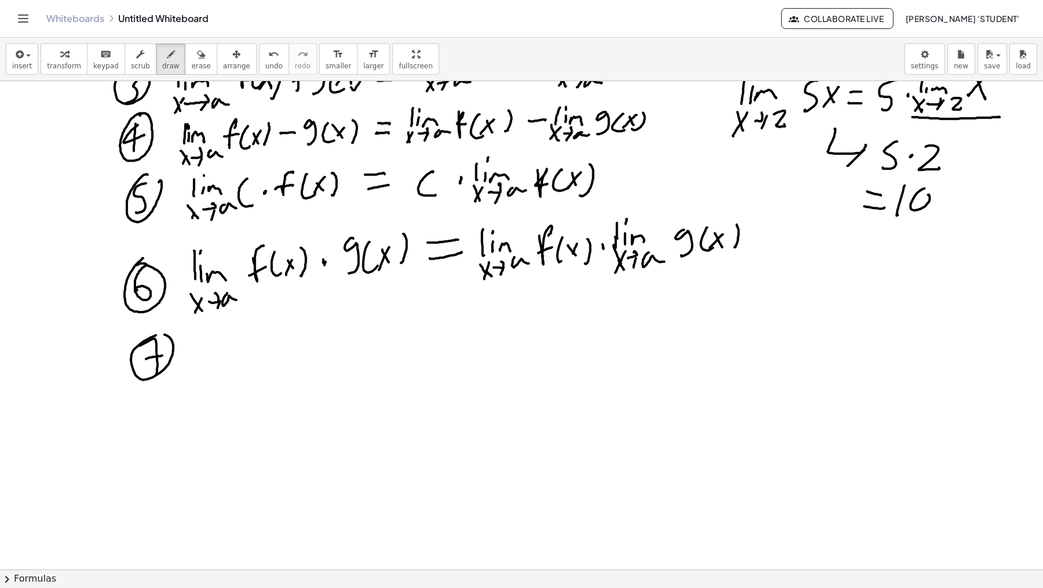
click at [159, 333] on div at bounding box center [521, 135] width 1043 height 1469
click at [201, 360] on div at bounding box center [521, 135] width 1043 height 1469
click at [208, 357] on div at bounding box center [521, 135] width 1043 height 1469
click at [208, 334] on div at bounding box center [521, 135] width 1043 height 1469
click at [230, 351] on div at bounding box center [521, 135] width 1043 height 1469
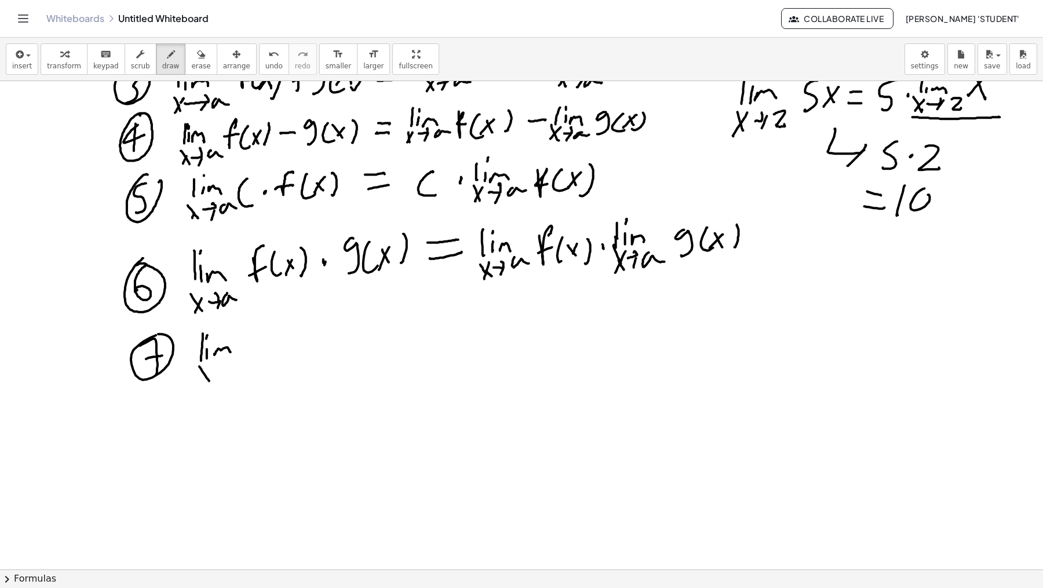
click at [210, 381] on div at bounding box center [521, 135] width 1043 height 1469
click at [206, 383] on div at bounding box center [521, 135] width 1043 height 1469
click at [221, 364] on div at bounding box center [521, 135] width 1043 height 1469
click at [220, 383] on div at bounding box center [521, 135] width 1043 height 1469
click at [252, 359] on div at bounding box center [521, 135] width 1043 height 1469
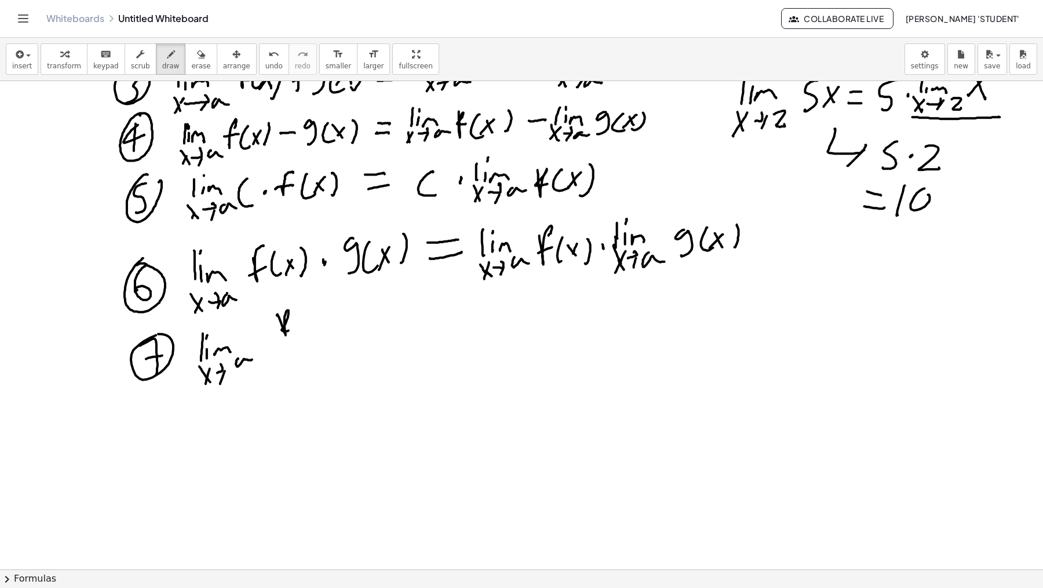
click at [290, 329] on div at bounding box center [521, 135] width 1043 height 1469
click at [304, 333] on div at bounding box center [521, 135] width 1043 height 1469
click at [315, 330] on div at bounding box center [521, 135] width 1043 height 1469
click at [310, 334] on div at bounding box center [521, 135] width 1043 height 1469
click at [321, 334] on div at bounding box center [521, 135] width 1043 height 1469
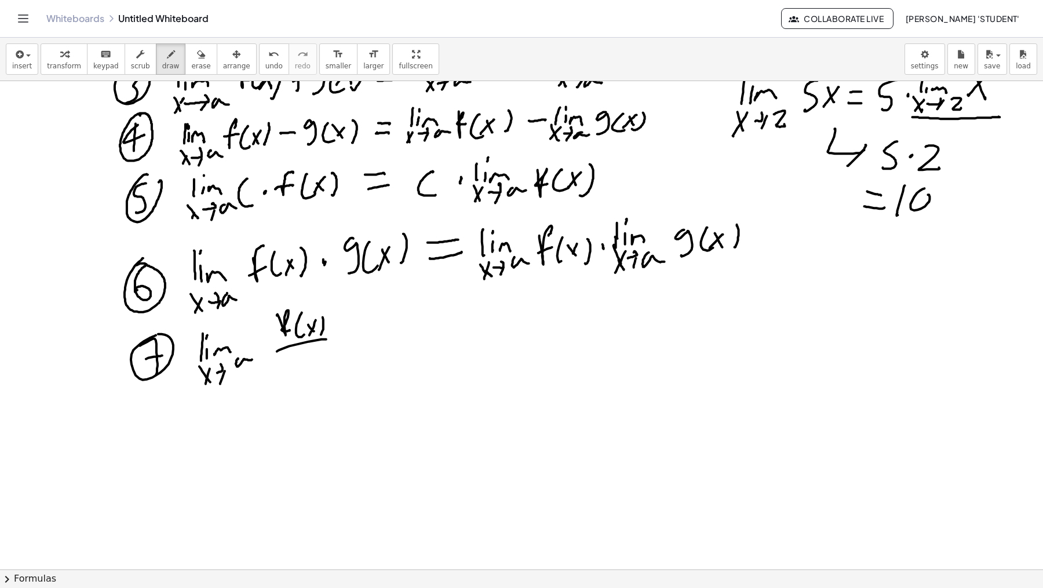
click at [333, 339] on div at bounding box center [521, 135] width 1043 height 1469
click at [288, 380] on div at bounding box center [521, 135] width 1043 height 1469
click at [314, 370] on div at bounding box center [521, 135] width 1043 height 1469
click at [322, 363] on div at bounding box center [521, 135] width 1043 height 1469
click at [319, 361] on div at bounding box center [521, 135] width 1043 height 1469
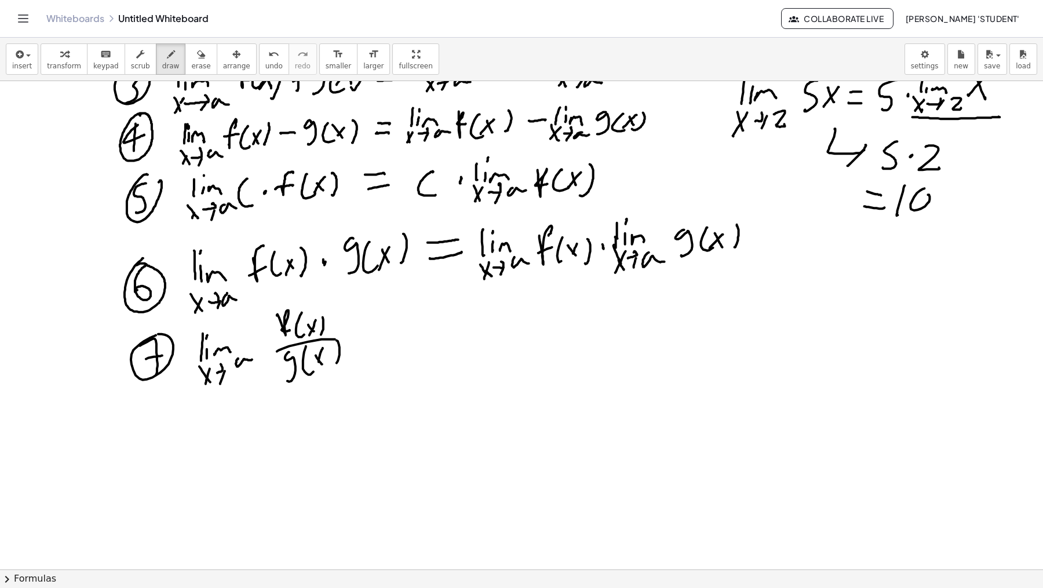
click at [334, 363] on div at bounding box center [521, 135] width 1043 height 1469
click at [391, 328] on div at bounding box center [521, 135] width 1043 height 1469
click at [410, 340] on div at bounding box center [521, 135] width 1043 height 1469
click at [432, 334] on div at bounding box center [521, 135] width 1043 height 1469
click at [440, 333] on div at bounding box center [521, 135] width 1043 height 1469
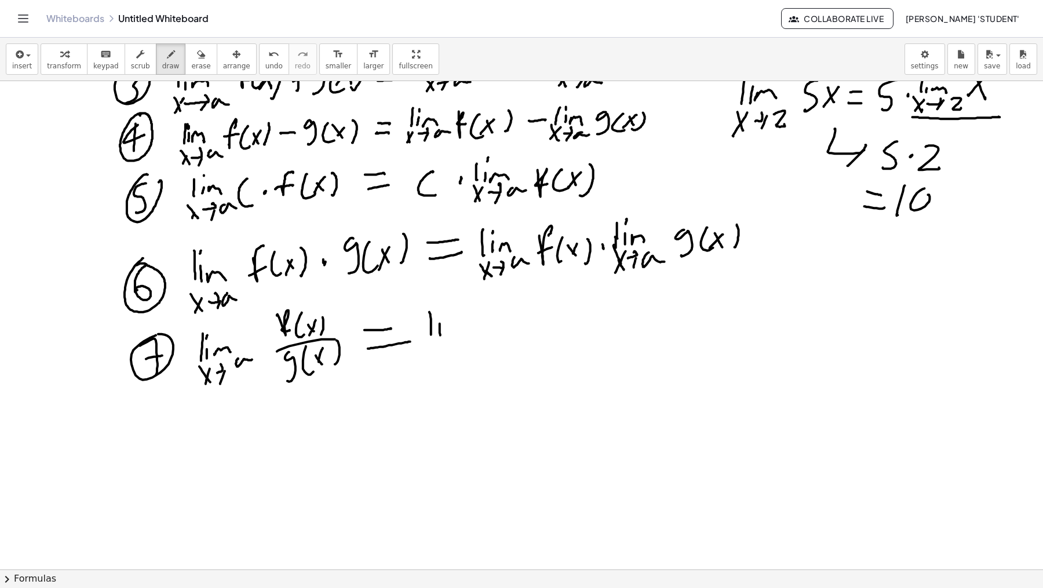
click at [439, 314] on div at bounding box center [521, 135] width 1043 height 1469
click at [464, 331] on div at bounding box center [521, 135] width 1043 height 1469
click at [465, 335] on div at bounding box center [521, 135] width 1043 height 1469
click at [437, 351] on div at bounding box center [521, 135] width 1043 height 1469
click at [432, 354] on div at bounding box center [521, 135] width 1043 height 1469
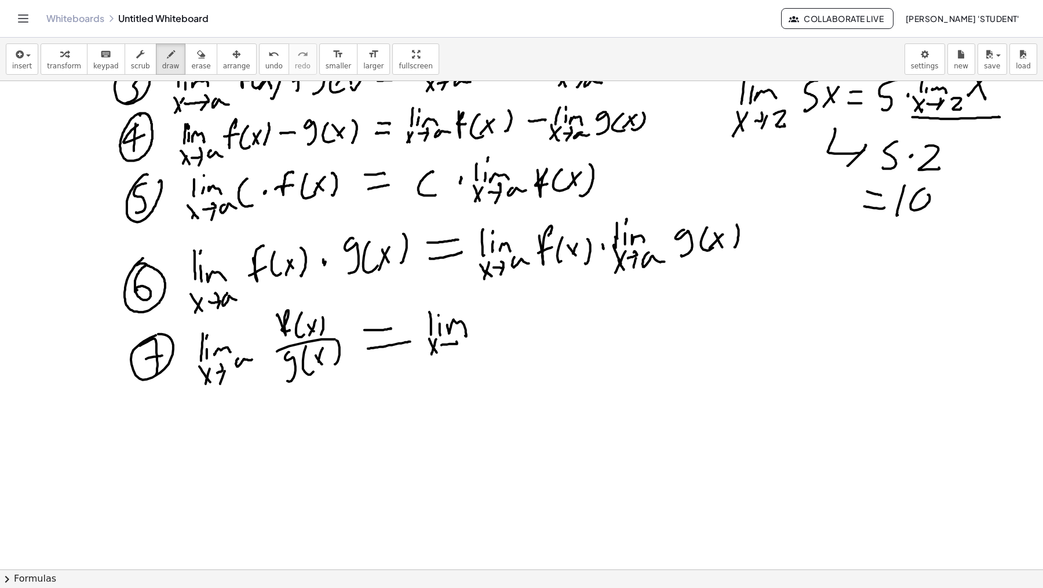
click at [453, 338] on div at bounding box center [521, 135] width 1043 height 1469
click at [449, 354] on div at bounding box center [521, 135] width 1043 height 1469
click at [487, 339] on div at bounding box center [521, 135] width 1043 height 1469
click at [507, 329] on div at bounding box center [521, 135] width 1043 height 1469
click at [524, 335] on div at bounding box center [521, 135] width 1043 height 1469
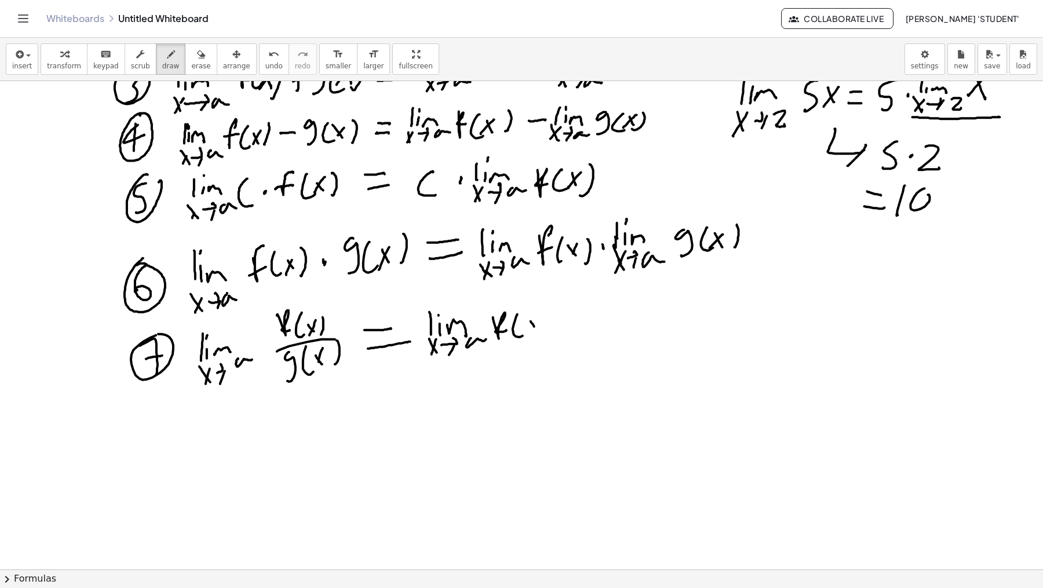
click at [539, 332] on div at bounding box center [521, 135] width 1043 height 1469
click at [530, 334] on div at bounding box center [521, 135] width 1043 height 1469
click at [548, 338] on div at bounding box center [521, 135] width 1043 height 1469
click at [561, 350] on div at bounding box center [521, 135] width 1043 height 1469
click at [561, 345] on div at bounding box center [521, 135] width 1043 height 1469
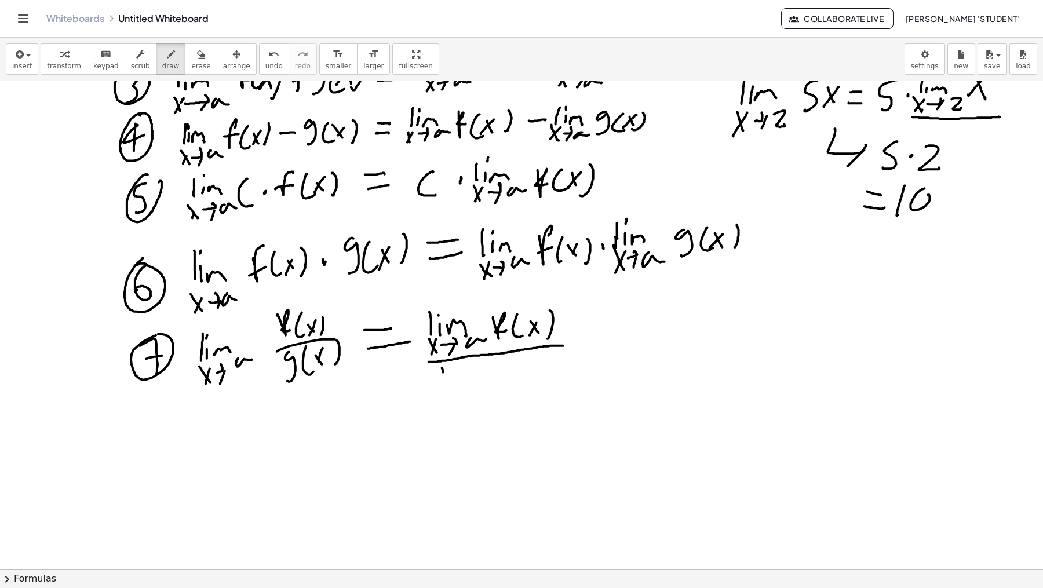
click at [446, 384] on div at bounding box center [521, 135] width 1043 height 1469
click at [453, 383] on div at bounding box center [521, 135] width 1043 height 1469
click at [450, 365] on div at bounding box center [521, 135] width 1043 height 1469
click at [475, 374] on div at bounding box center [521, 135] width 1043 height 1469
click at [455, 404] on div at bounding box center [521, 135] width 1043 height 1469
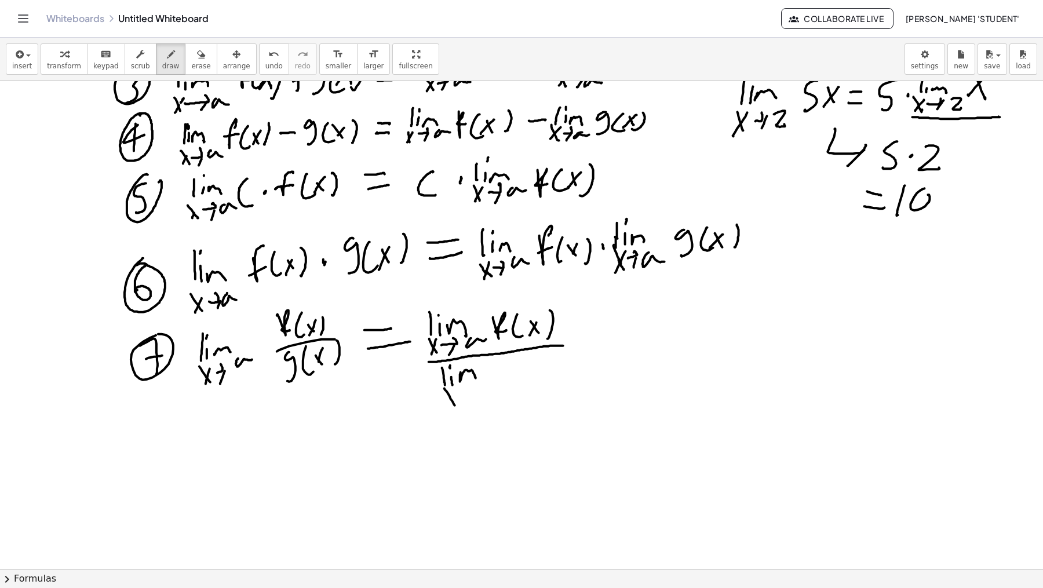
click at [449, 405] on div at bounding box center [521, 135] width 1043 height 1469
click at [465, 387] on div at bounding box center [521, 135] width 1043 height 1469
click at [462, 405] on div at bounding box center [521, 135] width 1043 height 1469
click at [483, 393] on div at bounding box center [521, 135] width 1043 height 1469
click at [507, 388] on div at bounding box center [521, 135] width 1043 height 1469
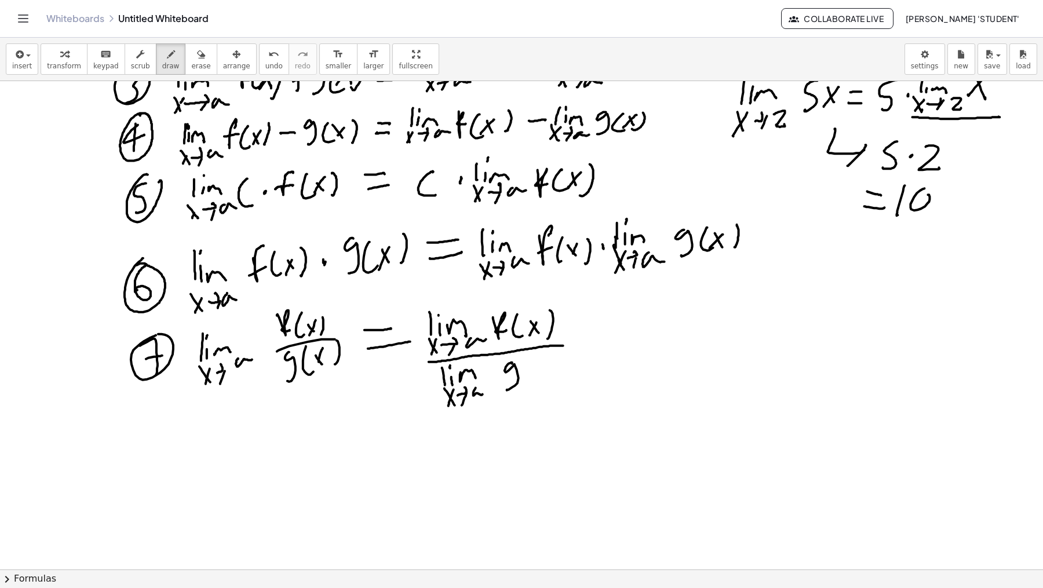
click at [534, 381] on div at bounding box center [521, 135] width 1043 height 1469
click at [547, 373] on div at bounding box center [521, 135] width 1043 height 1469
click at [539, 377] on div at bounding box center [521, 135] width 1043 height 1469
click at [555, 381] on div at bounding box center [521, 135] width 1043 height 1469
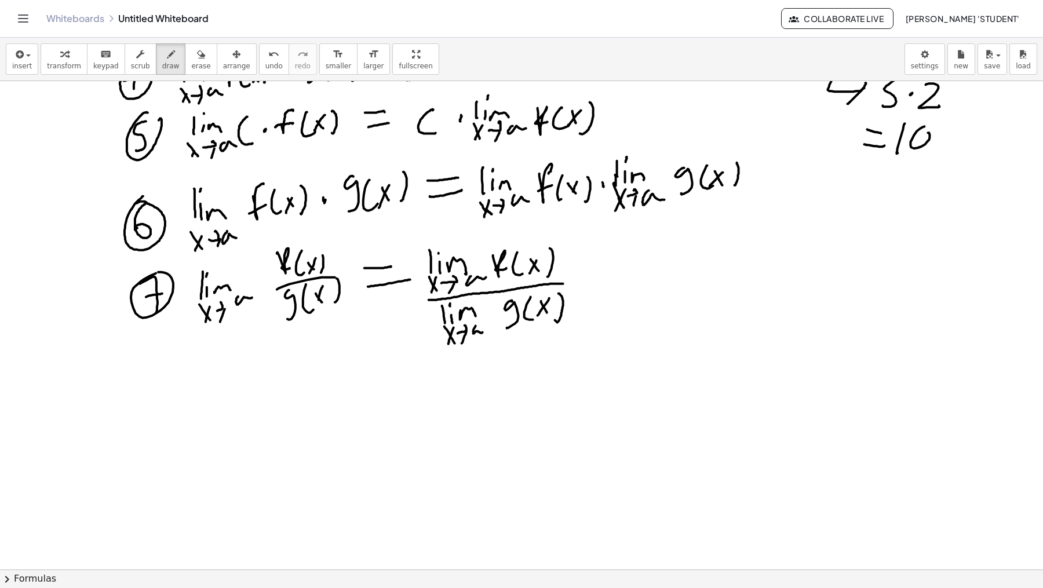
scroll to position [743, 0]
drag, startPoint x: 212, startPoint y: 362, endPoint x: 243, endPoint y: 351, distance: 33.7
click at [248, 358] on div at bounding box center [521, 73] width 1043 height 1469
drag, startPoint x: 227, startPoint y: 333, endPoint x: 237, endPoint y: 379, distance: 47.3
click at [237, 379] on div at bounding box center [521, 73] width 1043 height 1469
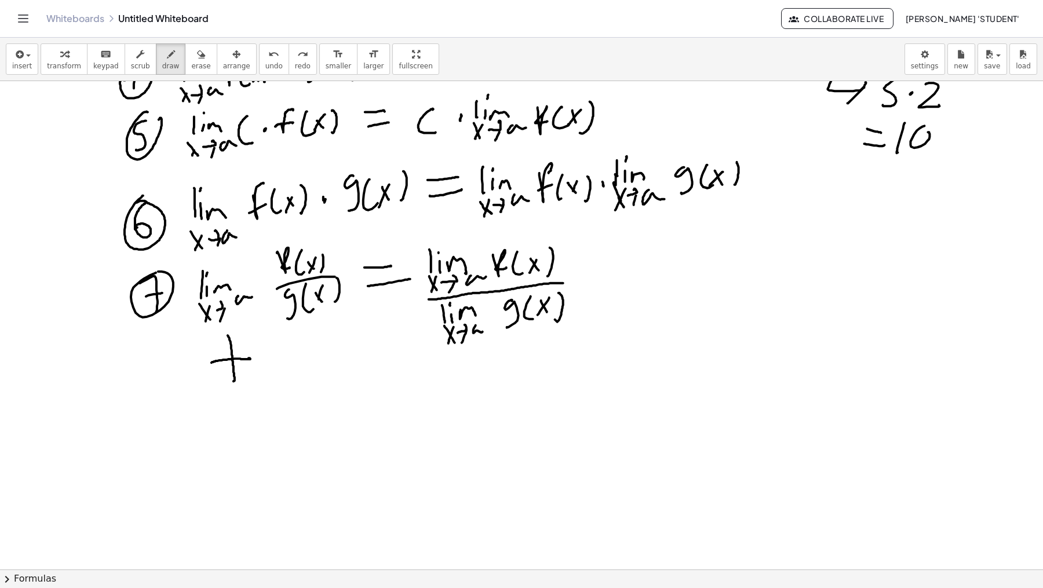
drag, startPoint x: 228, startPoint y: 335, endPoint x: 221, endPoint y: 383, distance: 48.0
click at [231, 381] on div at bounding box center [521, 73] width 1043 height 1469
drag, startPoint x: 219, startPoint y: 377, endPoint x: 243, endPoint y: 334, distance: 49.3
click at [245, 333] on div at bounding box center [521, 73] width 1043 height 1469
drag, startPoint x: 214, startPoint y: 344, endPoint x: 265, endPoint y: 355, distance: 52.2
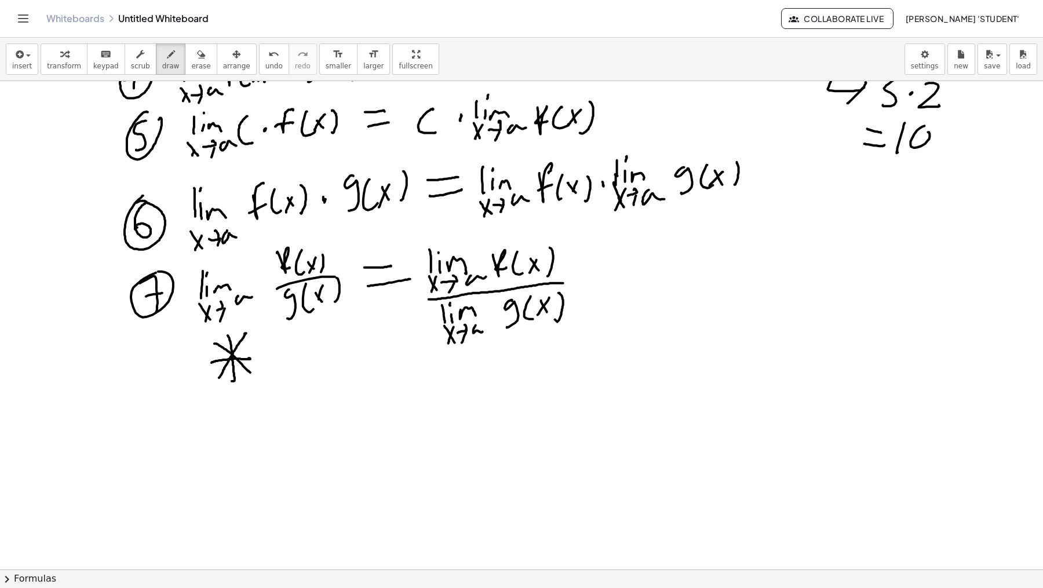
click at [251, 372] on div at bounding box center [521, 73] width 1043 height 1469
drag, startPoint x: 221, startPoint y: 381, endPoint x: 243, endPoint y: 367, distance: 26.9
click at [258, 375] on div at bounding box center [521, 73] width 1043 height 1469
drag, startPoint x: 237, startPoint y: 375, endPoint x: 235, endPoint y: 395, distance: 19.8
click at [240, 397] on div at bounding box center [521, 73] width 1043 height 1469
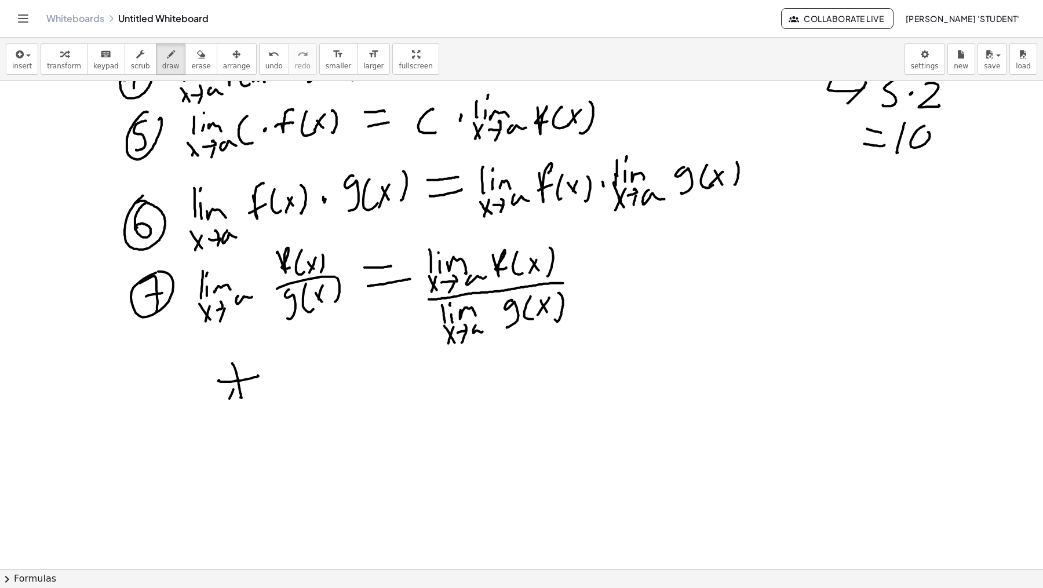
drag, startPoint x: 234, startPoint y: 389, endPoint x: 238, endPoint y: 366, distance: 23.0
click at [242, 363] on div at bounding box center [521, 73] width 1043 height 1469
drag, startPoint x: 222, startPoint y: 374, endPoint x: 264, endPoint y: 381, distance: 43.0
click at [252, 390] on div at bounding box center [521, 73] width 1043 height 1469
drag, startPoint x: 276, startPoint y: 365, endPoint x: 273, endPoint y: 379, distance: 13.6
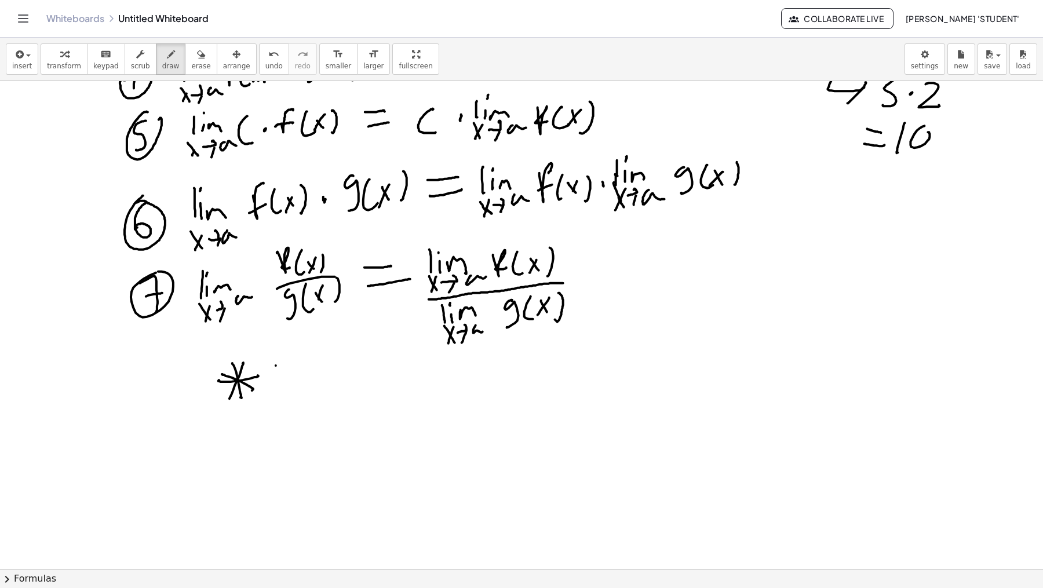
click at [277, 388] on div at bounding box center [521, 73] width 1043 height 1469
drag, startPoint x: 266, startPoint y: 364, endPoint x: 280, endPoint y: 362, distance: 14.0
click at [280, 362] on div at bounding box center [521, 73] width 1043 height 1469
drag, startPoint x: 269, startPoint y: 391, endPoint x: 290, endPoint y: 380, distance: 23.6
click at [288, 384] on div at bounding box center [521, 73] width 1043 height 1469
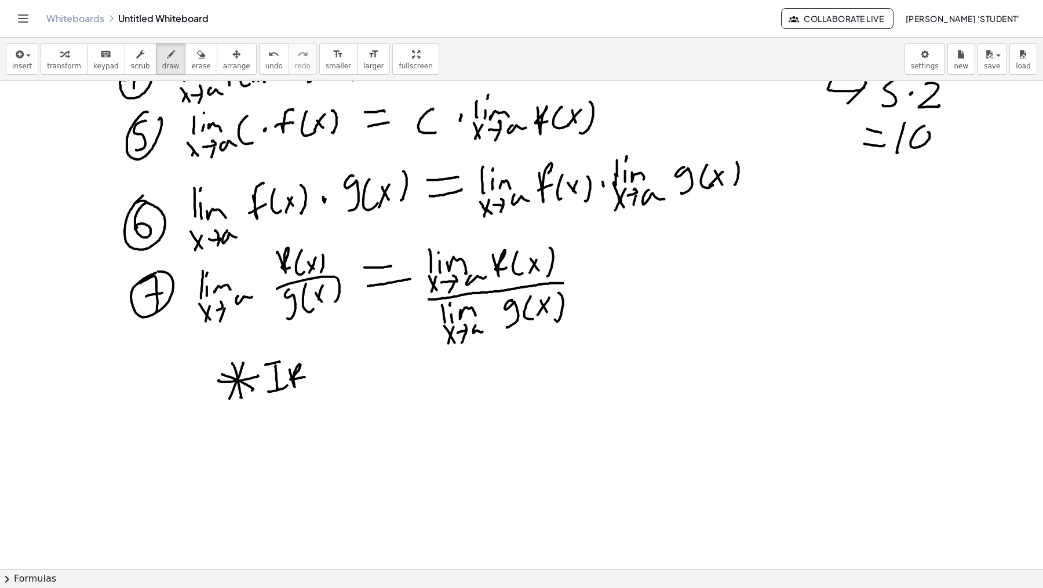
drag, startPoint x: 294, startPoint y: 386, endPoint x: 305, endPoint y: 376, distance: 15.2
click at [305, 376] on div at bounding box center [521, 73] width 1043 height 1469
drag, startPoint x: 325, startPoint y: 351, endPoint x: 328, endPoint y: 370, distance: 19.3
click at [328, 371] on div at bounding box center [521, 73] width 1043 height 1469
drag, startPoint x: 335, startPoint y: 370, endPoint x: 333, endPoint y: 354, distance: 15.7
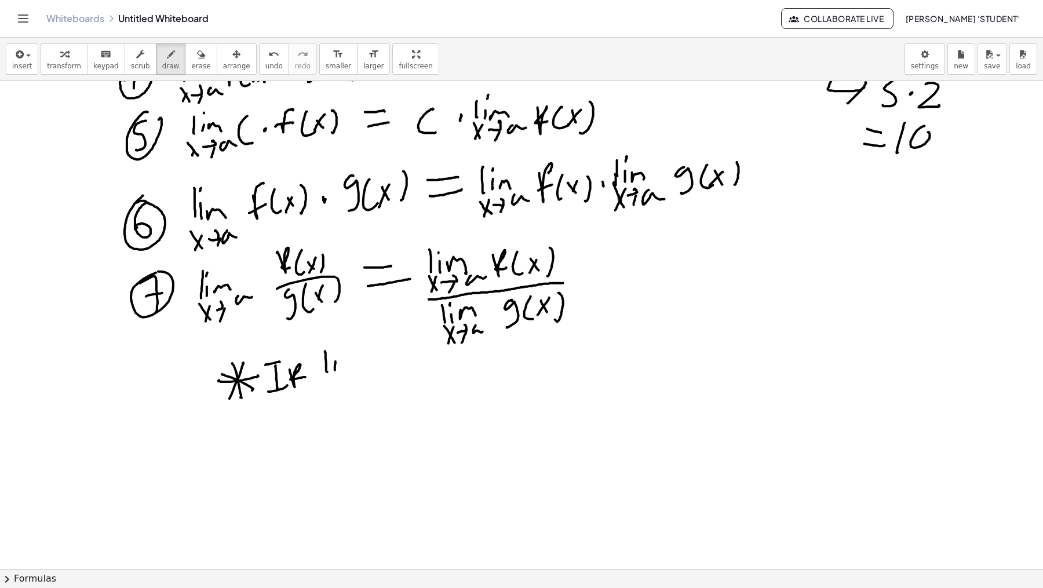
click at [334, 369] on div at bounding box center [521, 73] width 1043 height 1469
click at [334, 348] on div at bounding box center [521, 73] width 1043 height 1469
drag, startPoint x: 343, startPoint y: 373, endPoint x: 348, endPoint y: 368, distance: 7.4
click at [355, 369] on div at bounding box center [521, 73] width 1043 height 1469
drag, startPoint x: 322, startPoint y: 377, endPoint x: 330, endPoint y: 390, distance: 14.8
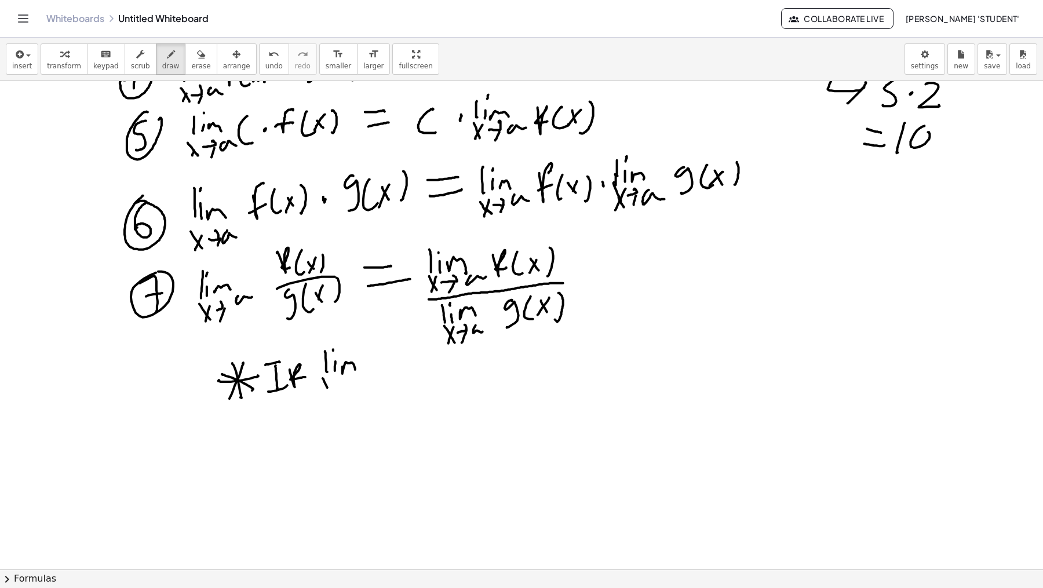
click at [330, 391] on div at bounding box center [521, 73] width 1043 height 1469
click at [325, 392] on div at bounding box center [521, 73] width 1043 height 1469
click at [342, 374] on div at bounding box center [521, 73] width 1043 height 1469
click at [340, 390] on div at bounding box center [521, 73] width 1043 height 1469
drag, startPoint x: 349, startPoint y: 381, endPoint x: 363, endPoint y: 383, distance: 14.6
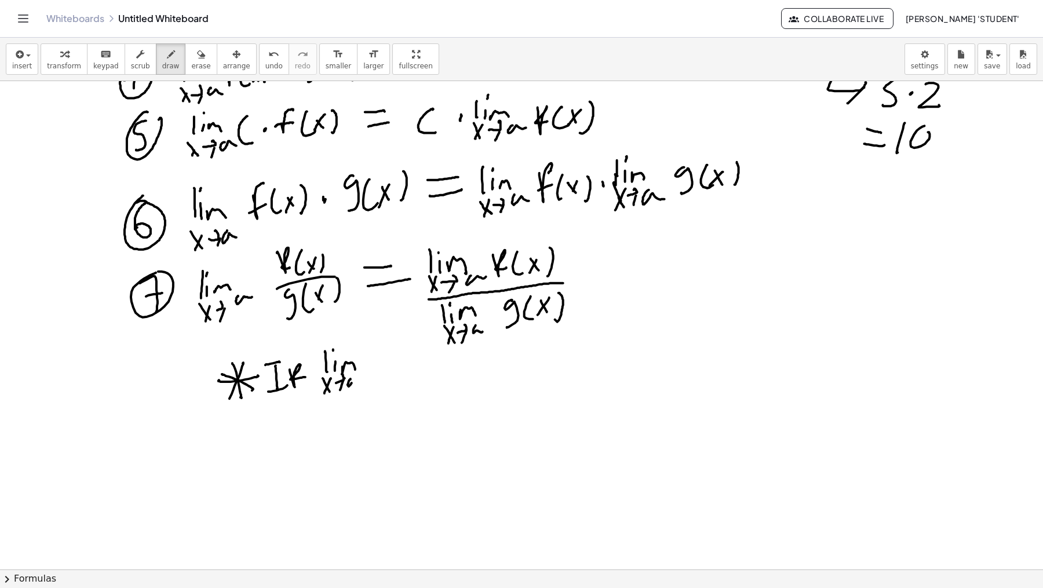
click at [363, 383] on div at bounding box center [521, 73] width 1043 height 1469
drag, startPoint x: 380, startPoint y: 367, endPoint x: 388, endPoint y: 378, distance: 13.7
click at [385, 383] on div at bounding box center [521, 73] width 1043 height 1469
click at [417, 370] on div at bounding box center [521, 73] width 1043 height 1469
click at [428, 374] on div at bounding box center [521, 73] width 1043 height 1469
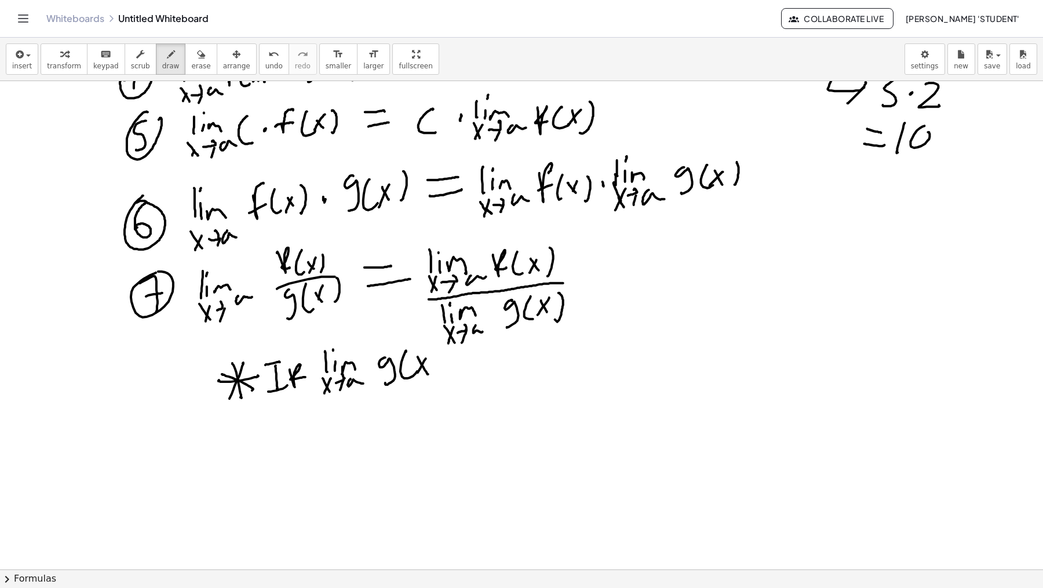
drag, startPoint x: 421, startPoint y: 368, endPoint x: 425, endPoint y: 361, distance: 7.9
click at [415, 376] on div at bounding box center [521, 73] width 1043 height 1469
drag, startPoint x: 443, startPoint y: 360, endPoint x: 441, endPoint y: 369, distance: 9.4
click at [441, 370] on div at bounding box center [521, 73] width 1043 height 1469
drag, startPoint x: 463, startPoint y: 357, endPoint x: 483, endPoint y: 357, distance: 20.3
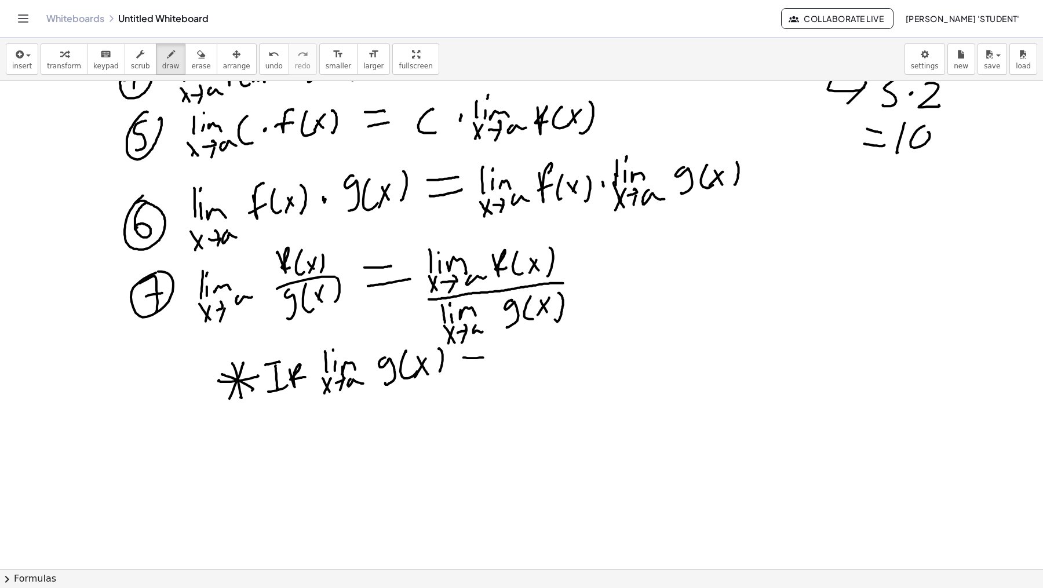
click at [483, 357] on div at bounding box center [521, 73] width 1043 height 1469
drag, startPoint x: 464, startPoint y: 368, endPoint x: 487, endPoint y: 361, distance: 23.7
click at [487, 362] on div at bounding box center [521, 73] width 1043 height 1469
drag, startPoint x: 485, startPoint y: 346, endPoint x: 489, endPoint y: 361, distance: 15.8
click at [463, 379] on div at bounding box center [521, 73] width 1043 height 1469
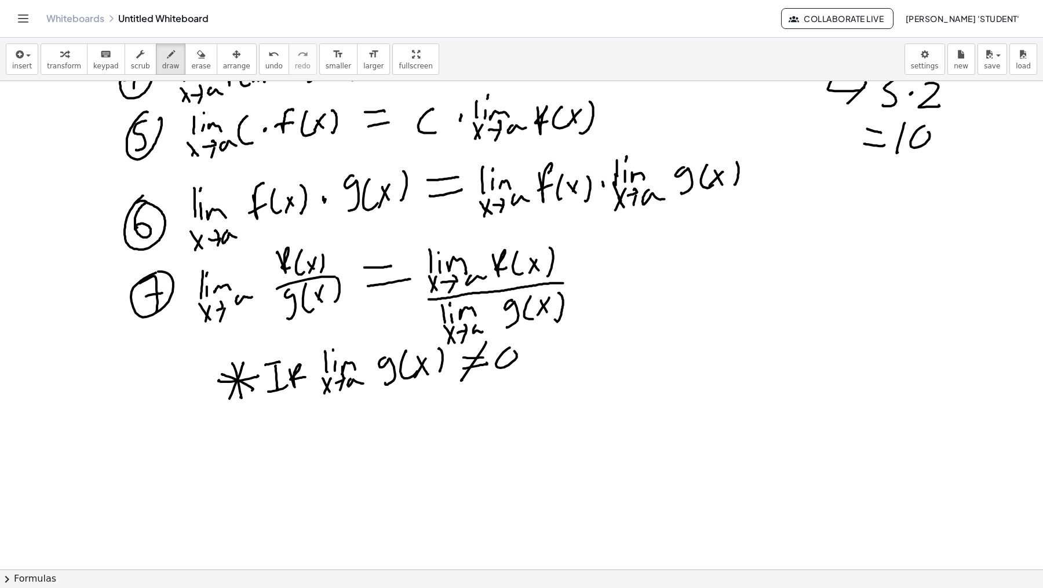
drag, startPoint x: 501, startPoint y: 355, endPoint x: 514, endPoint y: 350, distance: 14.0
click at [514, 350] on div at bounding box center [521, 73] width 1043 height 1469
drag, startPoint x: 537, startPoint y: 353, endPoint x: 565, endPoint y: 348, distance: 28.2
click at [566, 350] on div at bounding box center [521, 73] width 1043 height 1469
drag, startPoint x: 553, startPoint y: 339, endPoint x: 545, endPoint y: 366, distance: 28.8
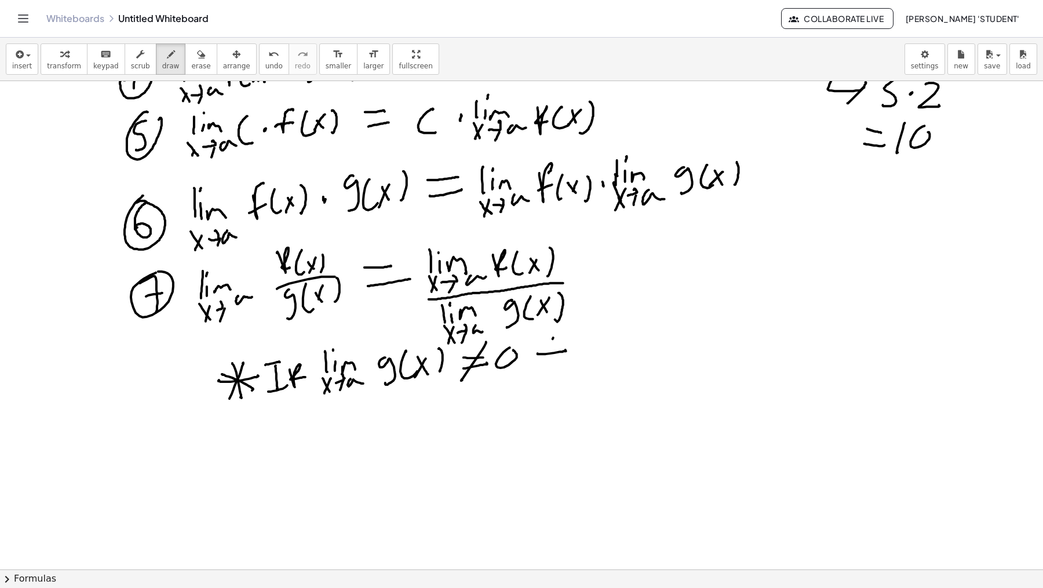
click at [550, 367] on div at bounding box center [521, 73] width 1043 height 1469
drag, startPoint x: 541, startPoint y: 365, endPoint x: 550, endPoint y: 341, distance: 24.6
click at [563, 339] on div at bounding box center [521, 73] width 1043 height 1469
click at [568, 363] on div at bounding box center [521, 73] width 1043 height 1469
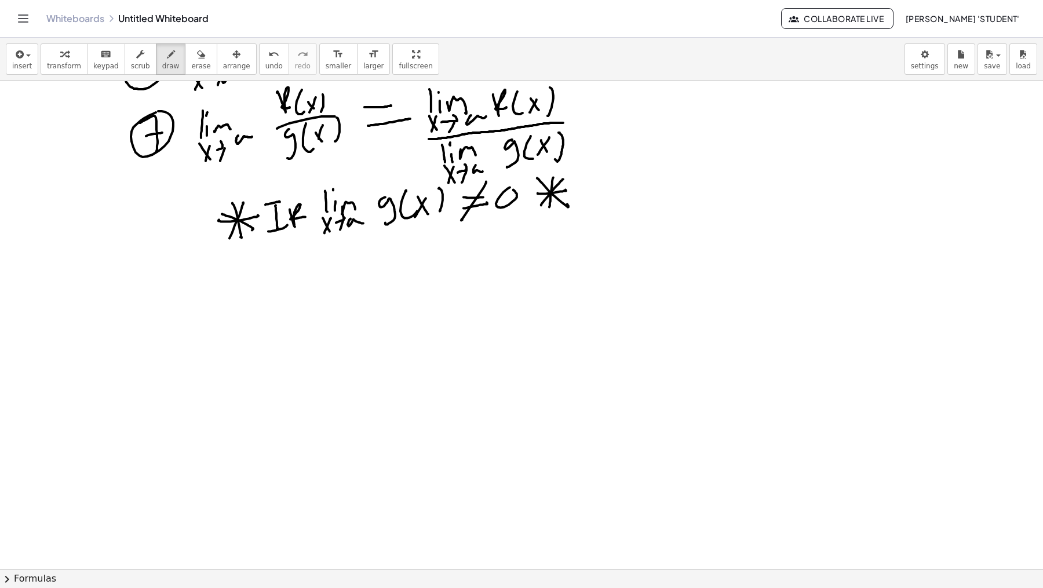
scroll to position [905, 0]
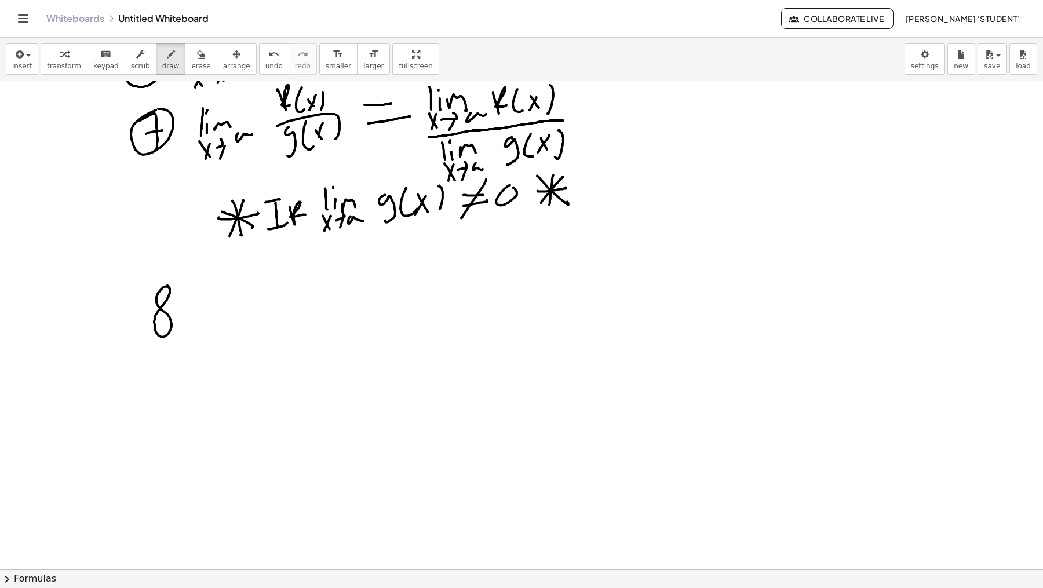
drag, startPoint x: 168, startPoint y: 286, endPoint x: 162, endPoint y: 283, distance: 6.2
click at [163, 283] on div at bounding box center [521, 155] width 1043 height 1958
click at [168, 277] on div at bounding box center [521, 155] width 1043 height 1958
drag, startPoint x: 169, startPoint y: 268, endPoint x: 194, endPoint y: 261, distance: 25.2
click at [164, 272] on div at bounding box center [521, 155] width 1043 height 1958
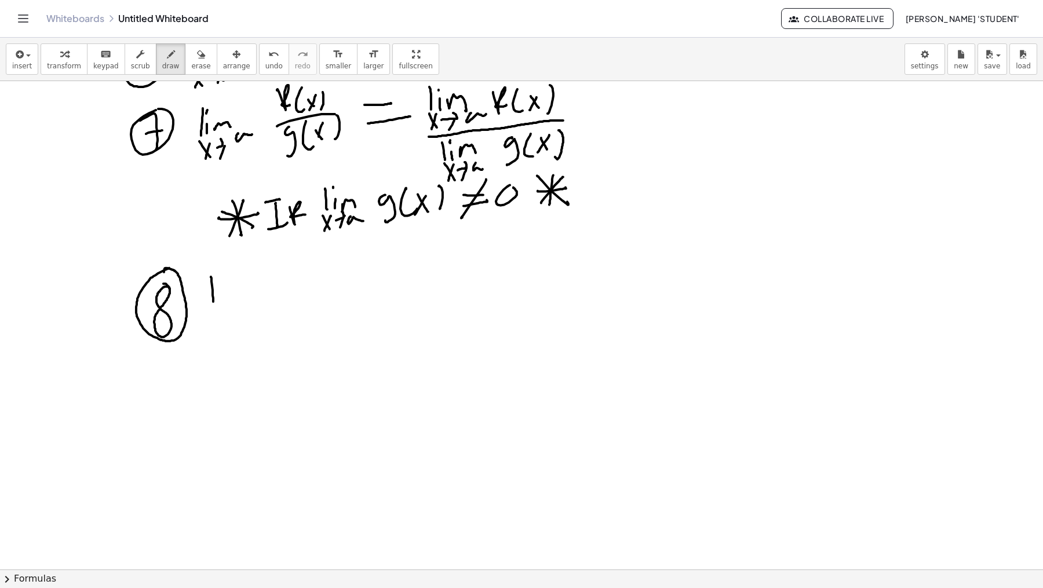
drag, startPoint x: 212, startPoint y: 285, endPoint x: 214, endPoint y: 306, distance: 21.5
click at [214, 306] on div at bounding box center [521, 155] width 1043 height 1958
drag, startPoint x: 219, startPoint y: 301, endPoint x: 219, endPoint y: 294, distance: 7.0
click at [219, 303] on div at bounding box center [521, 155] width 1043 height 1958
click at [219, 282] on div at bounding box center [521, 155] width 1043 height 1958
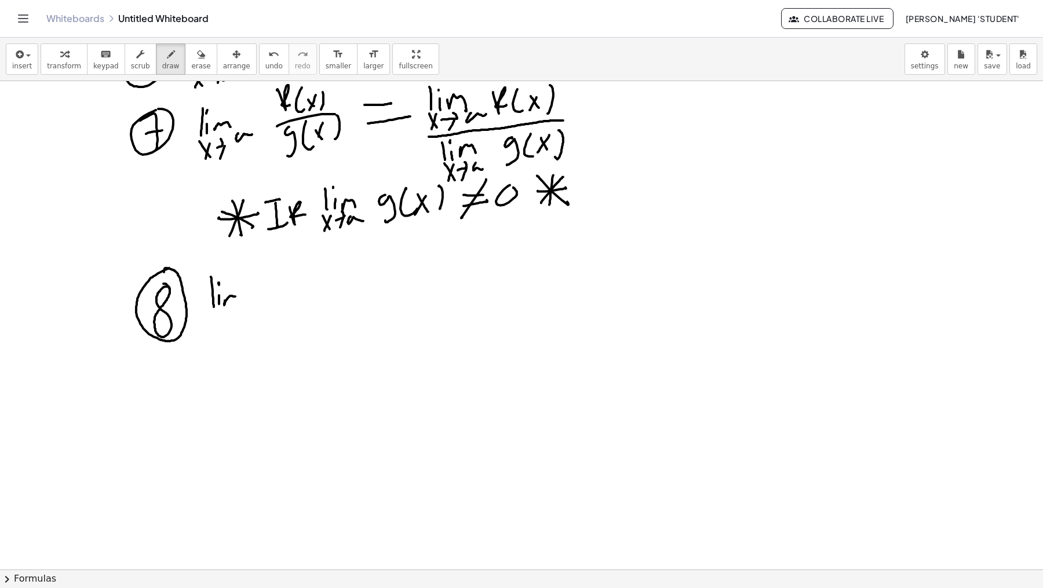
drag, startPoint x: 224, startPoint y: 304, endPoint x: 236, endPoint y: 303, distance: 11.6
click at [241, 305] on div at bounding box center [521, 155] width 1043 height 1958
click at [214, 332] on div at bounding box center [521, 155] width 1043 height 1958
click at [208, 335] on div at bounding box center [521, 155] width 1043 height 1958
click at [227, 318] on div at bounding box center [521, 155] width 1043 height 1958
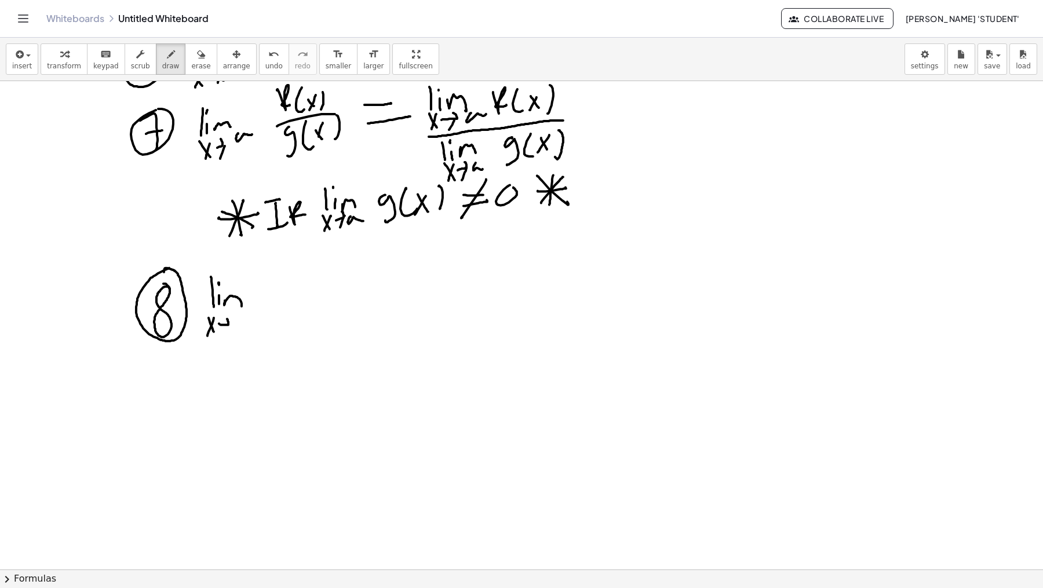
click at [226, 331] on div at bounding box center [521, 155] width 1043 height 1958
drag, startPoint x: 241, startPoint y: 318, endPoint x: 254, endPoint y: 320, distance: 14.1
click at [254, 320] on div at bounding box center [521, 155] width 1043 height 1958
drag, startPoint x: 263, startPoint y: 299, endPoint x: 278, endPoint y: 308, distance: 18.2
click at [271, 322] on div at bounding box center [521, 155] width 1043 height 1958
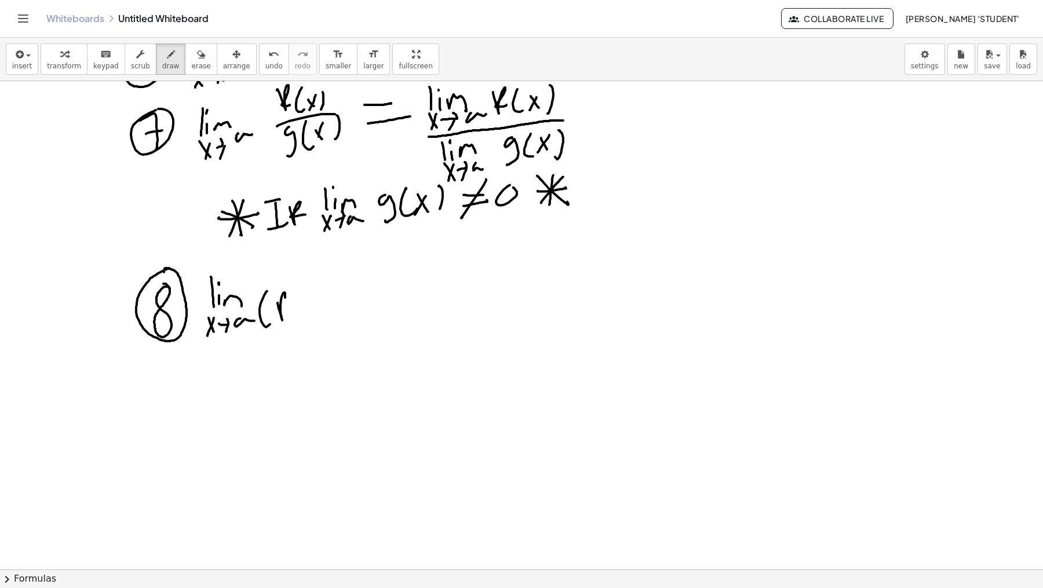
drag, startPoint x: 282, startPoint y: 318, endPoint x: 290, endPoint y: 307, distance: 13.6
click at [290, 308] on div at bounding box center [521, 155] width 1043 height 1958
drag, startPoint x: 296, startPoint y: 296, endPoint x: 305, endPoint y: 309, distance: 16.6
click at [304, 311] on div at bounding box center [521, 155] width 1043 height 1958
click at [316, 308] on div at bounding box center [521, 155] width 1043 height 1958
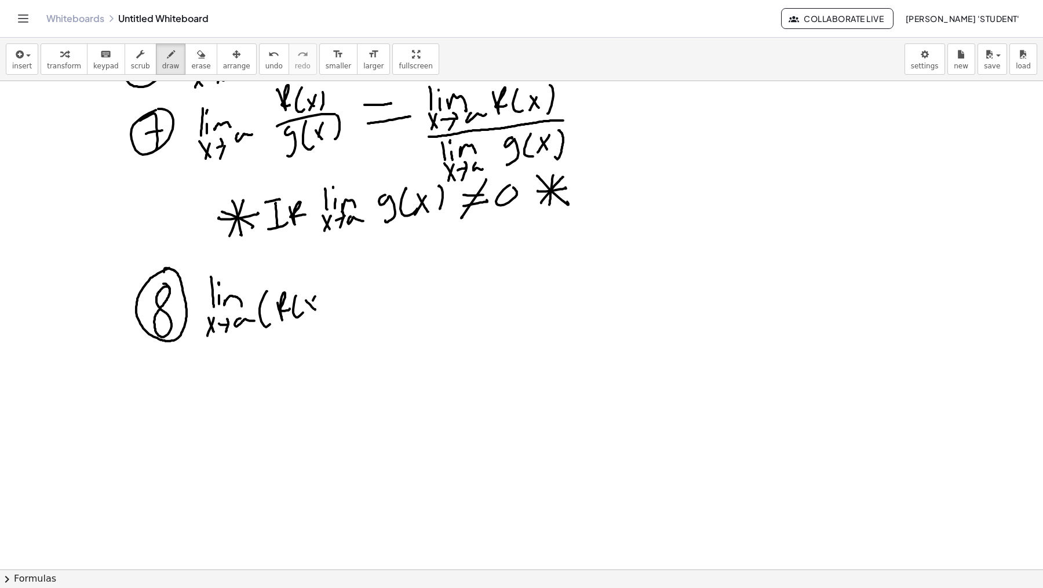
click at [308, 312] on div at bounding box center [521, 155] width 1043 height 1958
drag, startPoint x: 320, startPoint y: 289, endPoint x: 319, endPoint y: 312, distance: 23.2
click at [319, 314] on div at bounding box center [521, 155] width 1043 height 1958
drag, startPoint x: 329, startPoint y: 286, endPoint x: 325, endPoint y: 326, distance: 40.1
click at [325, 328] on div at bounding box center [521, 155] width 1043 height 1958
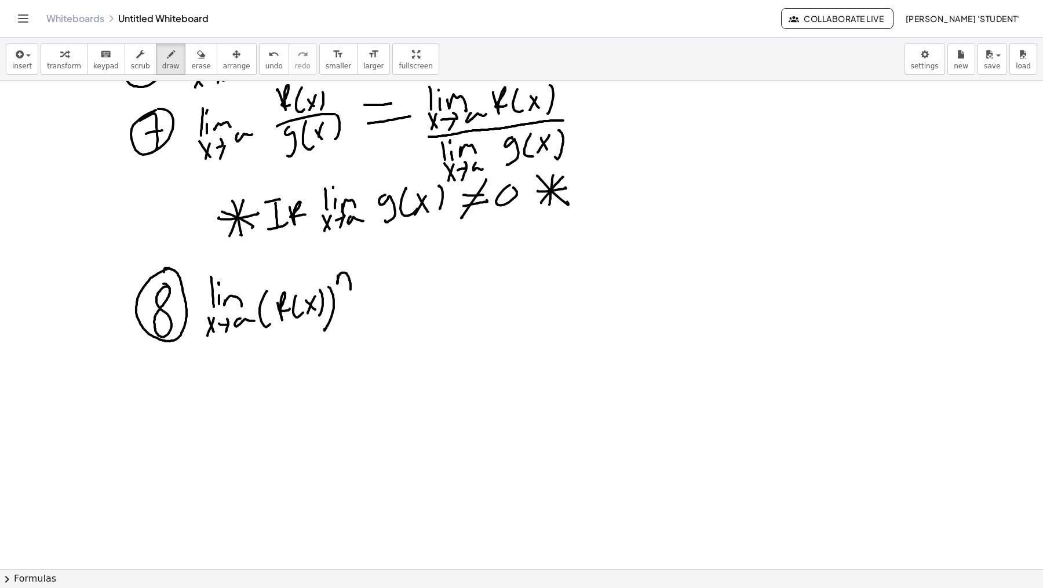
drag, startPoint x: 338, startPoint y: 274, endPoint x: 349, endPoint y: 264, distance: 15.2
click at [349, 286] on div at bounding box center [521, 155] width 1043 height 1958
drag, startPoint x: 686, startPoint y: 146, endPoint x: 684, endPoint y: 168, distance: 21.5
click at [684, 168] on div at bounding box center [521, 155] width 1043 height 1958
click at [688, 167] on div at bounding box center [521, 155] width 1043 height 1958
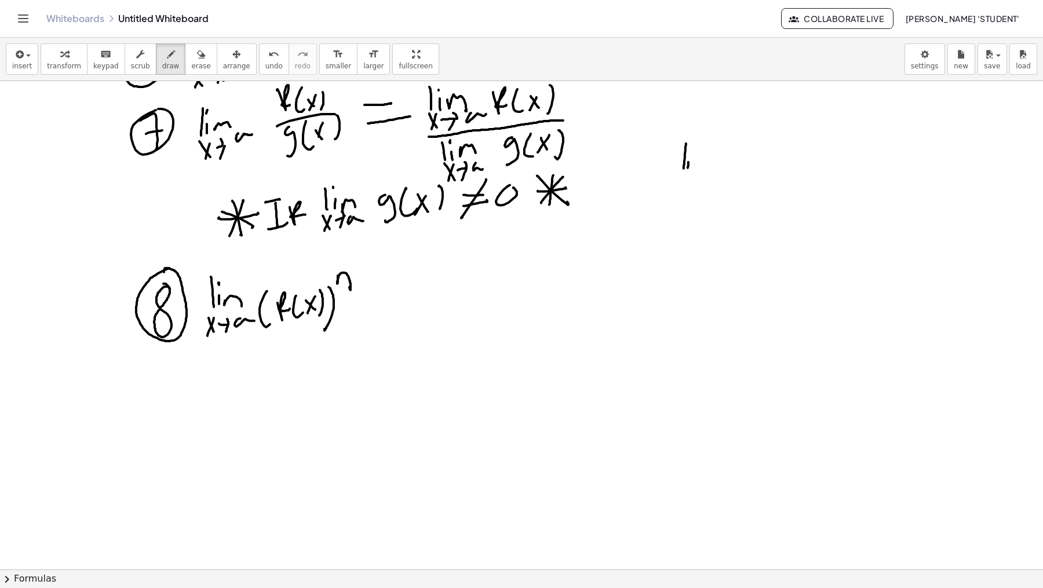
click at [692, 147] on div at bounding box center [521, 155] width 1043 height 1958
drag, startPoint x: 693, startPoint y: 165, endPoint x: 712, endPoint y: 157, distance: 20.2
click at [706, 164] on div at bounding box center [521, 155] width 1043 height 1958
drag, startPoint x: 692, startPoint y: 174, endPoint x: 693, endPoint y: 187, distance: 12.2
click at [690, 190] on div at bounding box center [521, 155] width 1043 height 1958
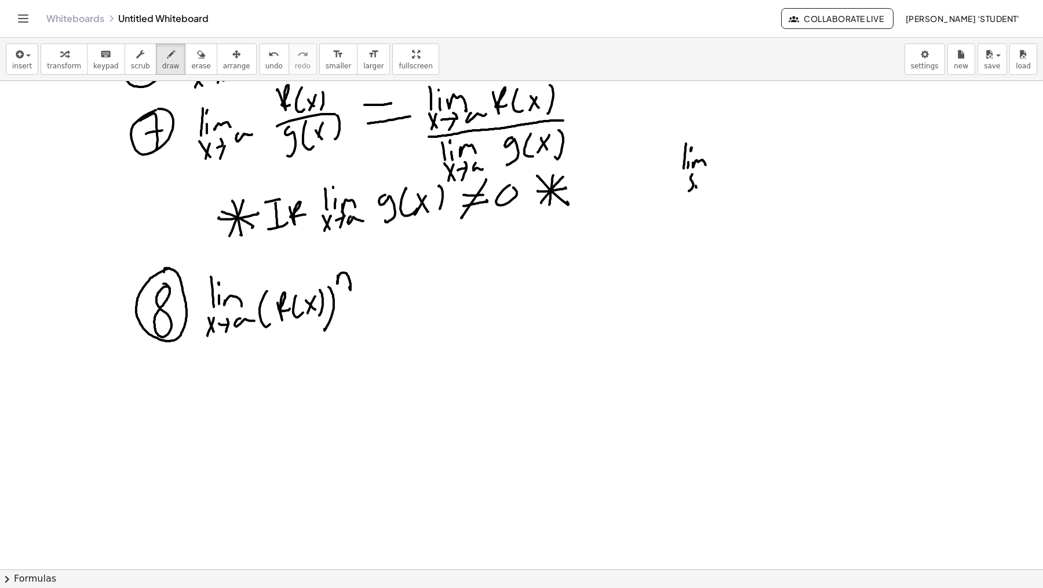
drag, startPoint x: 697, startPoint y: 187, endPoint x: 700, endPoint y: 174, distance: 13.1
click at [697, 187] on div at bounding box center [521, 155] width 1043 height 1958
drag, startPoint x: 701, startPoint y: 183, endPoint x: 701, endPoint y: 176, distance: 7.0
click at [707, 181] on div at bounding box center [521, 155] width 1043 height 1958
click at [699, 170] on div at bounding box center [521, 155] width 1043 height 1958
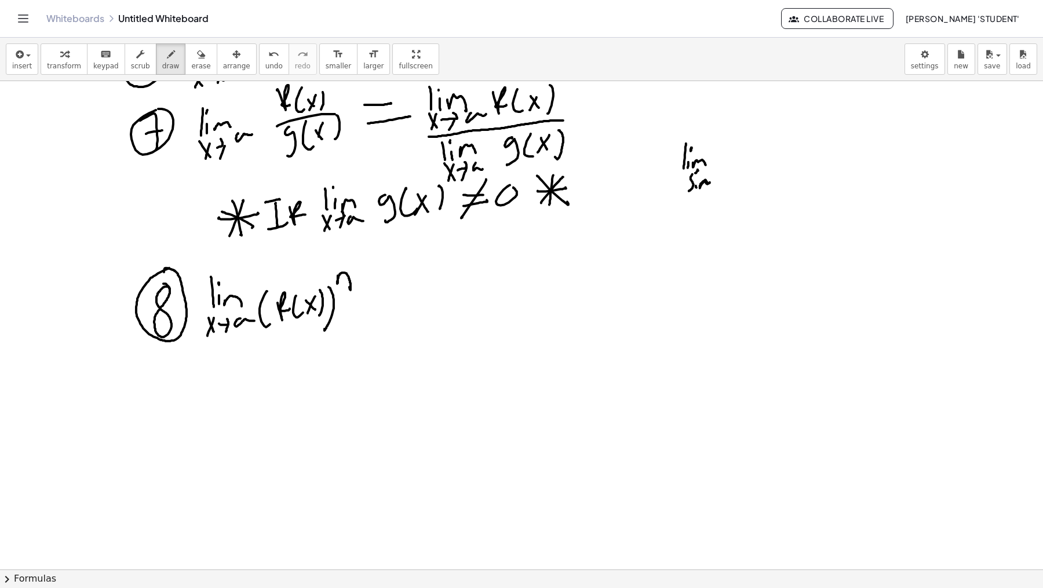
drag, startPoint x: 701, startPoint y: 184, endPoint x: 716, endPoint y: 180, distance: 16.3
click at [714, 184] on div at bounding box center [521, 155] width 1043 height 1958
click at [717, 182] on div at bounding box center [521, 155] width 1043 height 1958
click at [719, 169] on div at bounding box center [521, 155] width 1043 height 1958
click at [723, 184] on div at bounding box center [521, 155] width 1043 height 1958
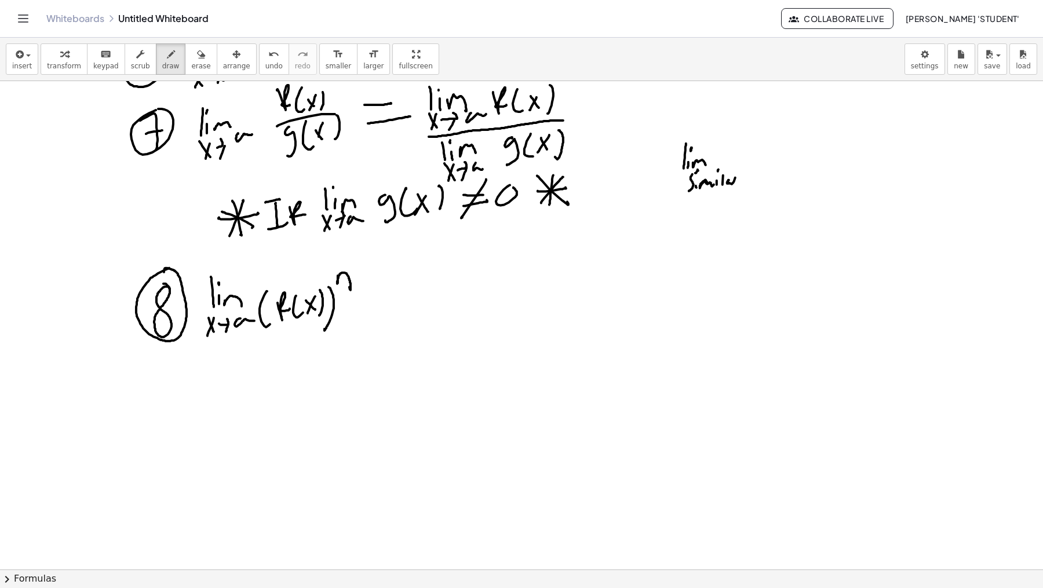
drag, startPoint x: 728, startPoint y: 180, endPoint x: 743, endPoint y: 177, distance: 14.9
click at [742, 177] on div at bounding box center [521, 155] width 1043 height 1958
drag, startPoint x: 759, startPoint y: 163, endPoint x: 758, endPoint y: 174, distance: 11.7
click at [759, 177] on div at bounding box center [521, 155] width 1043 height 1958
drag, startPoint x: 758, startPoint y: 170, endPoint x: 775, endPoint y: 168, distance: 17.5
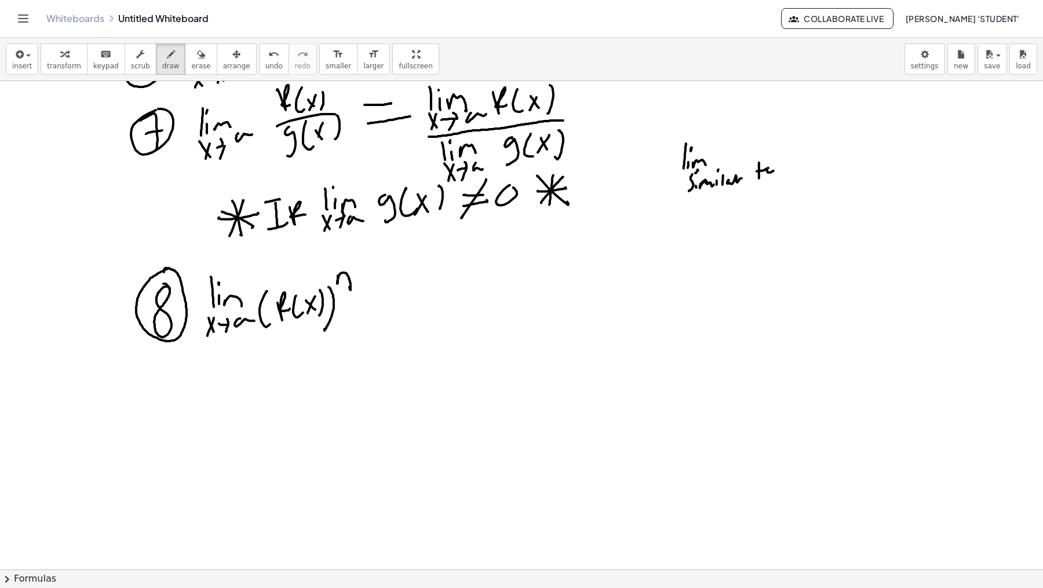
click at [775, 168] on div at bounding box center [521, 155] width 1043 height 1958
drag, startPoint x: 790, startPoint y: 158, endPoint x: 801, endPoint y: 155, distance: 11.4
click at [791, 159] on div at bounding box center [521, 155] width 1043 height 1958
drag, startPoint x: 801, startPoint y: 156, endPoint x: 820, endPoint y: 150, distance: 19.4
click at [805, 152] on div at bounding box center [521, 155] width 1043 height 1958
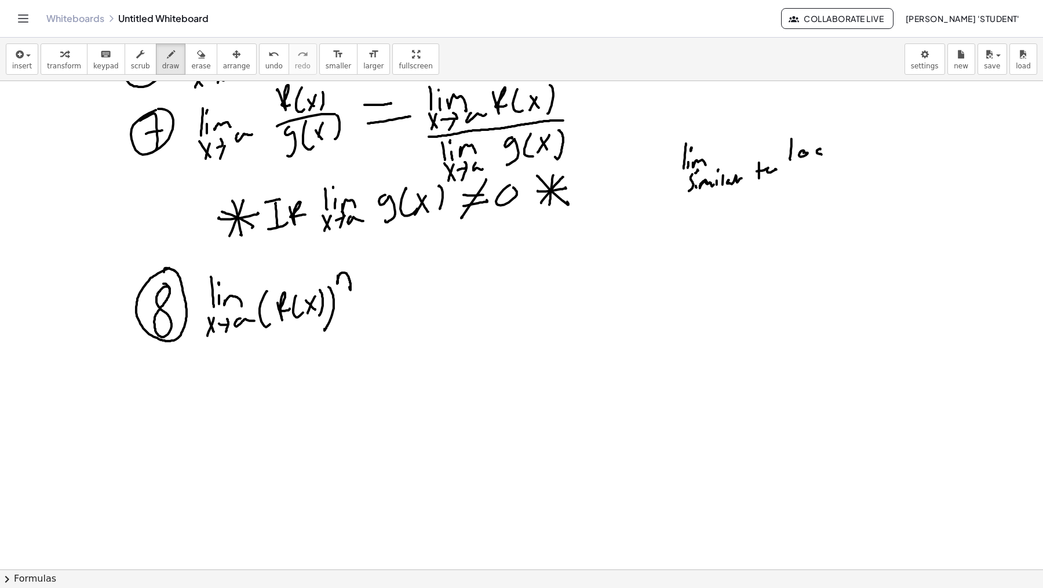
drag, startPoint x: 818, startPoint y: 152, endPoint x: 809, endPoint y: 164, distance: 14.8
click at [809, 165] on div at bounding box center [521, 155] width 1043 height 1958
drag, startPoint x: 764, startPoint y: 195, endPoint x: 791, endPoint y: 177, distance: 32.5
click at [810, 188] on div at bounding box center [521, 155] width 1043 height 1958
drag, startPoint x: 841, startPoint y: 144, endPoint x: 834, endPoint y: 172, distance: 28.5
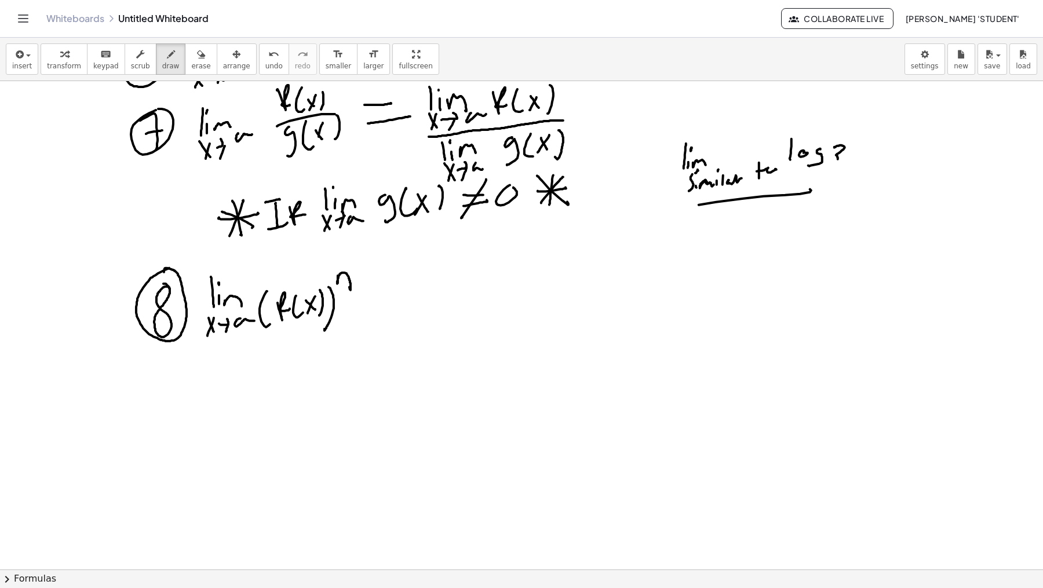
click at [836, 163] on div at bounding box center [521, 155] width 1043 height 1958
click at [836, 169] on div at bounding box center [521, 155] width 1043 height 1958
drag, startPoint x: 831, startPoint y: 186, endPoint x: 853, endPoint y: 184, distance: 22.1
click at [845, 189] on div at bounding box center [521, 155] width 1043 height 1958
drag, startPoint x: 860, startPoint y: 184, endPoint x: 874, endPoint y: 177, distance: 15.0
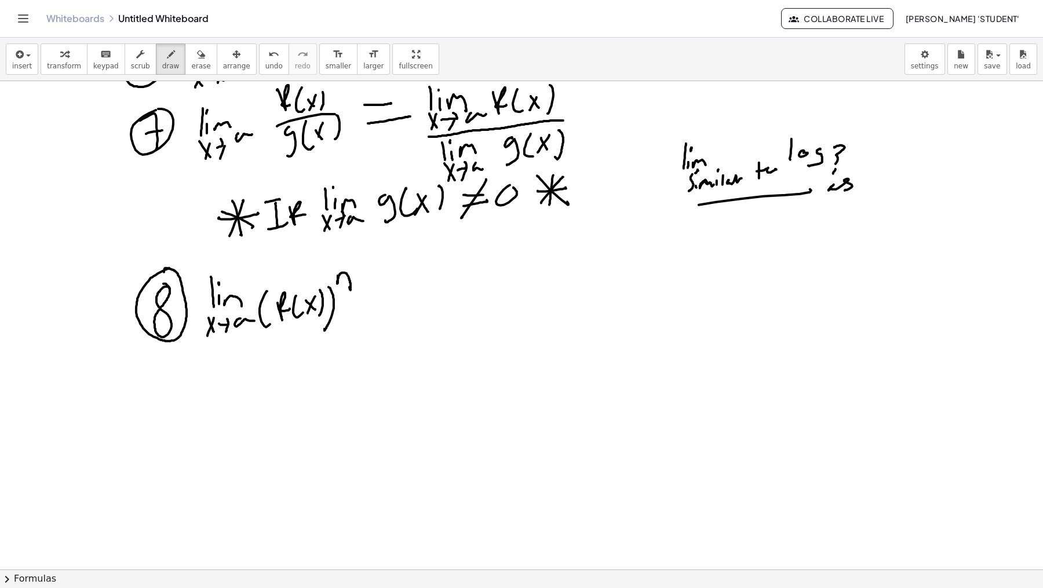
click at [861, 187] on div at bounding box center [521, 155] width 1043 height 1958
drag, startPoint x: 871, startPoint y: 183, endPoint x: 882, endPoint y: 177, distance: 12.2
click at [877, 184] on div at bounding box center [521, 155] width 1043 height 1958
drag, startPoint x: 870, startPoint y: 176, endPoint x: 867, endPoint y: 191, distance: 14.8
click at [867, 191] on div at bounding box center [521, 155] width 1043 height 1958
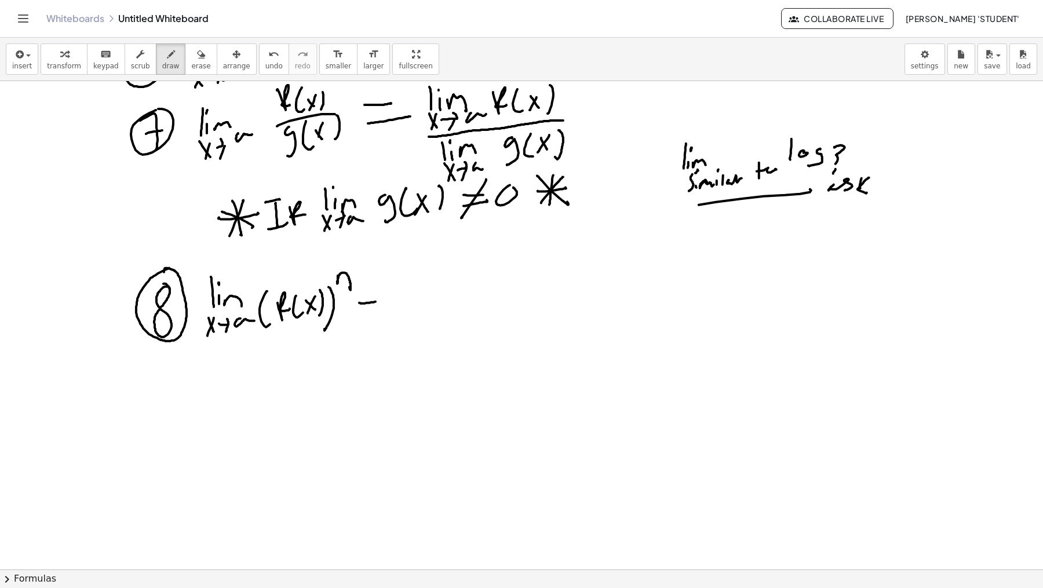
drag, startPoint x: 359, startPoint y: 302, endPoint x: 373, endPoint y: 307, distance: 14.7
click at [380, 301] on div at bounding box center [521, 155] width 1043 height 1958
click at [389, 317] on div at bounding box center [521, 155] width 1043 height 1958
click at [419, 308] on div at bounding box center [521, 155] width 1043 height 1958
click at [425, 304] on div at bounding box center [521, 155] width 1043 height 1958
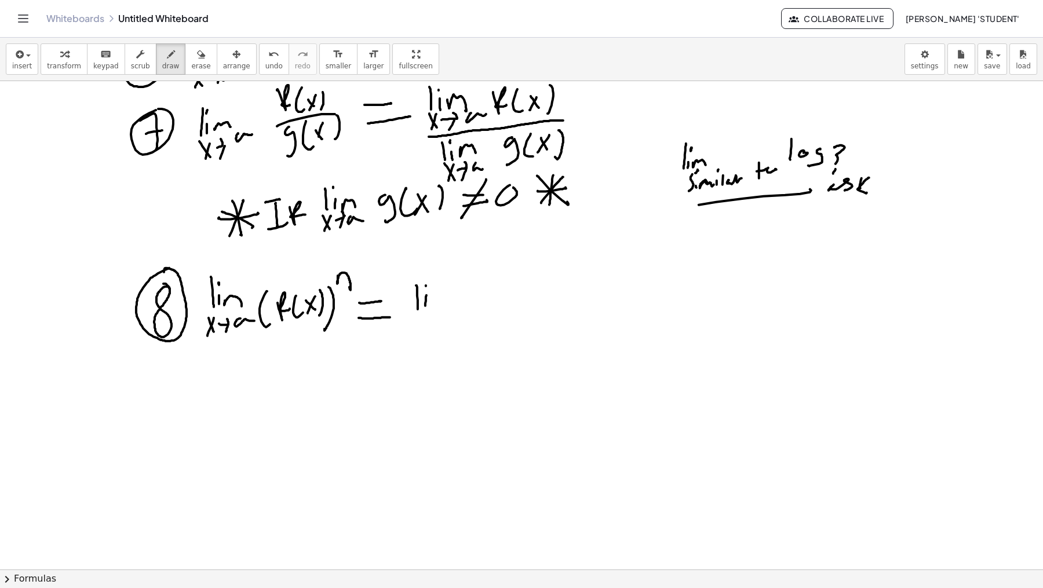
click at [426, 286] on div at bounding box center [521, 155] width 1043 height 1958
click at [442, 305] on div at bounding box center [521, 155] width 1043 height 1958
click at [422, 328] on div at bounding box center [521, 155] width 1043 height 1958
click at [419, 330] on div at bounding box center [521, 155] width 1043 height 1958
click at [435, 314] on div at bounding box center [521, 155] width 1043 height 1958
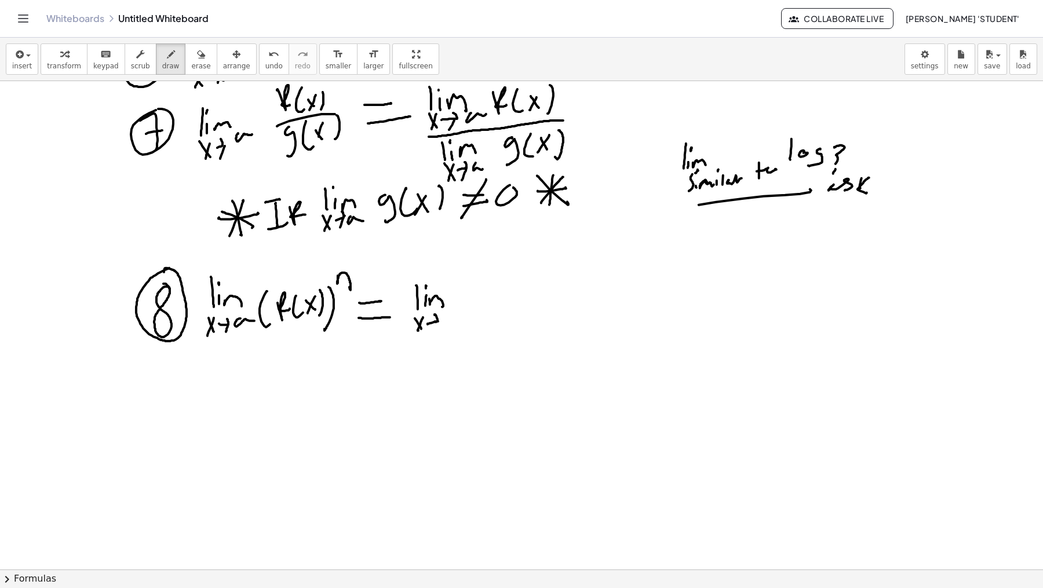
click at [432, 329] on div at bounding box center [521, 155] width 1043 height 1958
click at [465, 314] on div at bounding box center [521, 155] width 1043 height 1958
click at [493, 299] on div at bounding box center [521, 155] width 1043 height 1958
click at [510, 307] on div at bounding box center [521, 155] width 1043 height 1958
click at [521, 301] on div at bounding box center [521, 155] width 1043 height 1958
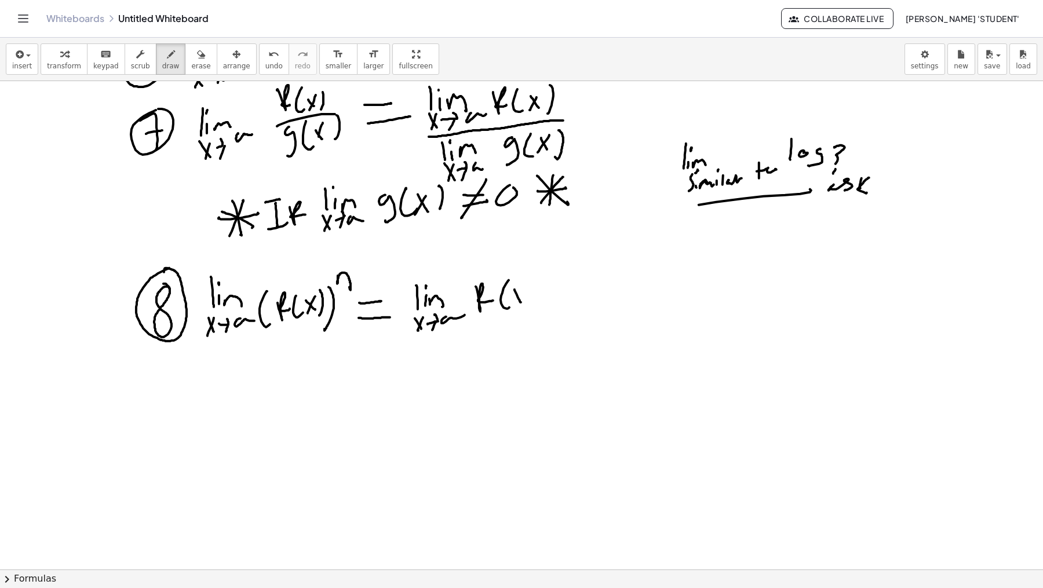
click at [512, 303] on div at bounding box center [521, 155] width 1043 height 1958
click at [522, 311] on div at bounding box center [521, 155] width 1043 height 1958
click at [530, 320] on div at bounding box center [521, 155] width 1043 height 1958
click at [418, 339] on div at bounding box center [521, 155] width 1043 height 1958
click at [550, 268] on div at bounding box center [521, 155] width 1043 height 1958
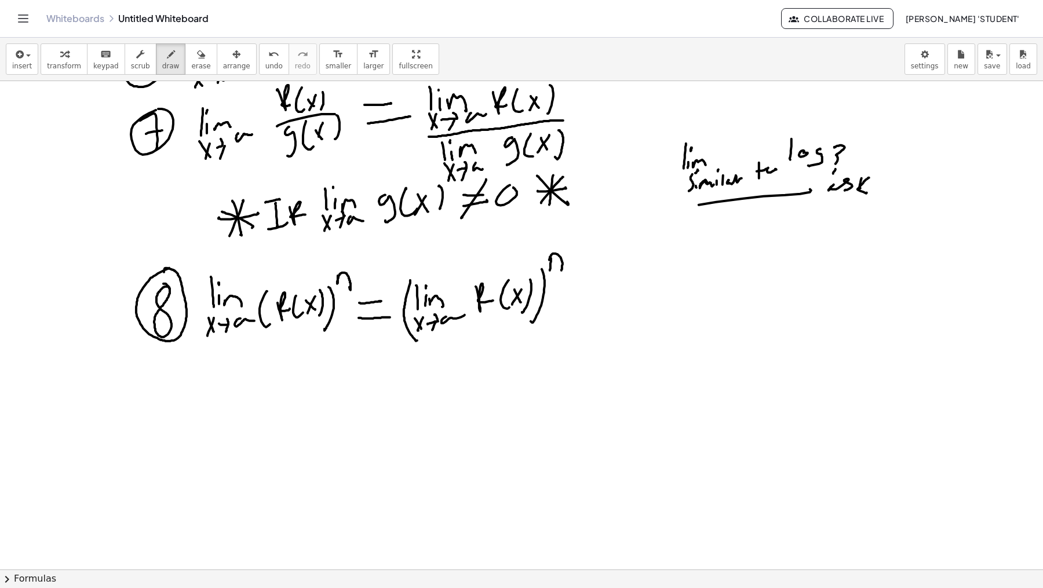
click at [560, 270] on div at bounding box center [521, 155] width 1043 height 1958
drag, startPoint x: 172, startPoint y: 366, endPoint x: 174, endPoint y: 400, distance: 33.7
click at [175, 403] on div at bounding box center [521, 155] width 1043 height 1958
click at [173, 355] on div at bounding box center [521, 155] width 1043 height 1958
drag, startPoint x: 225, startPoint y: 372, endPoint x: 226, endPoint y: 387, distance: 15.1
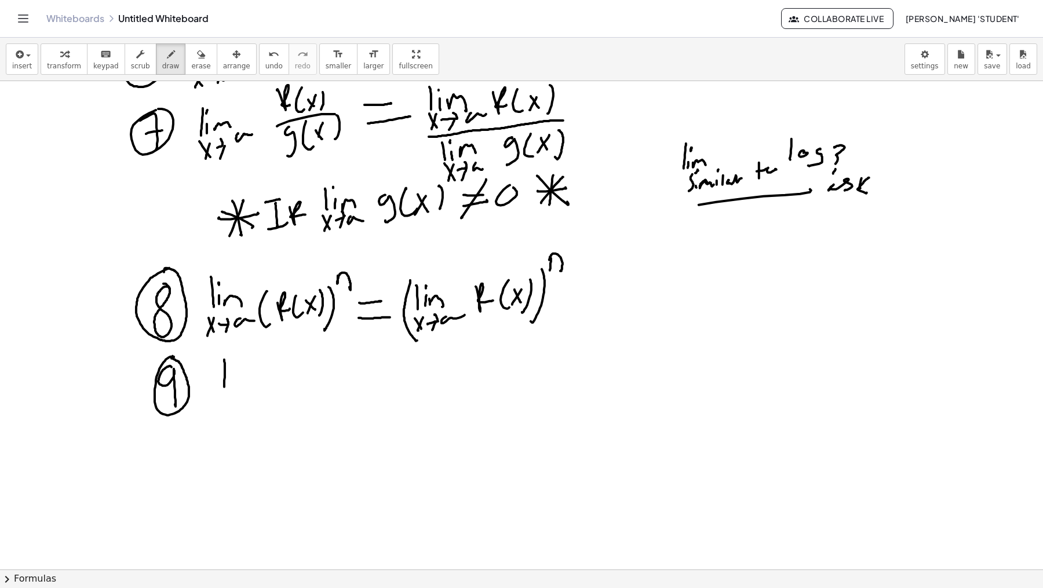
click at [226, 388] on div at bounding box center [521, 155] width 1043 height 1958
drag, startPoint x: 232, startPoint y: 385, endPoint x: 234, endPoint y: 370, distance: 15.7
click at [232, 385] on div at bounding box center [521, 155] width 1043 height 1958
click at [234, 364] on div at bounding box center [521, 155] width 1043 height 1958
drag, startPoint x: 240, startPoint y: 385, endPoint x: 235, endPoint y: 390, distance: 7.4
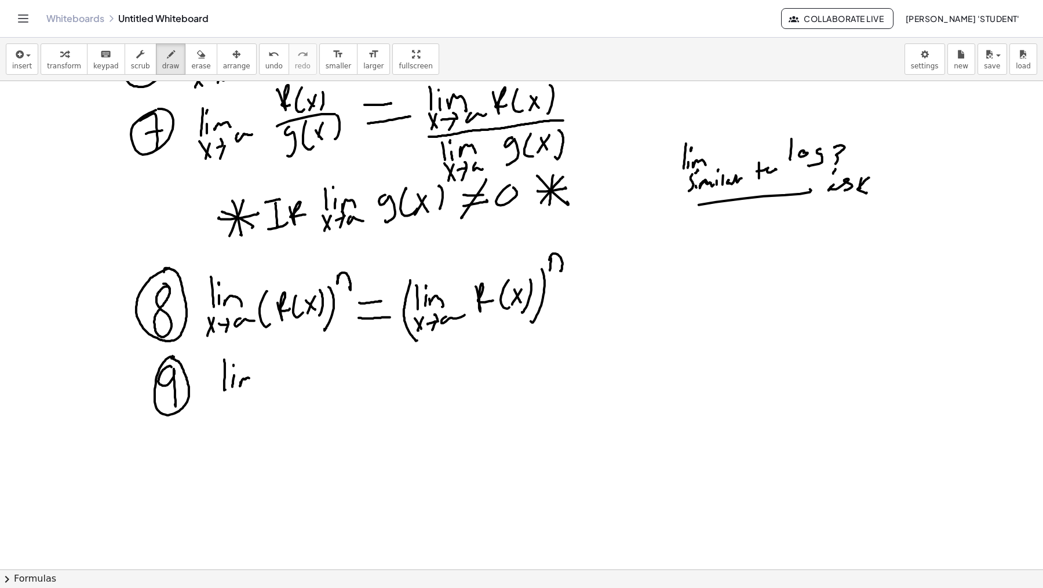
click at [252, 385] on div at bounding box center [521, 155] width 1043 height 1958
drag, startPoint x: 224, startPoint y: 394, endPoint x: 234, endPoint y: 412, distance: 20.0
click at [234, 412] on div at bounding box center [521, 155] width 1043 height 1958
drag, startPoint x: 235, startPoint y: 394, endPoint x: 229, endPoint y: 409, distance: 16.7
click at [229, 410] on div at bounding box center [521, 155] width 1043 height 1958
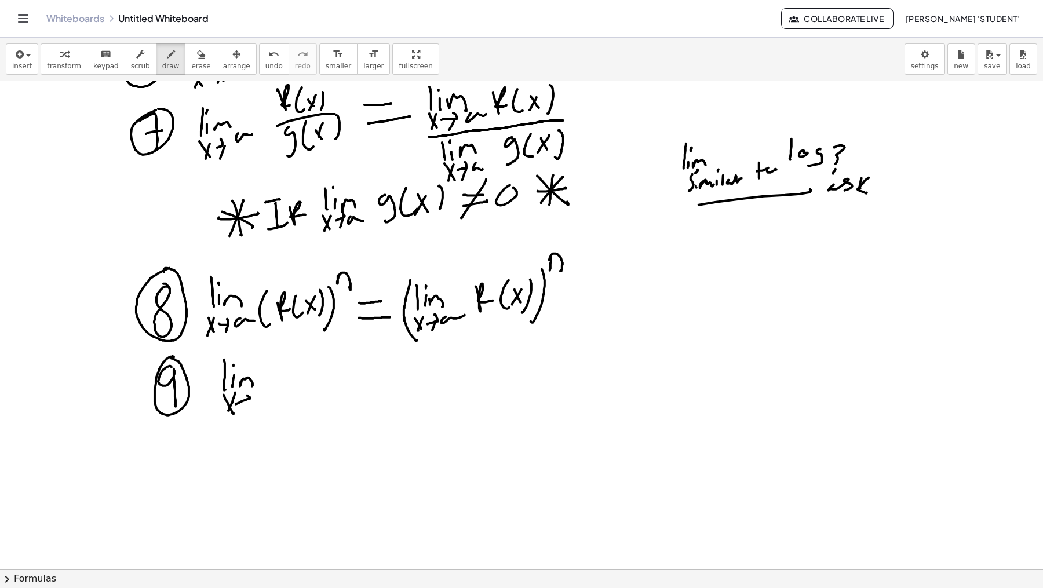
click at [246, 395] on div at bounding box center [521, 155] width 1043 height 1958
drag, startPoint x: 248, startPoint y: 399, endPoint x: 245, endPoint y: 407, distance: 8.8
click at [244, 407] on div at bounding box center [521, 155] width 1043 height 1958
drag, startPoint x: 261, startPoint y: 394, endPoint x: 281, endPoint y: 395, distance: 19.7
click at [281, 397] on div at bounding box center [521, 155] width 1043 height 1958
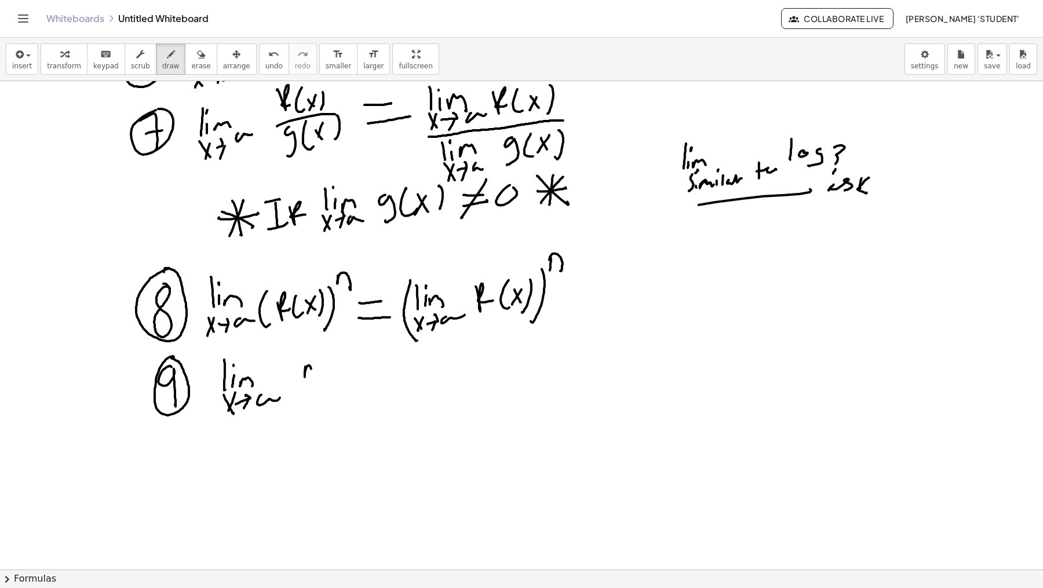
drag, startPoint x: 305, startPoint y: 366, endPoint x: 312, endPoint y: 378, distance: 13.2
click at [313, 376] on div at bounding box center [521, 155] width 1043 height 1958
drag, startPoint x: 310, startPoint y: 383, endPoint x: 358, endPoint y: 366, distance: 50.8
click at [361, 364] on div at bounding box center [521, 155] width 1043 height 1958
drag, startPoint x: 342, startPoint y: 374, endPoint x: 354, endPoint y: 379, distance: 12.8
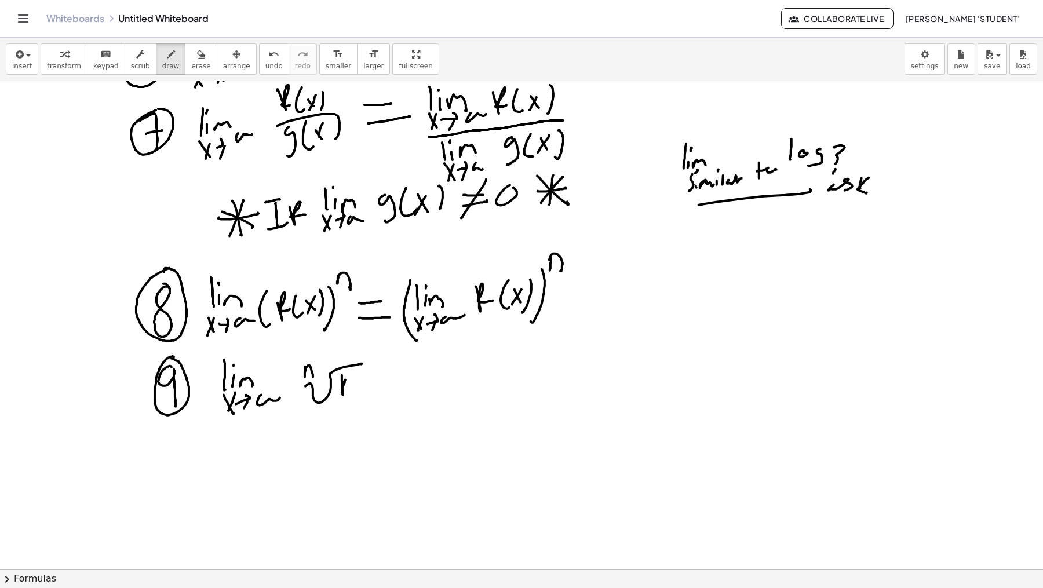
click at [351, 384] on div at bounding box center [521, 155] width 1043 height 1958
drag, startPoint x: 357, startPoint y: 385, endPoint x: 363, endPoint y: 377, distance: 9.5
click at [359, 384] on div at bounding box center [521, 155] width 1043 height 1958
click at [368, 384] on div at bounding box center [521, 155] width 1043 height 1958
drag, startPoint x: 366, startPoint y: 379, endPoint x: 376, endPoint y: 370, distance: 12.7
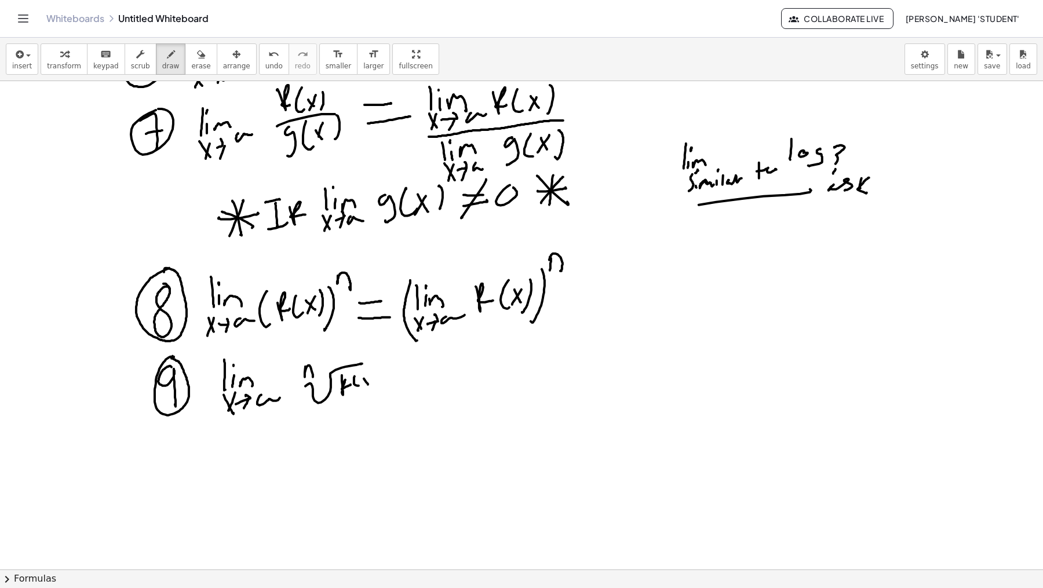
click at [365, 383] on div at bounding box center [521, 155] width 1043 height 1958
drag, startPoint x: 380, startPoint y: 372, endPoint x: 374, endPoint y: 388, distance: 17.8
click at [375, 388] on div at bounding box center [521, 155] width 1043 height 1958
drag, startPoint x: 399, startPoint y: 370, endPoint x: 416, endPoint y: 369, distance: 16.8
click at [416, 369] on div at bounding box center [521, 155] width 1043 height 1958
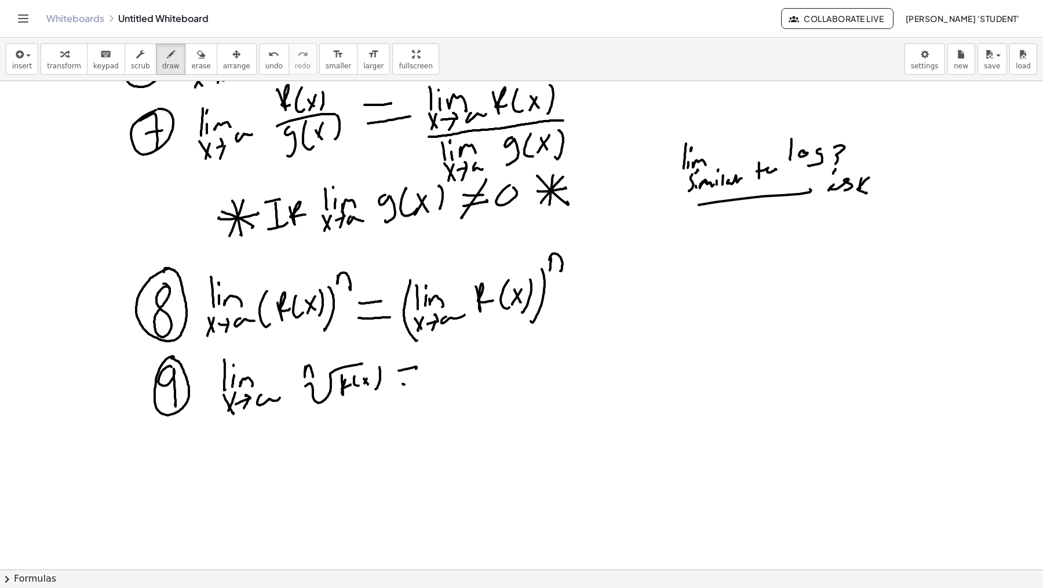
drag, startPoint x: 403, startPoint y: 384, endPoint x: 421, endPoint y: 381, distance: 18.1
click at [421, 383] on div at bounding box center [521, 155] width 1043 height 1958
drag, startPoint x: 438, startPoint y: 360, endPoint x: 451, endPoint y: 375, distance: 20.1
click at [453, 374] on div at bounding box center [521, 155] width 1043 height 1958
drag, startPoint x: 439, startPoint y: 384, endPoint x: 539, endPoint y: 343, distance: 107.9
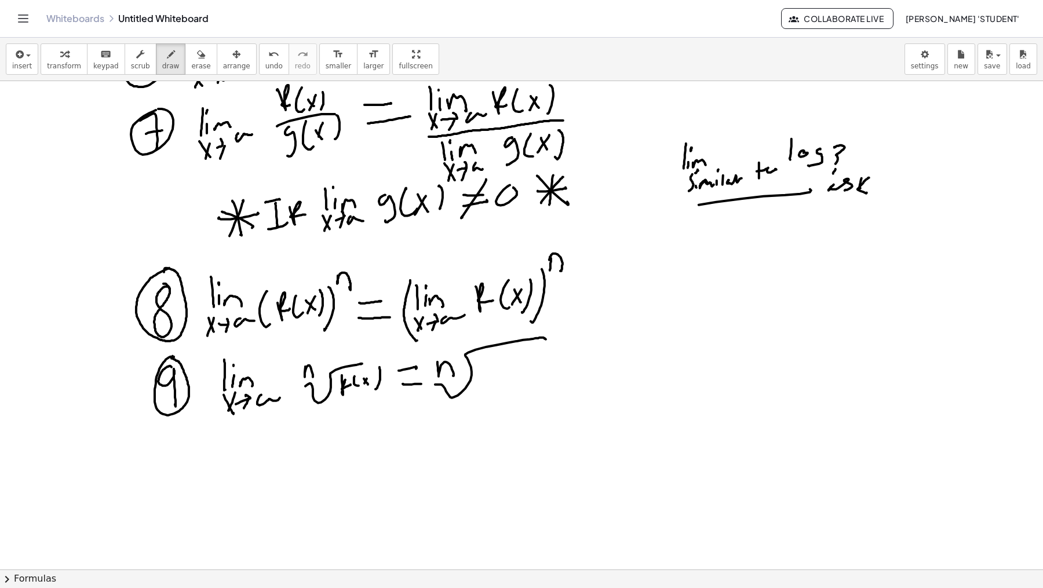
click at [546, 340] on div at bounding box center [521, 155] width 1043 height 1958
click at [488, 377] on div at bounding box center [521, 155] width 1043 height 1958
click at [493, 376] on div at bounding box center [521, 155] width 1043 height 1958
drag, startPoint x: 497, startPoint y: 354, endPoint x: 507, endPoint y: 363, distance: 13.9
click at [497, 353] on div at bounding box center [521, 155] width 1043 height 1958
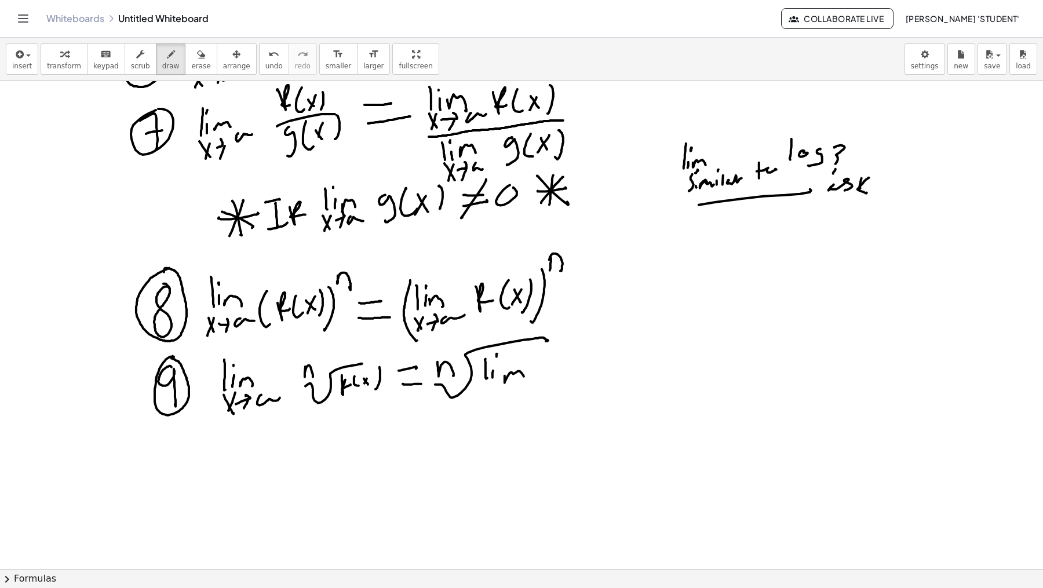
drag, startPoint x: 507, startPoint y: 378, endPoint x: 527, endPoint y: 374, distance: 20.6
click at [525, 376] on div at bounding box center [521, 155] width 1043 height 1958
drag, startPoint x: 485, startPoint y: 395, endPoint x: 493, endPoint y: 385, distance: 13.2
click at [489, 398] on div at bounding box center [521, 155] width 1043 height 1958
drag, startPoint x: 491, startPoint y: 390, endPoint x: 499, endPoint y: 392, distance: 8.6
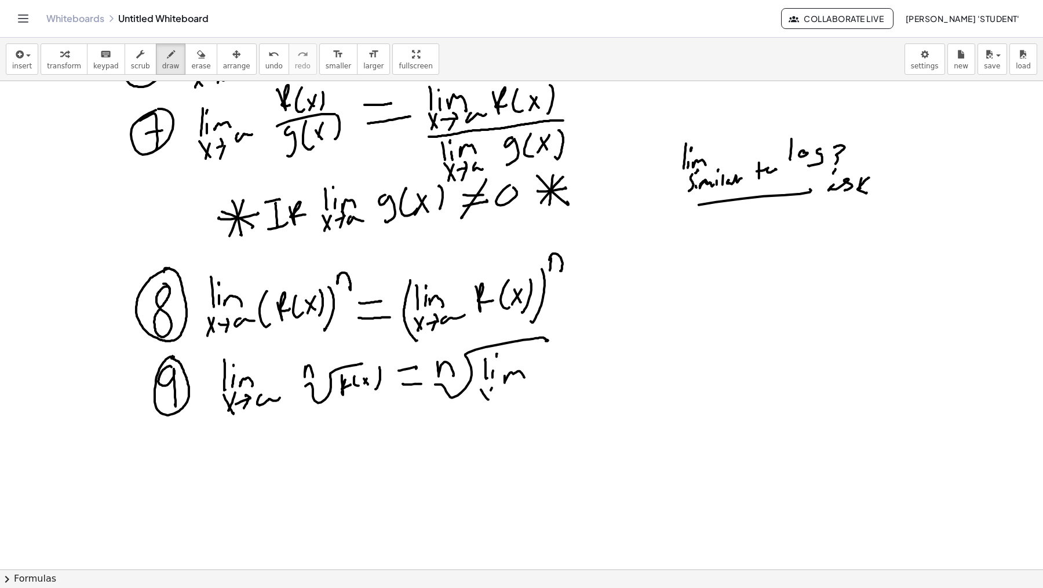
click at [487, 403] on div at bounding box center [521, 155] width 1043 height 1958
drag, startPoint x: 505, startPoint y: 392, endPoint x: 511, endPoint y: 386, distance: 8.6
click at [508, 384] on div at bounding box center [521, 155] width 1043 height 1958
drag, startPoint x: 506, startPoint y: 402, endPoint x: 517, endPoint y: 391, distance: 15.2
click at [505, 402] on div at bounding box center [521, 155] width 1043 height 1958
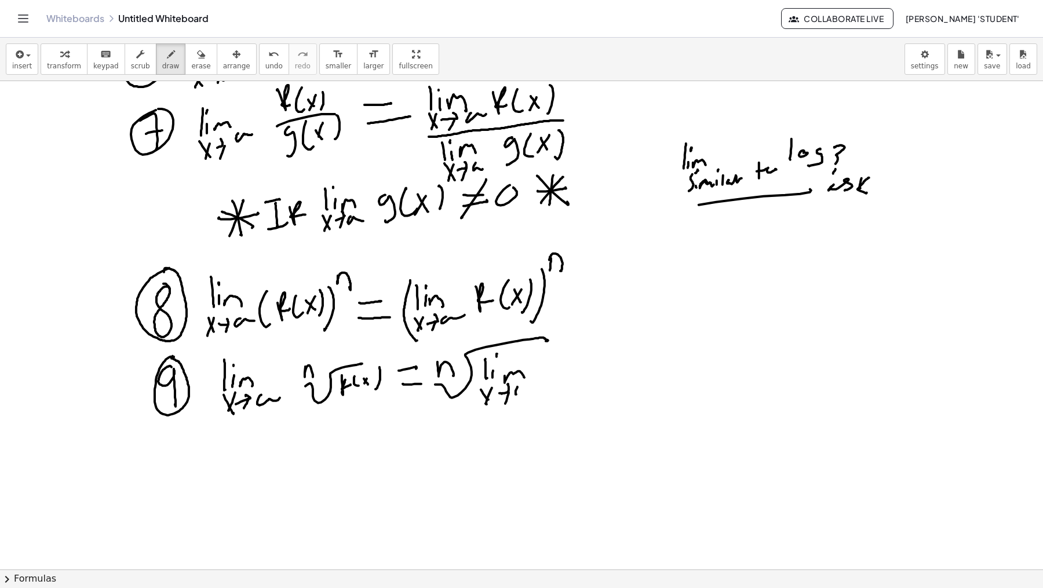
drag, startPoint x: 518, startPoint y: 387, endPoint x: 529, endPoint y: 389, distance: 11.8
click at [529, 389] on div at bounding box center [521, 155] width 1043 height 1958
drag, startPoint x: 485, startPoint y: 398, endPoint x: 514, endPoint y: 391, distance: 29.7
click at [494, 400] on div at bounding box center [521, 155] width 1043 height 1958
drag, startPoint x: 539, startPoint y: 374, endPoint x: 557, endPoint y: 365, distance: 19.4
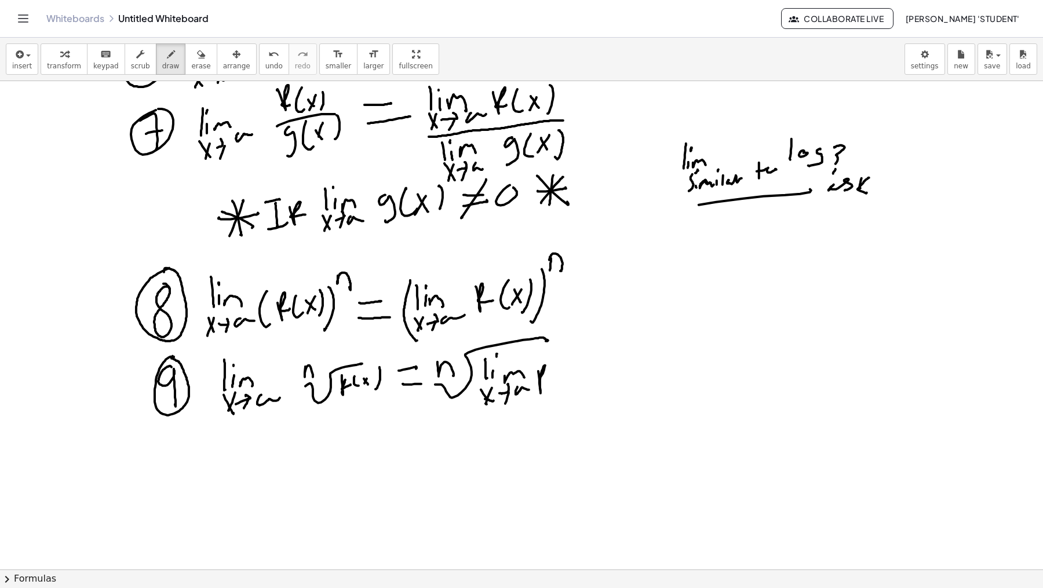
click at [547, 378] on div at bounding box center [521, 155] width 1043 height 1958
drag, startPoint x: 555, startPoint y: 371, endPoint x: 561, endPoint y: 378, distance: 8.7
click at [561, 379] on div at bounding box center [521, 155] width 1043 height 1958
click at [571, 378] on div at bounding box center [521, 155] width 1043 height 1958
click at [562, 381] on div at bounding box center [521, 155] width 1043 height 1958
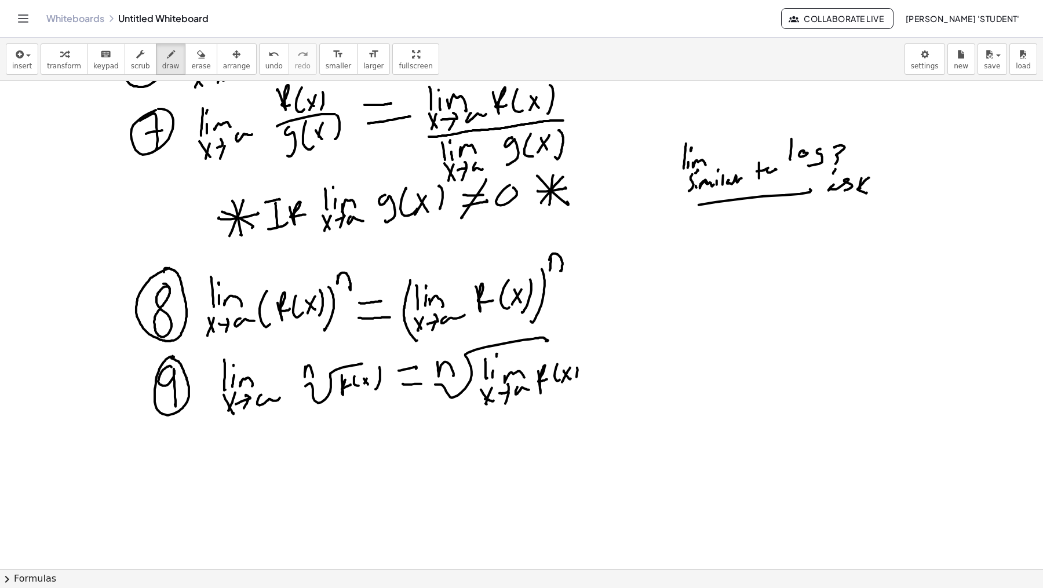
click at [575, 382] on div at bounding box center [521, 155] width 1043 height 1958
drag, startPoint x: 607, startPoint y: 352, endPoint x: 627, endPoint y: 350, distance: 19.9
click at [621, 345] on div at bounding box center [521, 155] width 1043 height 1958
drag, startPoint x: 621, startPoint y: 363, endPoint x: 617, endPoint y: 371, distance: 8.3
click at [617, 371] on div at bounding box center [521, 155] width 1043 height 1958
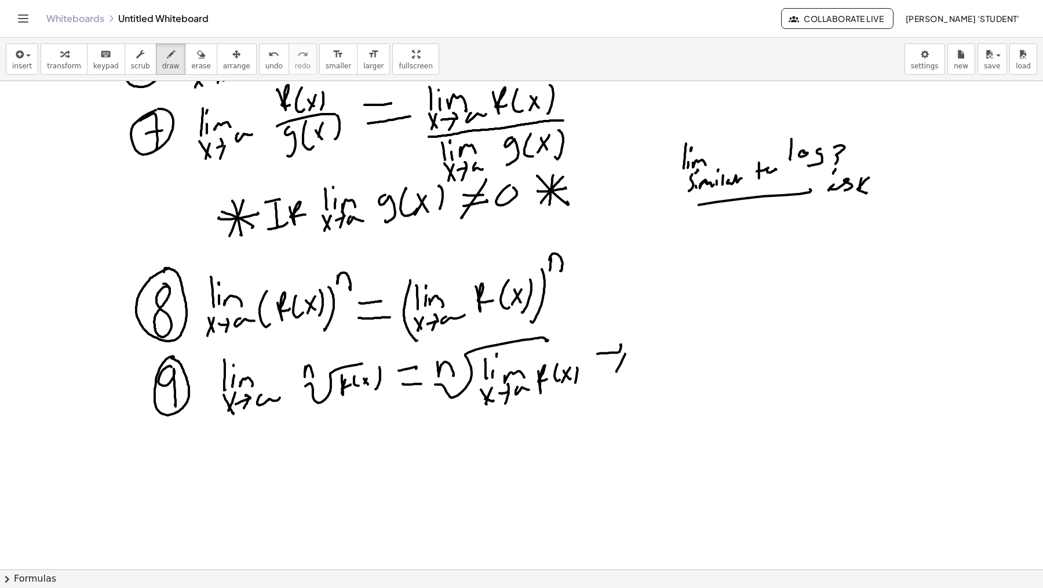
drag, startPoint x: 658, startPoint y: 349, endPoint x: 669, endPoint y: 348, distance: 11.1
click at [659, 358] on div at bounding box center [521, 155] width 1043 height 1958
click at [670, 357] on div at bounding box center [521, 155] width 1043 height 1958
click at [673, 332] on div at bounding box center [521, 155] width 1043 height 1958
click at [690, 351] on div at bounding box center [521, 155] width 1043 height 1958
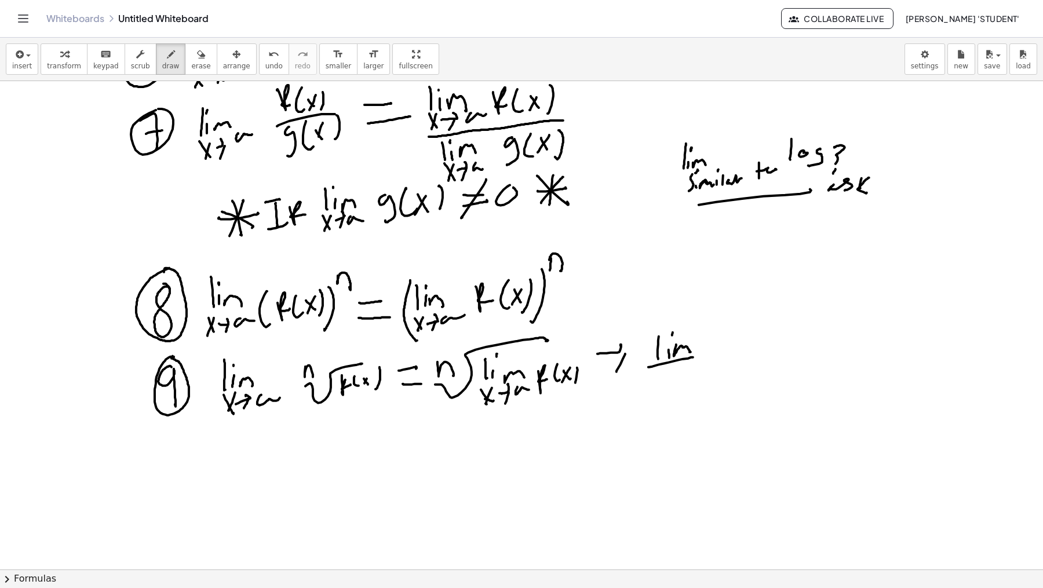
click at [693, 357] on div at bounding box center [521, 155] width 1043 height 1958
click at [663, 384] on div at bounding box center [521, 155] width 1043 height 1958
click at [657, 390] on div at bounding box center [521, 155] width 1043 height 1958
click at [684, 372] on div at bounding box center [521, 155] width 1043 height 1958
click at [682, 385] on div at bounding box center [521, 155] width 1043 height 1958
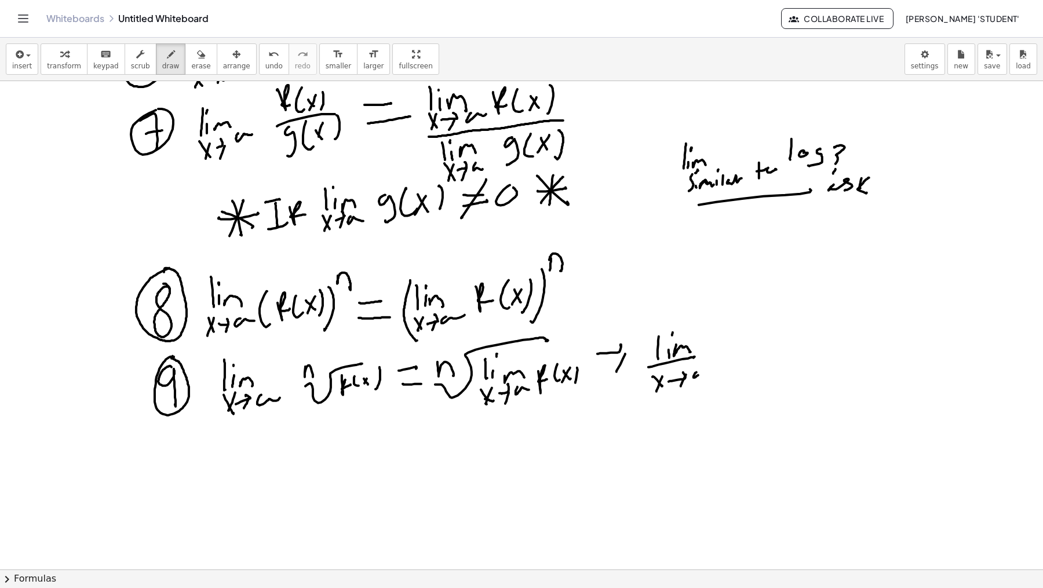
click at [712, 373] on div at bounding box center [521, 155] width 1043 height 1958
click at [733, 354] on div at bounding box center [521, 155] width 1043 height 1958
click at [743, 358] on div at bounding box center [521, 155] width 1043 height 1958
click at [758, 355] on div at bounding box center [521, 155] width 1043 height 1958
click at [748, 358] on div at bounding box center [521, 155] width 1043 height 1958
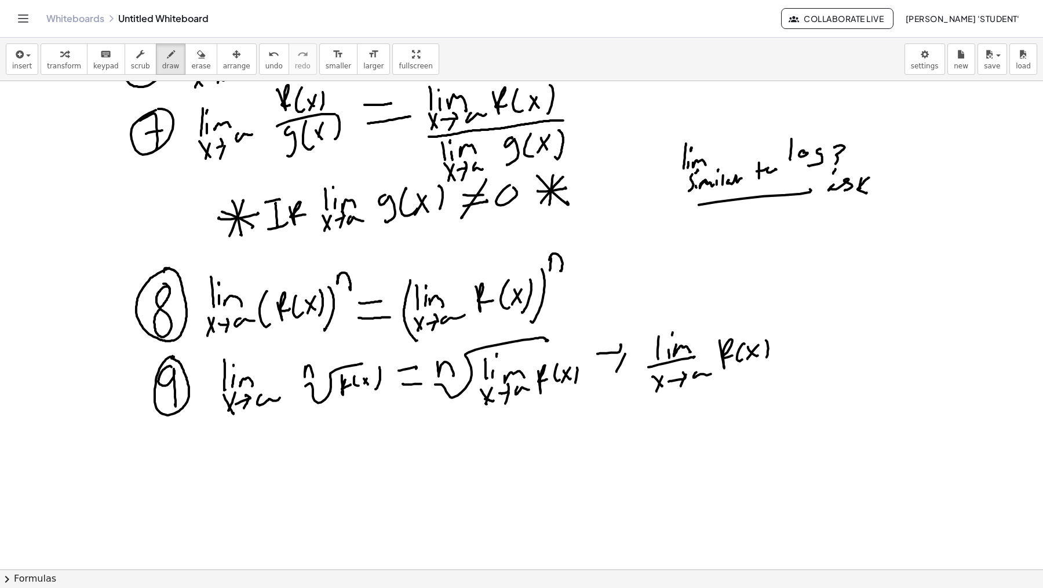
click at [765, 358] on div at bounding box center [521, 155] width 1043 height 1958
click at [665, 389] on div at bounding box center [521, 155] width 1043 height 1958
click at [768, 375] on div at bounding box center [521, 155] width 1043 height 1958
click at [795, 325] on div at bounding box center [521, 155] width 1043 height 1958
click at [802, 325] on div at bounding box center [521, 155] width 1043 height 1958
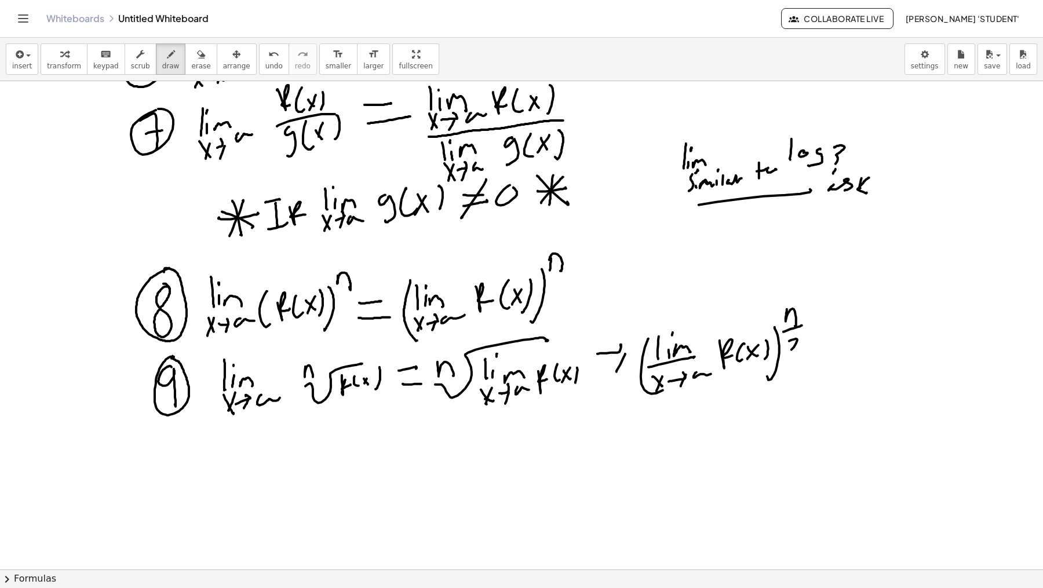
click at [803, 350] on div at bounding box center [521, 155] width 1043 height 1958
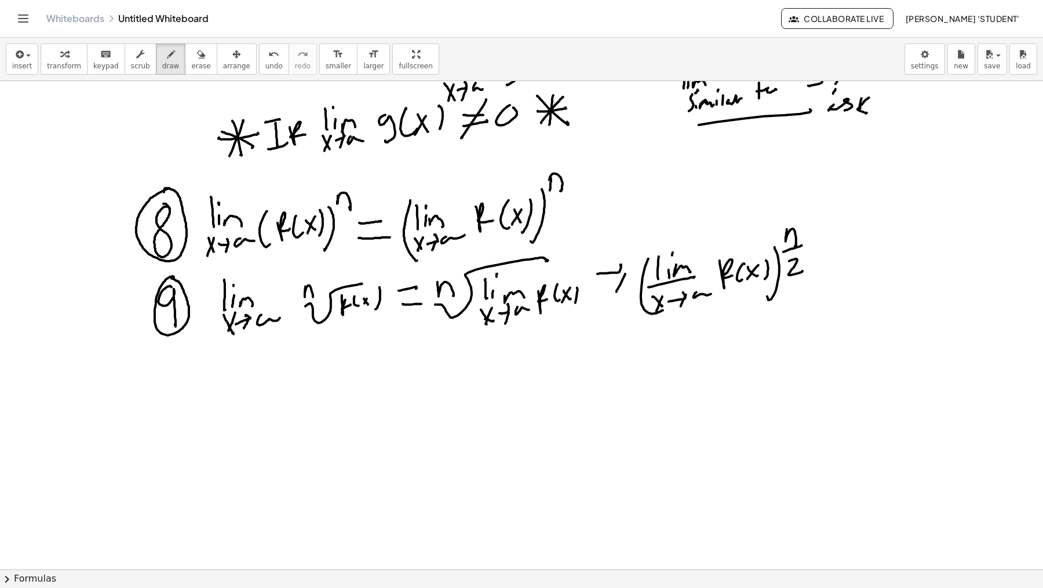
scroll to position [988, 0]
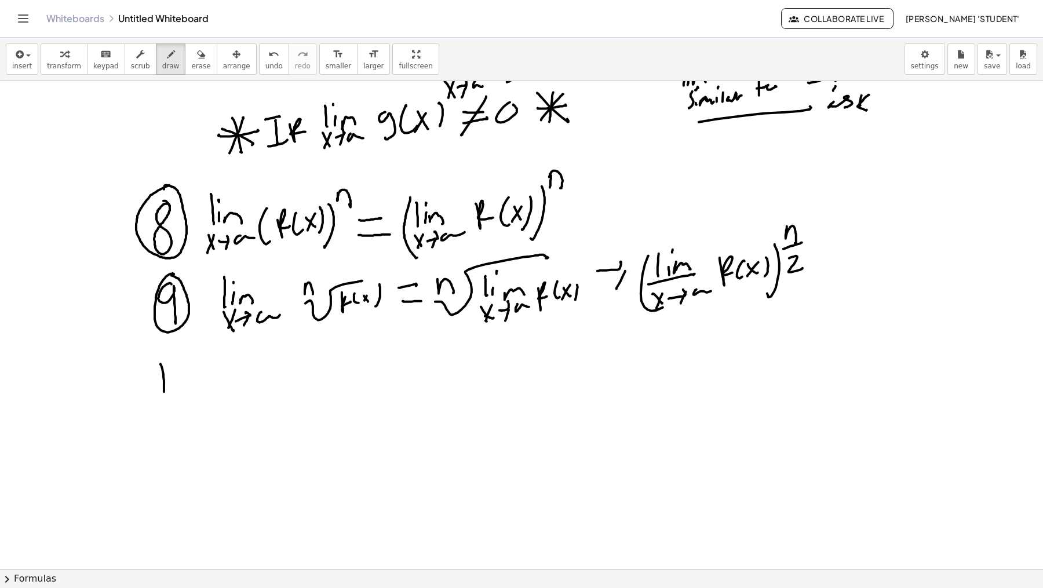
click at [164, 395] on div at bounding box center [521, 72] width 1043 height 1958
click at [187, 366] on div at bounding box center [521, 72] width 1043 height 1958
click at [195, 359] on div at bounding box center [521, 72] width 1043 height 1958
click at [246, 383] on div at bounding box center [521, 72] width 1043 height 1958
click at [254, 377] on div at bounding box center [521, 72] width 1043 height 1958
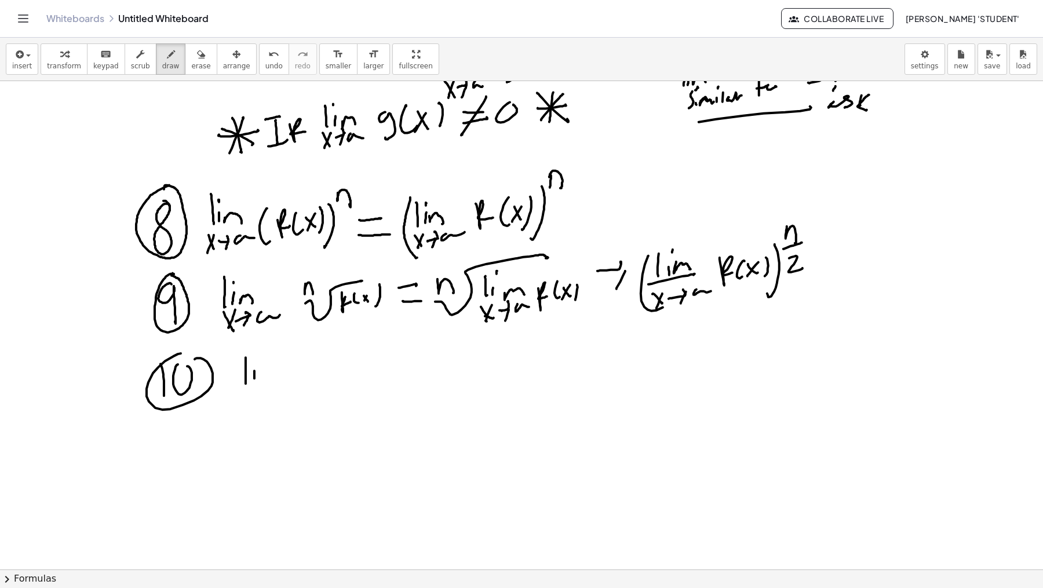
click at [254, 360] on div at bounding box center [521, 72] width 1043 height 1958
click at [277, 379] on div at bounding box center [521, 72] width 1043 height 1958
click at [249, 402] on div at bounding box center [521, 72] width 1043 height 1958
click at [243, 406] on div at bounding box center [521, 72] width 1043 height 1958
click at [263, 388] on div at bounding box center [521, 72] width 1043 height 1958
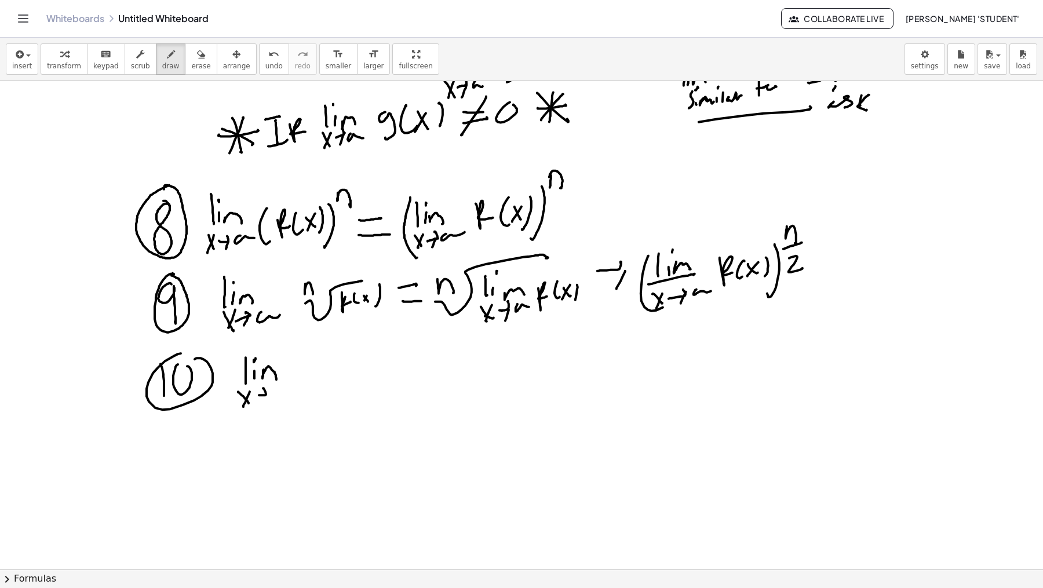
click at [265, 406] on div at bounding box center [521, 72] width 1043 height 1958
click at [294, 392] on div at bounding box center [521, 72] width 1043 height 1958
click at [314, 375] on div at bounding box center [521, 72] width 1043 height 1958
click at [330, 383] on div at bounding box center [521, 72] width 1043 height 1958
click at [340, 387] on div at bounding box center [521, 72] width 1043 height 1958
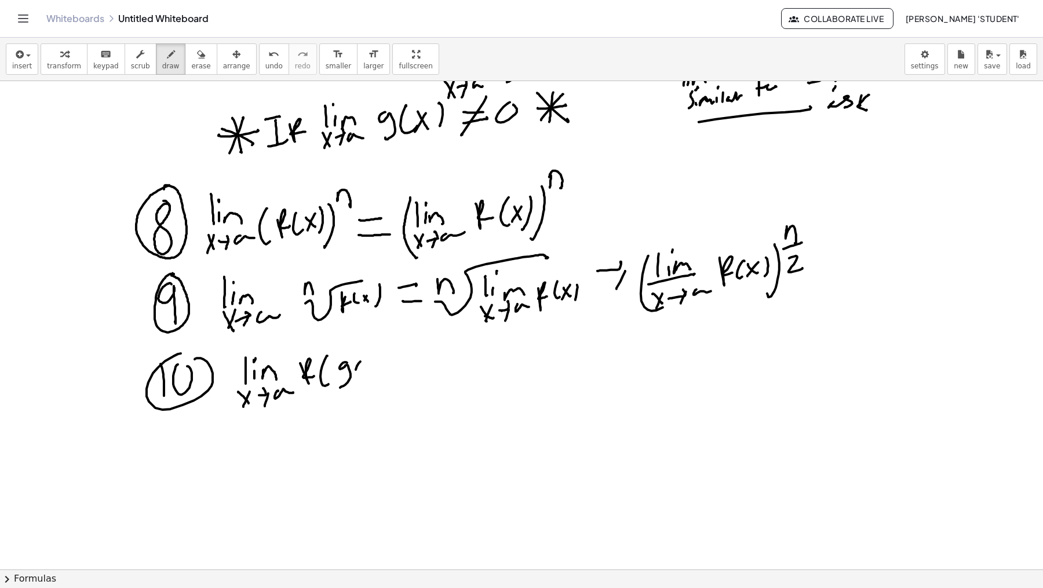
click at [365, 378] on div at bounding box center [521, 72] width 1043 height 1958
click at [376, 376] on div at bounding box center [521, 72] width 1043 height 1958
click at [370, 377] on div at bounding box center [521, 72] width 1043 height 1958
click at [385, 377] on div at bounding box center [521, 72] width 1043 height 1958
click at [391, 388] on div at bounding box center [521, 72] width 1043 height 1958
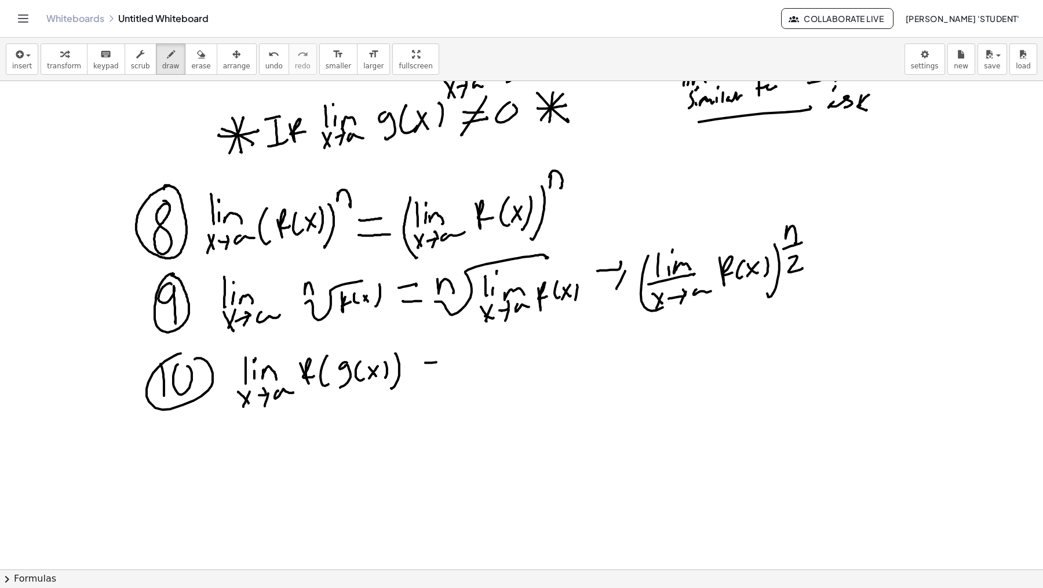
click at [453, 361] on div at bounding box center [521, 72] width 1043 height 1958
click
drag, startPoint x: 536, startPoint y: 350, endPoint x: 543, endPoint y: 363, distance: 15.0
drag, startPoint x: 545, startPoint y: 369, endPoint x: 544, endPoint y: 362, distance: 7.6
drag, startPoint x: 551, startPoint y: 366, endPoint x: 566, endPoint y: 368, distance: 15.2
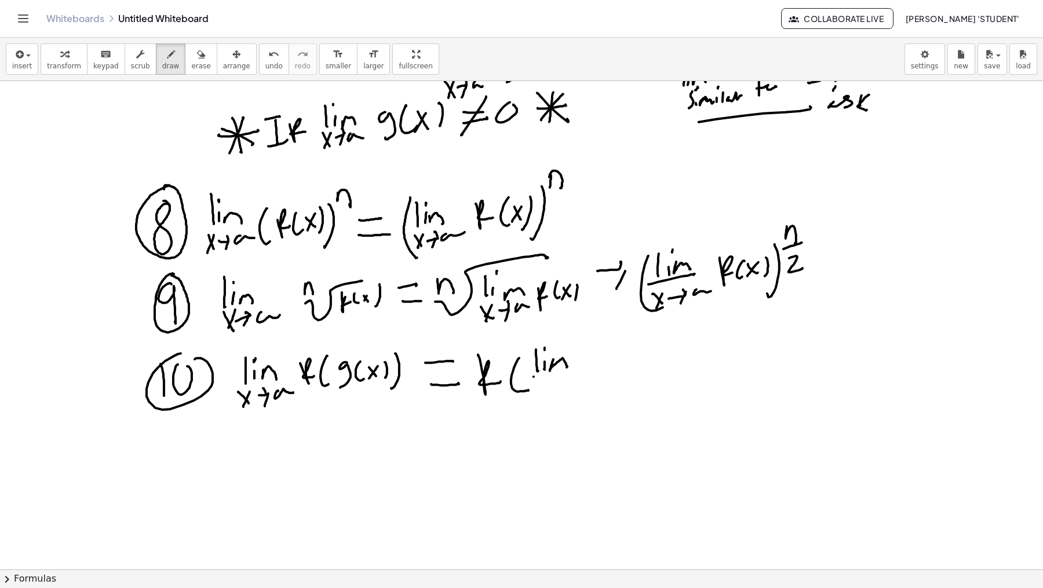
drag, startPoint x: 534, startPoint y: 376, endPoint x: 545, endPoint y: 387, distance: 15.2
drag, startPoint x: 545, startPoint y: 377, endPoint x: 539, endPoint y: 393, distance: 16.9
drag, startPoint x: 551, startPoint y: 381, endPoint x: 559, endPoint y: 374, distance: 10.3
drag, startPoint x: 562, startPoint y: 380, endPoint x: 557, endPoint y: 392, distance: 13.2
drag, startPoint x: 569, startPoint y: 380, endPoint x: 579, endPoint y: 381, distance: 9.9
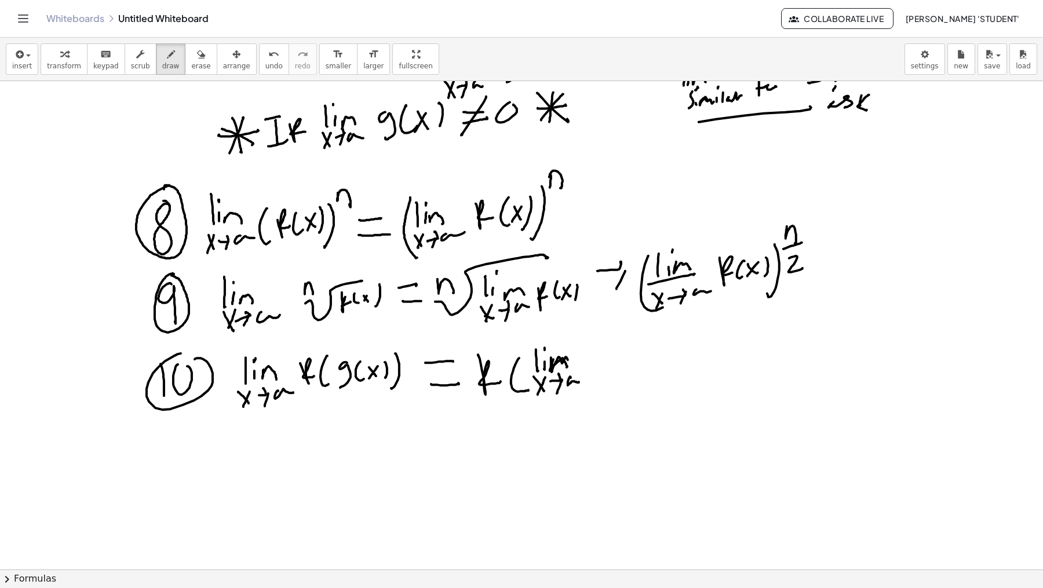
drag, startPoint x: 551, startPoint y: 357, endPoint x: 567, endPoint y: 363, distance: 16.9
drag, startPoint x: 552, startPoint y: 359, endPoint x: 568, endPoint y: 371, distance: 19.4
drag, startPoint x: 548, startPoint y: 380, endPoint x: 552, endPoint y: 387, distance: 8.6
drag, startPoint x: 551, startPoint y: 388, endPoint x: 562, endPoint y: 383, distance: 12.2
drag, startPoint x: 560, startPoint y: 390, endPoint x: 570, endPoint y: 384, distance: 11.4
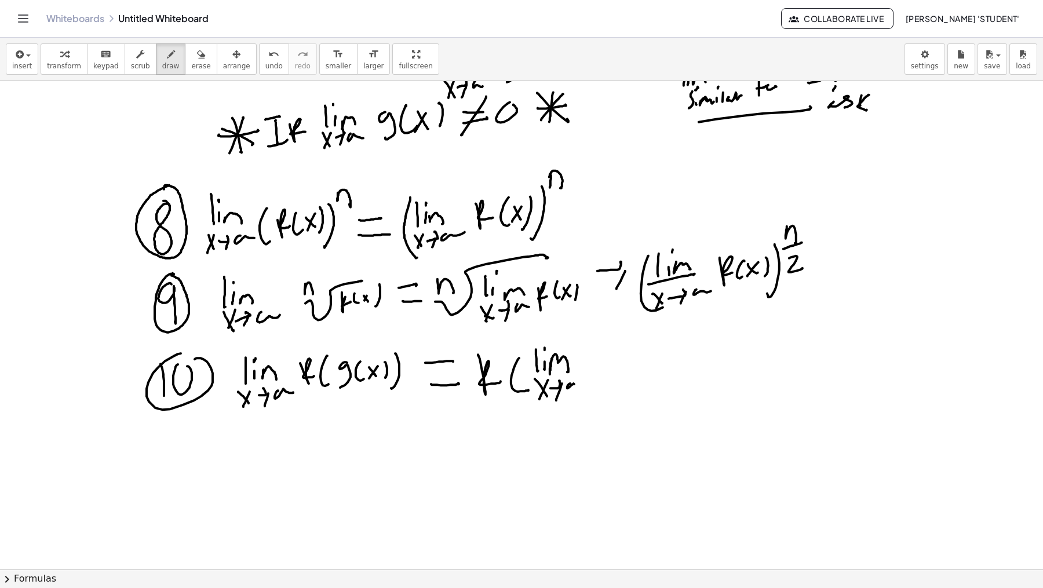
drag, startPoint x: 568, startPoint y: 388, endPoint x: 591, endPoint y: 375, distance: 26.5
drag, startPoint x: 591, startPoint y: 364, endPoint x: 598, endPoint y: 385, distance: 22.4
drag, startPoint x: 616, startPoint y: 363, endPoint x: 631, endPoint y: 368, distance: 15.6
drag, startPoint x: 637, startPoint y: 365, endPoint x: 626, endPoint y: 379, distance: 17.4
drag, startPoint x: 647, startPoint y: 365, endPoint x: 644, endPoint y: 374, distance: 9.7
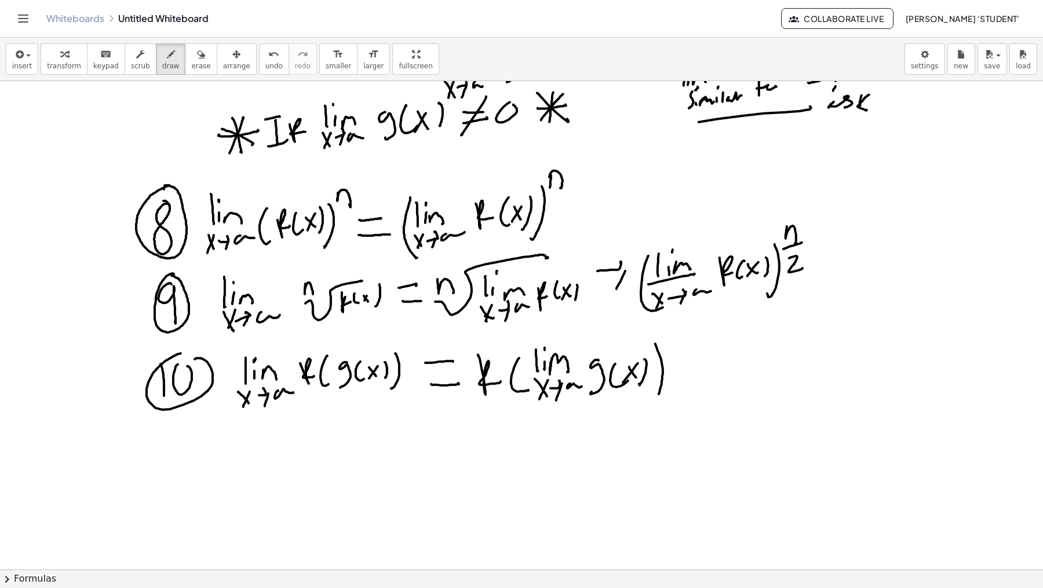
drag, startPoint x: 656, startPoint y: 344, endPoint x: 665, endPoint y: 347, distance: 10.5
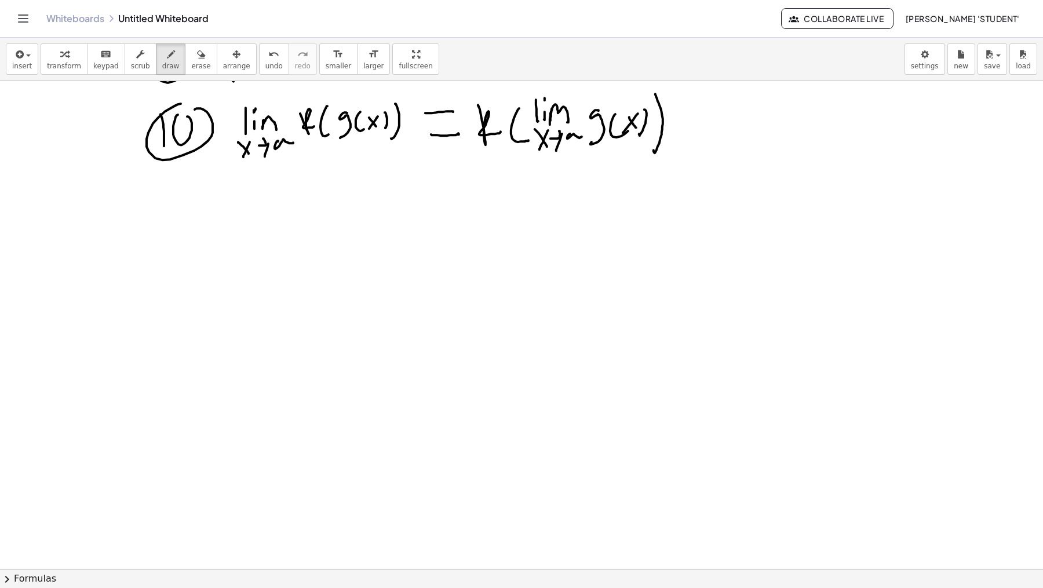
scroll to position [1239, 0]
drag, startPoint x: 131, startPoint y: 206, endPoint x: 133, endPoint y: 220, distance: 14.0
drag, startPoint x: 134, startPoint y: 202, endPoint x: 147, endPoint y: 205, distance: 13.1
drag, startPoint x: 137, startPoint y: 224, endPoint x: 141, endPoint y: 237, distance: 12.8
drag, startPoint x: 140, startPoint y: 249, endPoint x: 150, endPoint y: 241, distance: 13.1
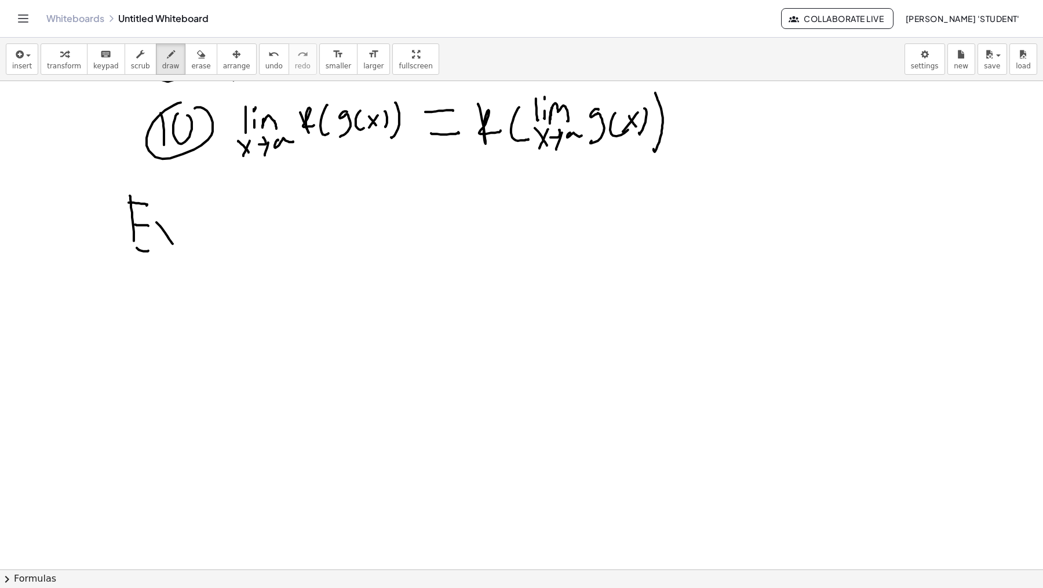
drag, startPoint x: 158, startPoint y: 223, endPoint x: 170, endPoint y: 227, distance: 12.8
drag, startPoint x: 170, startPoint y: 227, endPoint x: 165, endPoint y: 242, distance: 15.8
drag, startPoint x: 135, startPoint y: 245, endPoint x: 141, endPoint y: 249, distance: 7.4
drag, startPoint x: 225, startPoint y: 244, endPoint x: 254, endPoint y: 240, distance: 29.3
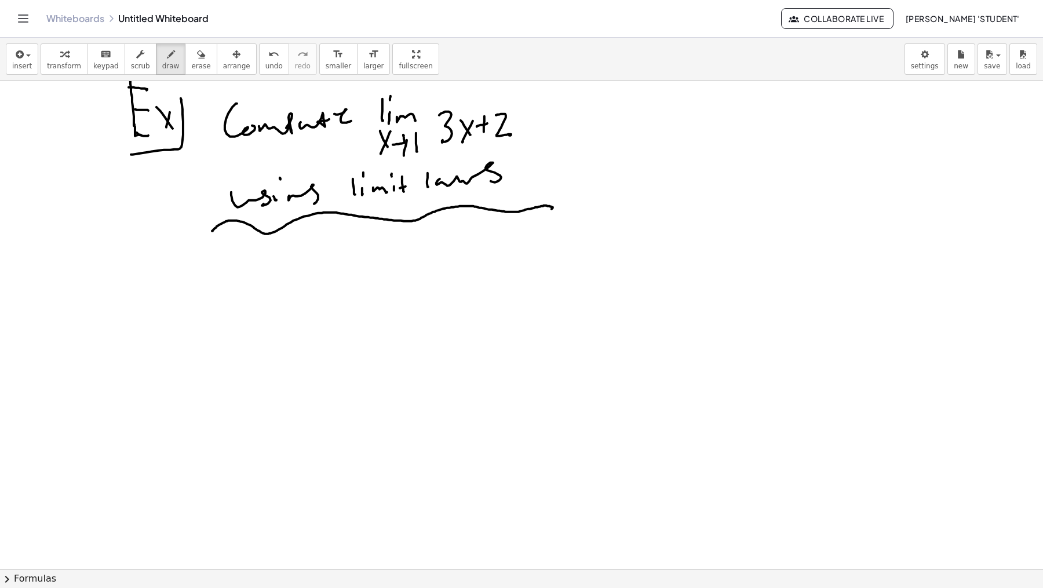
scroll to position [1358, 0]
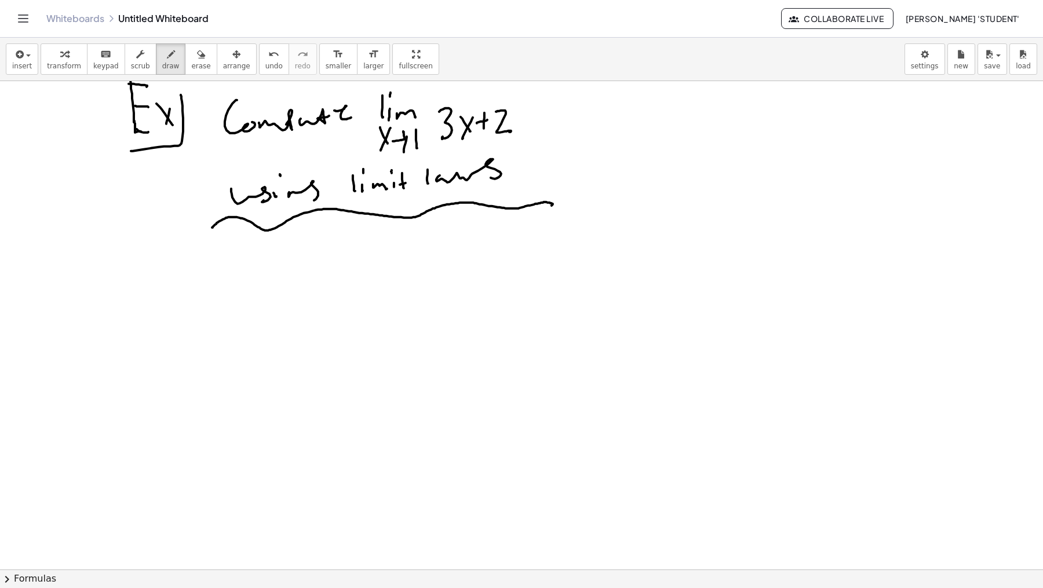
drag, startPoint x: 243, startPoint y: 250, endPoint x: 245, endPoint y: 283, distance: 33.1
drag, startPoint x: 253, startPoint y: 265, endPoint x: 253, endPoint y: 274, distance: 9.3
drag, startPoint x: 253, startPoint y: 256, endPoint x: 257, endPoint y: 261, distance: 7.1
drag, startPoint x: 262, startPoint y: 276, endPoint x: 278, endPoint y: 281, distance: 16.5
drag, startPoint x: 241, startPoint y: 297, endPoint x: 250, endPoint y: 314, distance: 20.0
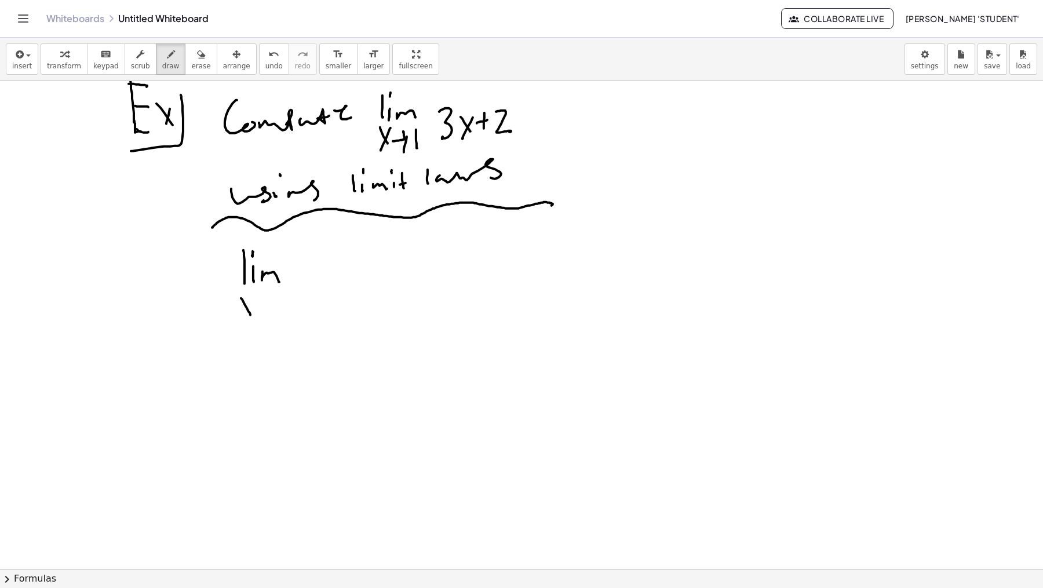
drag, startPoint x: 245, startPoint y: 314, endPoint x: 253, endPoint y: 308, distance: 10.8
drag, startPoint x: 263, startPoint y: 305, endPoint x: 263, endPoint y: 299, distance: 7.0
drag, startPoint x: 265, startPoint y: 315, endPoint x: 270, endPoint y: 304, distance: 12.2
drag, startPoint x: 279, startPoint y: 290, endPoint x: 294, endPoint y: 291, distance: 15.1
drag, startPoint x: 312, startPoint y: 262, endPoint x: 323, endPoint y: 281, distance: 22.4
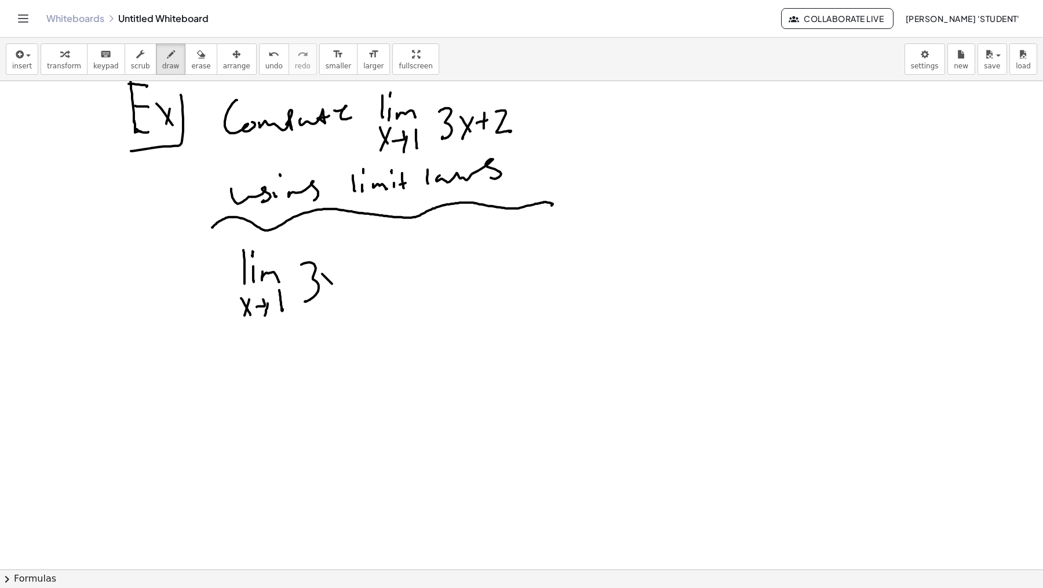
drag, startPoint x: 322, startPoint y: 273, endPoint x: 339, endPoint y: 275, distance: 17.0
drag, startPoint x: 337, startPoint y: 274, endPoint x: 333, endPoint y: 287, distance: 13.9
drag, startPoint x: 352, startPoint y: 264, endPoint x: 352, endPoint y: 281, distance: 16.2
drag, startPoint x: 355, startPoint y: 277, endPoint x: 365, endPoint y: 272, distance: 11.2
drag, startPoint x: 368, startPoint y: 267, endPoint x: 384, endPoint y: 285, distance: 24.6
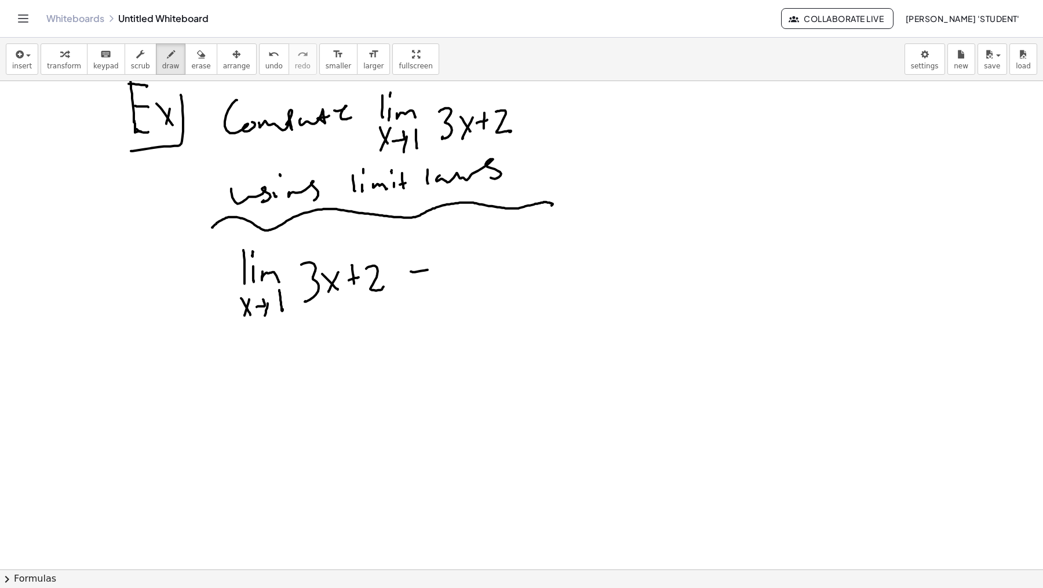
drag, startPoint x: 412, startPoint y: 271, endPoint x: 413, endPoint y: 282, distance: 11.1
drag, startPoint x: 424, startPoint y: 282, endPoint x: 436, endPoint y: 268, distance: 18.5
drag, startPoint x: 345, startPoint y: 291, endPoint x: 361, endPoint y: 280, distance: 19.1
drag, startPoint x: 421, startPoint y: 239, endPoint x: 420, endPoint y: 256, distance: 17.4
drag, startPoint x: 419, startPoint y: 235, endPoint x: 429, endPoint y: 231, distance: 10.7
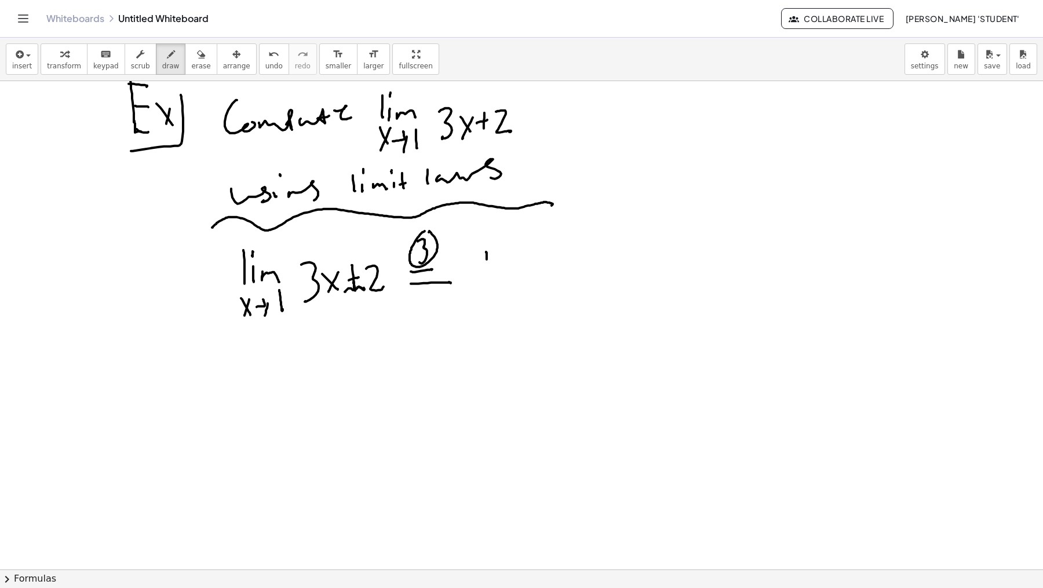
drag, startPoint x: 486, startPoint y: 252, endPoint x: 493, endPoint y: 275, distance: 24.0
drag, startPoint x: 499, startPoint y: 252, endPoint x: 499, endPoint y: 260, distance: 8.1
drag, startPoint x: 504, startPoint y: 270, endPoint x: 514, endPoint y: 279, distance: 14.0
drag, startPoint x: 485, startPoint y: 287, endPoint x: 493, endPoint y: 290, distance: 8.8
drag, startPoint x: 504, startPoint y: 296, endPoint x: 509, endPoint y: 289, distance: 7.9
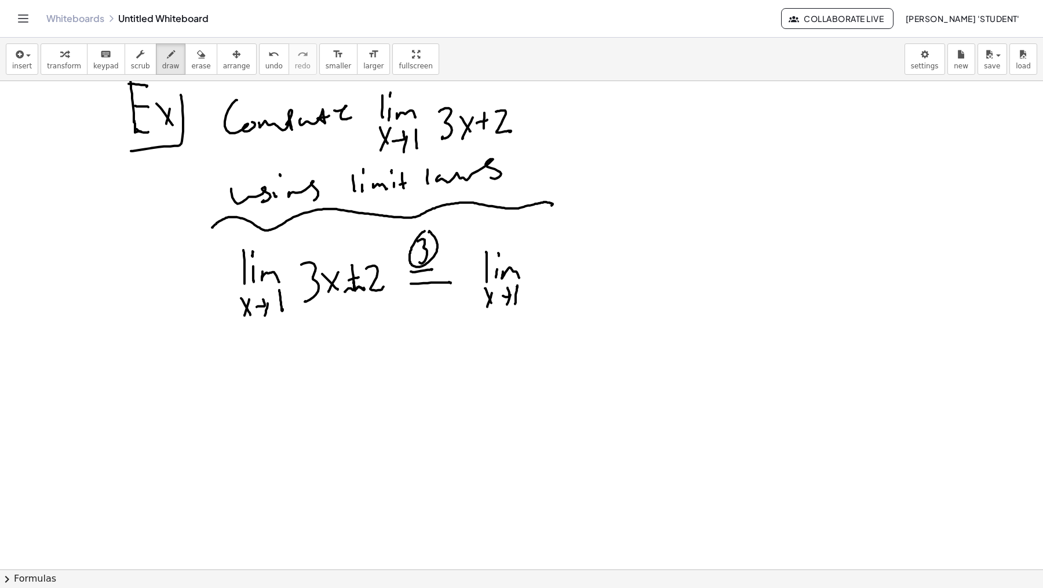
drag, startPoint x: 518, startPoint y: 285, endPoint x: 518, endPoint y: 301, distance: 15.7
drag, startPoint x: 541, startPoint y: 265, endPoint x: 545, endPoint y: 281, distance: 16.3
drag, startPoint x: 549, startPoint y: 271, endPoint x: 560, endPoint y: 272, distance: 11.2
drag, startPoint x: 595, startPoint y: 264, endPoint x: 593, endPoint y: 279, distance: 15.7
drag, startPoint x: 596, startPoint y: 277, endPoint x: 609, endPoint y: 272, distance: 13.6
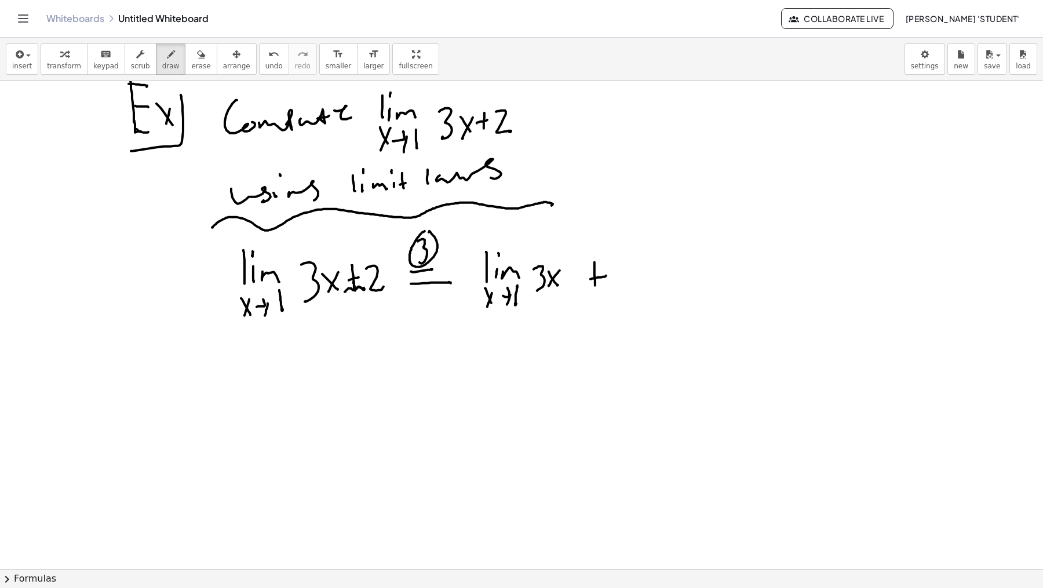
drag, startPoint x: 625, startPoint y: 259, endPoint x: 630, endPoint y: 273, distance: 15.0
drag, startPoint x: 638, startPoint y: 275, endPoint x: 636, endPoint y: 270, distance: 6.1
drag, startPoint x: 637, startPoint y: 276, endPoint x: 653, endPoint y: 273, distance: 16.5
drag, startPoint x: 661, startPoint y: 263, endPoint x: 677, endPoint y: 282, distance: 23.9
drag, startPoint x: 627, startPoint y: 285, endPoint x: 634, endPoint y: 290, distance: 9.1
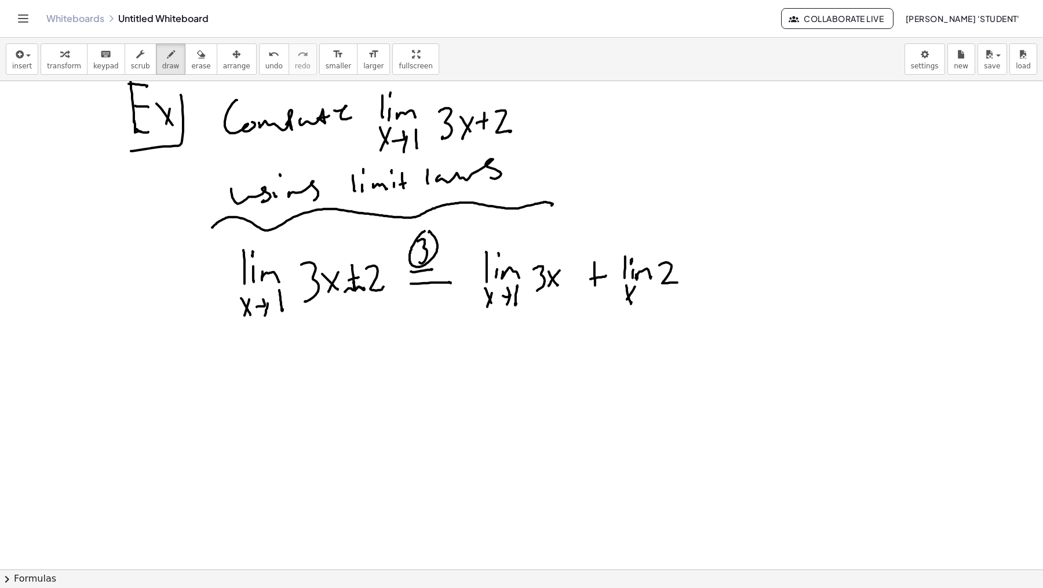
drag, startPoint x: 635, startPoint y: 286, endPoint x: 627, endPoint y: 300, distance: 15.3
drag, startPoint x: 638, startPoint y: 296, endPoint x: 647, endPoint y: 290, distance: 10.6
drag, startPoint x: 664, startPoint y: 284, endPoint x: 664, endPoint y: 299, distance: 14.5
drag, startPoint x: 427, startPoint y: 345, endPoint x: 446, endPoint y: 345, distance: 19.7
drag, startPoint x: 427, startPoint y: 358, endPoint x: 464, endPoint y: 355, distance: 37.2
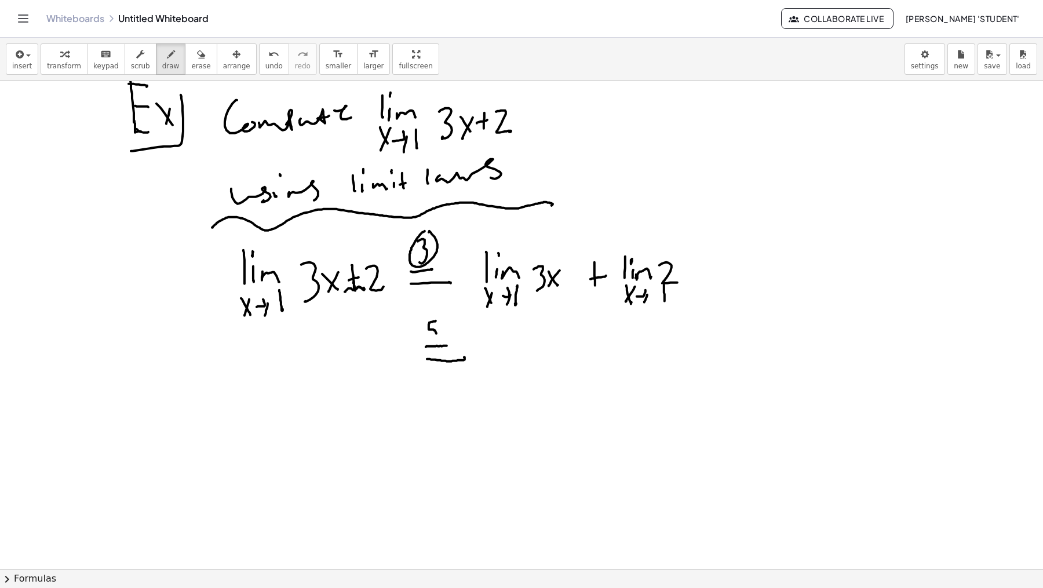
drag, startPoint x: 437, startPoint y: 320, endPoint x: 430, endPoint y: 334, distance: 16.1
drag, startPoint x: 432, startPoint y: 315, endPoint x: 441, endPoint y: 316, distance: 8.8
drag, startPoint x: 490, startPoint y: 337, endPoint x: 499, endPoint y: 351, distance: 15.9
drag, startPoint x: 511, startPoint y: 329, endPoint x: 510, endPoint y: 348, distance: 19.2
drag, startPoint x: 517, startPoint y: 344, endPoint x: 519, endPoint y: 334, distance: 10.0
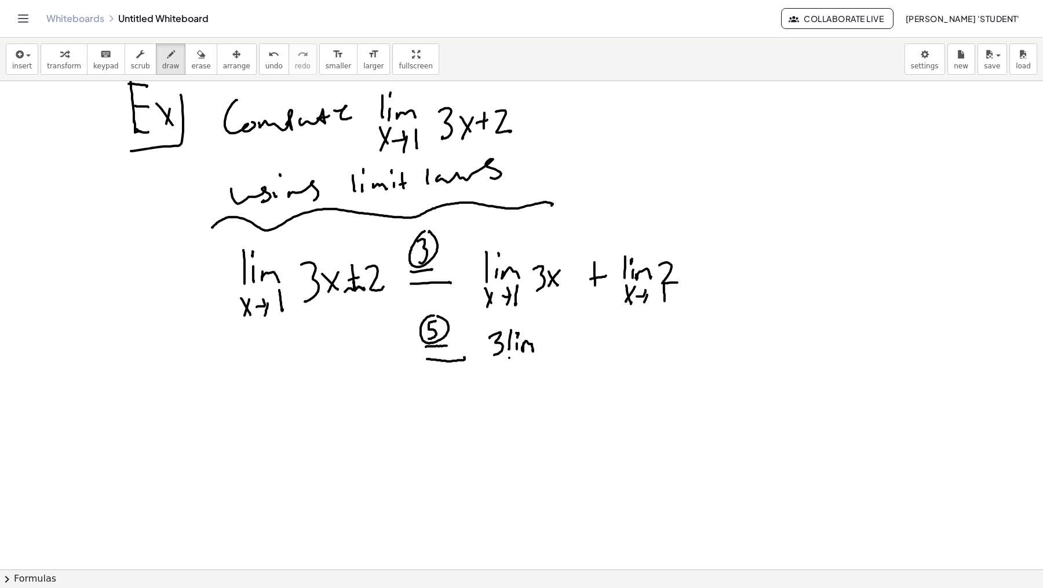
drag, startPoint x: 510, startPoint y: 357, endPoint x: 514, endPoint y: 374, distance: 17.4
drag, startPoint x: 509, startPoint y: 370, endPoint x: 517, endPoint y: 365, distance: 9.3
drag, startPoint x: 519, startPoint y: 364, endPoint x: 528, endPoint y: 361, distance: 9.9
drag, startPoint x: 534, startPoint y: 358, endPoint x: 534, endPoint y: 367, distance: 9.3
drag, startPoint x: 546, startPoint y: 337, endPoint x: 558, endPoint y: 342, distance: 12.5
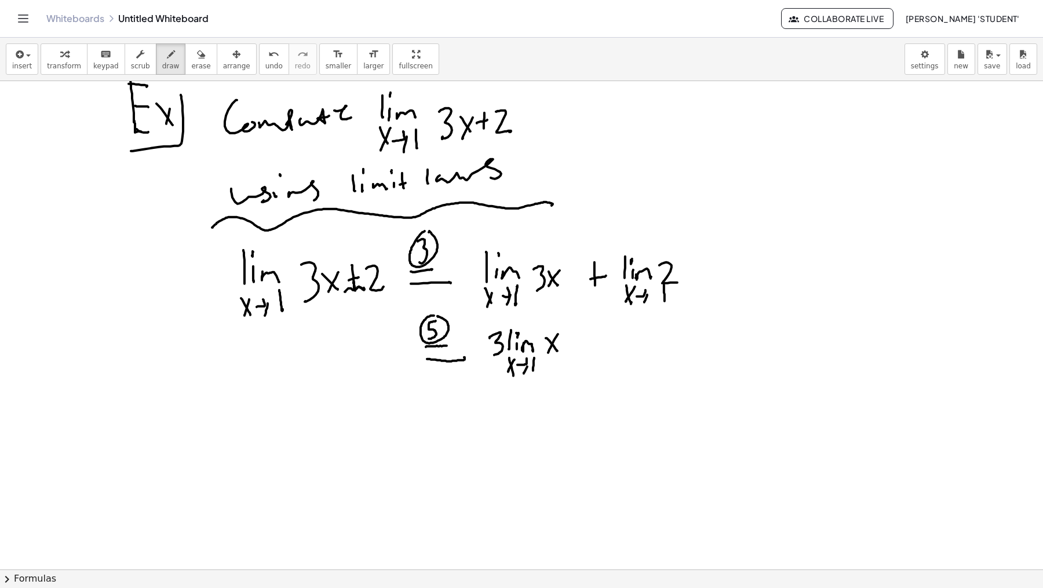
drag, startPoint x: 551, startPoint y: 346, endPoint x: 576, endPoint y: 340, distance: 25.7
drag, startPoint x: 591, startPoint y: 330, endPoint x: 590, endPoint y: 352, distance: 22.1
drag, startPoint x: 586, startPoint y: 342, endPoint x: 613, endPoint y: 338, distance: 27.5
drag, startPoint x: 625, startPoint y: 337, endPoint x: 632, endPoint y: 337, distance: 6.4
drag, startPoint x: 632, startPoint y: 337, endPoint x: 632, endPoint y: 344, distance: 7.6
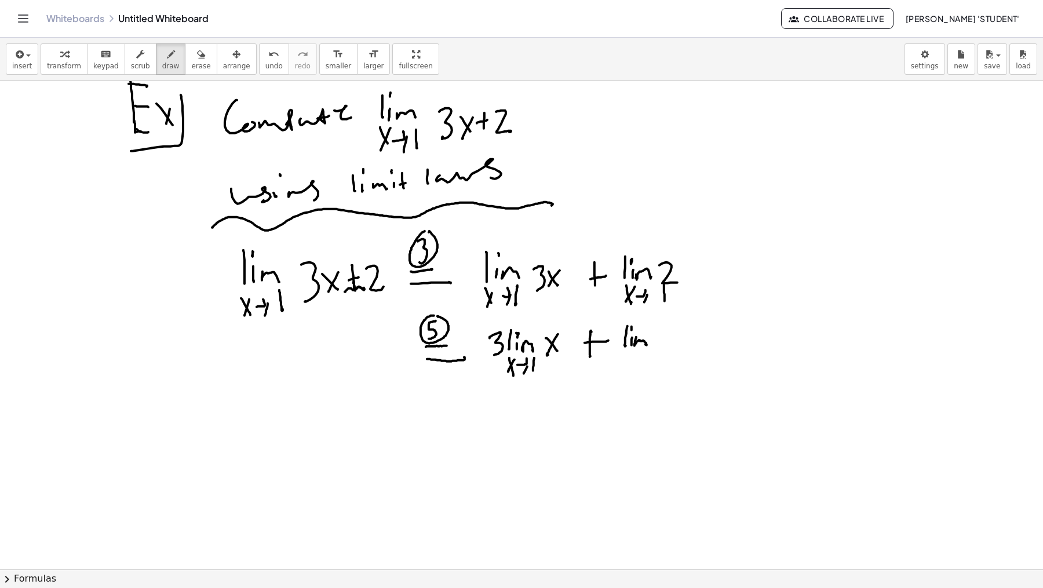
drag, startPoint x: 632, startPoint y: 328, endPoint x: 631, endPoint y: 345, distance: 17.4
drag, startPoint x: 616, startPoint y: 350, endPoint x: 625, endPoint y: 362, distance: 14.5
drag, startPoint x: 626, startPoint y: 353, endPoint x: 625, endPoint y: 363, distance: 10.5
drag, startPoint x: 631, startPoint y: 360, endPoint x: 637, endPoint y: 357, distance: 6.5
drag, startPoint x: 639, startPoint y: 358, endPoint x: 634, endPoint y: 370, distance: 12.7
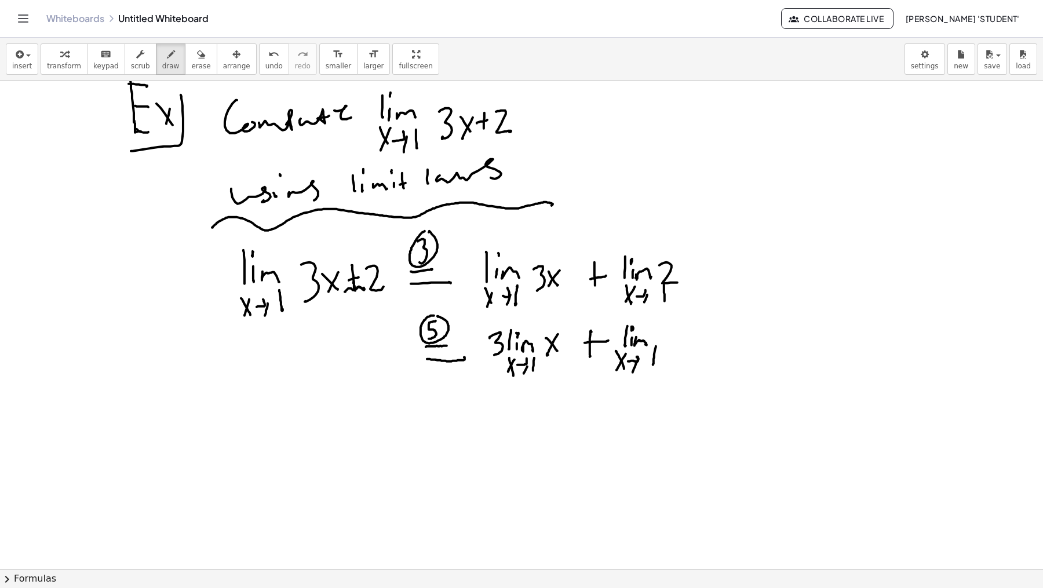
drag, startPoint x: 656, startPoint y: 344, endPoint x: 659, endPoint y: 352, distance: 7.9
drag, startPoint x: 644, startPoint y: 351, endPoint x: 662, endPoint y: 341, distance: 20.5
drag, startPoint x: 661, startPoint y: 337, endPoint x: 678, endPoint y: 350, distance: 20.6
drag, startPoint x: 442, startPoint y: 398, endPoint x: 455, endPoint y: 402, distance: 13.4
drag, startPoint x: 446, startPoint y: 412, endPoint x: 467, endPoint y: 411, distance: 20.9
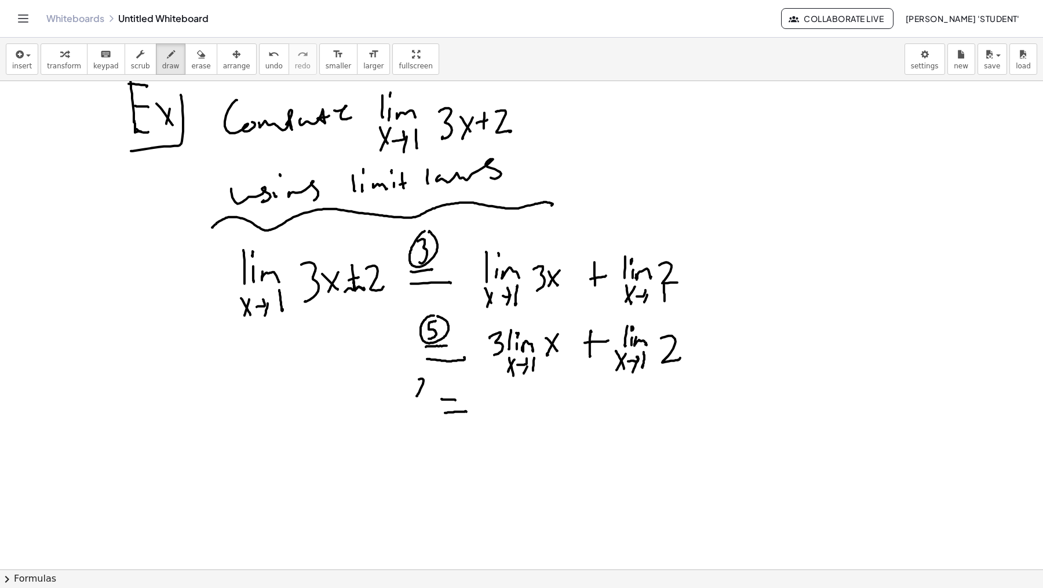
drag, startPoint x: 420, startPoint y: 379, endPoint x: 425, endPoint y: 393, distance: 15.6
drag, startPoint x: 492, startPoint y: 394, endPoint x: 495, endPoint y: 416, distance: 22.2
drag, startPoint x: 512, startPoint y: 403, endPoint x: 519, endPoint y: 398, distance: 7.9
drag, startPoint x: 533, startPoint y: 390, endPoint x: 558, endPoint y: 389, distance: 24.9
drag, startPoint x: 572, startPoint y: 399, endPoint x: 571, endPoint y: 411, distance: 11.6
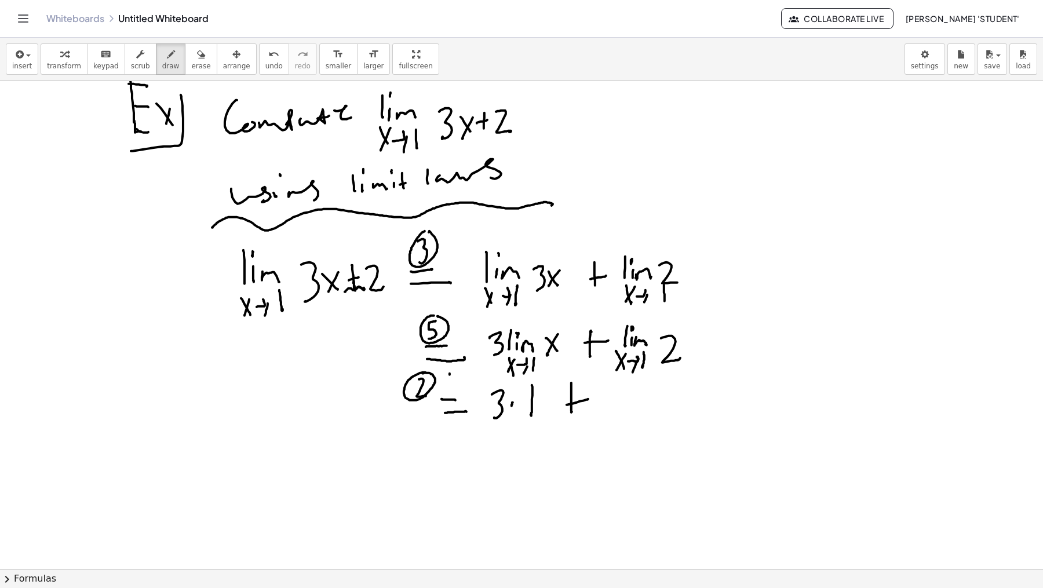
drag, startPoint x: 450, startPoint y: 373, endPoint x: 452, endPoint y: 388, distance: 15.2
drag, startPoint x: 621, startPoint y: 388, endPoint x: 622, endPoint y: 413, distance: 25.5
drag, startPoint x: 526, startPoint y: 457, endPoint x: 547, endPoint y: 449, distance: 22.2
drag, startPoint x: 565, startPoint y: 434, endPoint x: 553, endPoint y: 453, distance: 22.7
drag, startPoint x: 544, startPoint y: 433, endPoint x: 544, endPoint y: 452, distance: 19.1
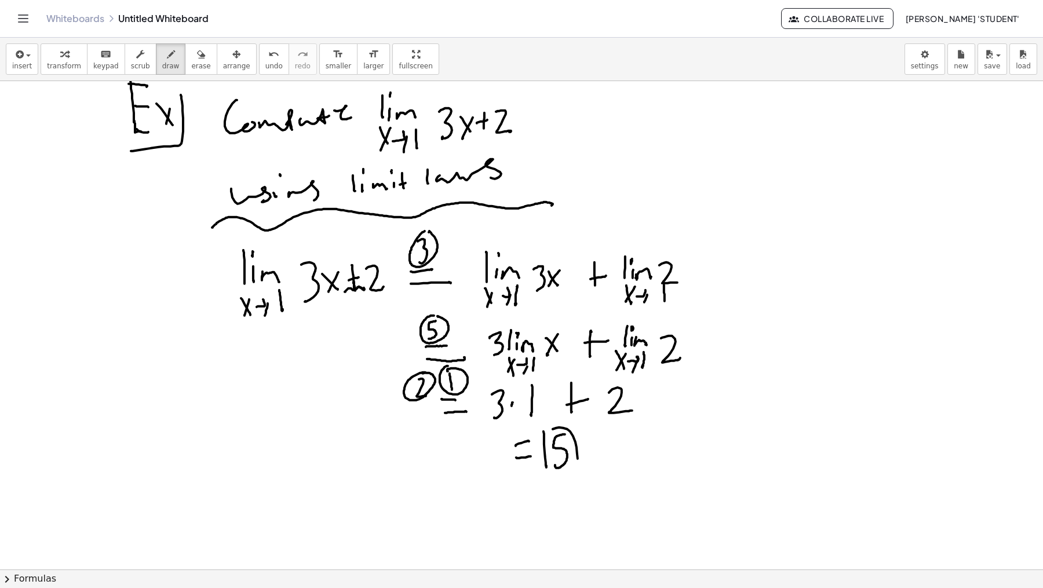
drag, startPoint x: 557, startPoint y: 427, endPoint x: 565, endPoint y: 470, distance: 43.8
drag, startPoint x: 547, startPoint y: 476, endPoint x: 573, endPoint y: 471, distance: 26.6
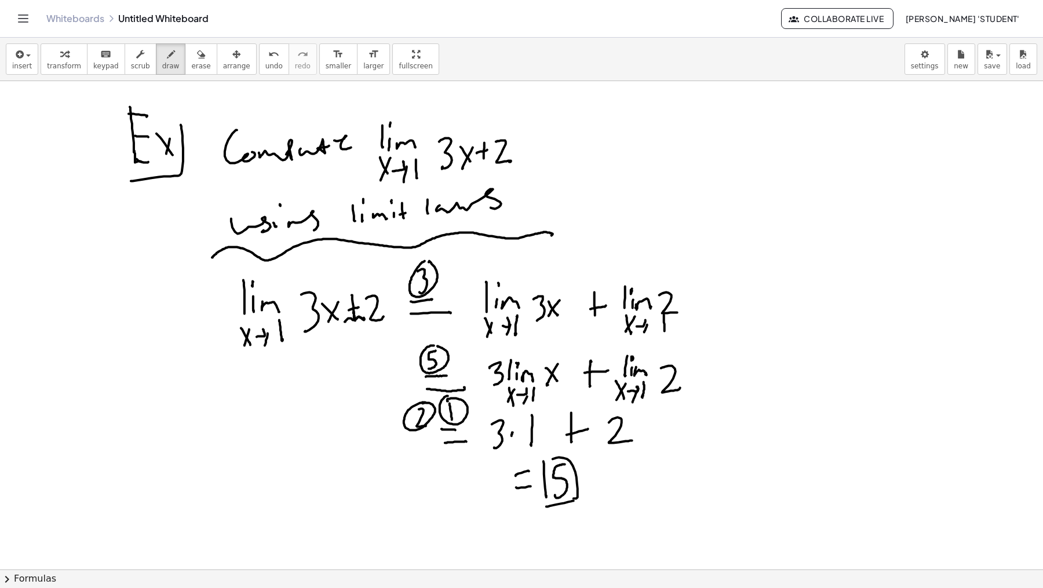
scroll to position [1332, 0]
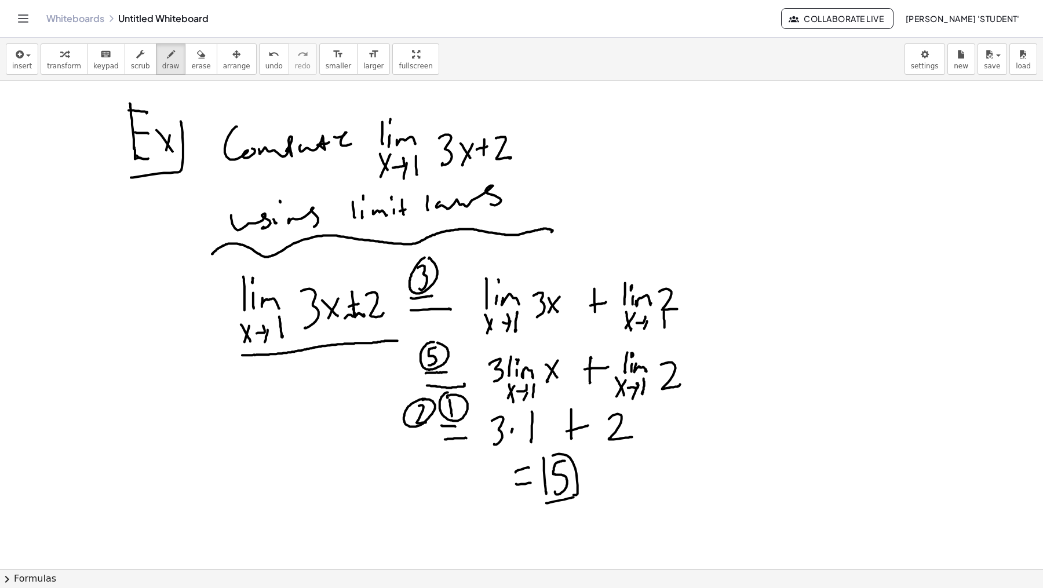
drag, startPoint x: 242, startPoint y: 355, endPoint x: 390, endPoint y: 332, distance: 149.5
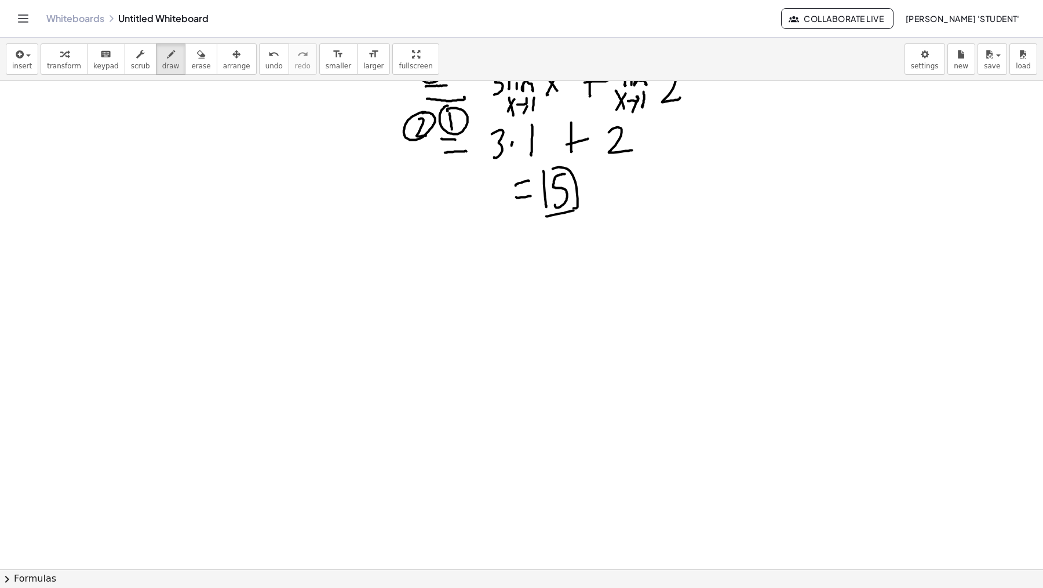
scroll to position [1621, 0]
drag, startPoint x: 163, startPoint y: 238, endPoint x: 164, endPoint y: 252, distance: 13.4
drag, startPoint x: 167, startPoint y: 237, endPoint x: 165, endPoint y: 265, distance: 27.9
drag, startPoint x: 170, startPoint y: 235, endPoint x: 179, endPoint y: 237, distance: 8.8
drag, startPoint x: 175, startPoint y: 249, endPoint x: 184, endPoint y: 247, distance: 9.0
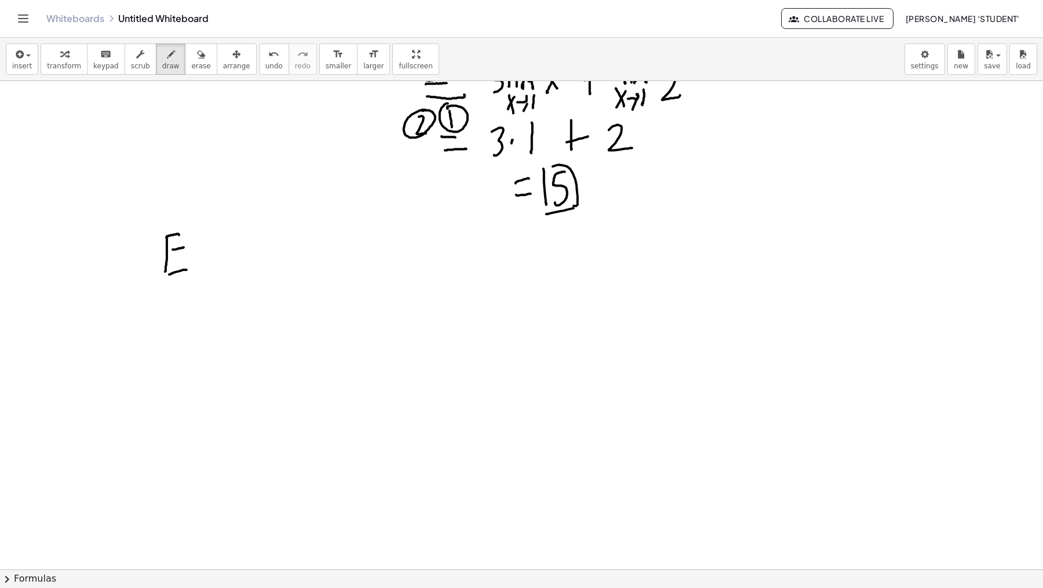
drag, startPoint x: 169, startPoint y: 275, endPoint x: 192, endPoint y: 264, distance: 25.4
drag, startPoint x: 218, startPoint y: 264, endPoint x: 184, endPoint y: 282, distance: 38.6
drag, startPoint x: 217, startPoint y: 243, endPoint x: 174, endPoint y: 278, distance: 55.3
drag, startPoint x: 245, startPoint y: 266, endPoint x: 245, endPoint y: 259, distance: 7.6
drag, startPoint x: 244, startPoint y: 246, endPoint x: 254, endPoint y: 243, distance: 10.7
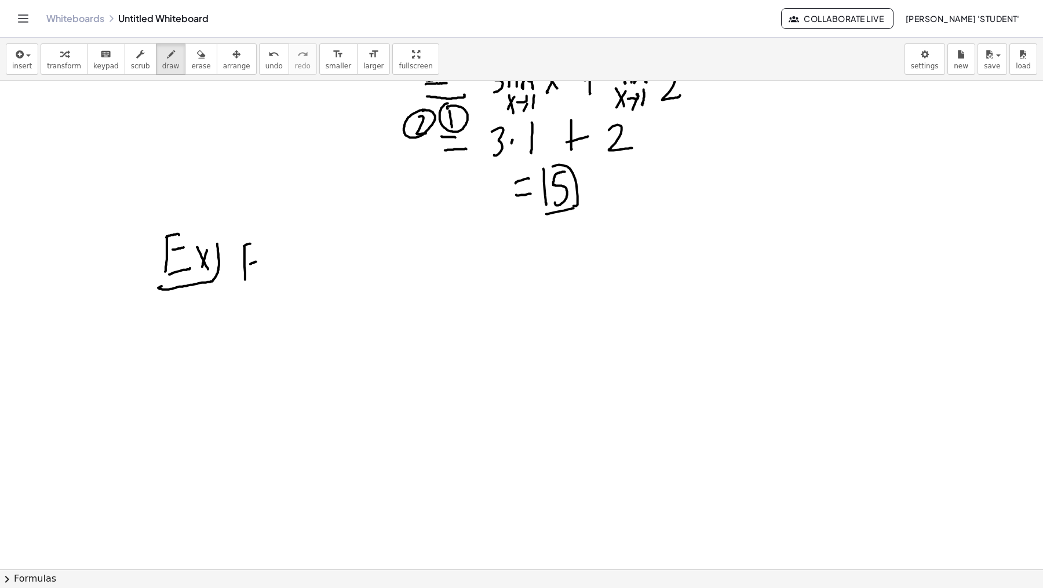
drag, startPoint x: 262, startPoint y: 267, endPoint x: 264, endPoint y: 256, distance: 11.3
drag, startPoint x: 263, startPoint y: 246, endPoint x: 268, endPoint y: 255, distance: 10.9
drag, startPoint x: 271, startPoint y: 270, endPoint x: 283, endPoint y: 272, distance: 11.8
drag, startPoint x: 288, startPoint y: 268, endPoint x: 312, endPoint y: 248, distance: 31.7
drag, startPoint x: 312, startPoint y: 241, endPoint x: 314, endPoint y: 261, distance: 19.8
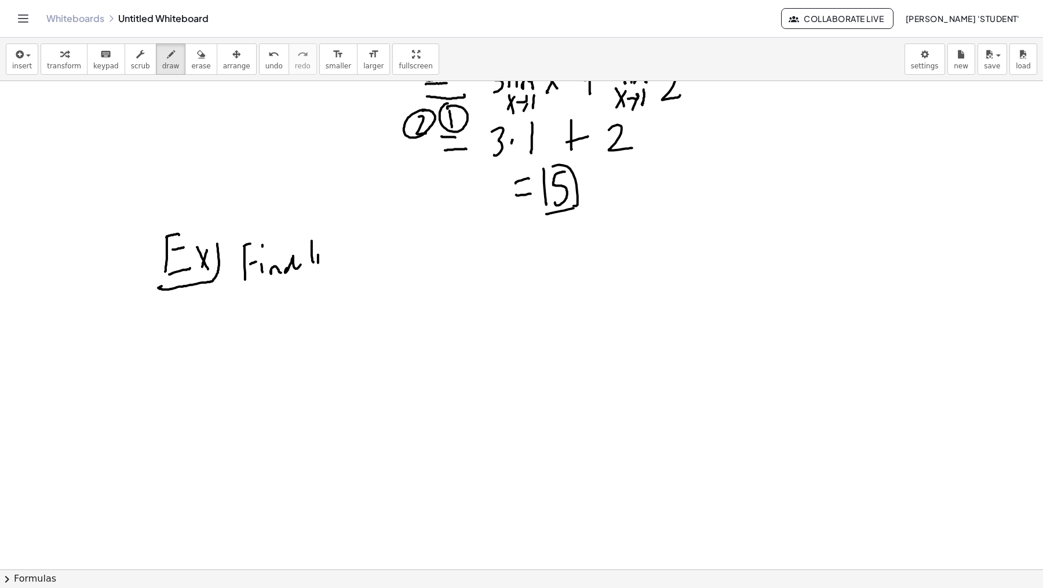
drag, startPoint x: 318, startPoint y: 257, endPoint x: 321, endPoint y: 246, distance: 11.3
drag, startPoint x: 318, startPoint y: 238, endPoint x: 325, endPoint y: 247, distance: 11.1
drag, startPoint x: 326, startPoint y: 257, endPoint x: 343, endPoint y: 260, distance: 17.1
drag, startPoint x: 309, startPoint y: 268, endPoint x: 316, endPoint y: 281, distance: 15.0
drag, startPoint x: 326, startPoint y: 273, endPoint x: 329, endPoint y: 267, distance: 7.0
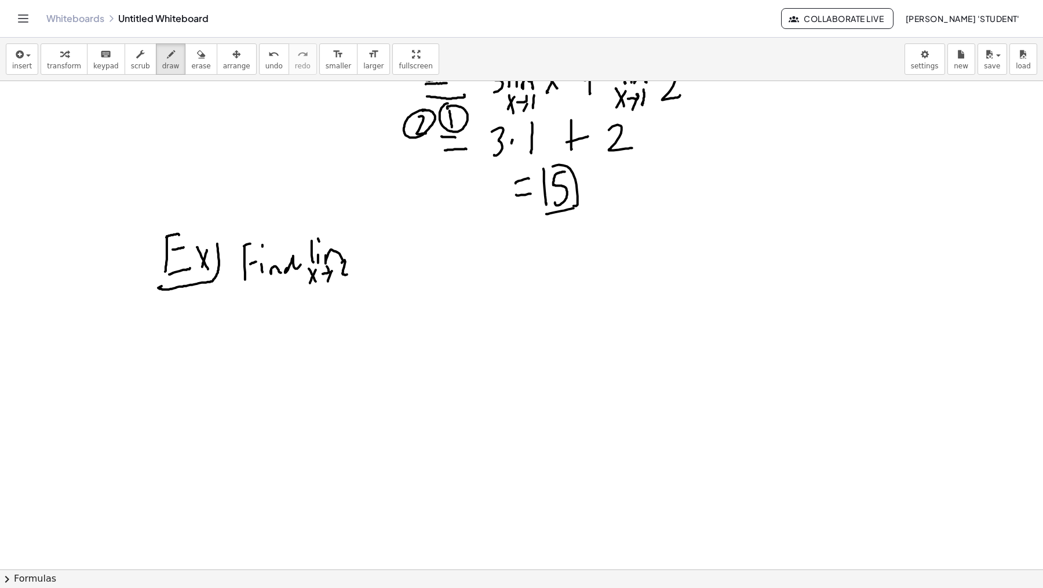
drag, startPoint x: 343, startPoint y: 270, endPoint x: 352, endPoint y: 273, distance: 9.2
drag, startPoint x: 381, startPoint y: 253, endPoint x: 383, endPoint y: 242, distance: 11.3
drag, startPoint x: 383, startPoint y: 242, endPoint x: 378, endPoint y: 261, distance: 19.3
drag, startPoint x: 389, startPoint y: 231, endPoint x: 398, endPoint y: 242, distance: 14.5
drag, startPoint x: 397, startPoint y: 250, endPoint x: 410, endPoint y: 237, distance: 19.3
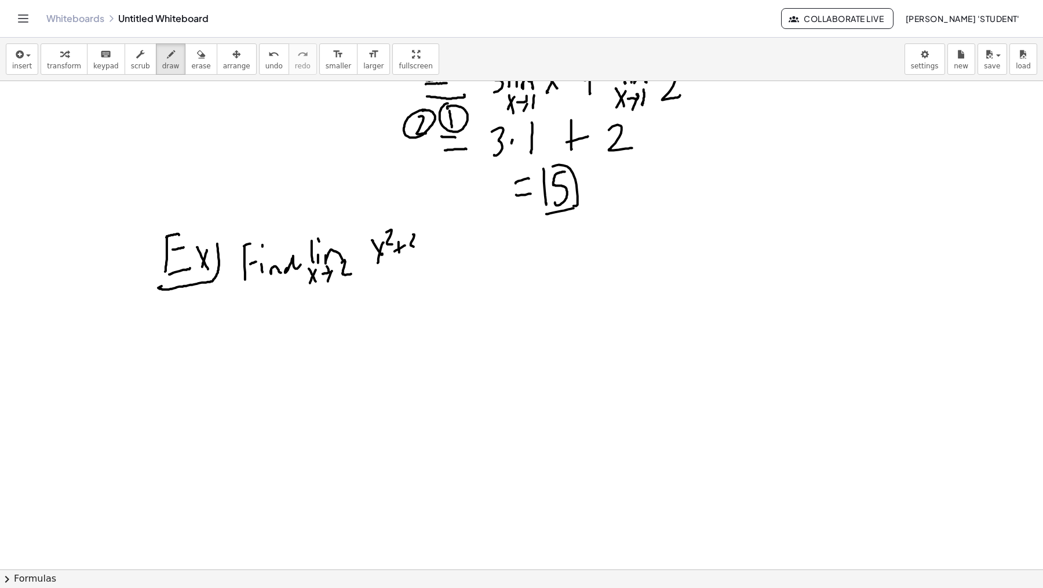
drag, startPoint x: 414, startPoint y: 238, endPoint x: 406, endPoint y: 264, distance: 27.2
drag, startPoint x: 379, startPoint y: 270, endPoint x: 405, endPoint y: 270, distance: 26.1
drag, startPoint x: 380, startPoint y: 288, endPoint x: 385, endPoint y: 282, distance: 7.9
drag, startPoint x: 384, startPoint y: 279, endPoint x: 388, endPoint y: 283, distance: 6.2
drag, startPoint x: 395, startPoint y: 281, endPoint x: 403, endPoint y: 277, distance: 9.9
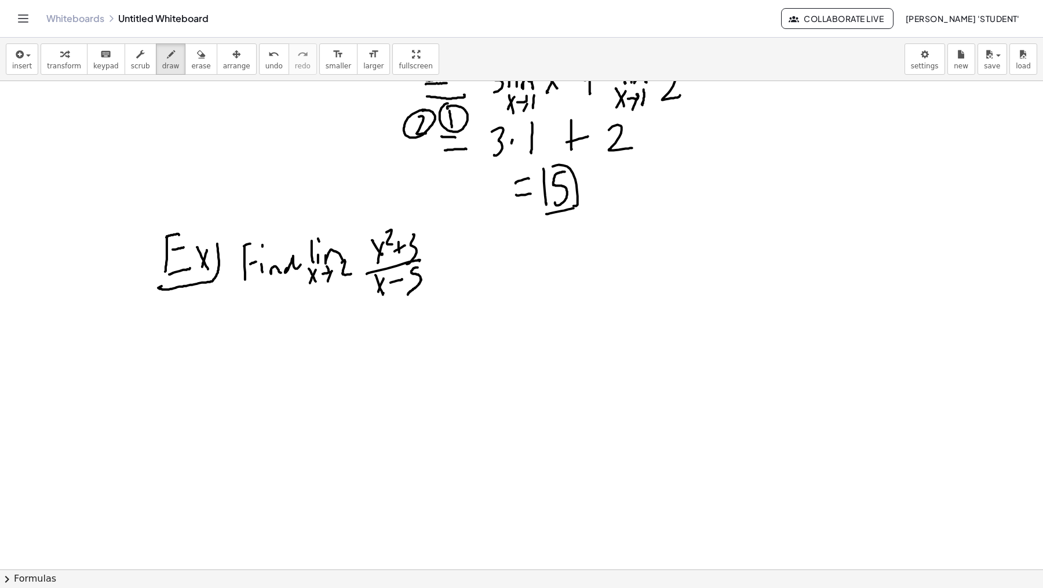
drag, startPoint x: 419, startPoint y: 267, endPoint x: 407, endPoint y: 283, distance: 20.4
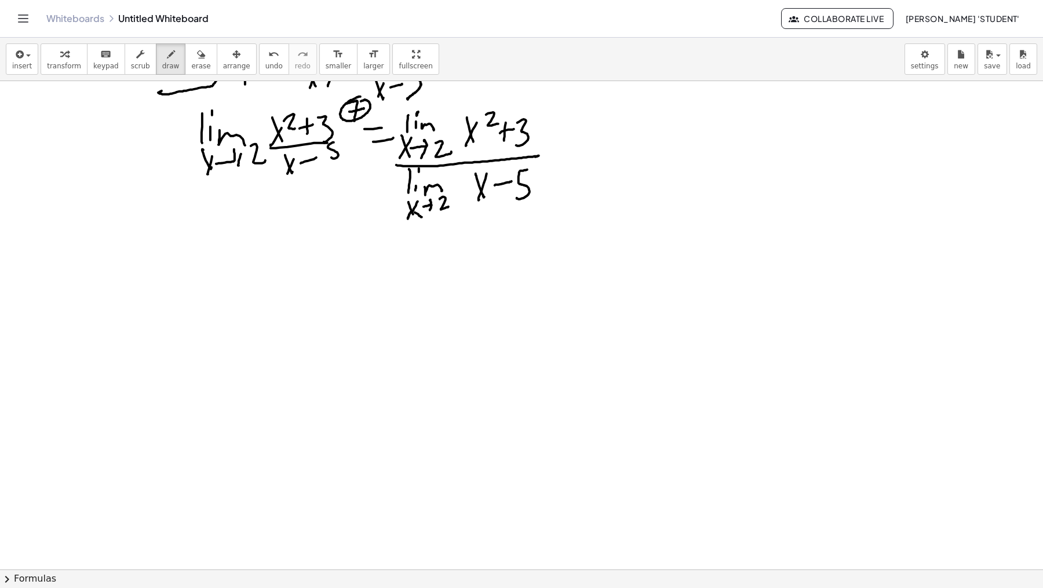
scroll to position [1830, 0]
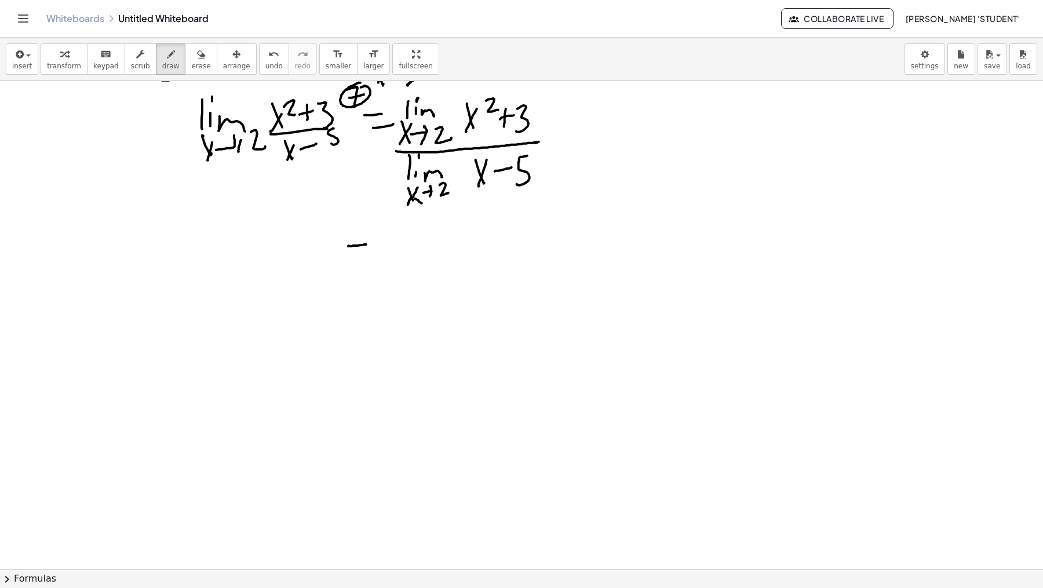
drag, startPoint x: 348, startPoint y: 246, endPoint x: 366, endPoint y: 246, distance: 18.0
drag, startPoint x: 345, startPoint y: 260, endPoint x: 392, endPoint y: 251, distance: 47.8
drag, startPoint x: 399, startPoint y: 237, endPoint x: 407, endPoint y: 248, distance: 13.2
drag, startPoint x: 407, startPoint y: 248, endPoint x: 407, endPoint y: 239, distance: 8.1
drag, startPoint x: 413, startPoint y: 257, endPoint x: 417, endPoint y: 263, distance: 7.1
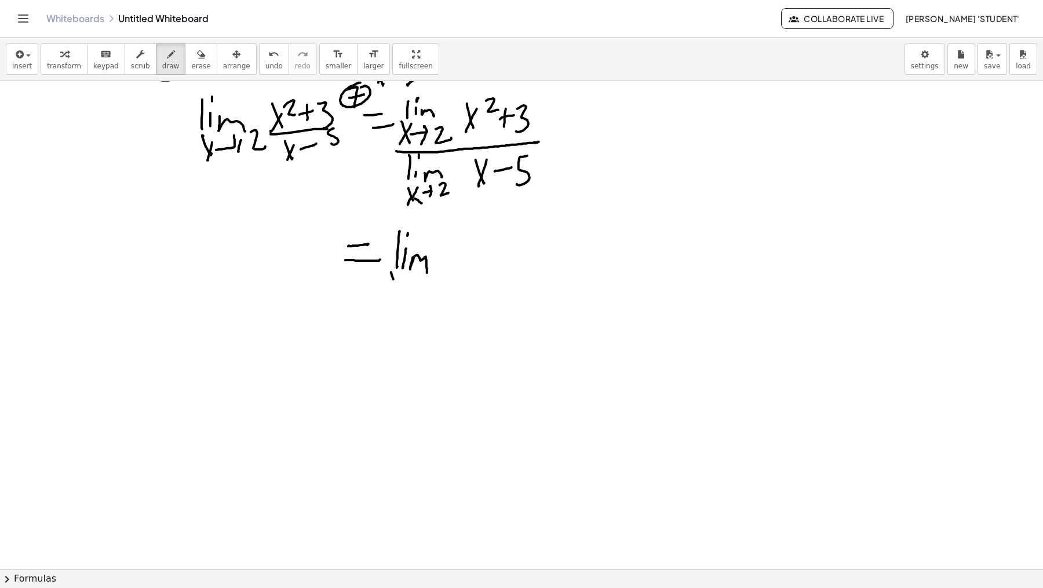
drag, startPoint x: 391, startPoint y: 272, endPoint x: 401, endPoint y: 278, distance: 11.4
drag, startPoint x: 395, startPoint y: 283, endPoint x: 394, endPoint y: 292, distance: 8.1
drag, startPoint x: 406, startPoint y: 285, endPoint x: 416, endPoint y: 278, distance: 12.4
drag, startPoint x: 424, startPoint y: 281, endPoint x: 423, endPoint y: 287, distance: 5.9
drag, startPoint x: 429, startPoint y: 272, endPoint x: 442, endPoint y: 282, distance: 16.1
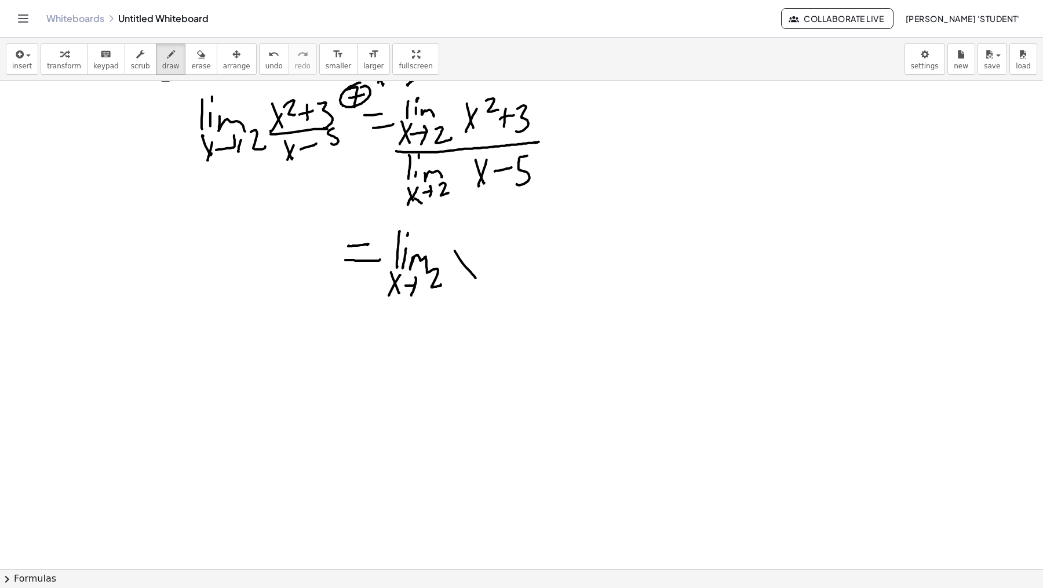
drag, startPoint x: 455, startPoint y: 250, endPoint x: 475, endPoint y: 267, distance: 25.9
drag, startPoint x: 474, startPoint y: 253, endPoint x: 464, endPoint y: 277, distance: 25.0
drag, startPoint x: 483, startPoint y: 243, endPoint x: 503, endPoint y: 258, distance: 24.4
drag, startPoint x: 518, startPoint y: 246, endPoint x: 517, endPoint y: 273, distance: 26.7
drag, startPoint x: 516, startPoint y: 264, endPoint x: 549, endPoint y: 248, distance: 37.1
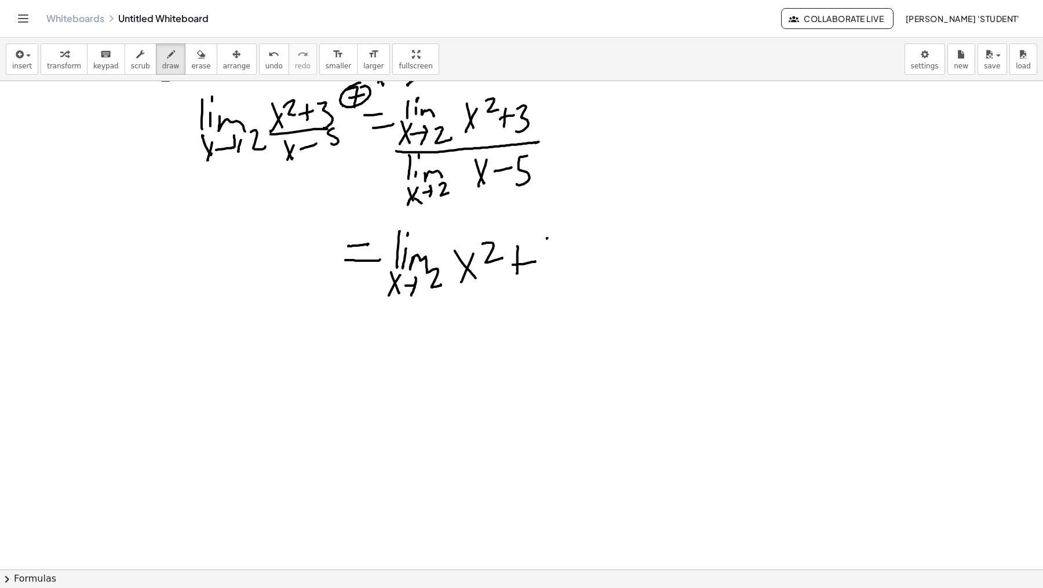
drag, startPoint x: 548, startPoint y: 238, endPoint x: 552, endPoint y: 250, distance: 13.4
drag, startPoint x: 552, startPoint y: 257, endPoint x: 555, endPoint y: 242, distance: 14.9
drag, startPoint x: 558, startPoint y: 255, endPoint x: 572, endPoint y: 261, distance: 14.8
drag, startPoint x: 540, startPoint y: 264, endPoint x: 549, endPoint y: 275, distance: 14.8
drag, startPoint x: 550, startPoint y: 267, endPoint x: 541, endPoint y: 281, distance: 16.4
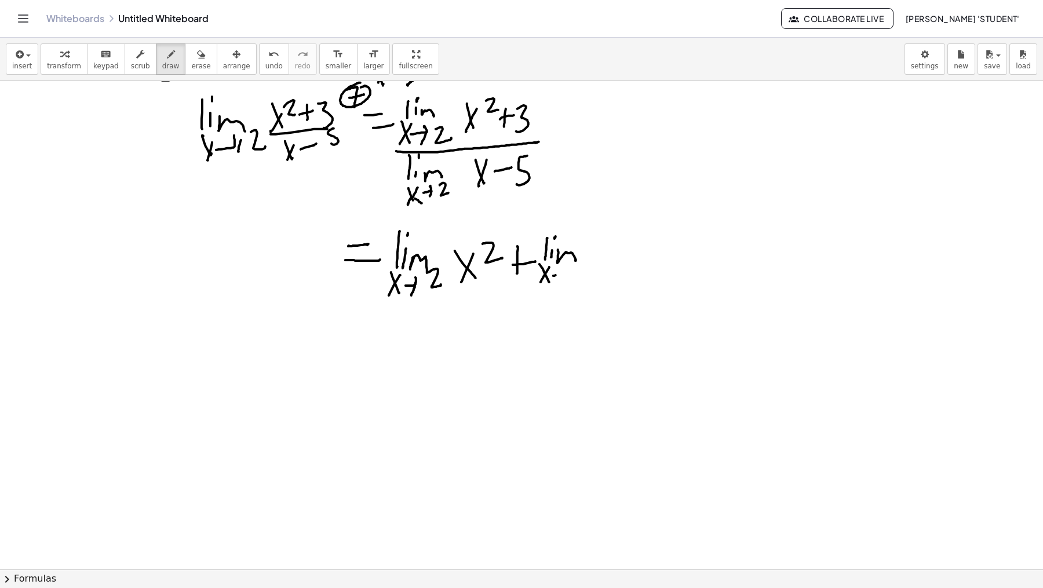
drag, startPoint x: 556, startPoint y: 275, endPoint x: 561, endPoint y: 270, distance: 7.0
drag, startPoint x: 577, startPoint y: 260, endPoint x: 592, endPoint y: 263, distance: 15.9
drag, startPoint x: 609, startPoint y: 238, endPoint x: 602, endPoint y: 280, distance: 42.8
drag, startPoint x: 394, startPoint y: 308, endPoint x: 548, endPoint y: 307, distance: 154.2
drag, startPoint x: 399, startPoint y: 317, endPoint x: 409, endPoint y: 326, distance: 13.5
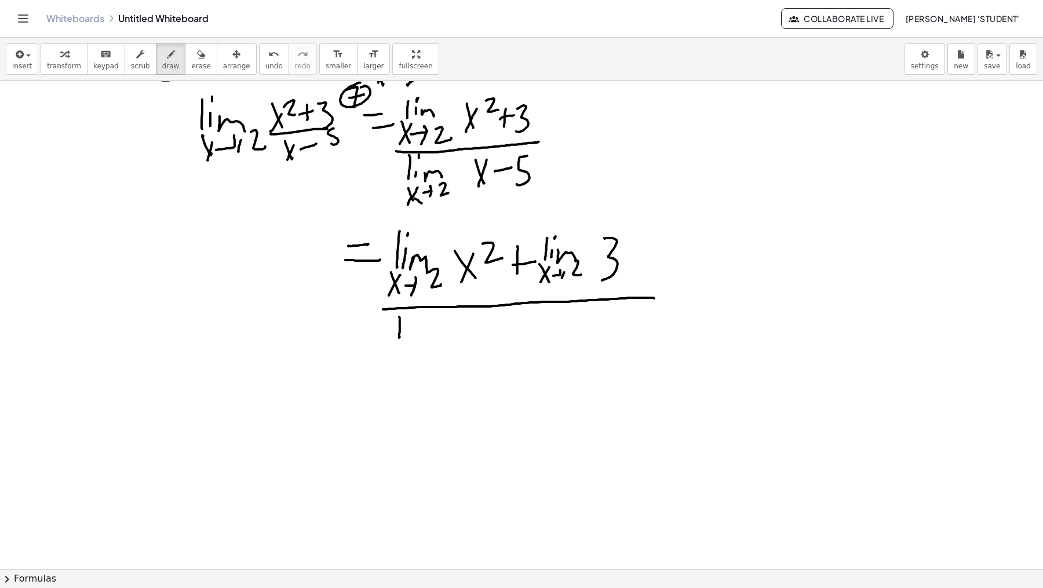
drag, startPoint x: 409, startPoint y: 333, endPoint x: 409, endPoint y: 322, distance: 11.0
drag, startPoint x: 416, startPoint y: 329, endPoint x: 429, endPoint y: 337, distance: 14.8
drag, startPoint x: 392, startPoint y: 343, endPoint x: 399, endPoint y: 356, distance: 14.5
drag, startPoint x: 403, startPoint y: 344, endPoint x: 394, endPoint y: 360, distance: 17.9
drag, startPoint x: 418, startPoint y: 350, endPoint x: 418, endPoint y: 341, distance: 8.1
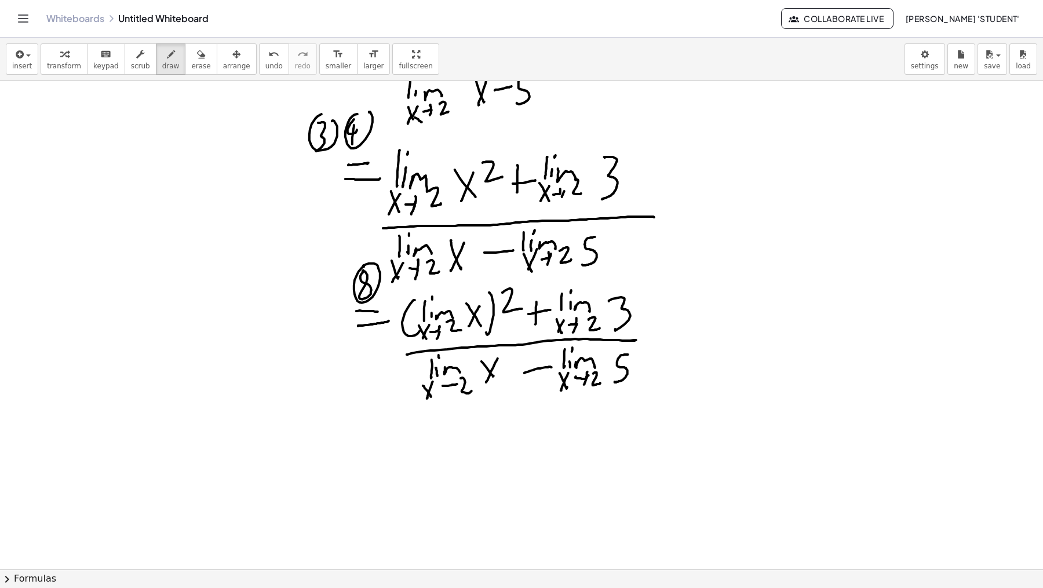
scroll to position [1914, 0]
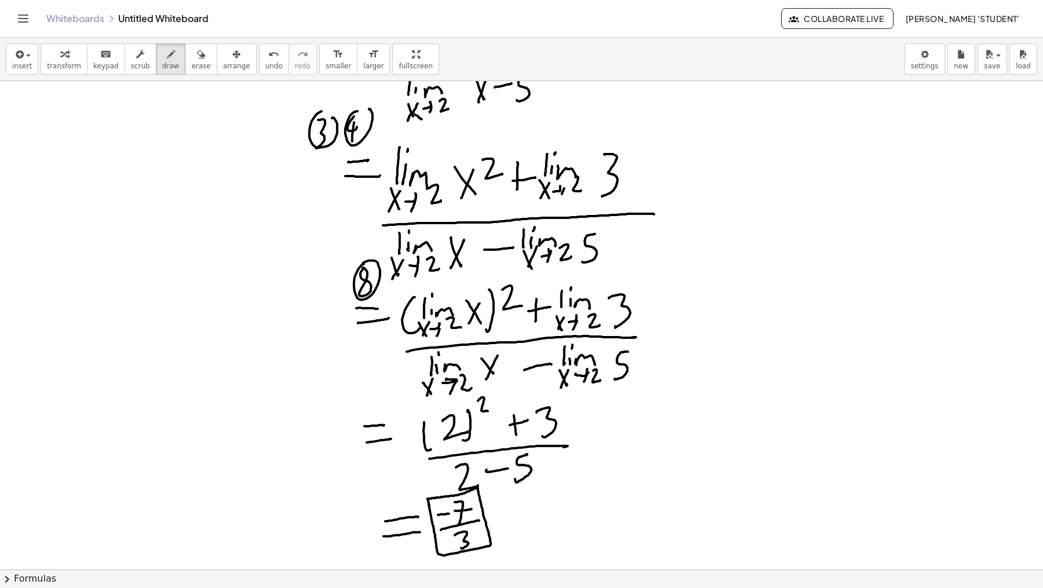
drag, startPoint x: 432, startPoint y: 522, endPoint x: 430, endPoint y: 504, distance: 18.2
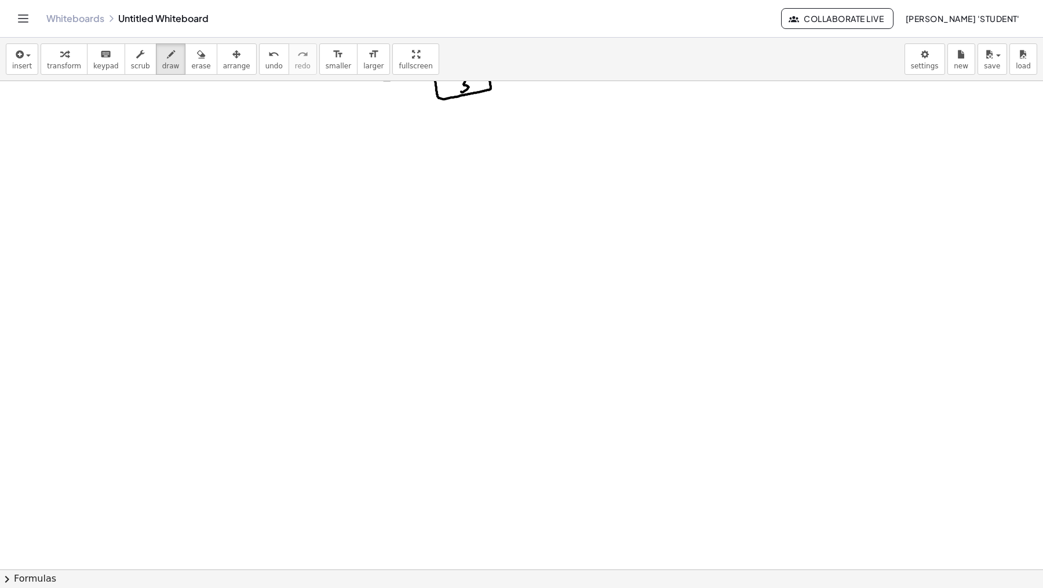
scroll to position [2373, 0]
drag, startPoint x: 199, startPoint y: 137, endPoint x: 199, endPoint y: 169, distance: 32.5
drag, startPoint x: 208, startPoint y: 141, endPoint x: 208, endPoint y: 154, distance: 12.8
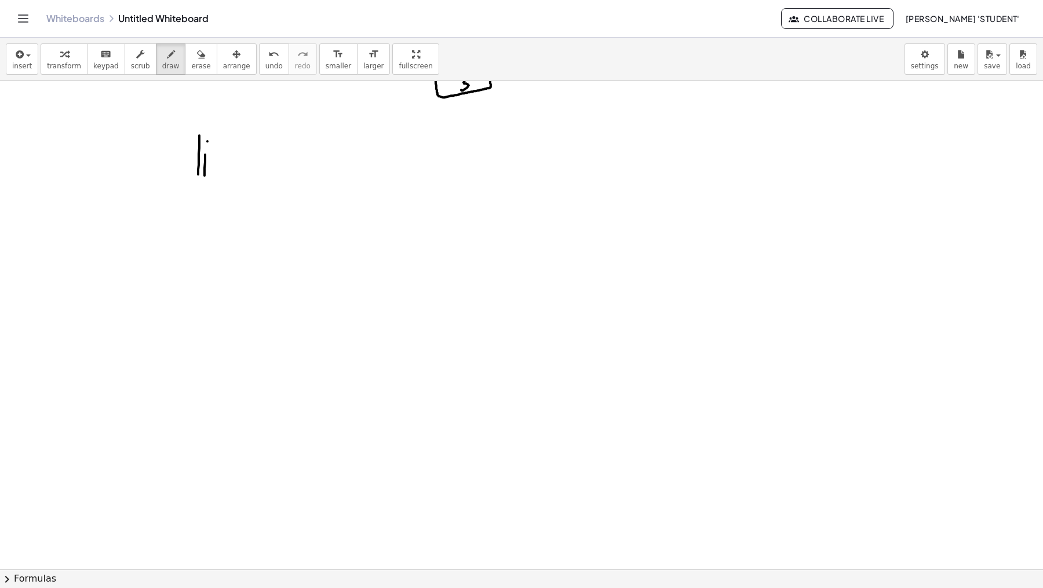
drag, startPoint x: 210, startPoint y: 176, endPoint x: 230, endPoint y: 175, distance: 19.7
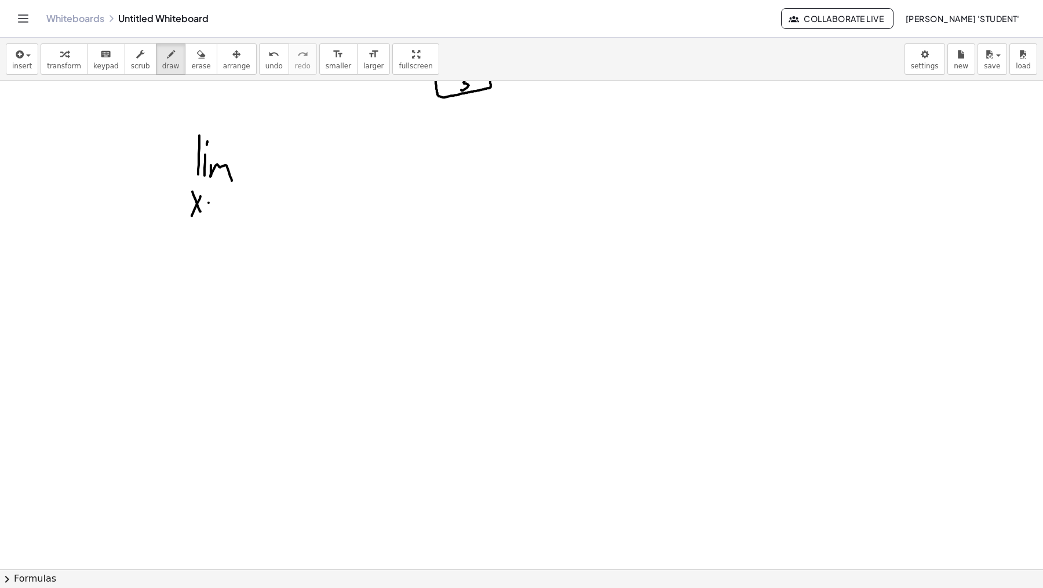
drag, startPoint x: 209, startPoint y: 202, endPoint x: 216, endPoint y: 195, distance: 10.3
drag, startPoint x: 241, startPoint y: 190, endPoint x: 246, endPoint y: 196, distance: 7.4
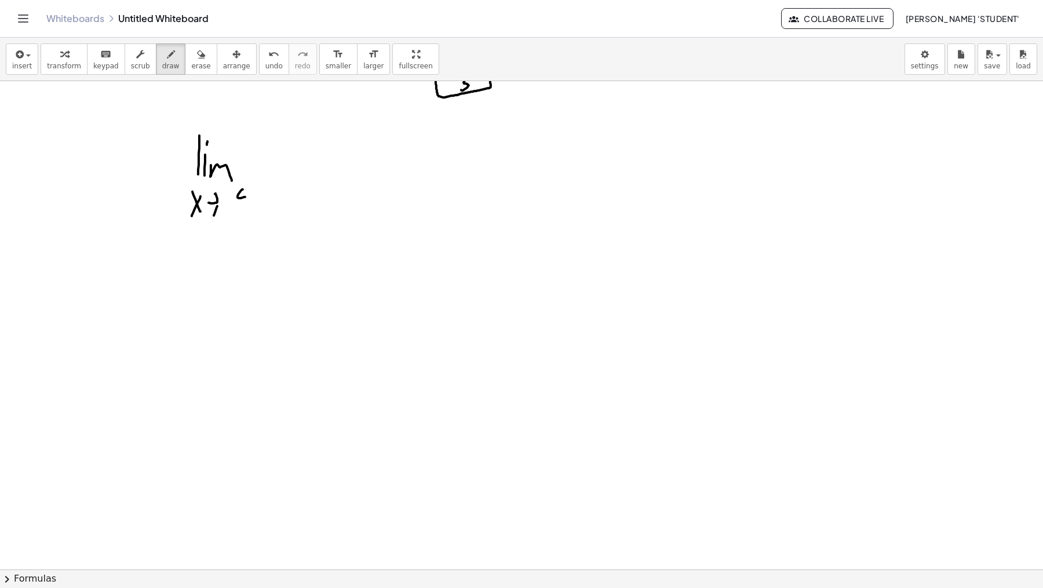
drag, startPoint x: 246, startPoint y: 196, endPoint x: 243, endPoint y: 213, distance: 17.1
drag, startPoint x: 268, startPoint y: 193, endPoint x: 331, endPoint y: 163, distance: 69.2
drag, startPoint x: 291, startPoint y: 171, endPoint x: 282, endPoint y: 195, distance: 25.3
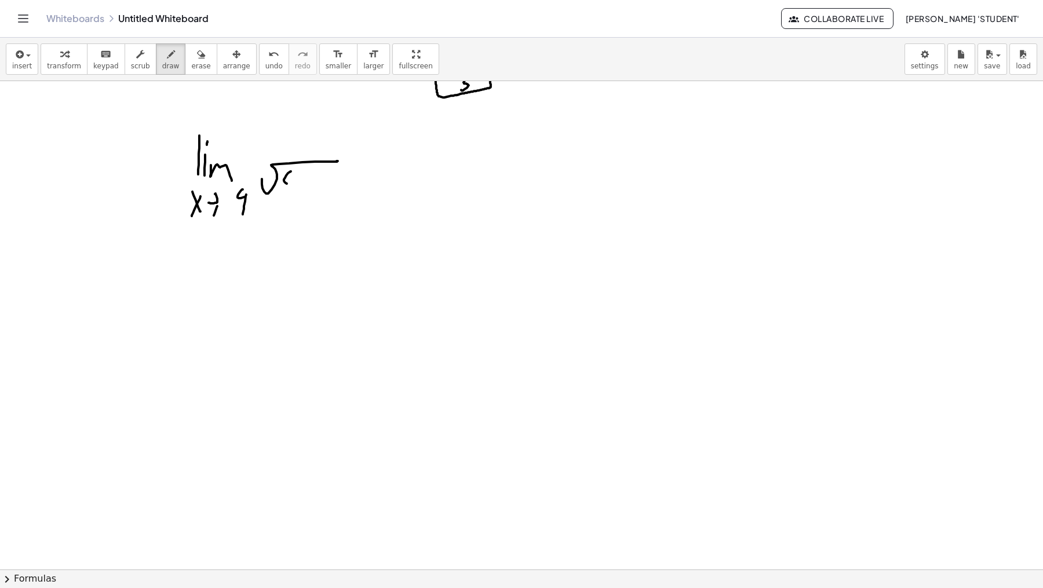
drag, startPoint x: 293, startPoint y: 180, endPoint x: 304, endPoint y: 187, distance: 13.0
drag, startPoint x: 300, startPoint y: 186, endPoint x: 311, endPoint y: 181, distance: 12.0
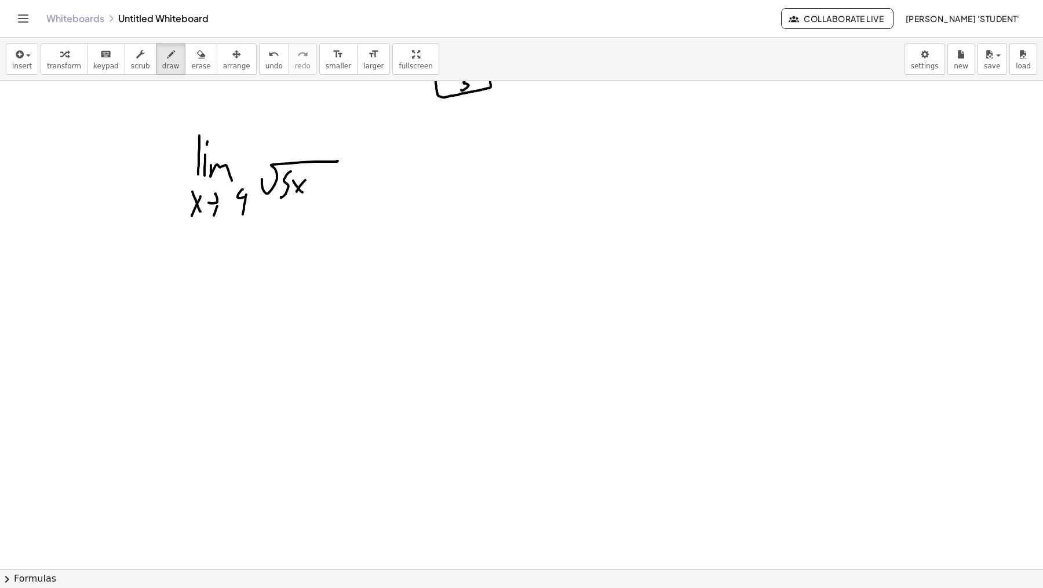
drag, startPoint x: 319, startPoint y: 180, endPoint x: 319, endPoint y: 190, distance: 9.9
drag, startPoint x: 186, startPoint y: 240, endPoint x: 197, endPoint y: 250, distance: 14.8
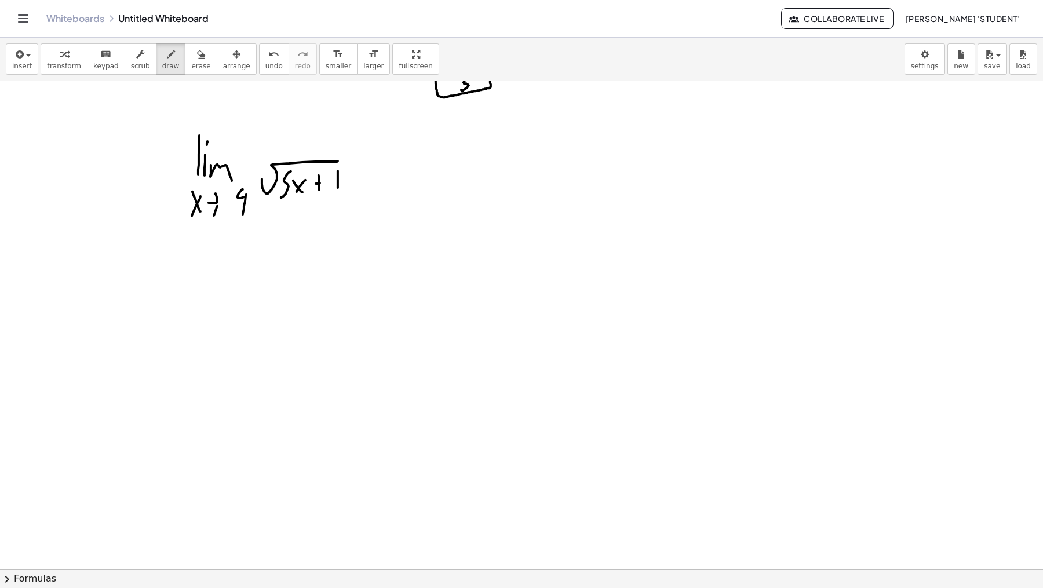
drag, startPoint x: 200, startPoint y: 265, endPoint x: 215, endPoint y: 260, distance: 16.1
drag, startPoint x: 226, startPoint y: 268, endPoint x: 318, endPoint y: 231, distance: 99.1
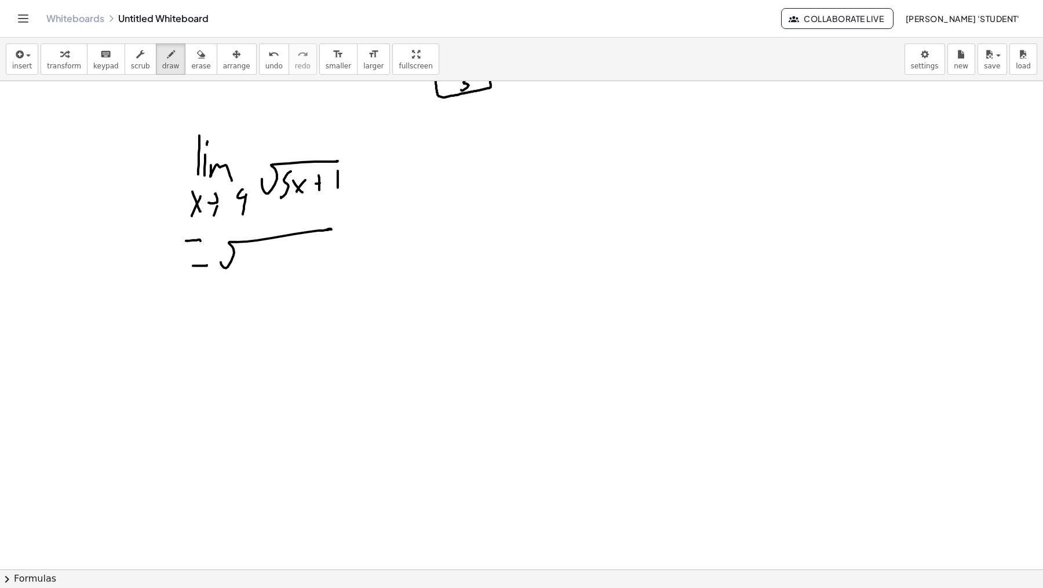
drag, startPoint x: 244, startPoint y: 248, endPoint x: 246, endPoint y: 261, distance: 13.5
drag, startPoint x: 252, startPoint y: 259, endPoint x: 252, endPoint y: 253, distance: 5.8
drag, startPoint x: 265, startPoint y: 256, endPoint x: 258, endPoint y: 270, distance: 16.3
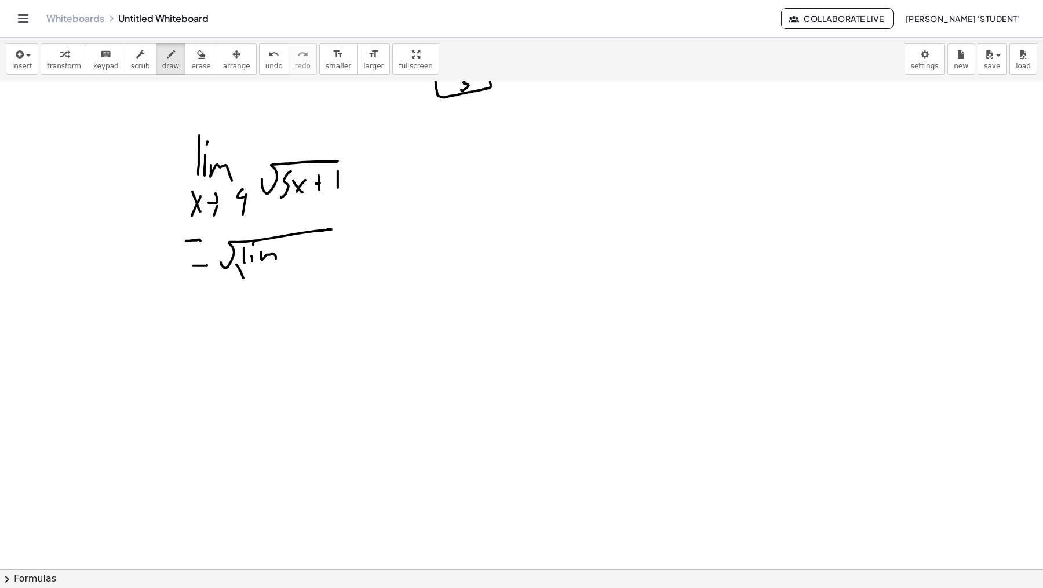
drag, startPoint x: 237, startPoint y: 265, endPoint x: 246, endPoint y: 282, distance: 19.2
drag, startPoint x: 248, startPoint y: 271, endPoint x: 245, endPoint y: 280, distance: 9.7
drag, startPoint x: 252, startPoint y: 275, endPoint x: 265, endPoint y: 268, distance: 15.0
drag, startPoint x: 271, startPoint y: 271, endPoint x: 284, endPoint y: 263, distance: 15.9
drag, startPoint x: 281, startPoint y: 270, endPoint x: 301, endPoint y: 264, distance: 20.9
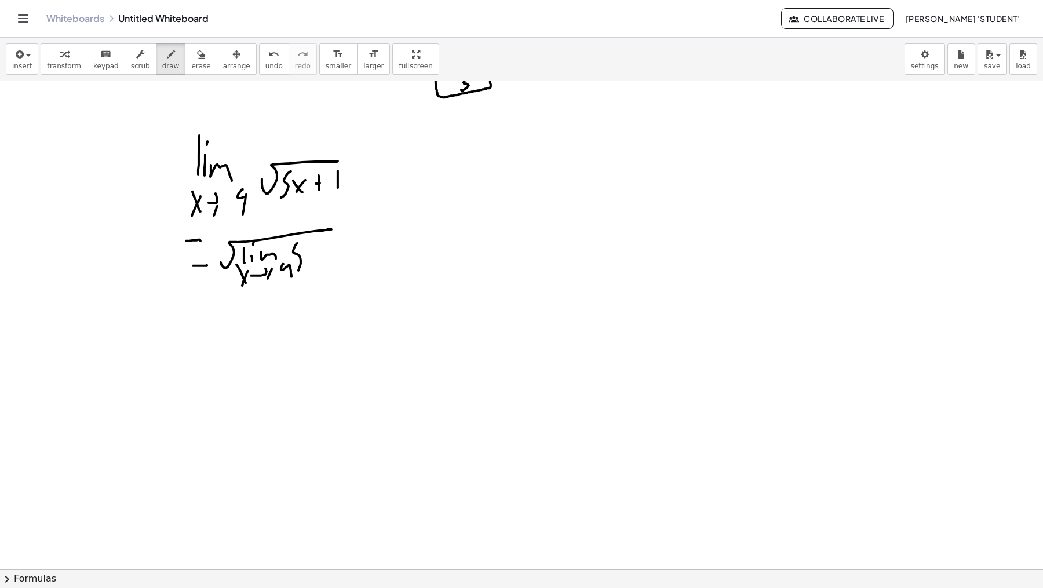
drag, startPoint x: 296, startPoint y: 244, endPoint x: 306, endPoint y: 256, distance: 15.2
drag, startPoint x: 311, startPoint y: 264, endPoint x: 317, endPoint y: 252, distance: 12.7
drag, startPoint x: 210, startPoint y: 330, endPoint x: 233, endPoint y: 324, distance: 24.0
drag, startPoint x: 249, startPoint y: 311, endPoint x: 296, endPoint y: 294, distance: 50.2
drag, startPoint x: 234, startPoint y: 326, endPoint x: 305, endPoint y: 300, distance: 75.7
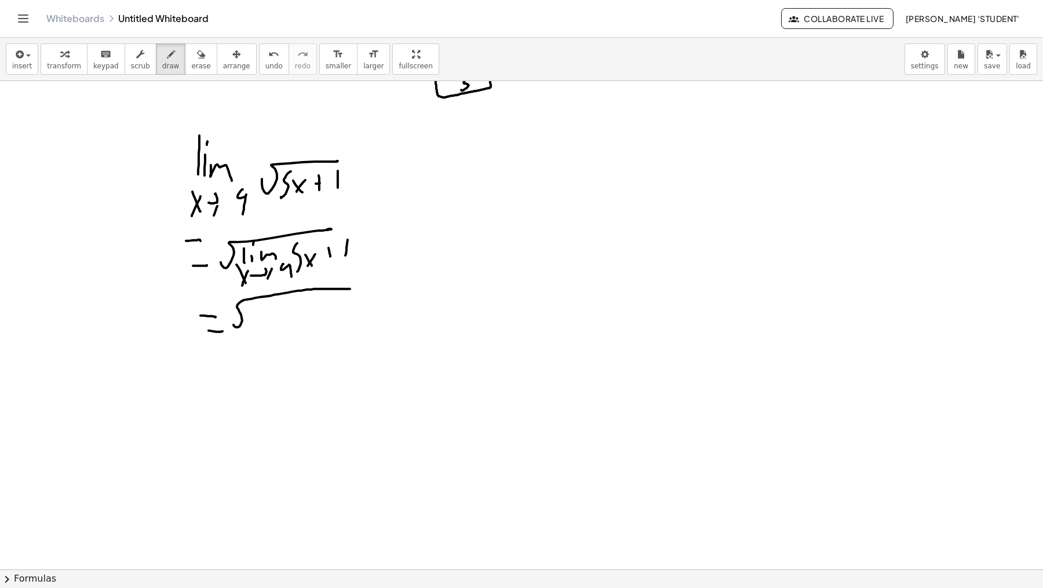
drag, startPoint x: 248, startPoint y: 304, endPoint x: 255, endPoint y: 311, distance: 9.8
drag, startPoint x: 259, startPoint y: 312, endPoint x: 259, endPoint y: 304, distance: 7.5
drag, startPoint x: 262, startPoint y: 314, endPoint x: 258, endPoint y: 319, distance: 7.1
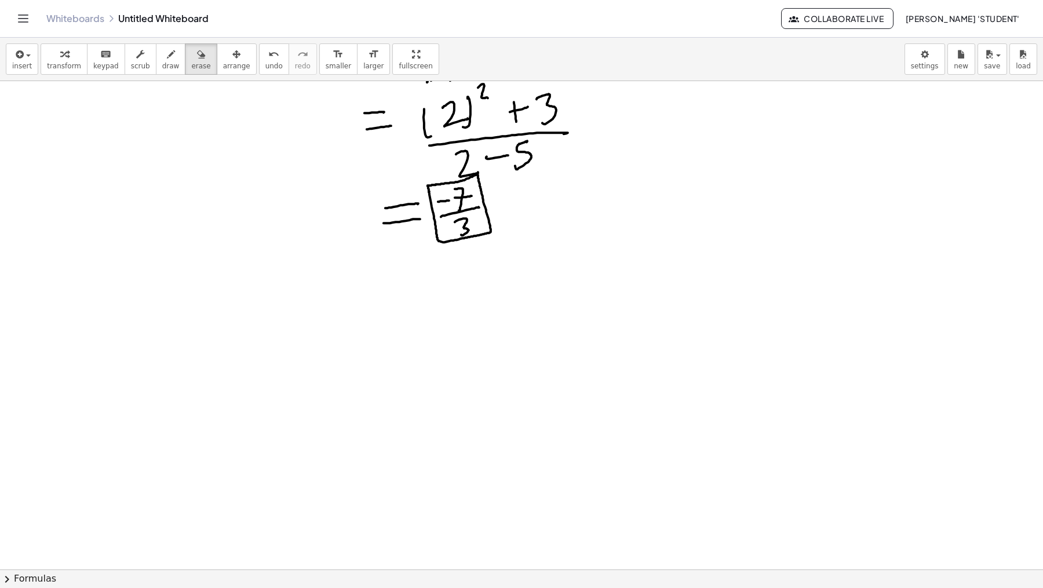
scroll to position [2147, 0]
